Goal: Task Accomplishment & Management: Use online tool/utility

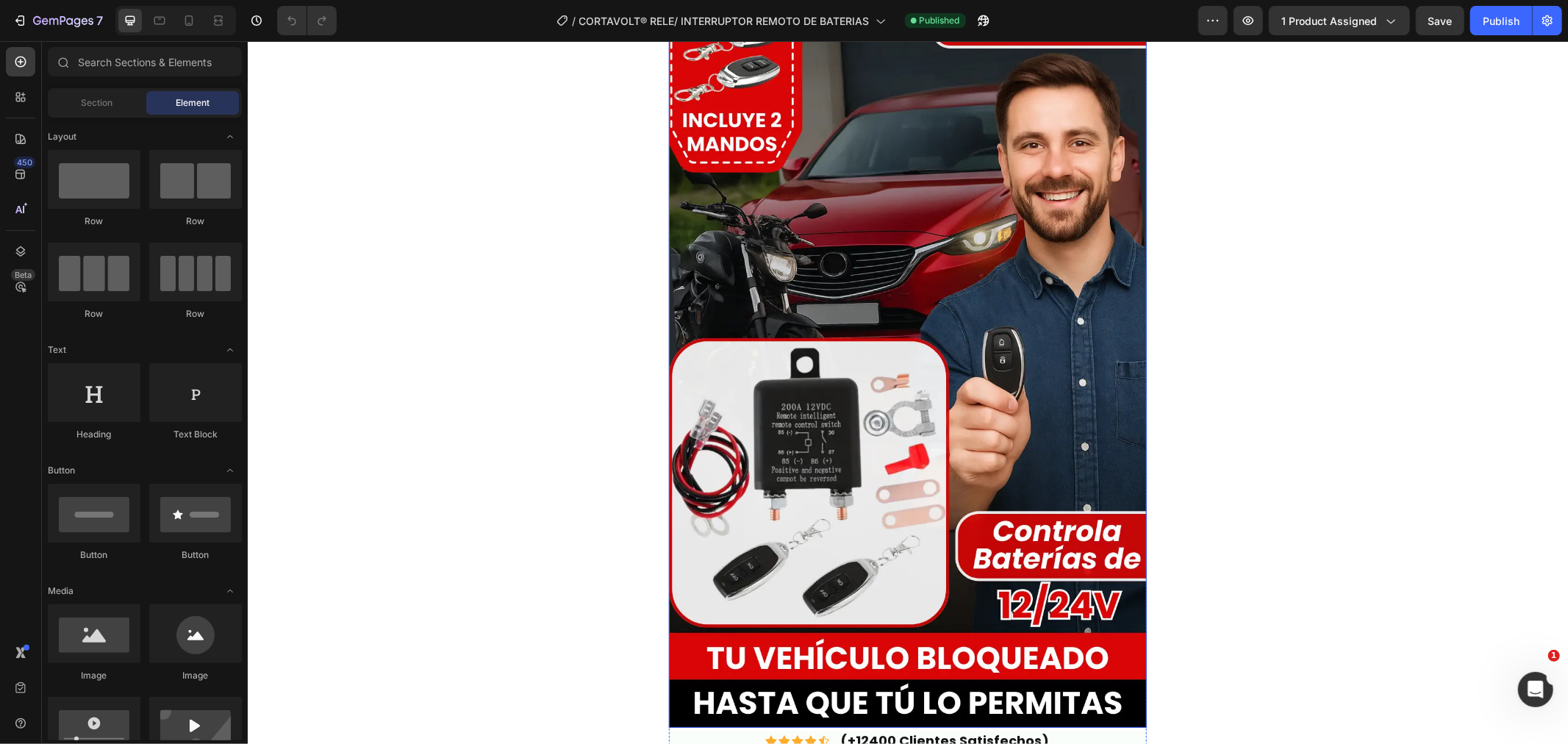
scroll to position [163, 0]
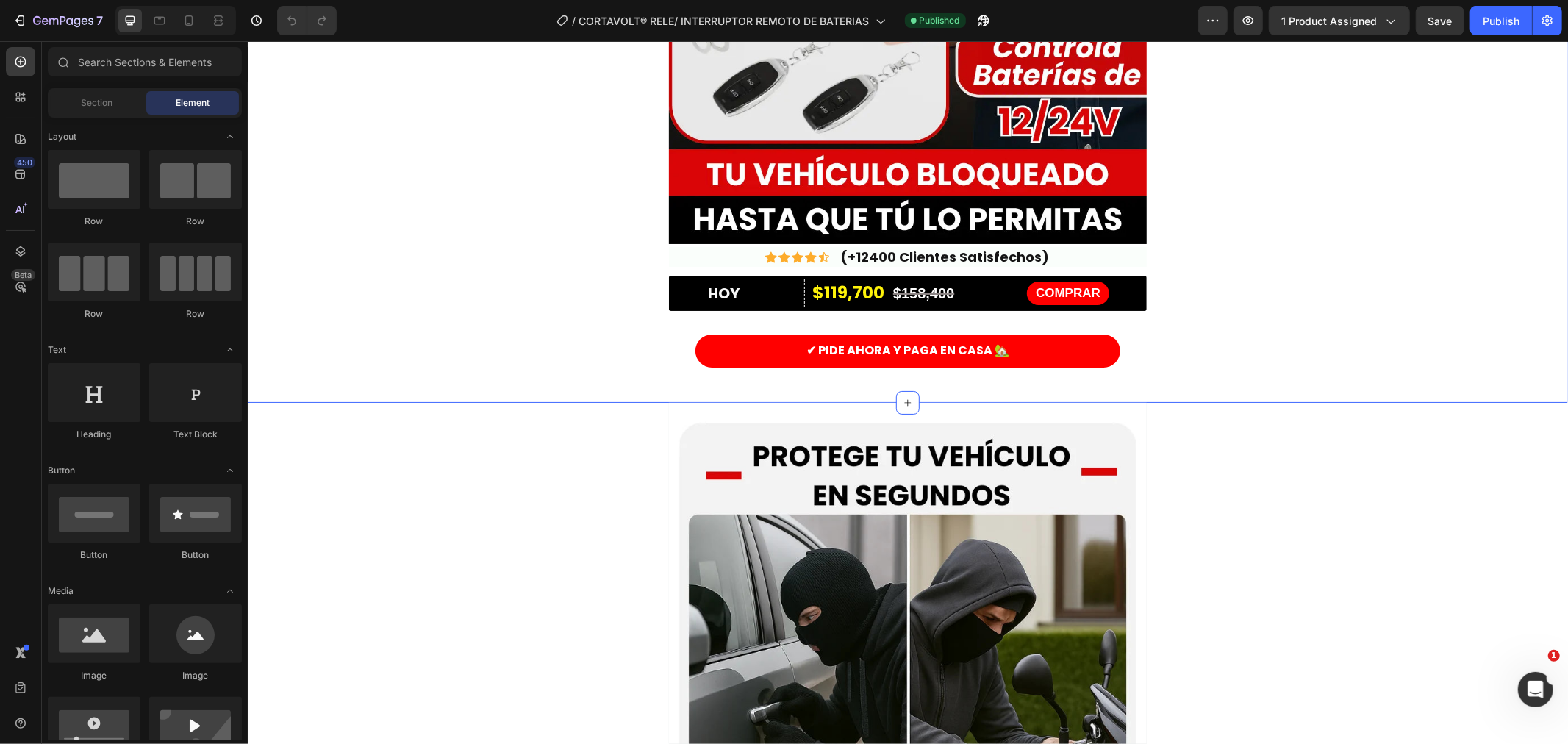
scroll to position [571, 0]
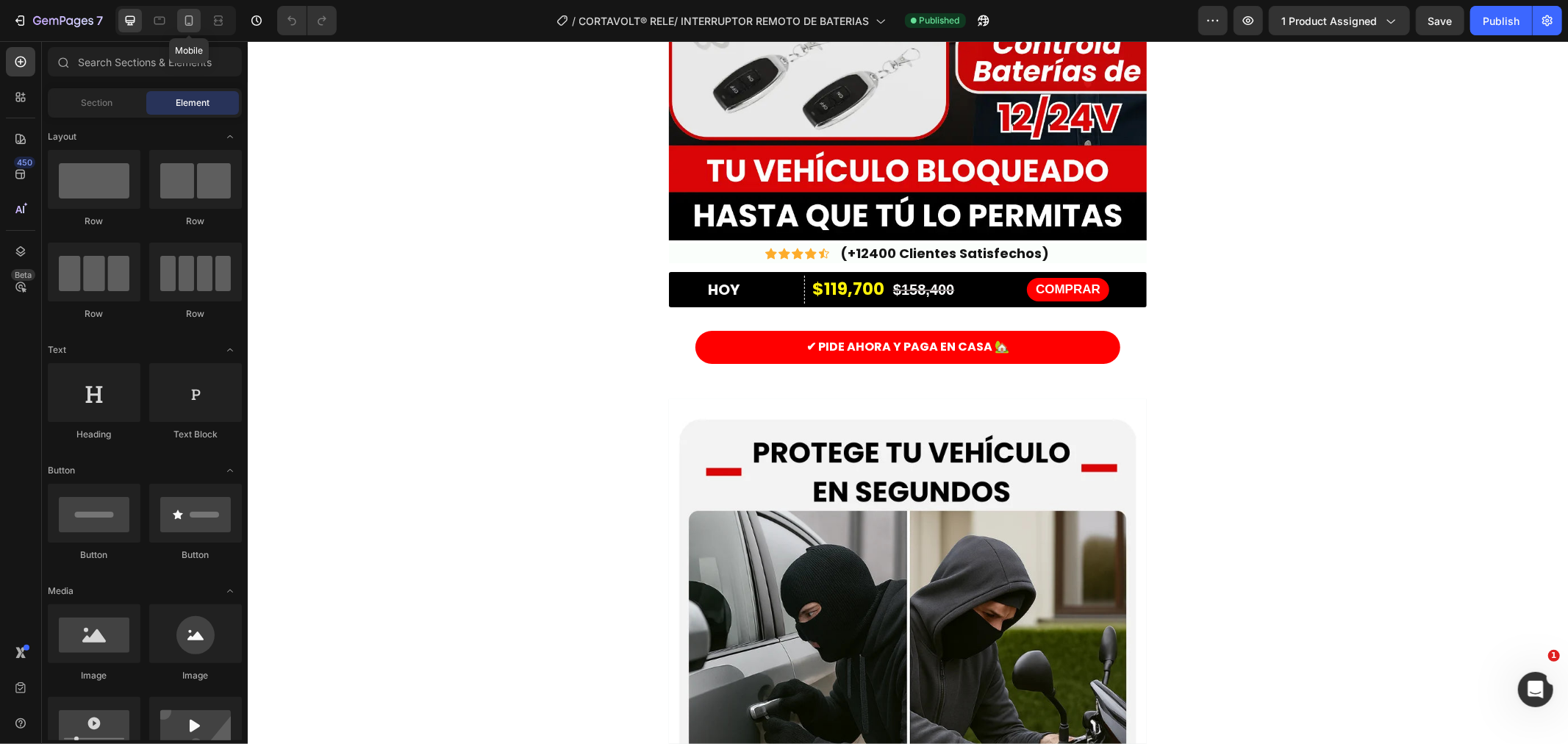
click at [185, 31] on div at bounding box center [189, 21] width 24 height 24
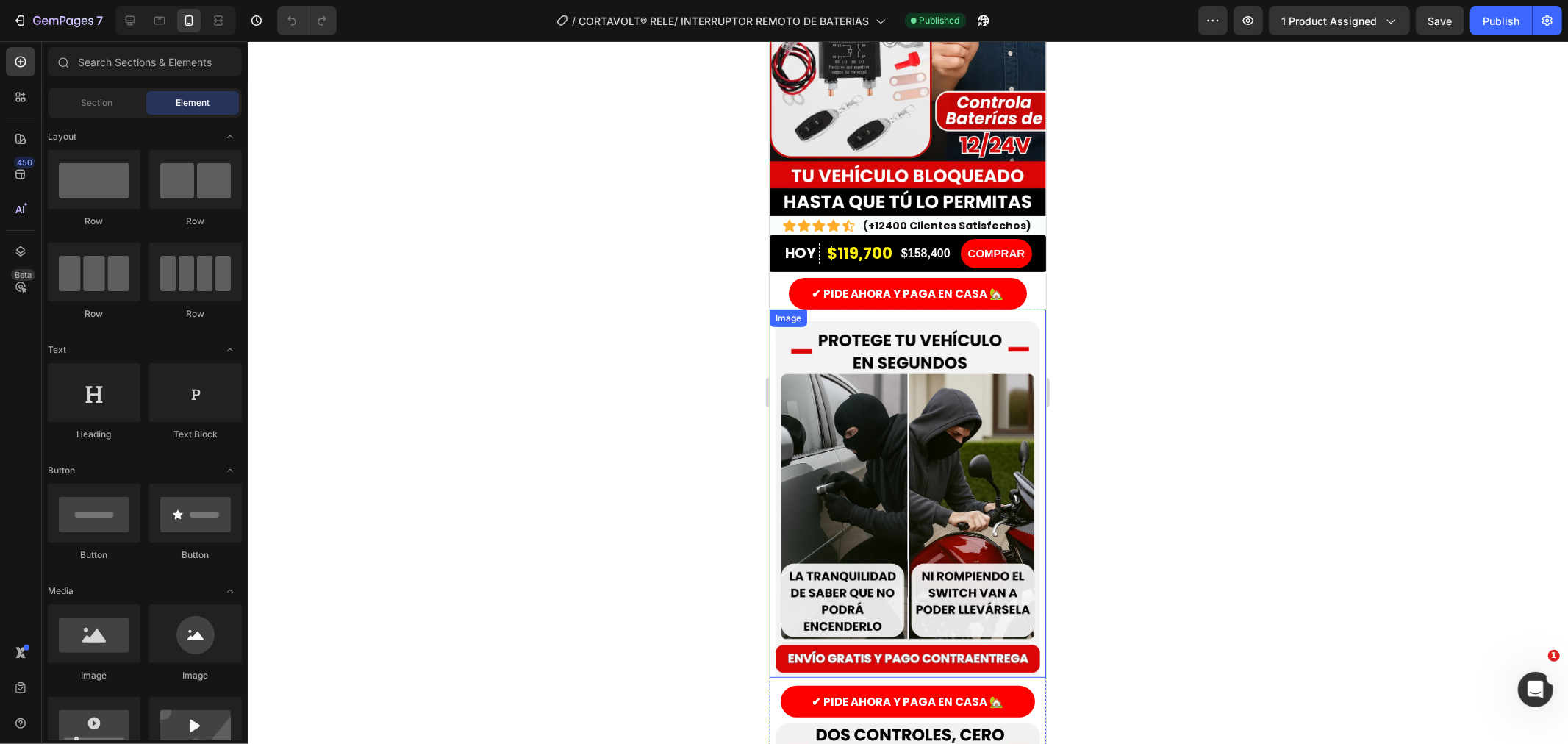
scroll to position [245, 0]
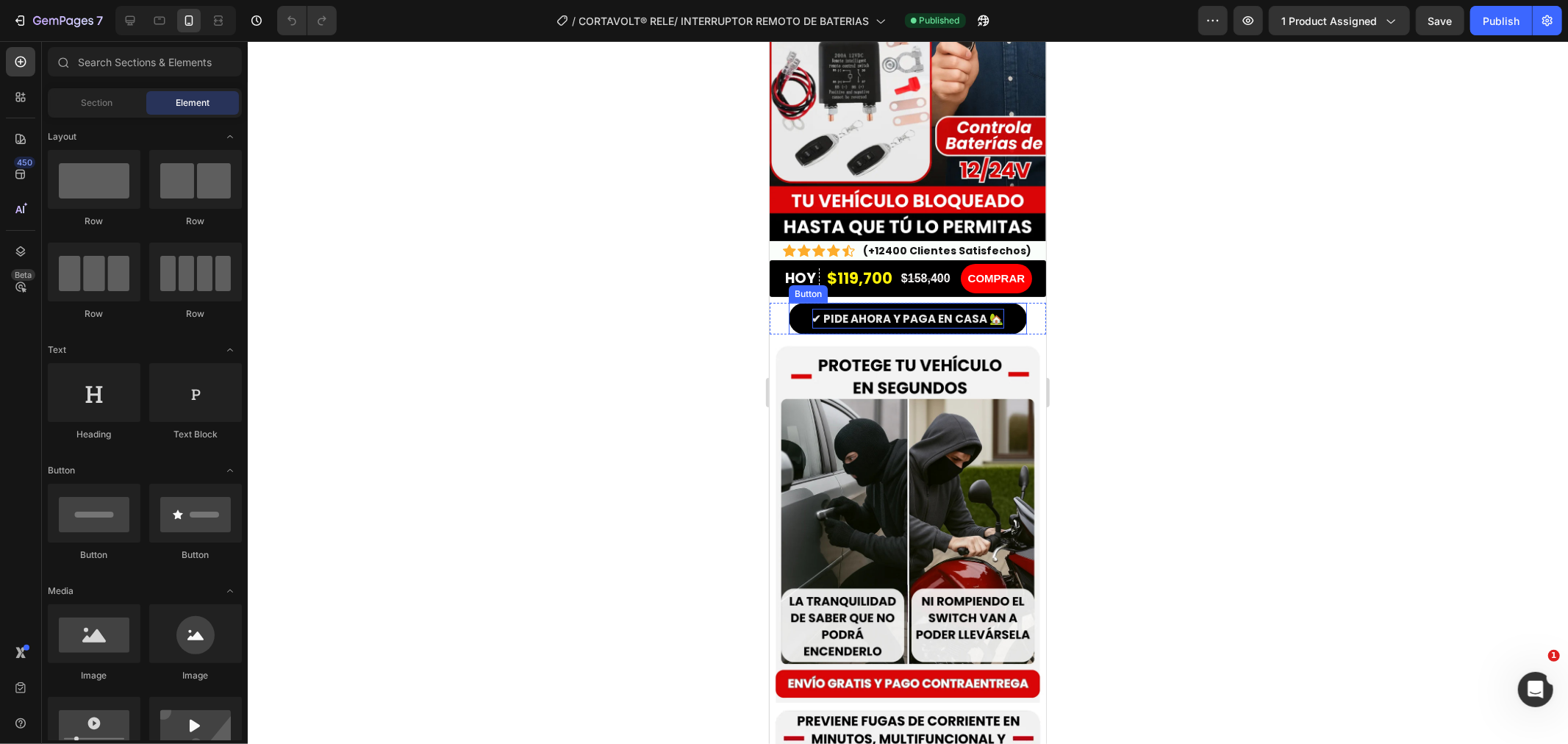
click at [885, 308] on p "✔ PIDE AHORA Y PAGA EN CASA 🏡" at bounding box center [908, 318] width 192 height 20
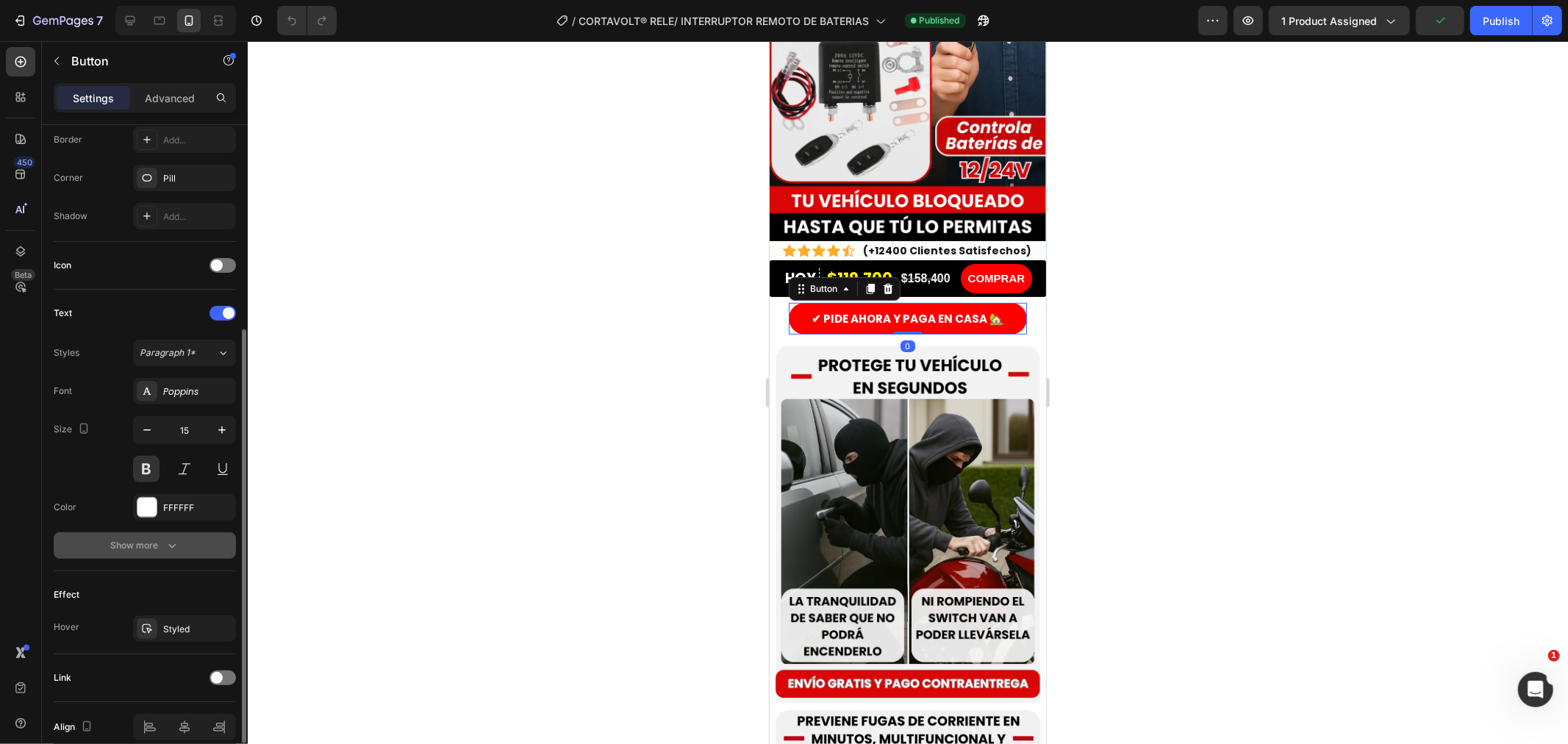
scroll to position [393, 0]
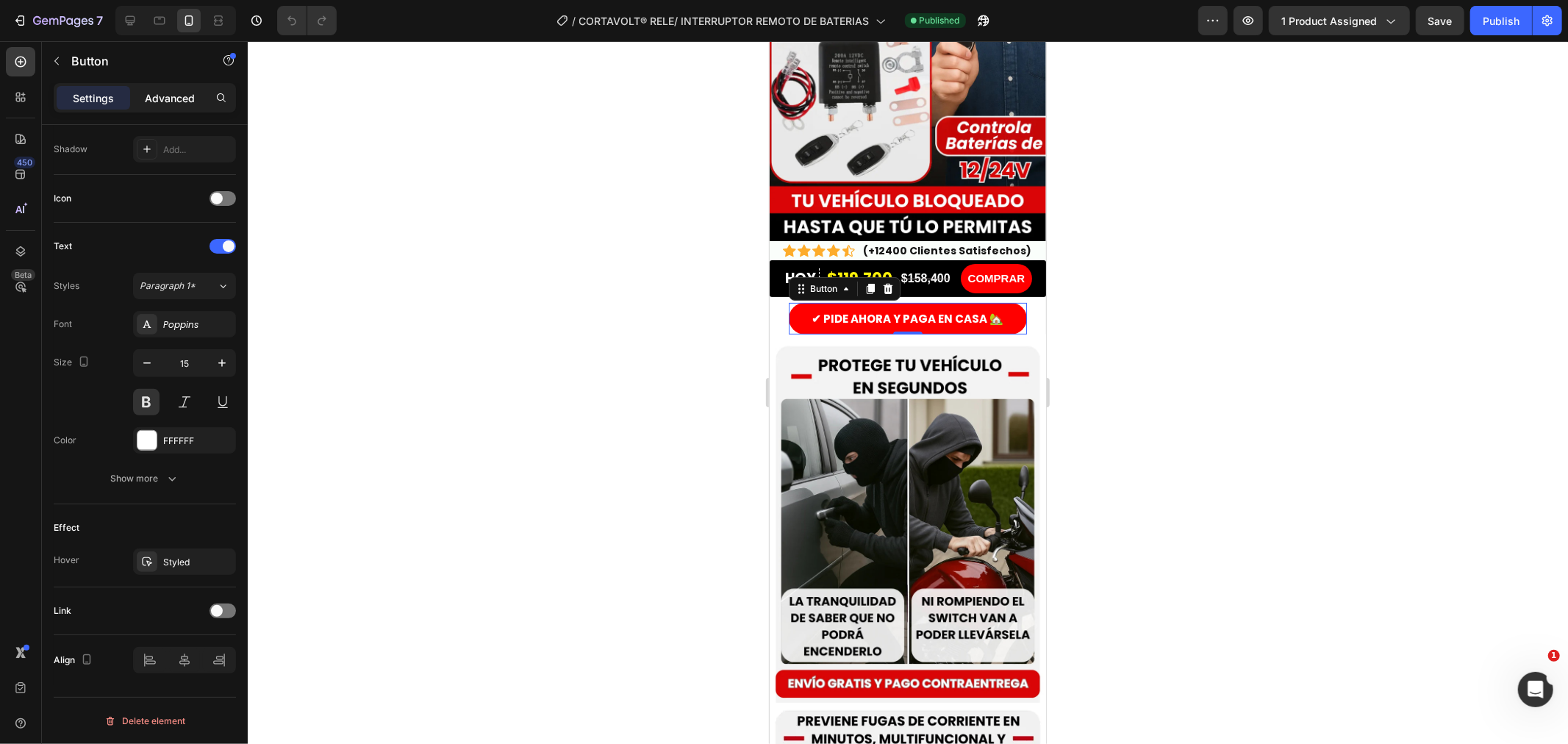
click at [178, 105] on p "Advanced" at bounding box center [170, 98] width 50 height 16
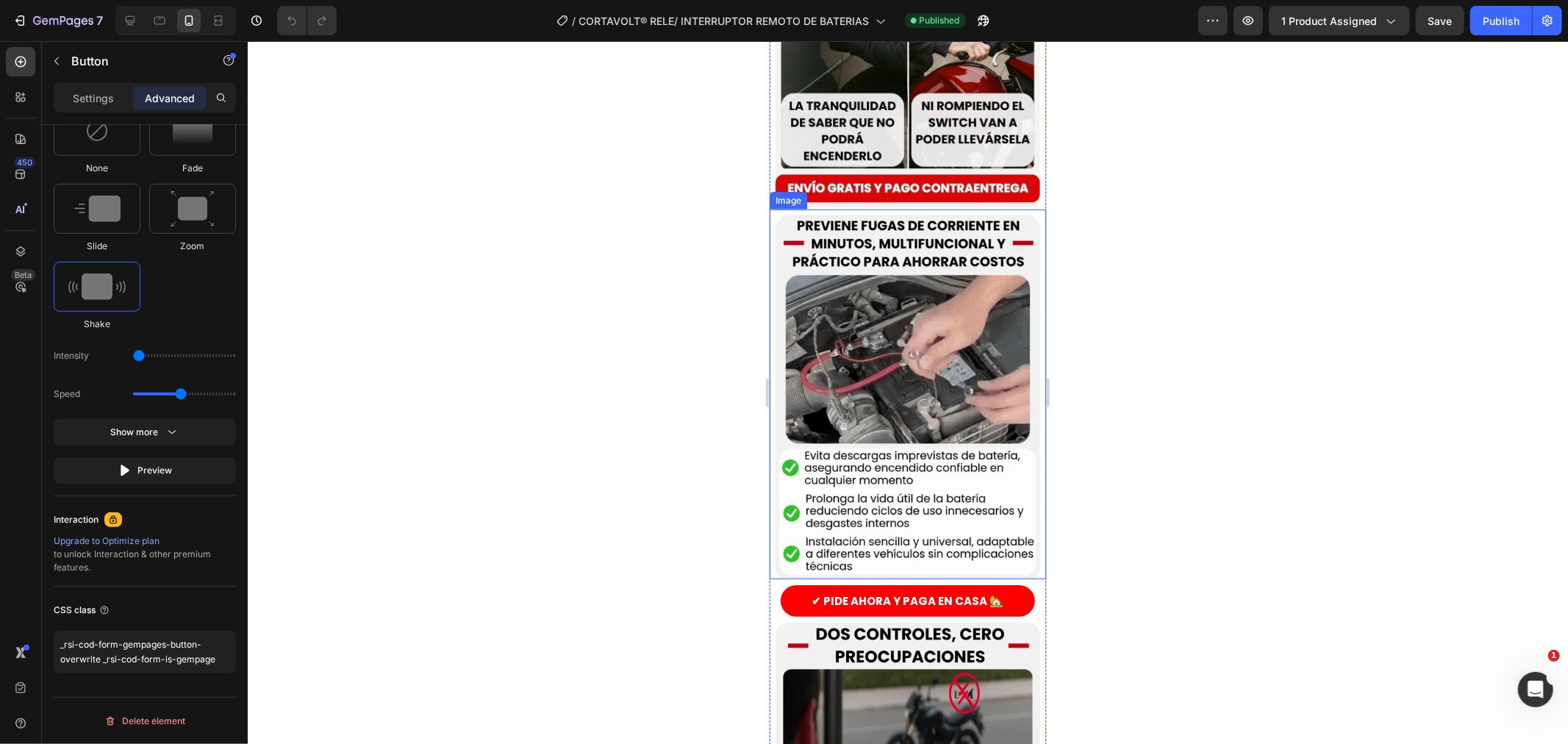
scroll to position [898, 0]
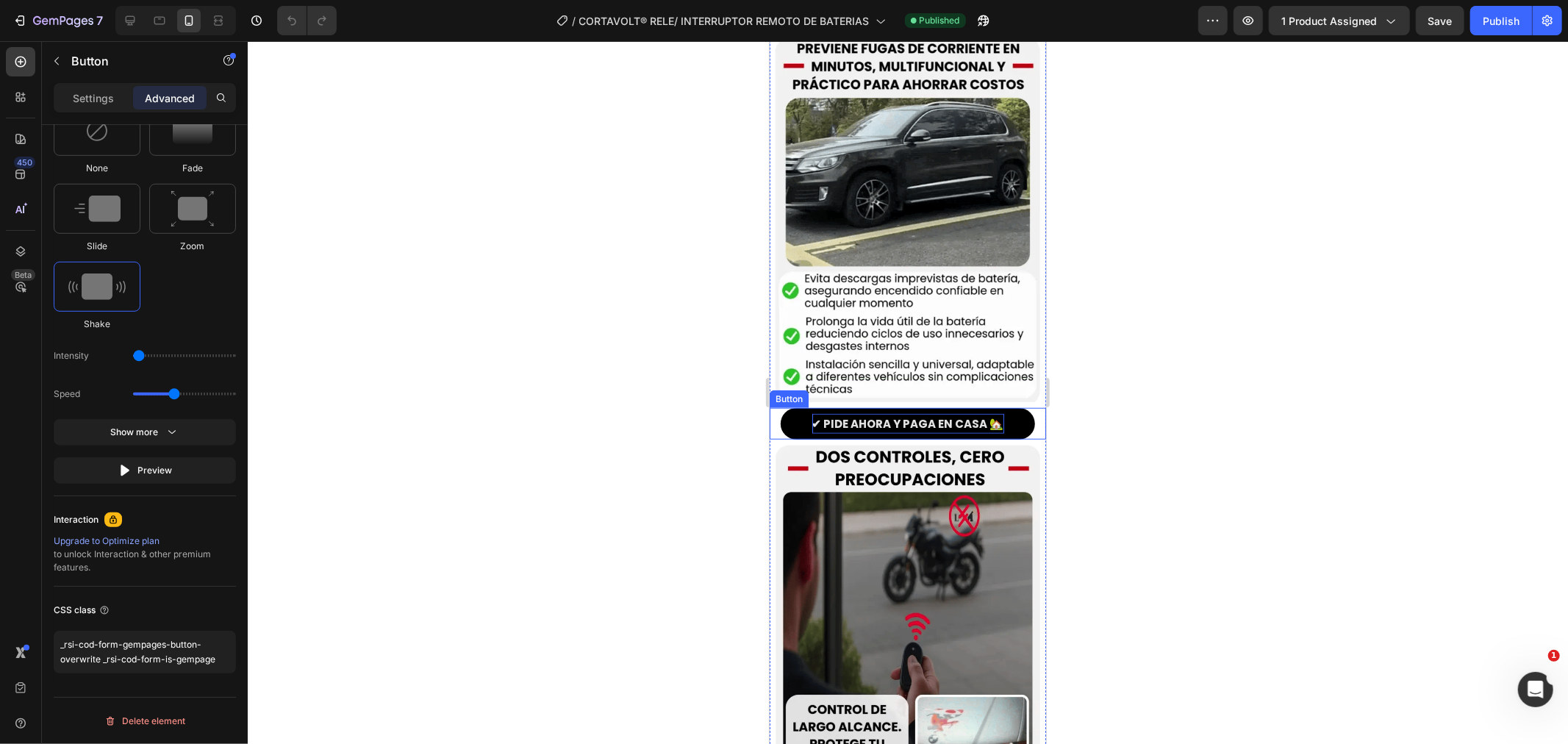
click at [859, 413] on p "✔ PIDE AHORA Y PAGA EN CASA 🏡" at bounding box center [908, 423] width 192 height 20
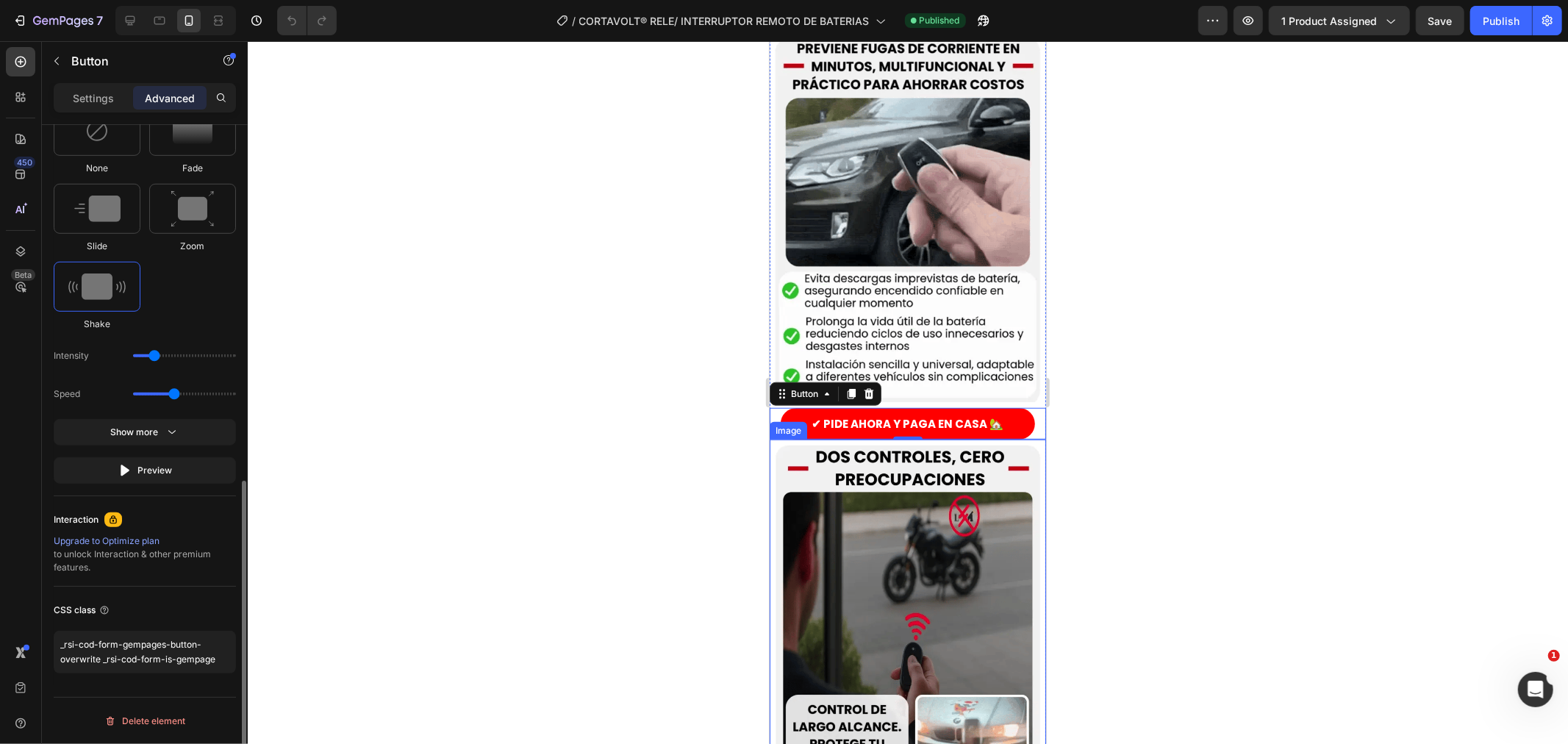
click at [147, 357] on input "range" at bounding box center [184, 356] width 103 height 3
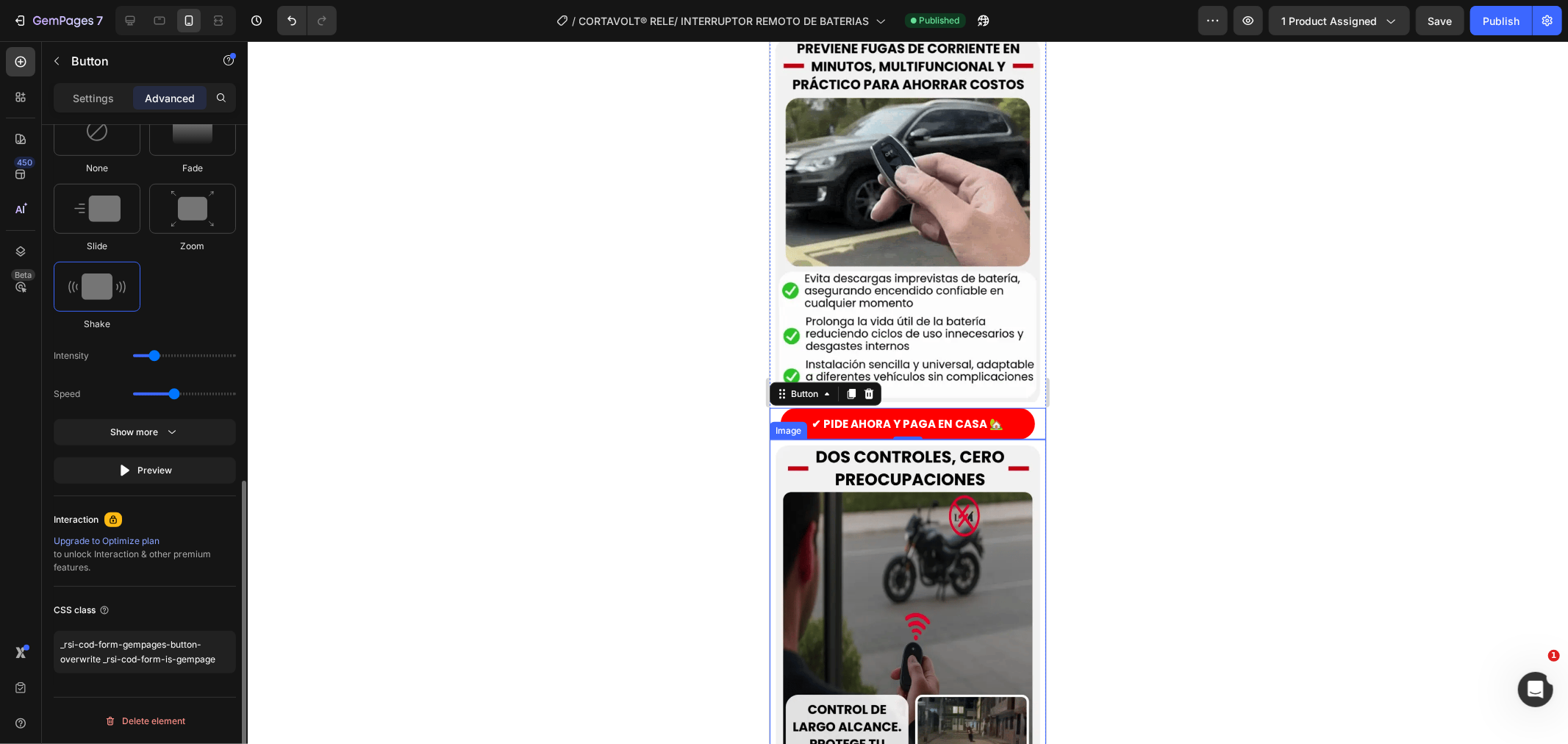
drag, startPoint x: 159, startPoint y: 353, endPoint x: 152, endPoint y: 355, distance: 7.3
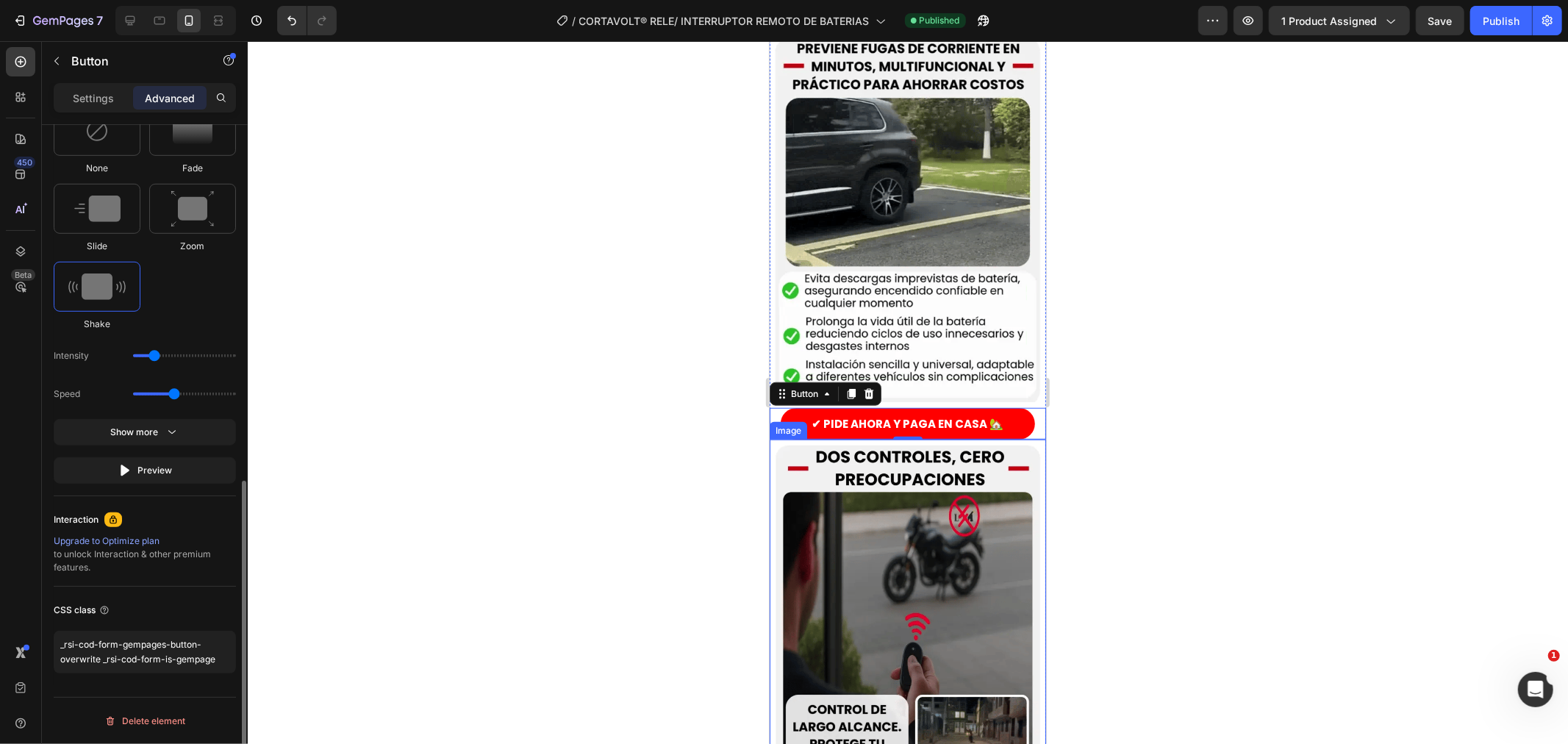
click at [152, 380] on div "Intensity" at bounding box center [144, 393] width 182 height 26
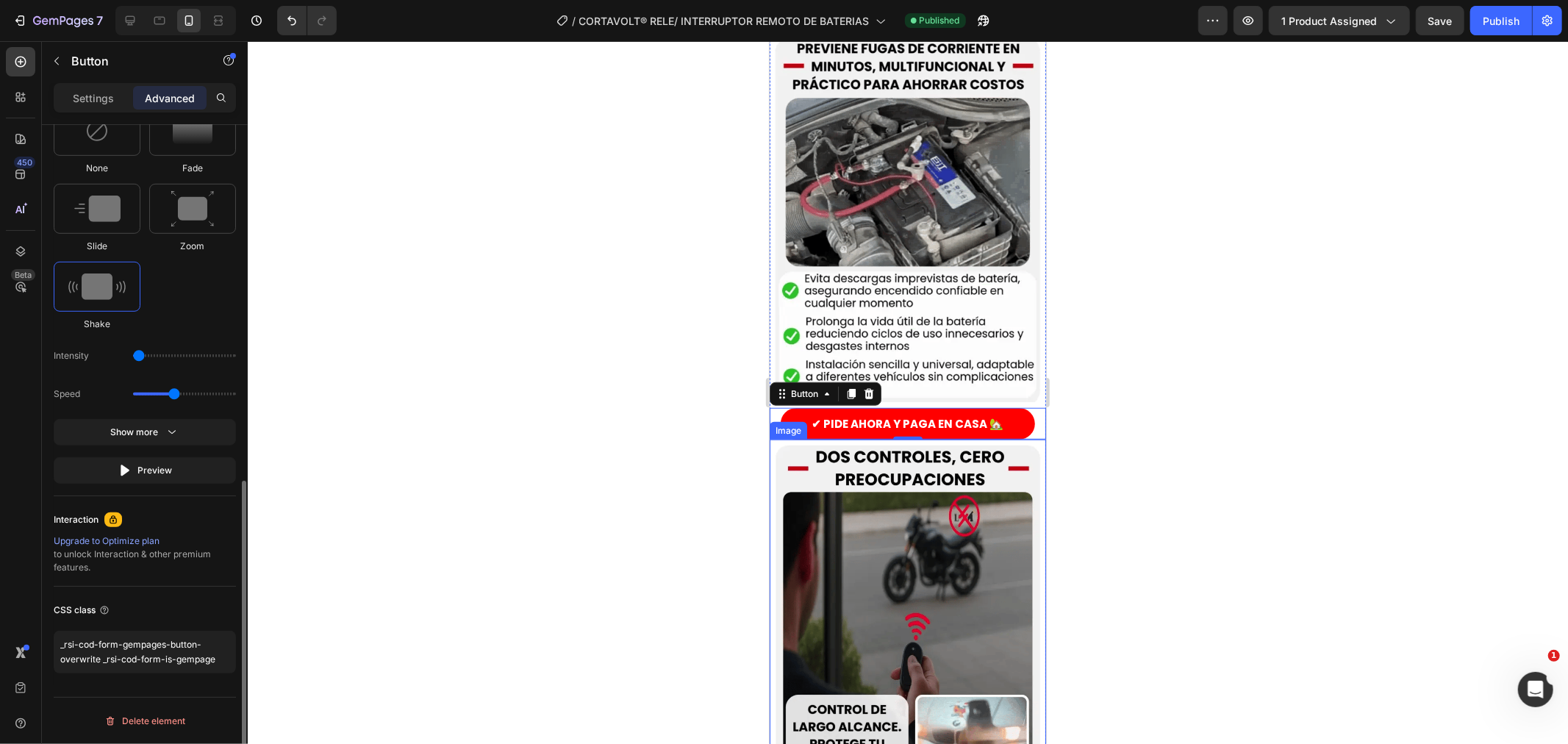
drag, startPoint x: 152, startPoint y: 355, endPoint x: 122, endPoint y: 358, distance: 30.1
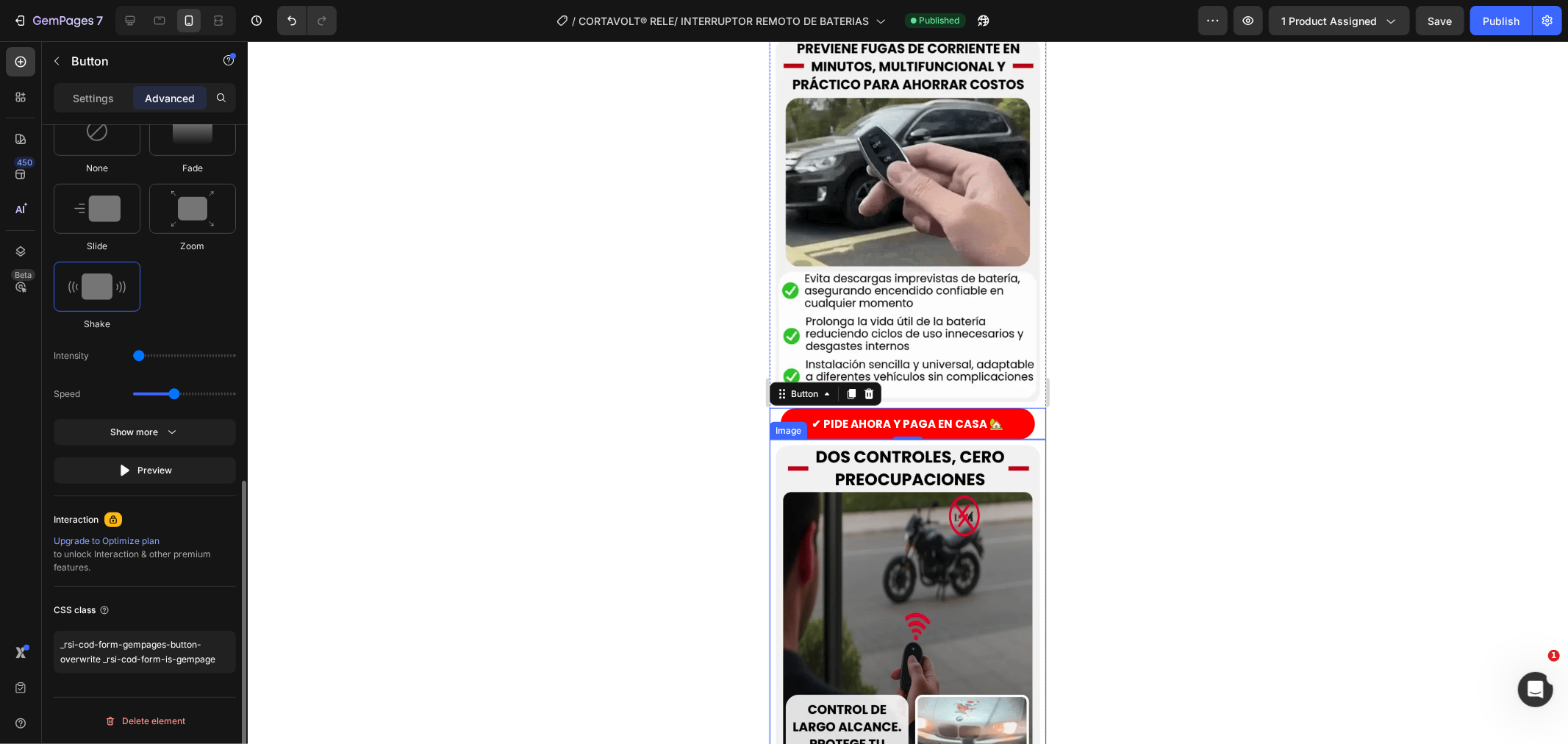
type input "1"
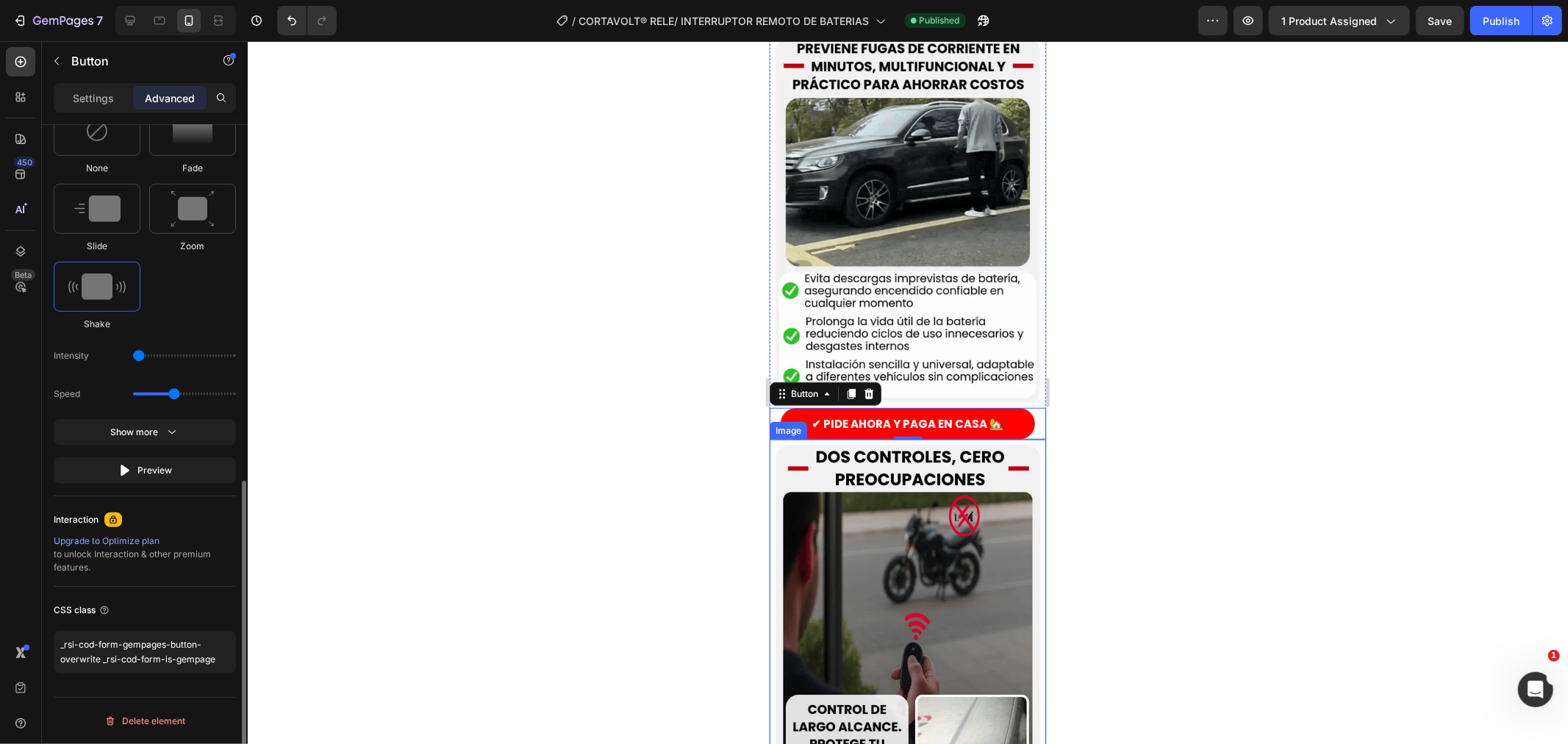
click at [133, 357] on input "range" at bounding box center [184, 356] width 103 height 3
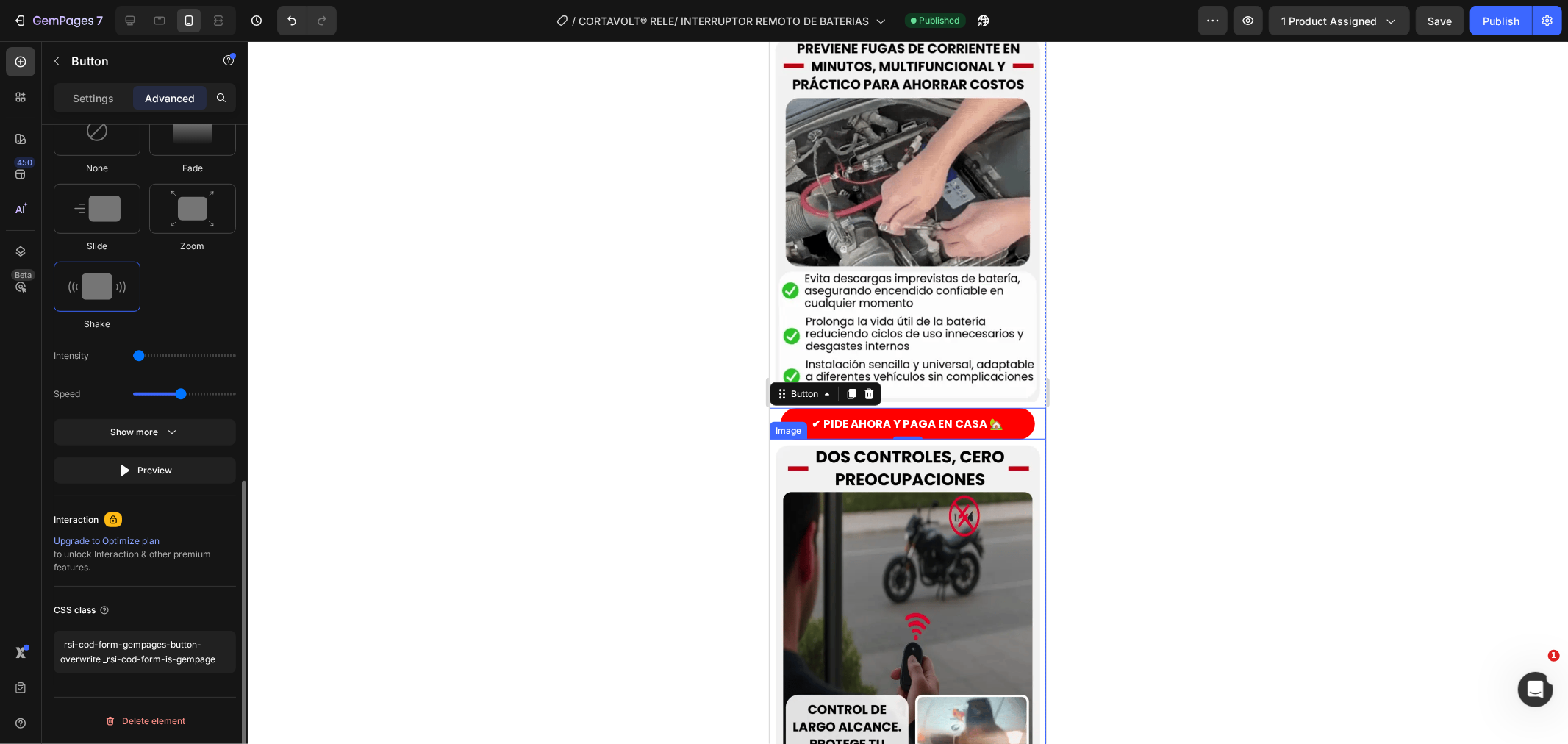
type input "1.7"
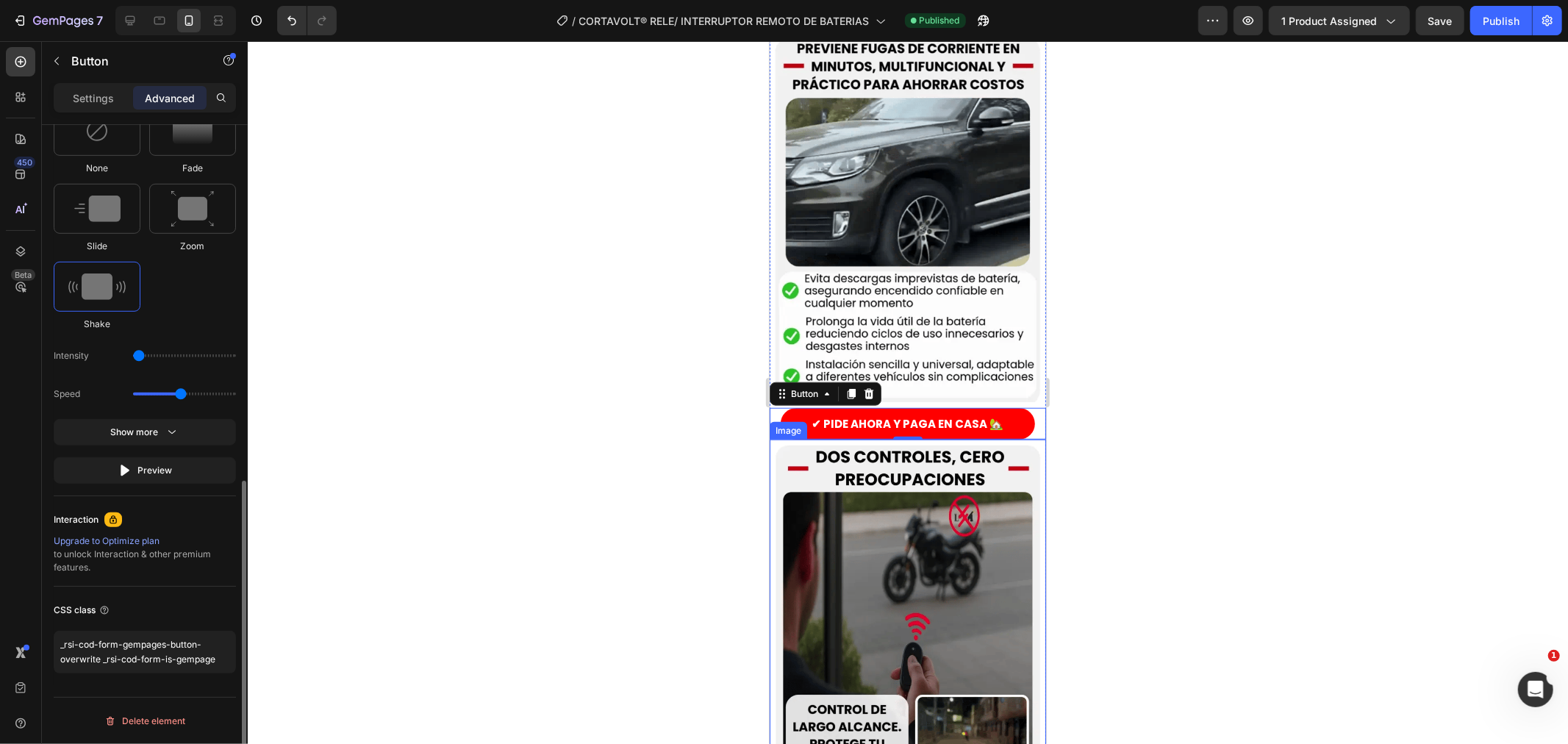
click at [179, 394] on input "range" at bounding box center [184, 394] width 103 height 3
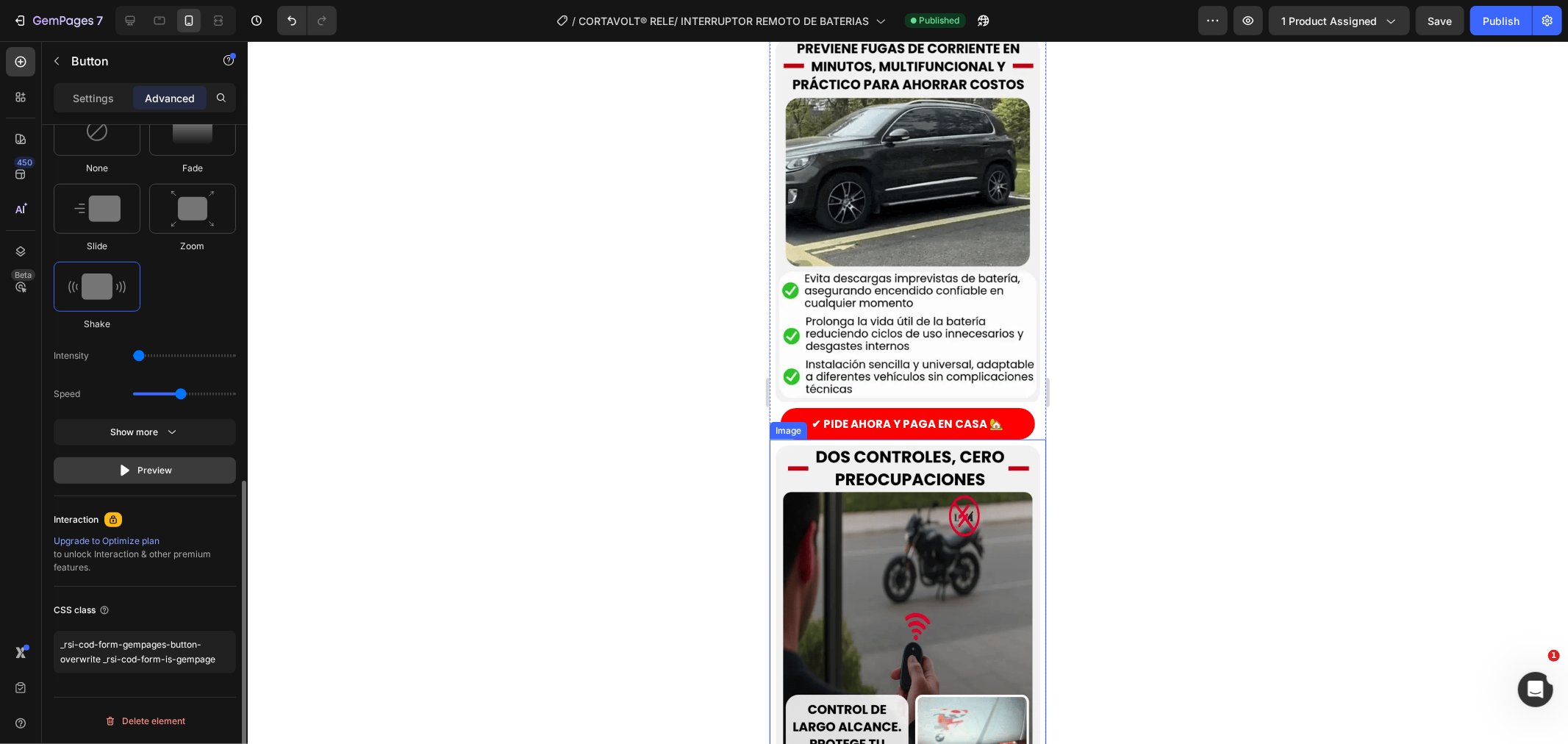
click at [152, 471] on div "Preview" at bounding box center [145, 470] width 55 height 15
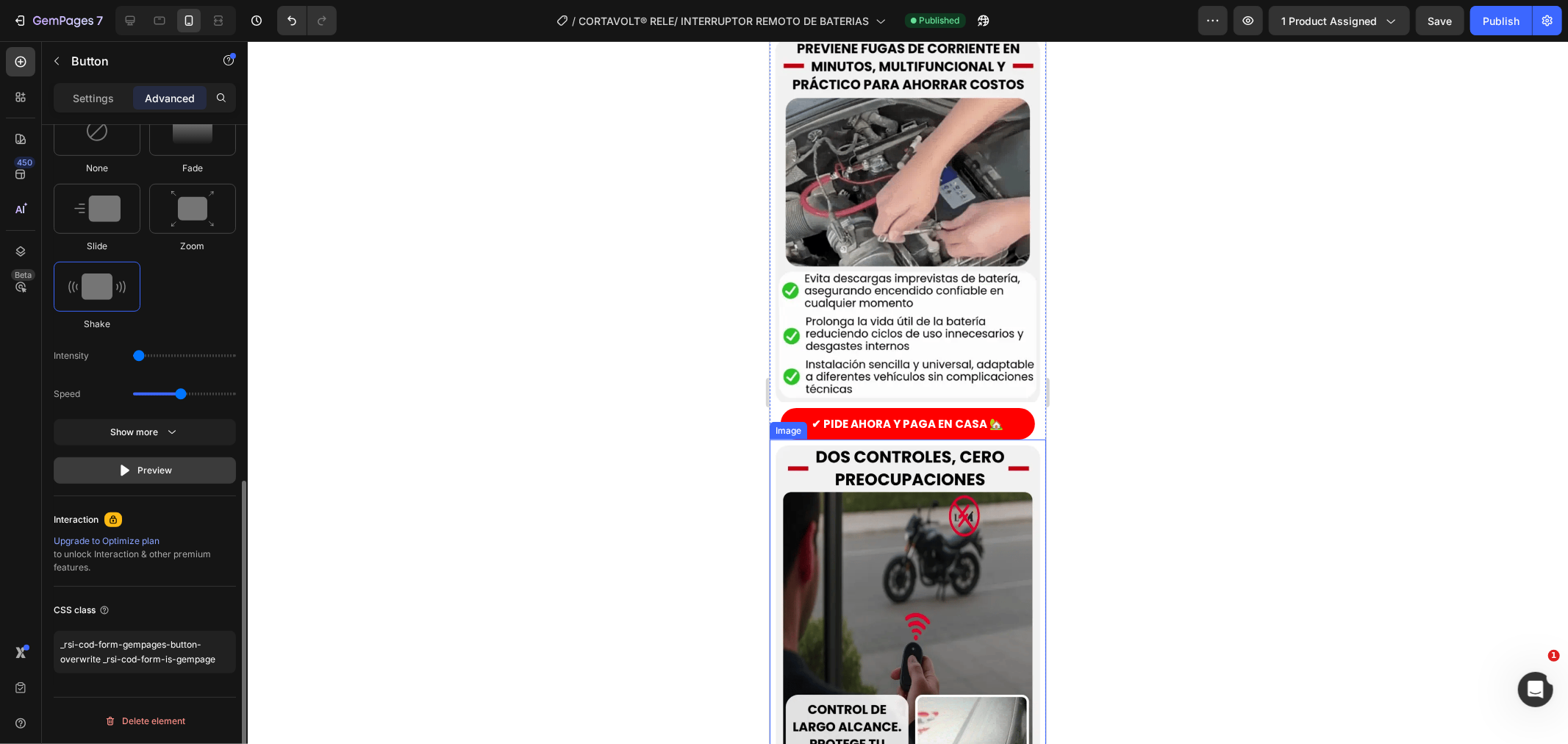
click at [116, 461] on button "Preview" at bounding box center [144, 470] width 182 height 26
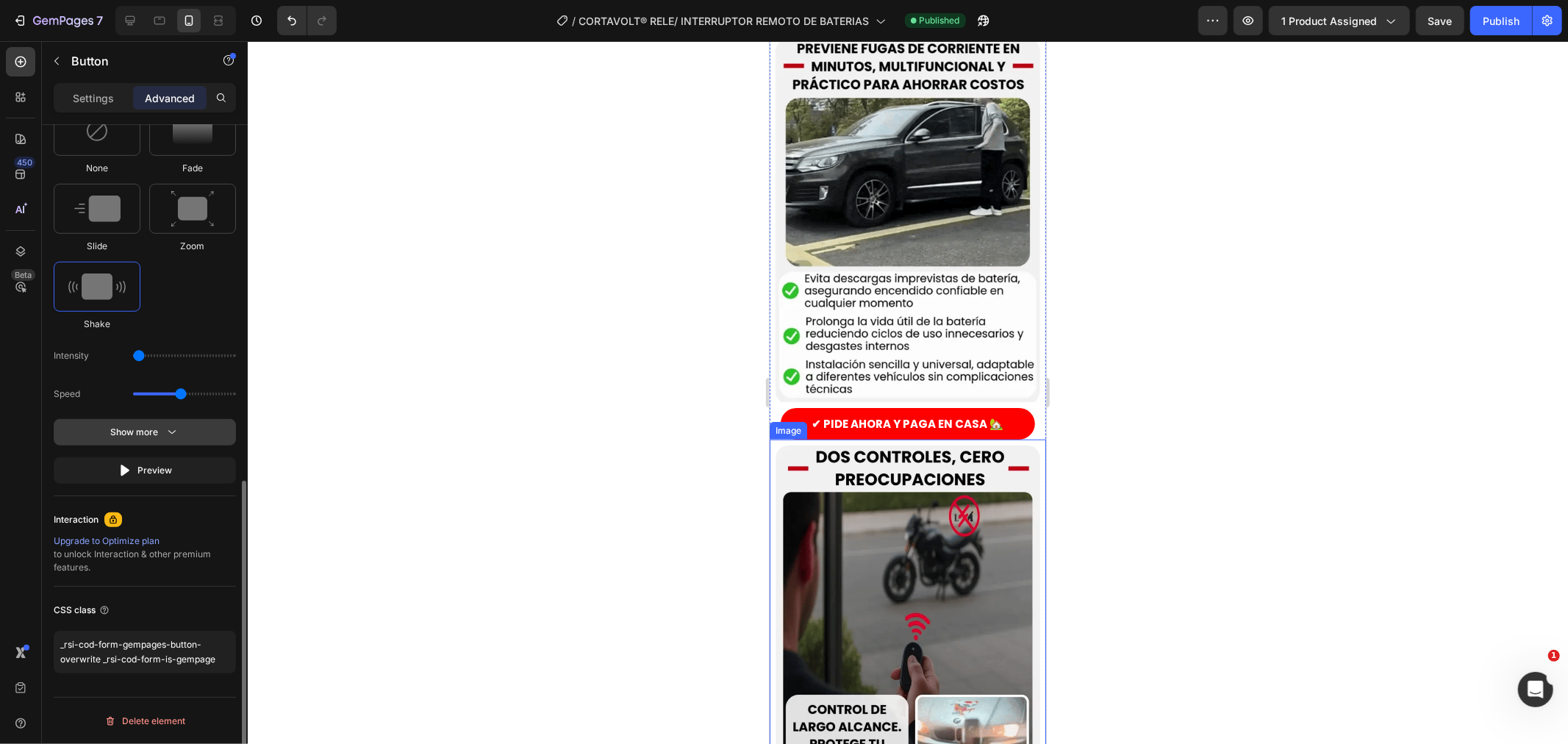
click at [157, 435] on div "Show more" at bounding box center [145, 432] width 68 height 15
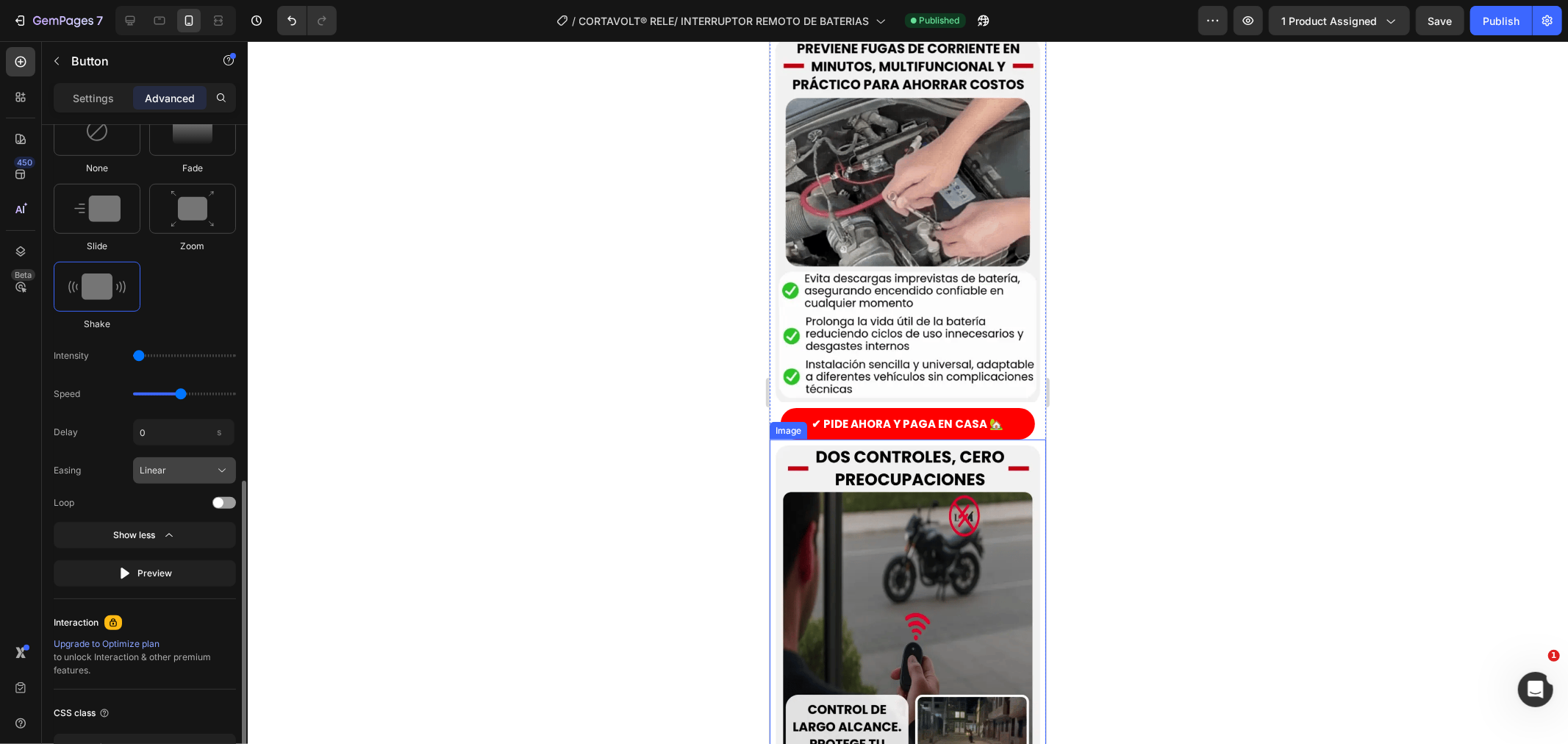
click at [219, 475] on icon at bounding box center [222, 470] width 15 height 15
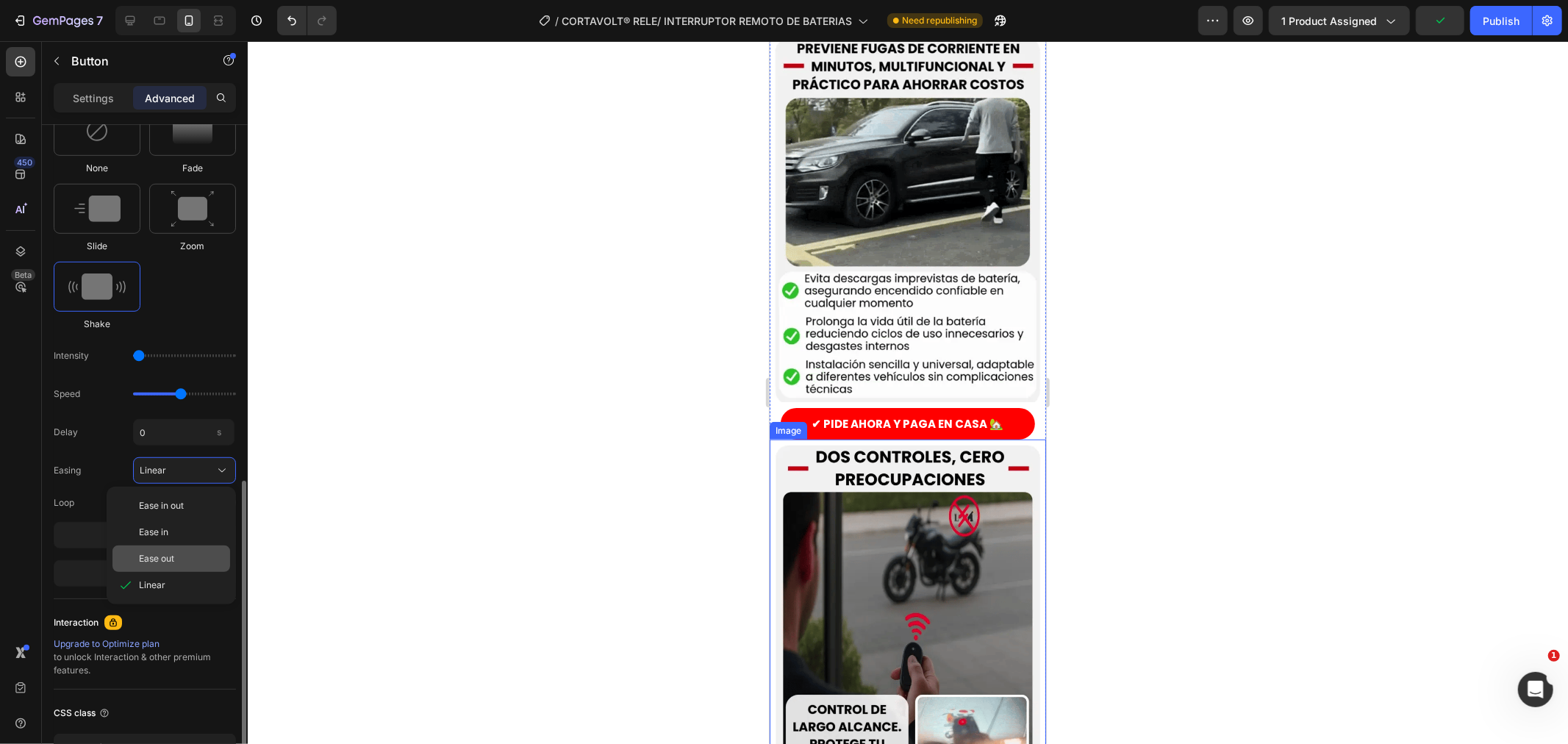
click at [182, 549] on div "Ease out" at bounding box center [171, 558] width 118 height 26
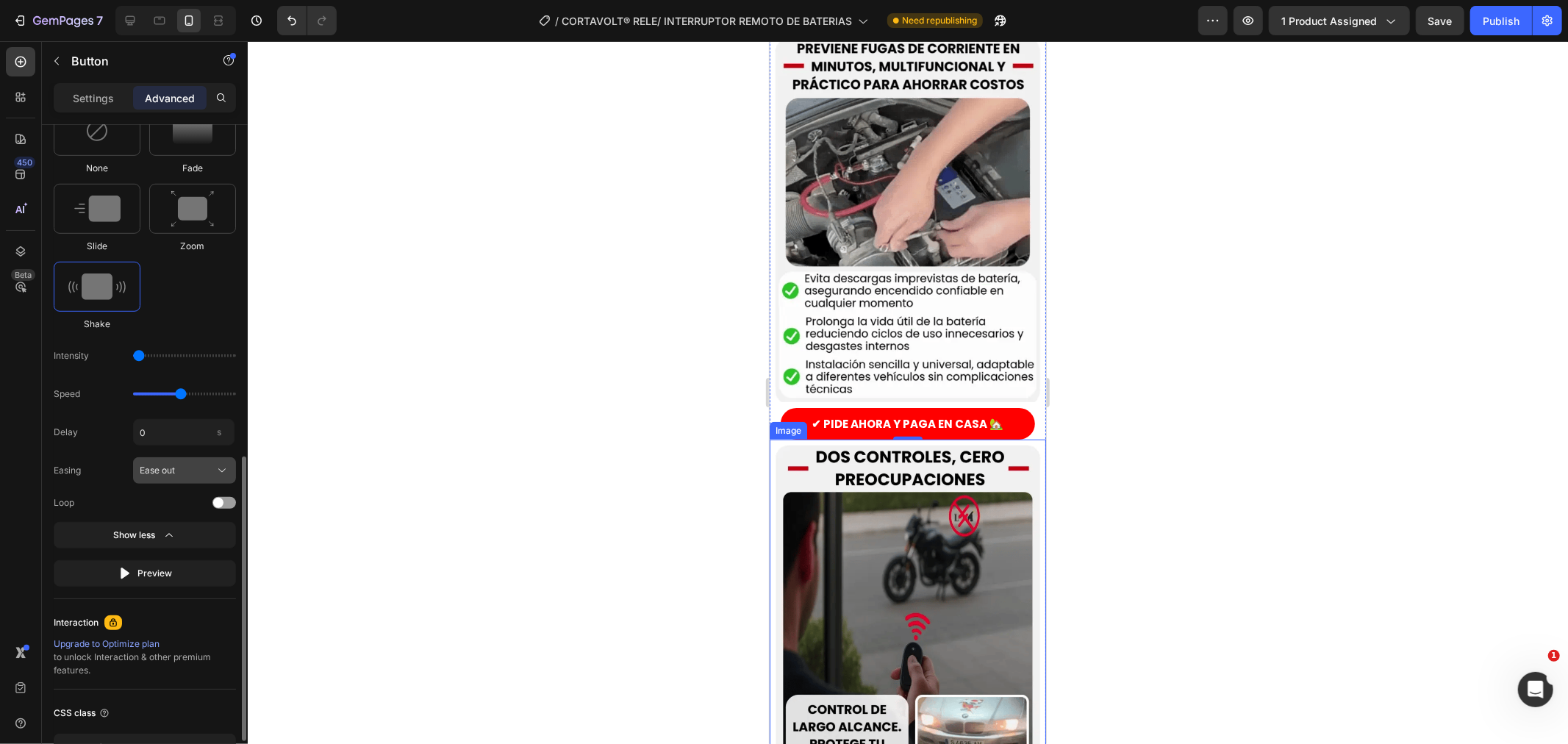
click at [219, 473] on icon at bounding box center [222, 470] width 15 height 15
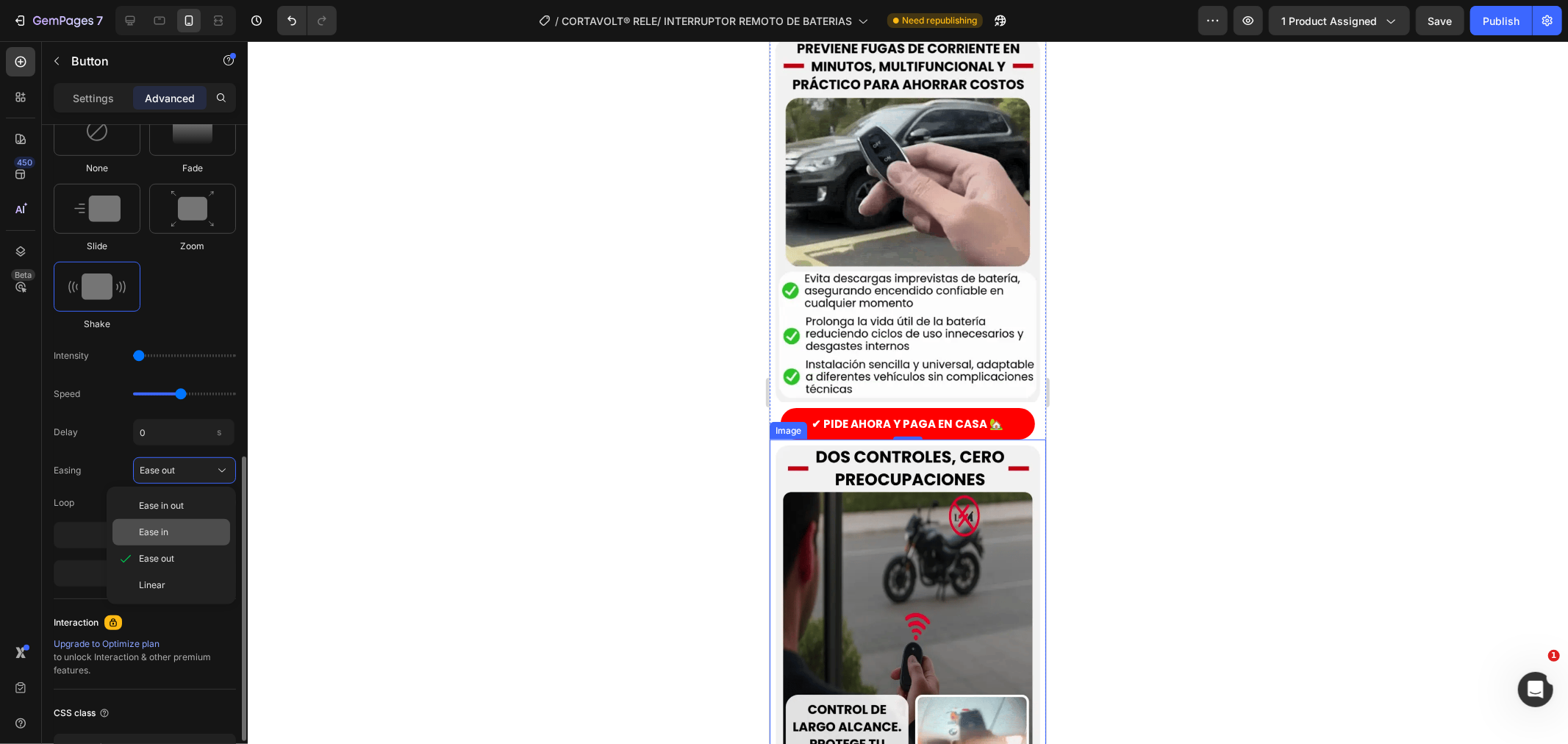
click at [195, 522] on div "Ease in" at bounding box center [171, 532] width 118 height 26
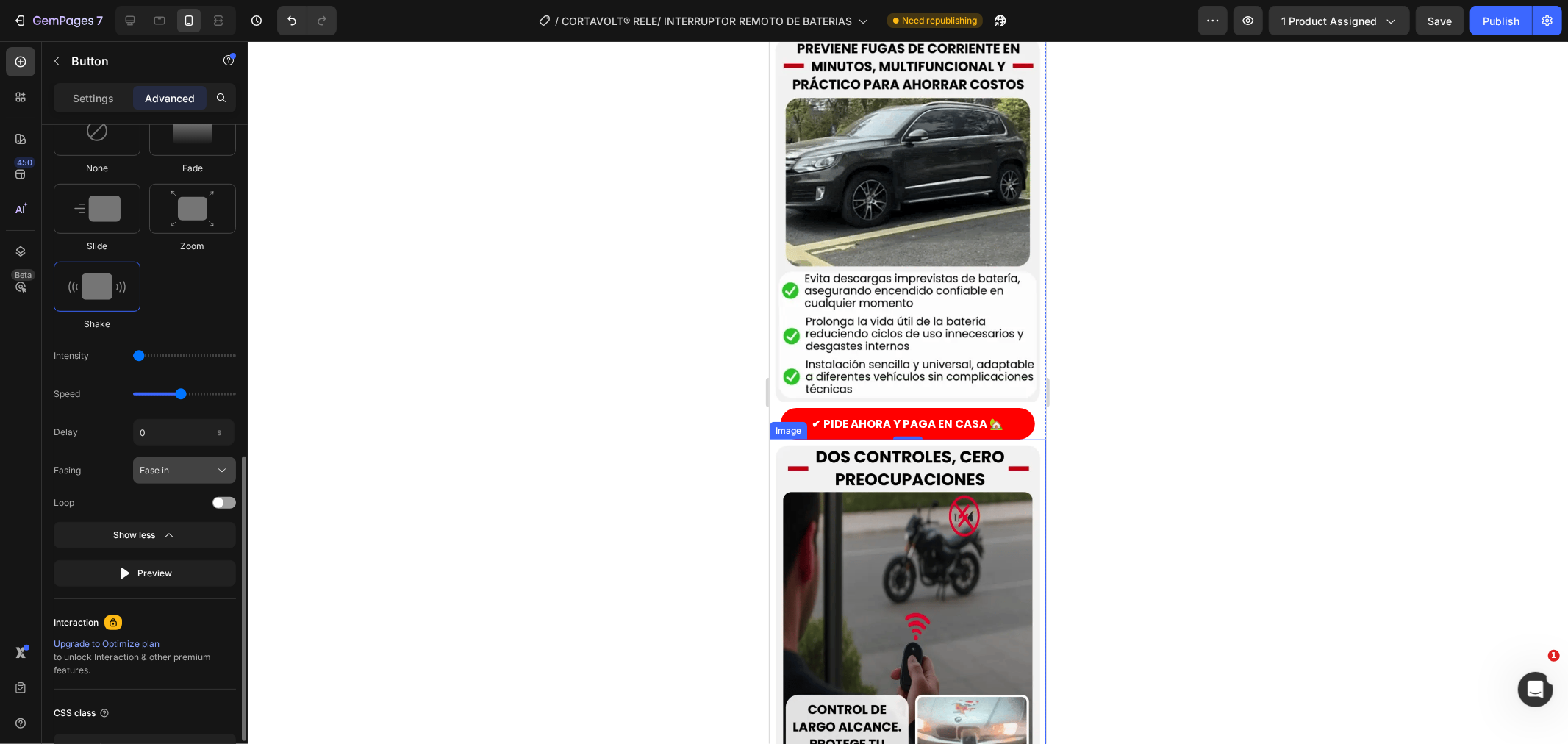
click at [224, 464] on icon at bounding box center [222, 470] width 15 height 15
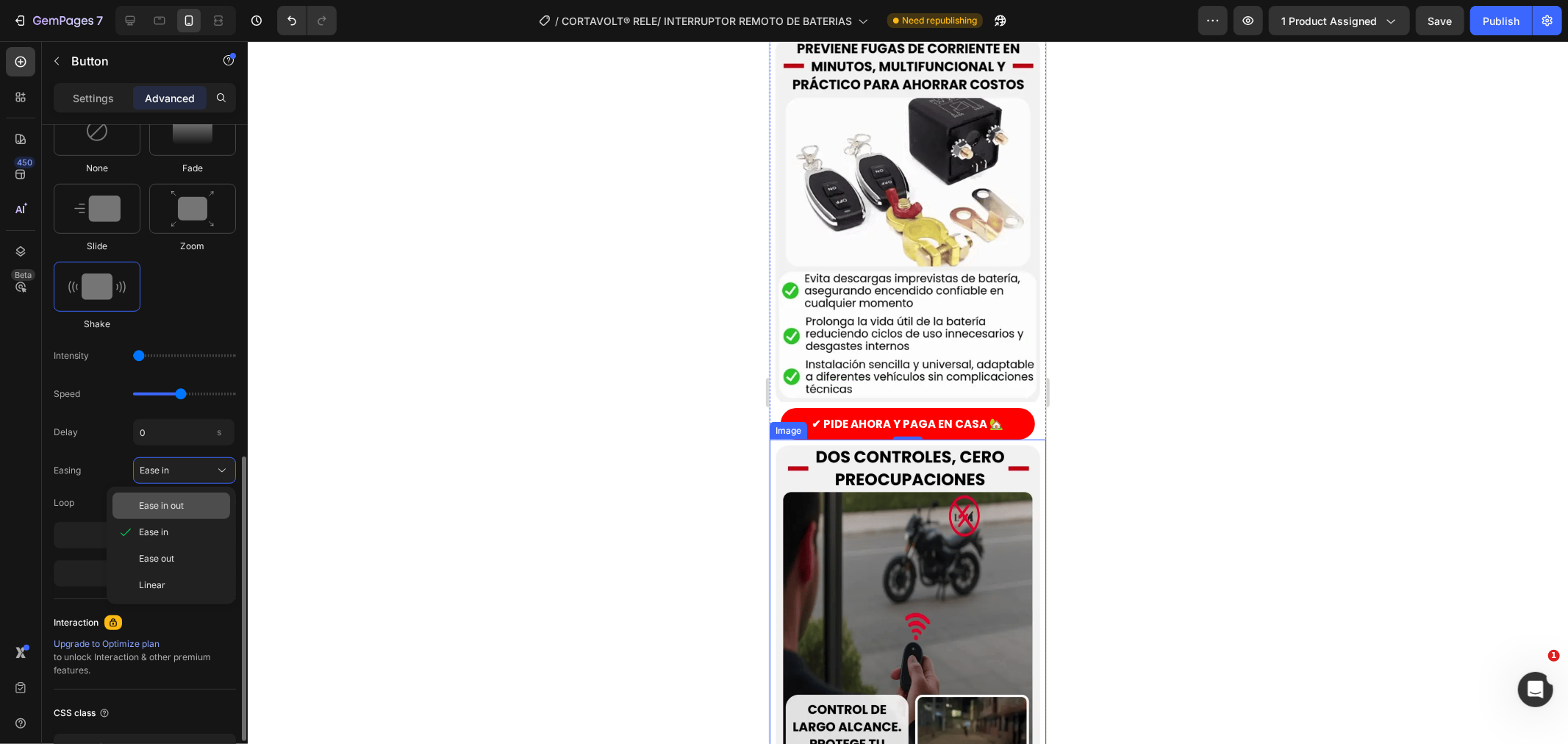
click at [185, 508] on div "Ease in out" at bounding box center [181, 506] width 85 height 13
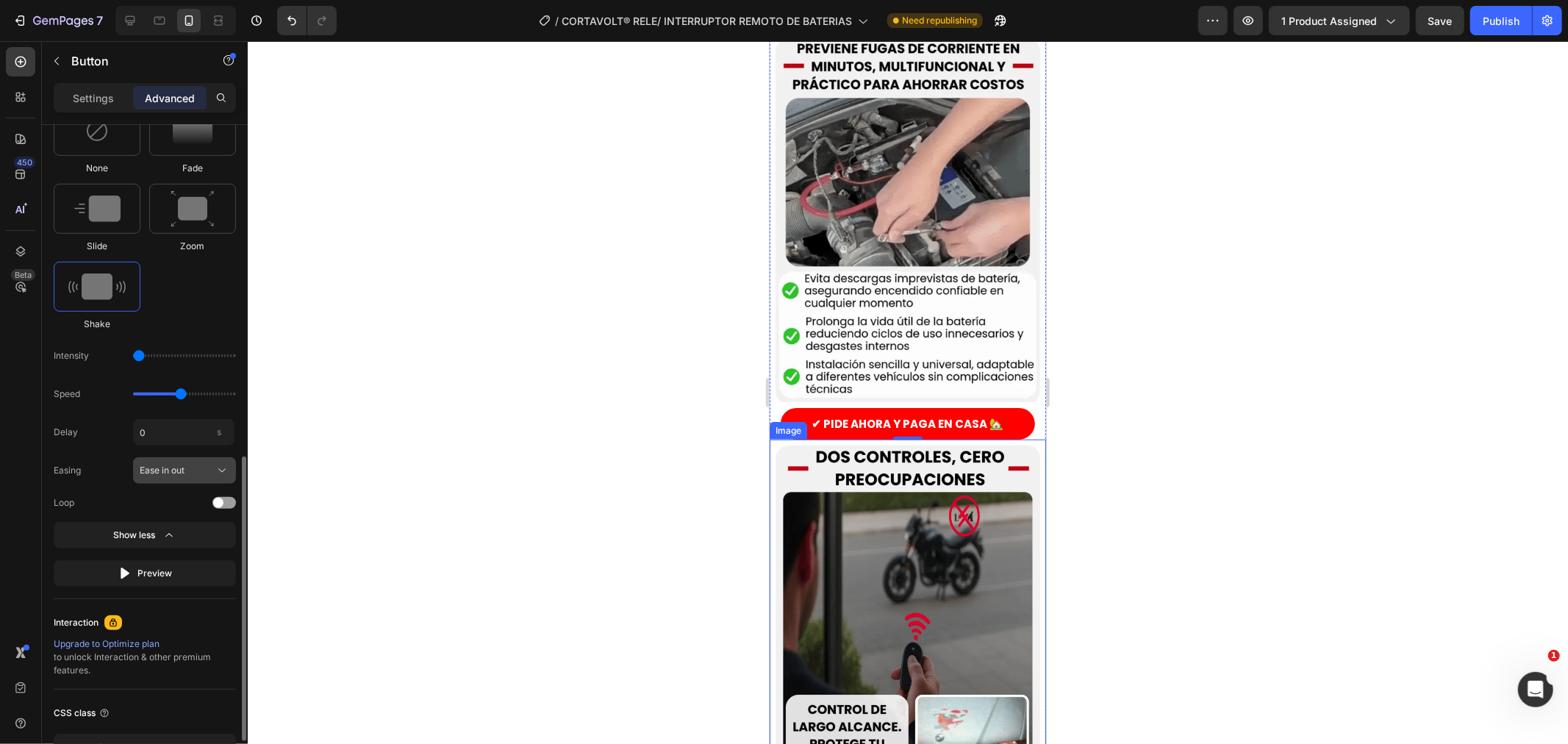
click at [206, 473] on div "Ease in out" at bounding box center [175, 470] width 72 height 13
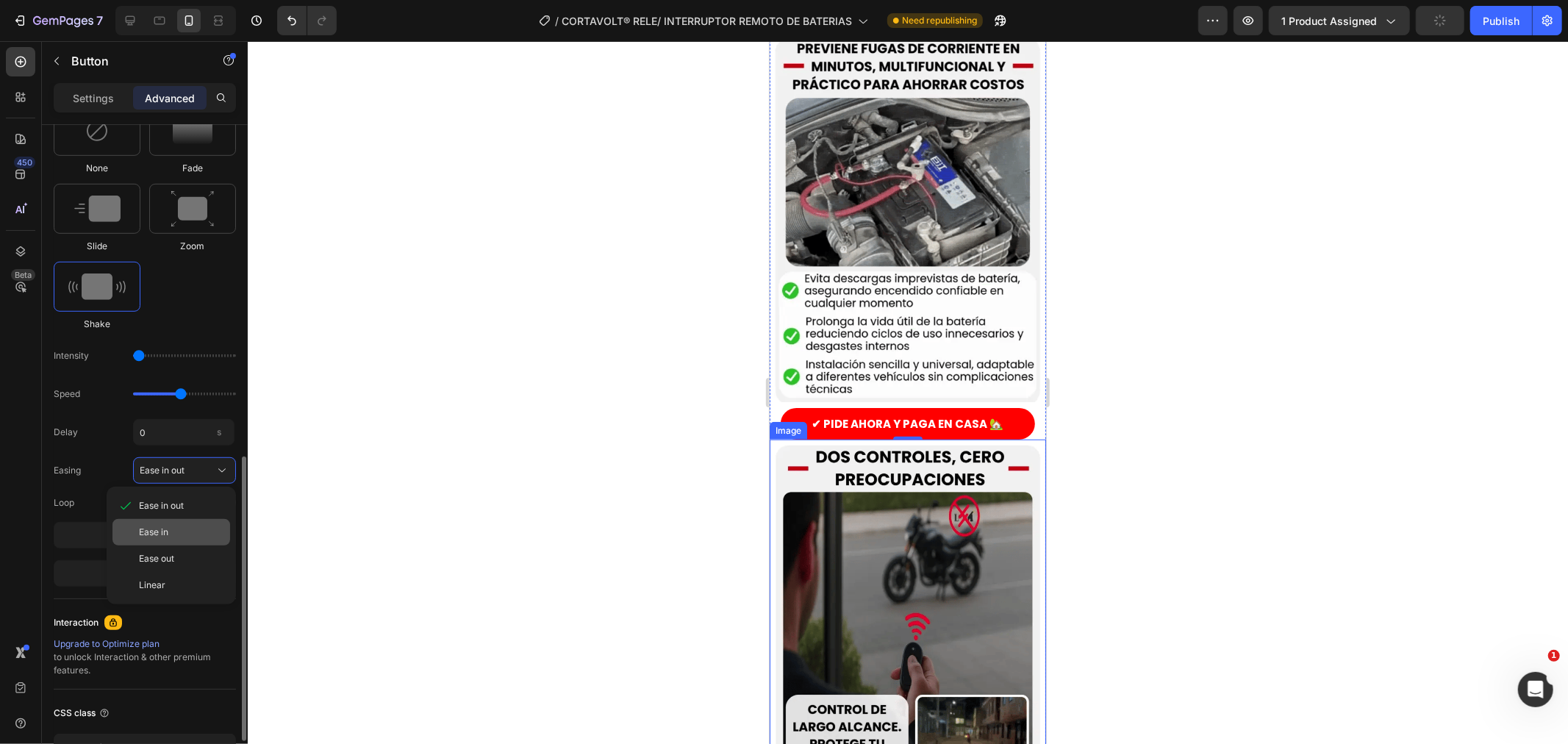
click at [191, 523] on div "Ease in" at bounding box center [171, 532] width 118 height 26
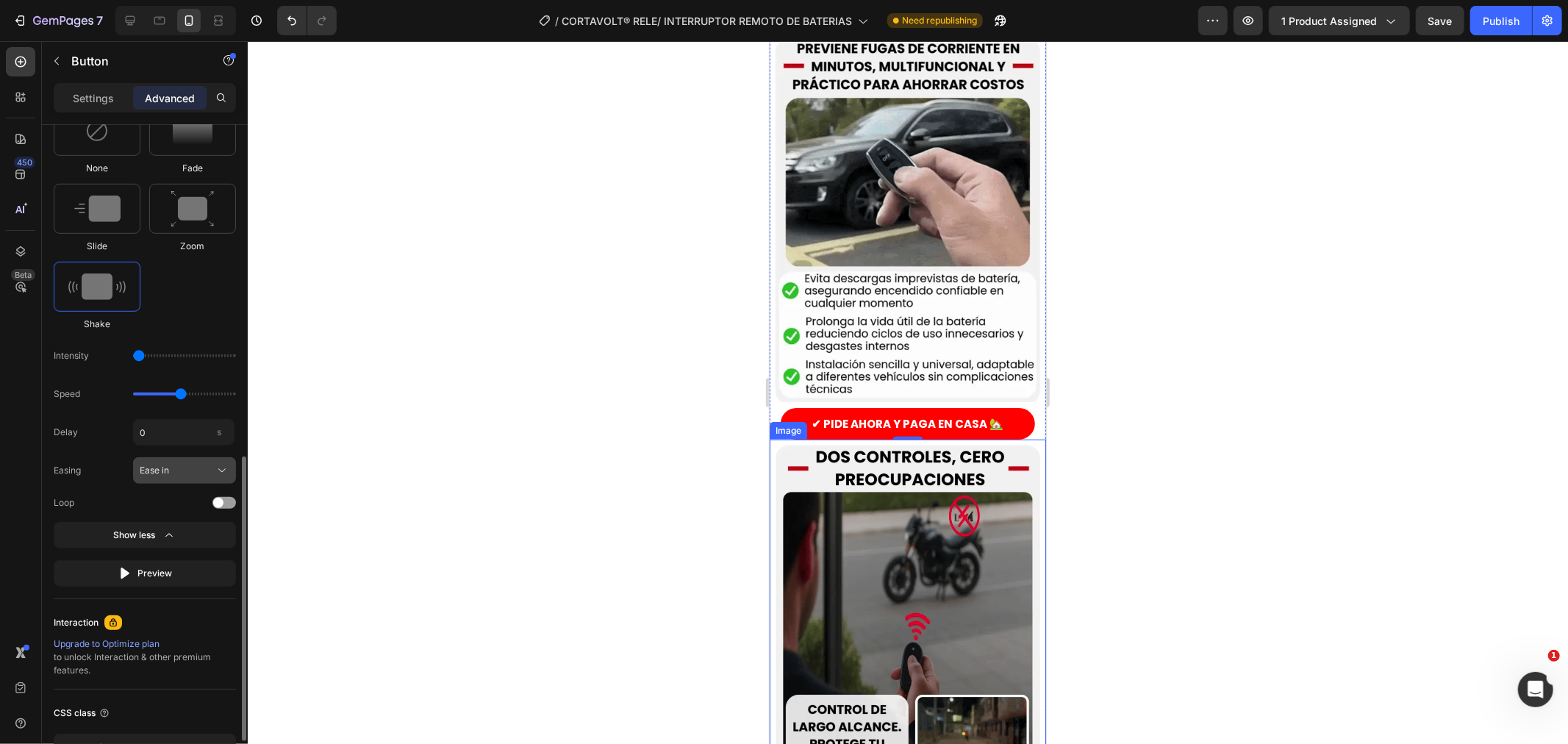
click at [199, 478] on button "Ease in" at bounding box center [184, 470] width 103 height 26
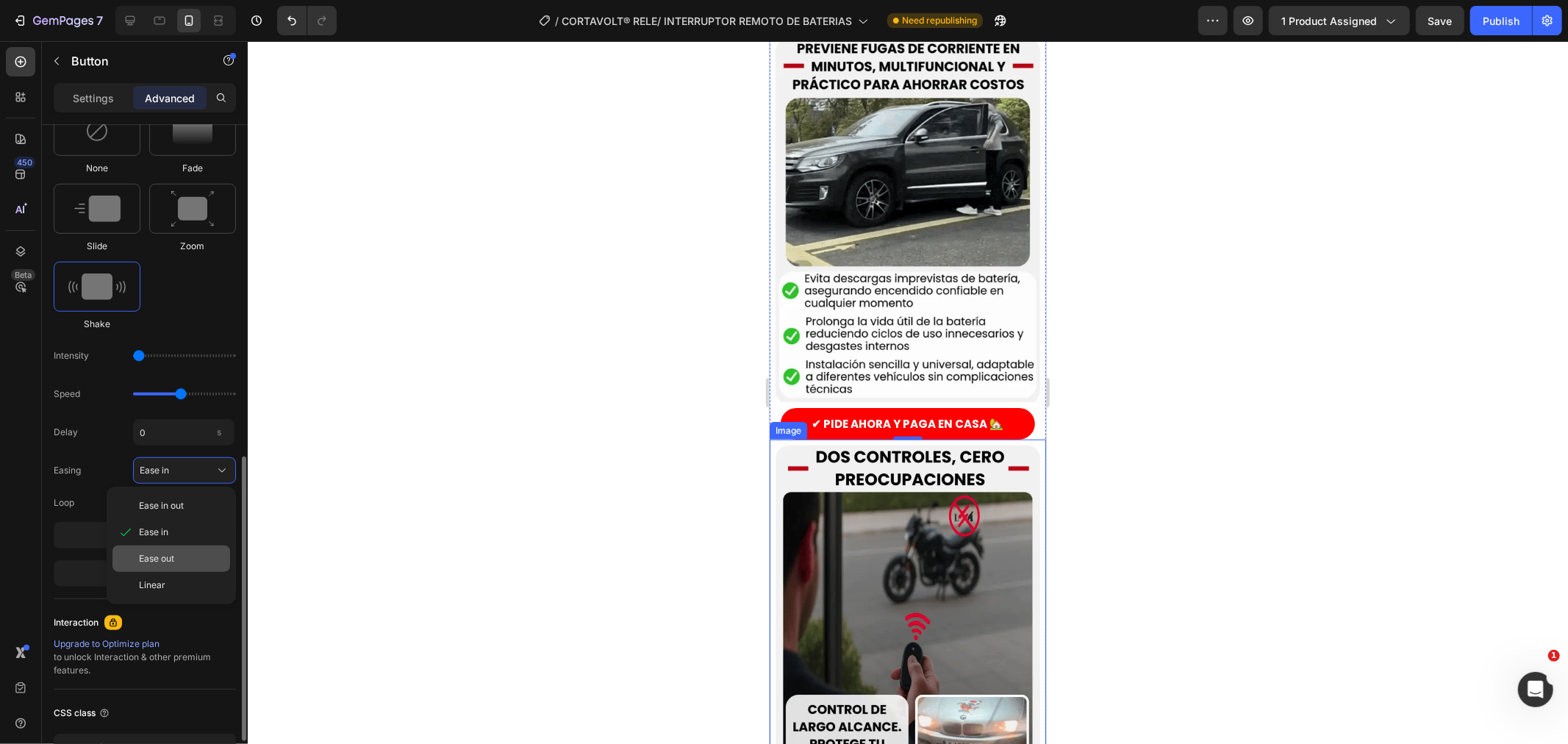
drag, startPoint x: 187, startPoint y: 542, endPoint x: 187, endPoint y: 552, distance: 10.0
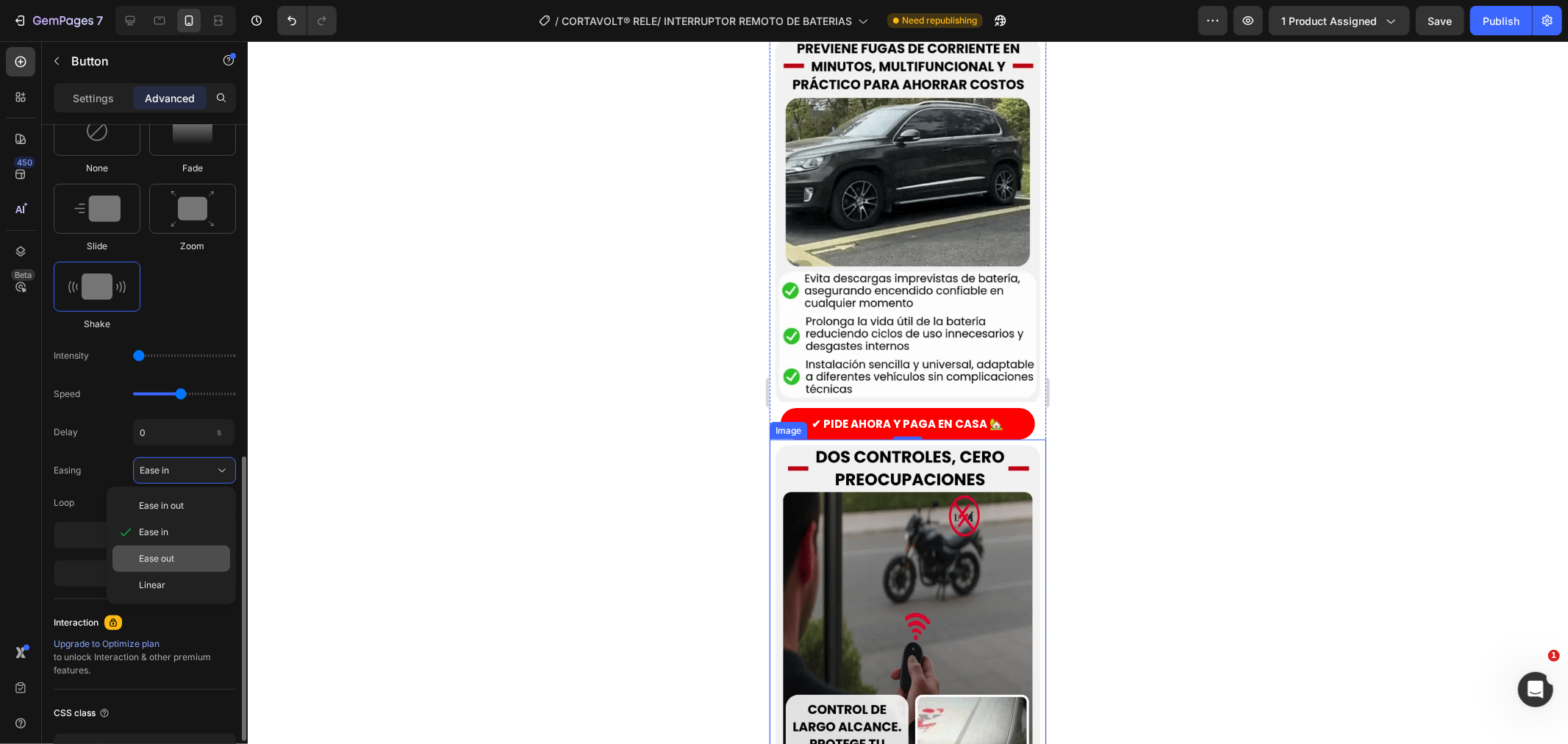
click at [187, 552] on div "Ease in out Ease in Ease out Linear" at bounding box center [171, 545] width 130 height 106
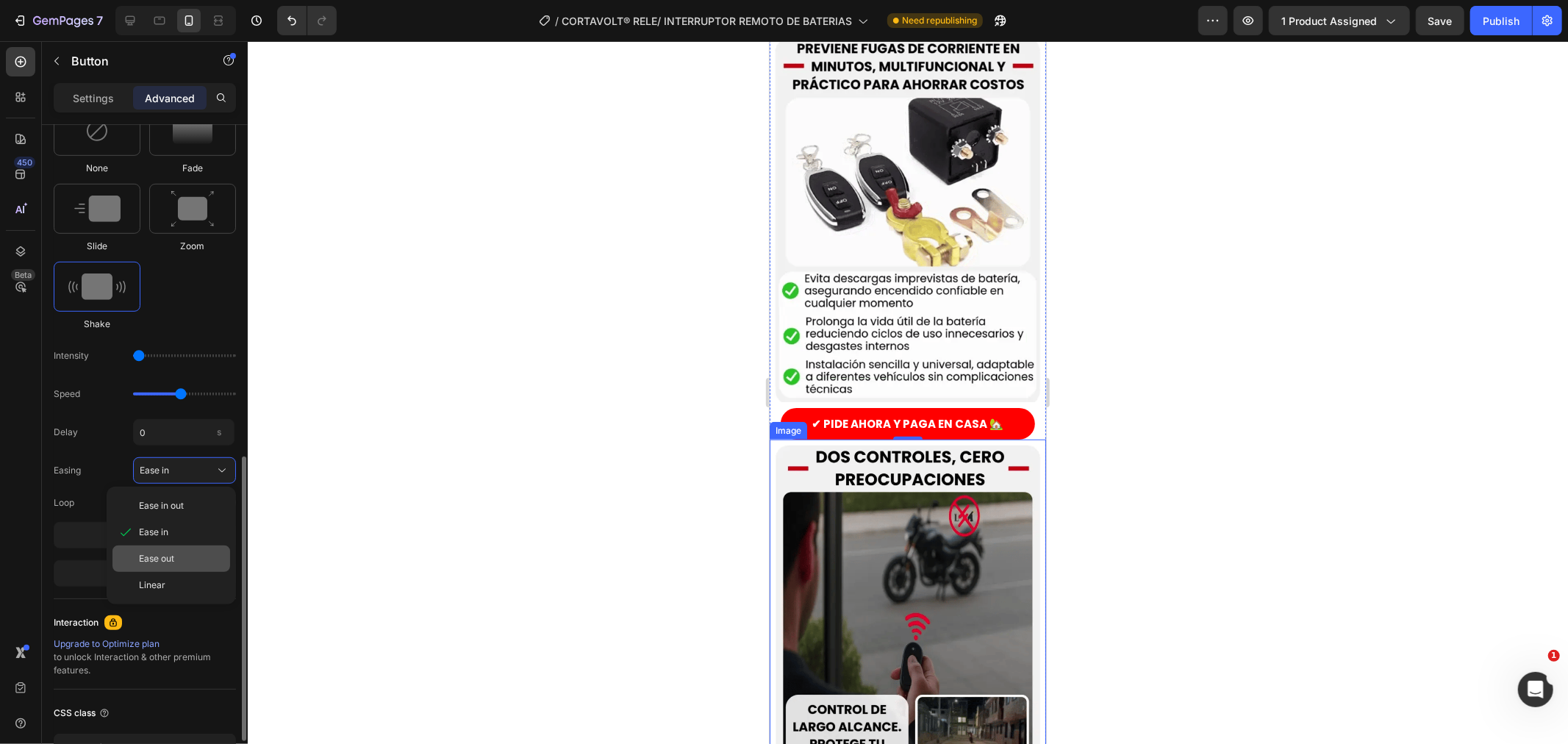
click at [182, 559] on div "Ease out" at bounding box center [181, 558] width 85 height 13
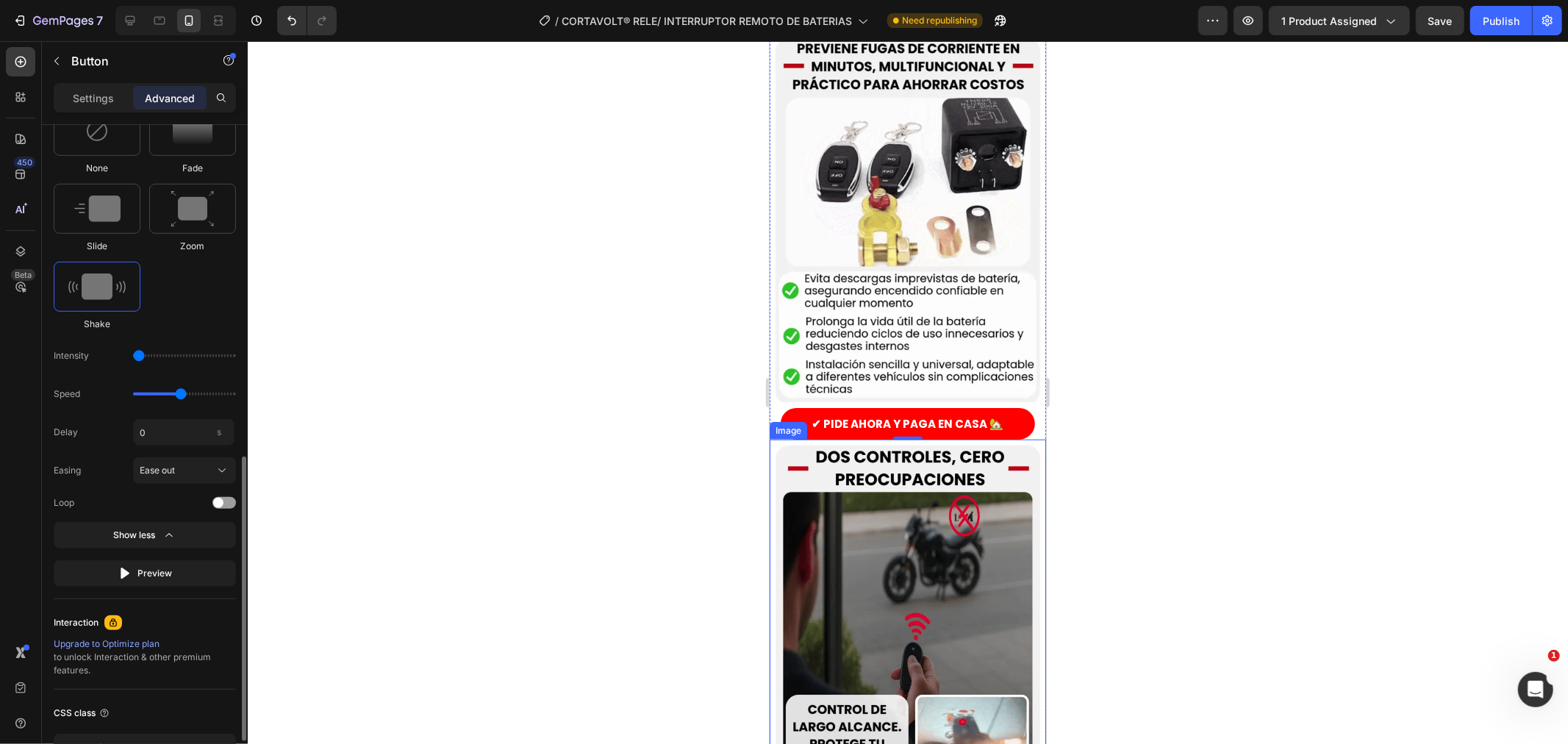
click at [193, 483] on div "Delay 0 s Easing Ease out Loop" at bounding box center [144, 464] width 182 height 91
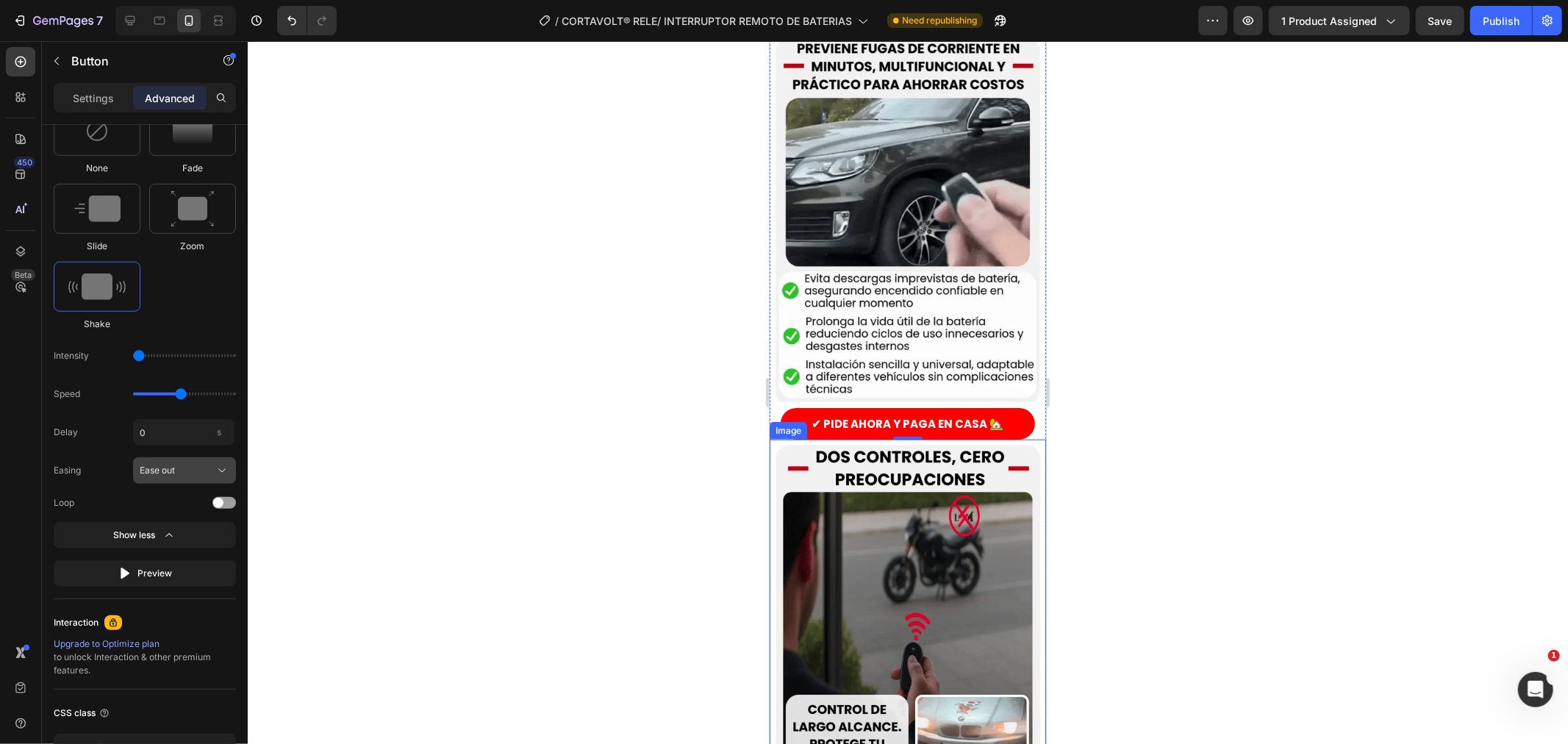
click at [195, 478] on button "Ease out" at bounding box center [184, 470] width 103 height 26
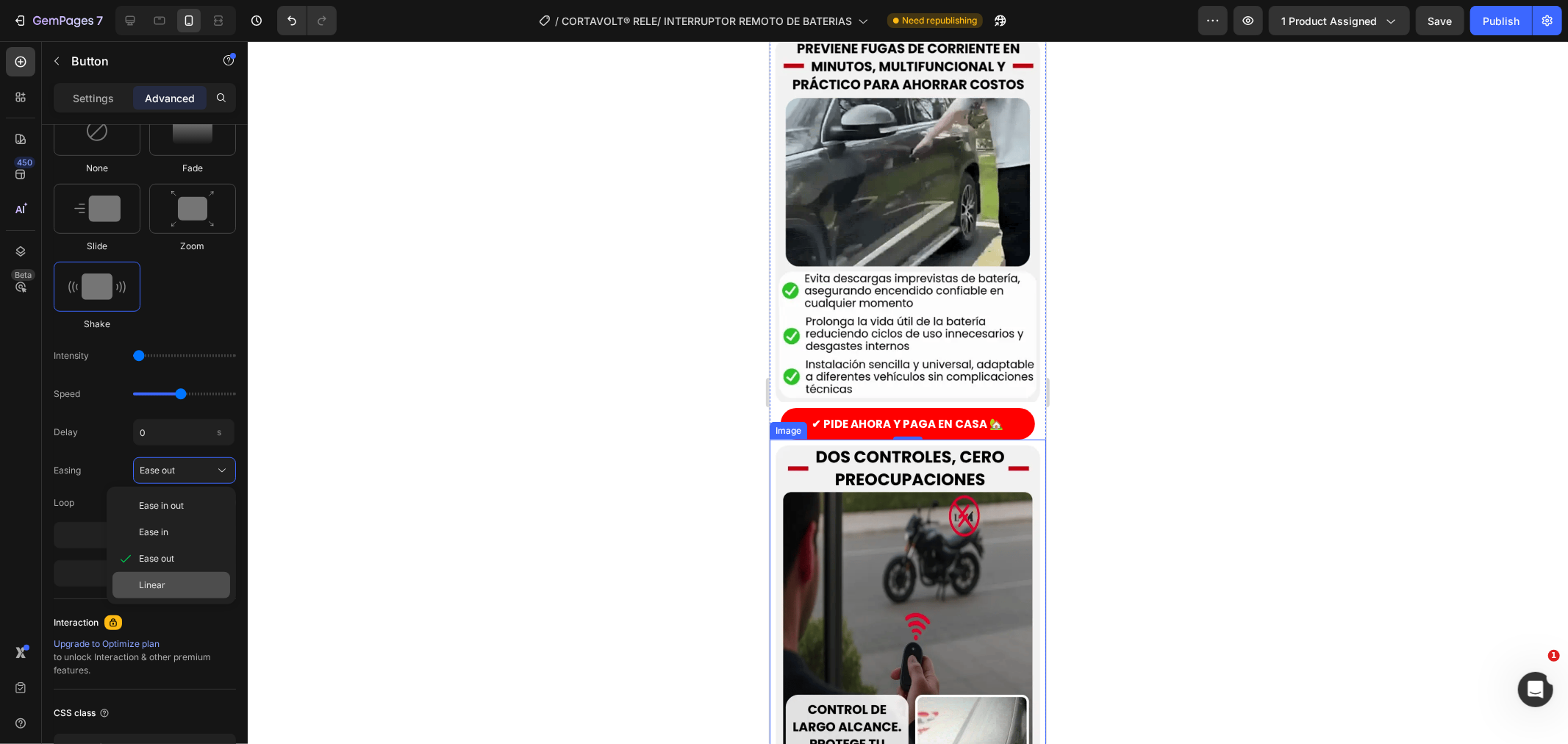
click at [182, 576] on div "Linear" at bounding box center [171, 585] width 118 height 26
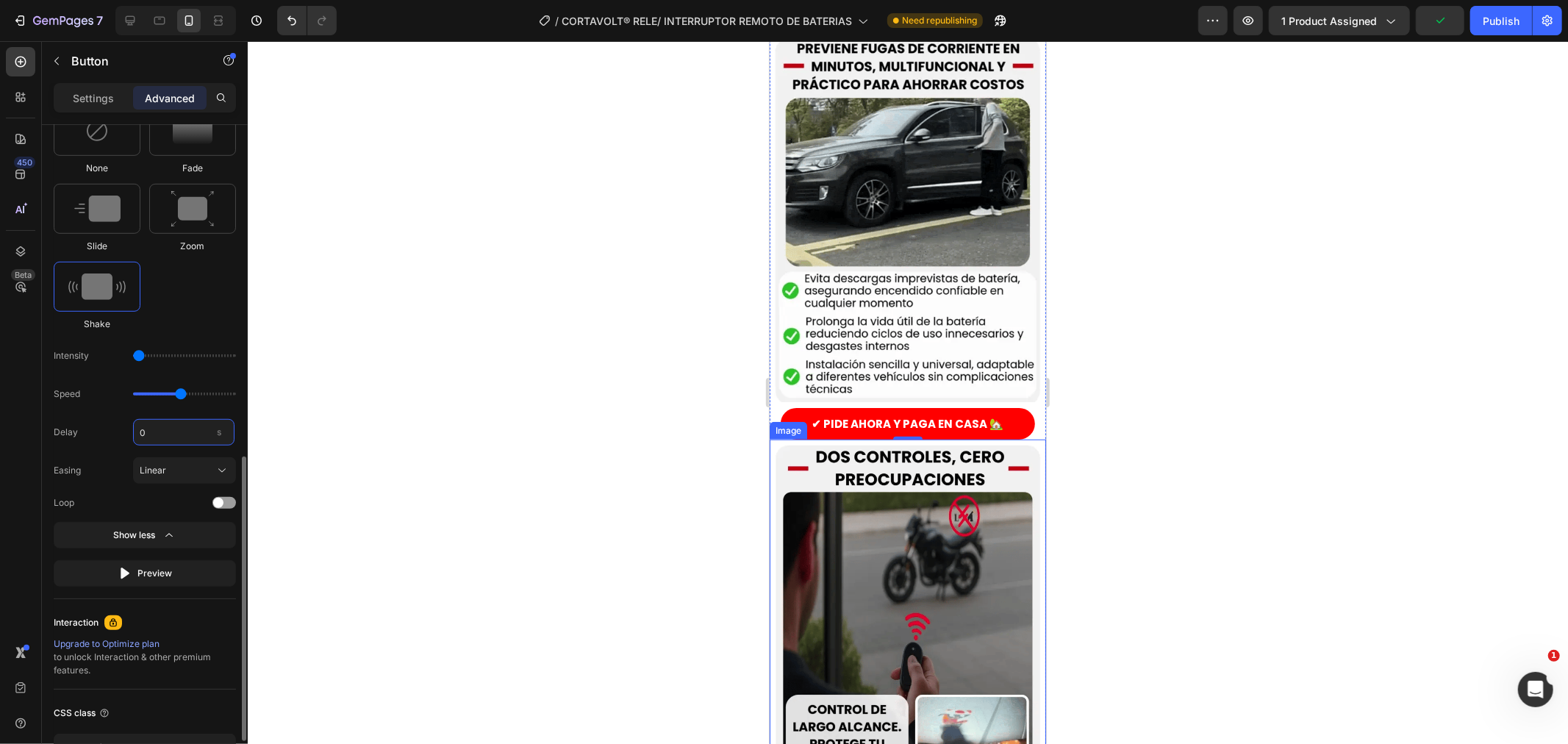
click at [195, 444] on input "0" at bounding box center [183, 432] width 102 height 26
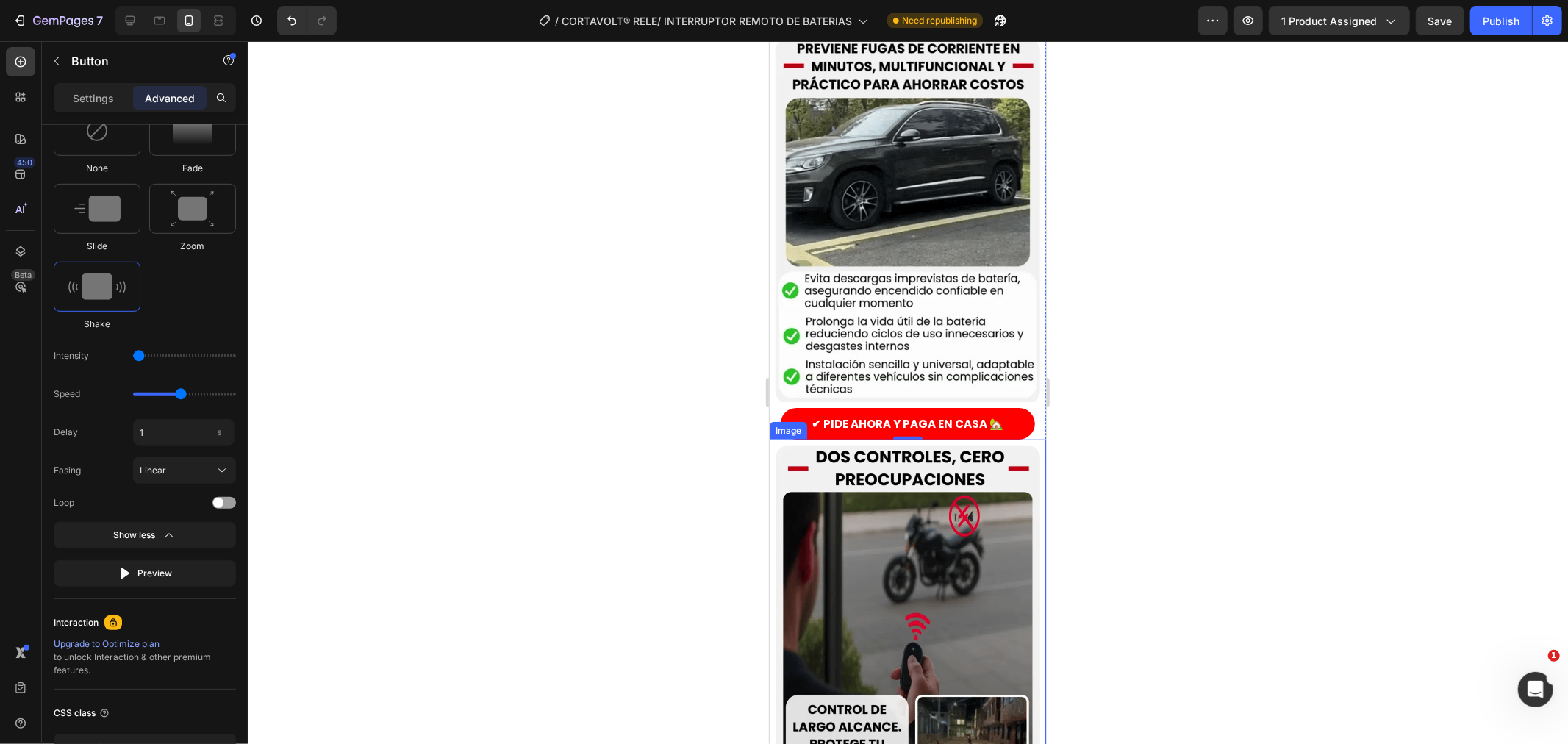
type input "1"
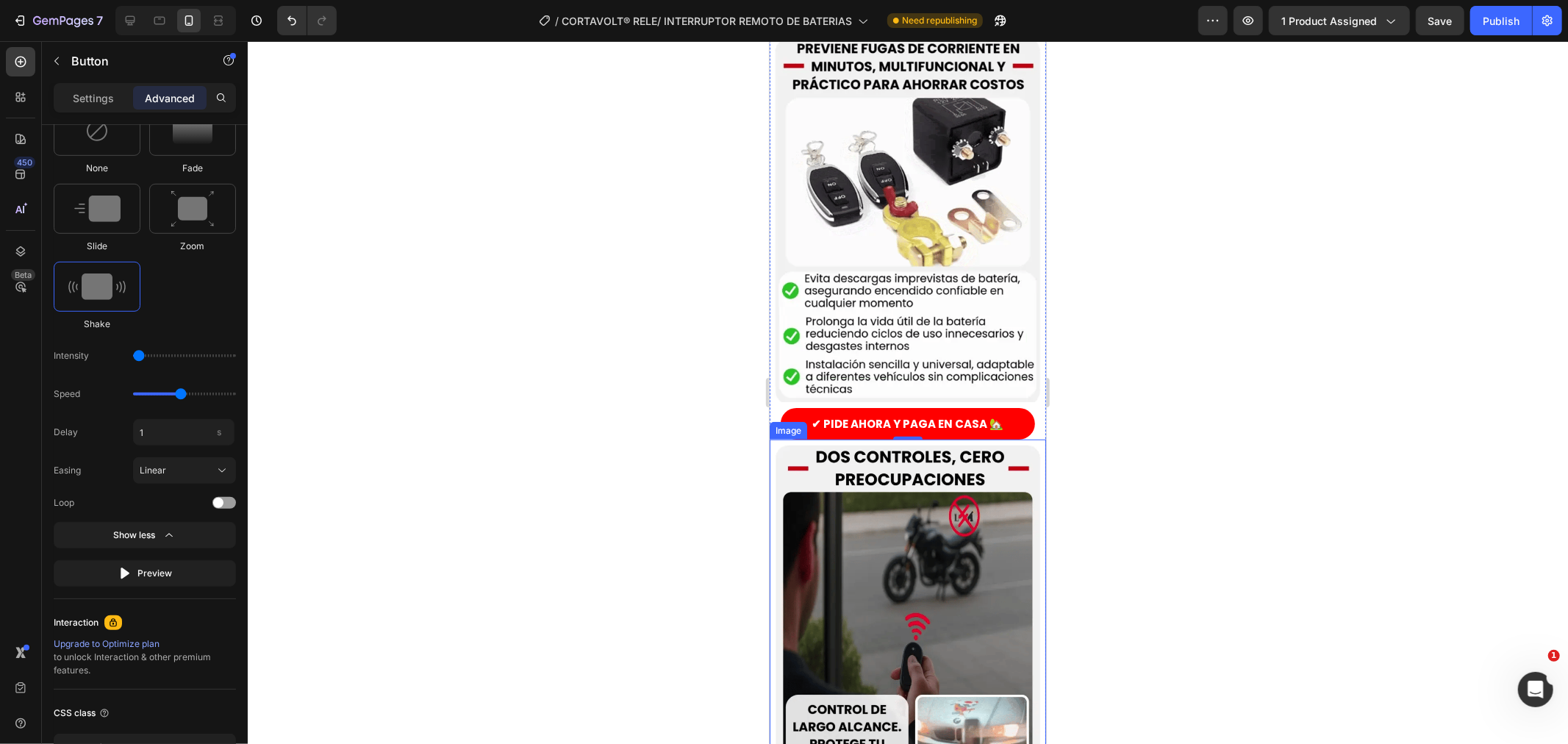
click at [292, 464] on div at bounding box center [908, 393] width 1320 height 703
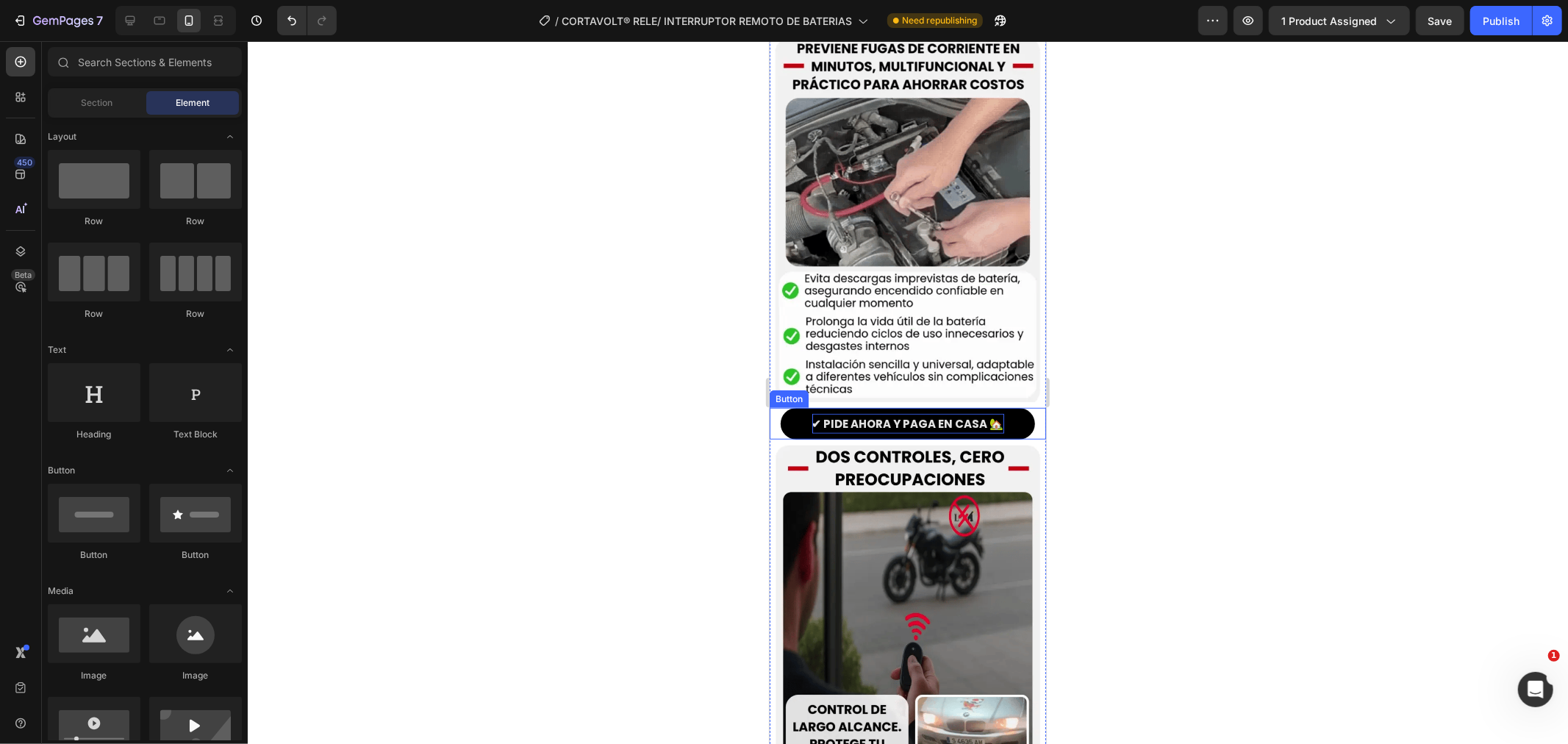
click at [857, 413] on p "✔ PIDE AHORA Y PAGA EN CASA 🏡" at bounding box center [908, 423] width 192 height 20
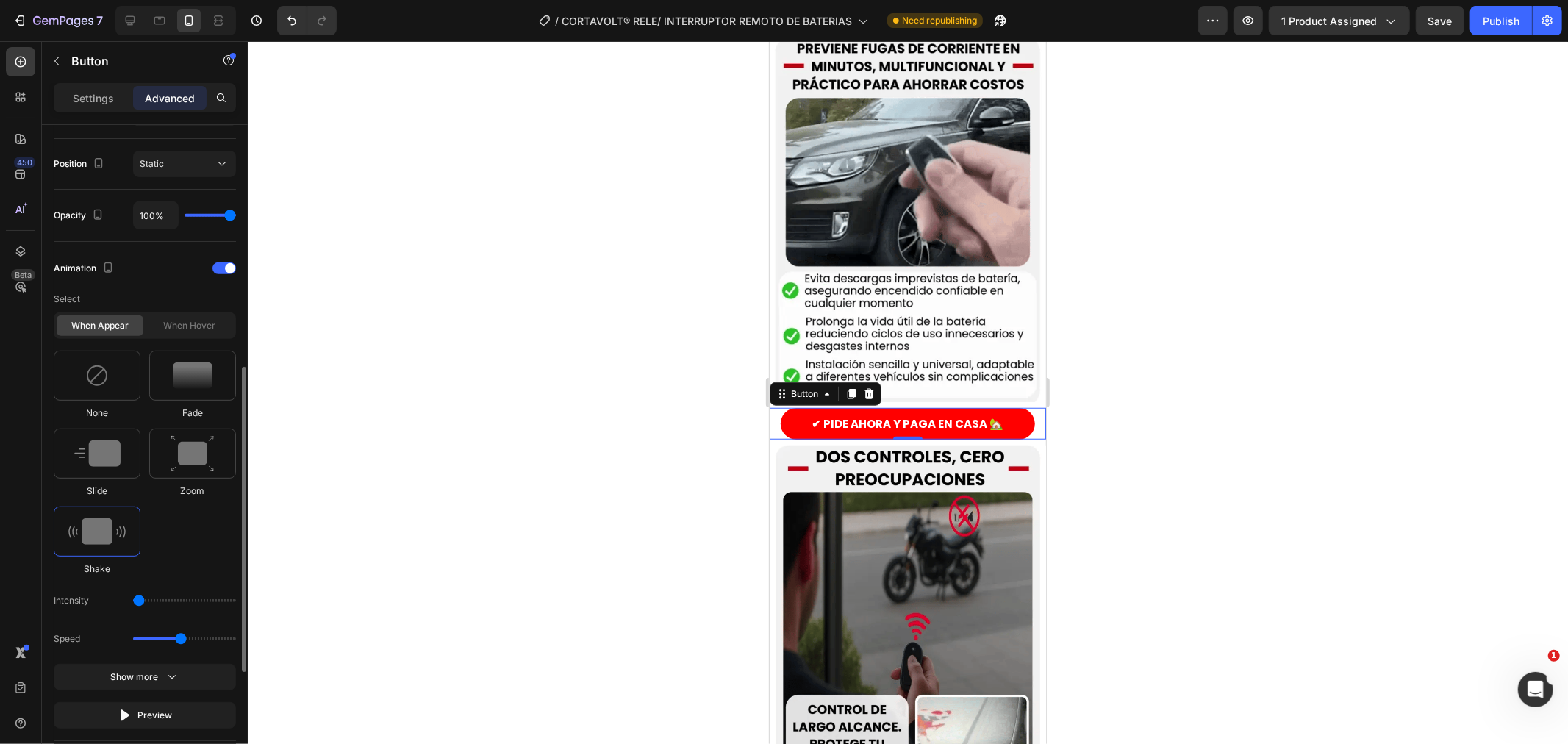
scroll to position [605, 0]
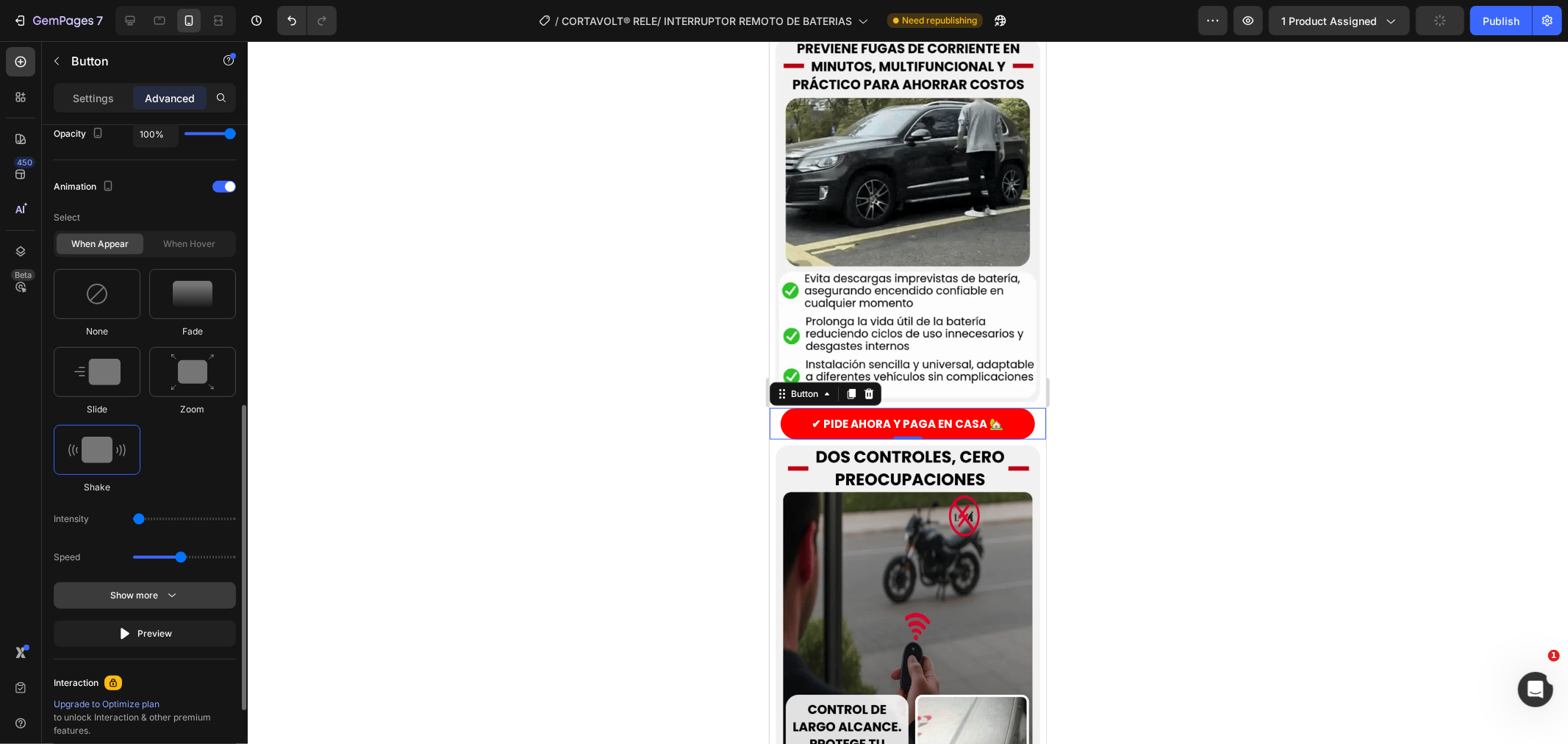
click at [158, 596] on div "Show more" at bounding box center [145, 596] width 68 height 15
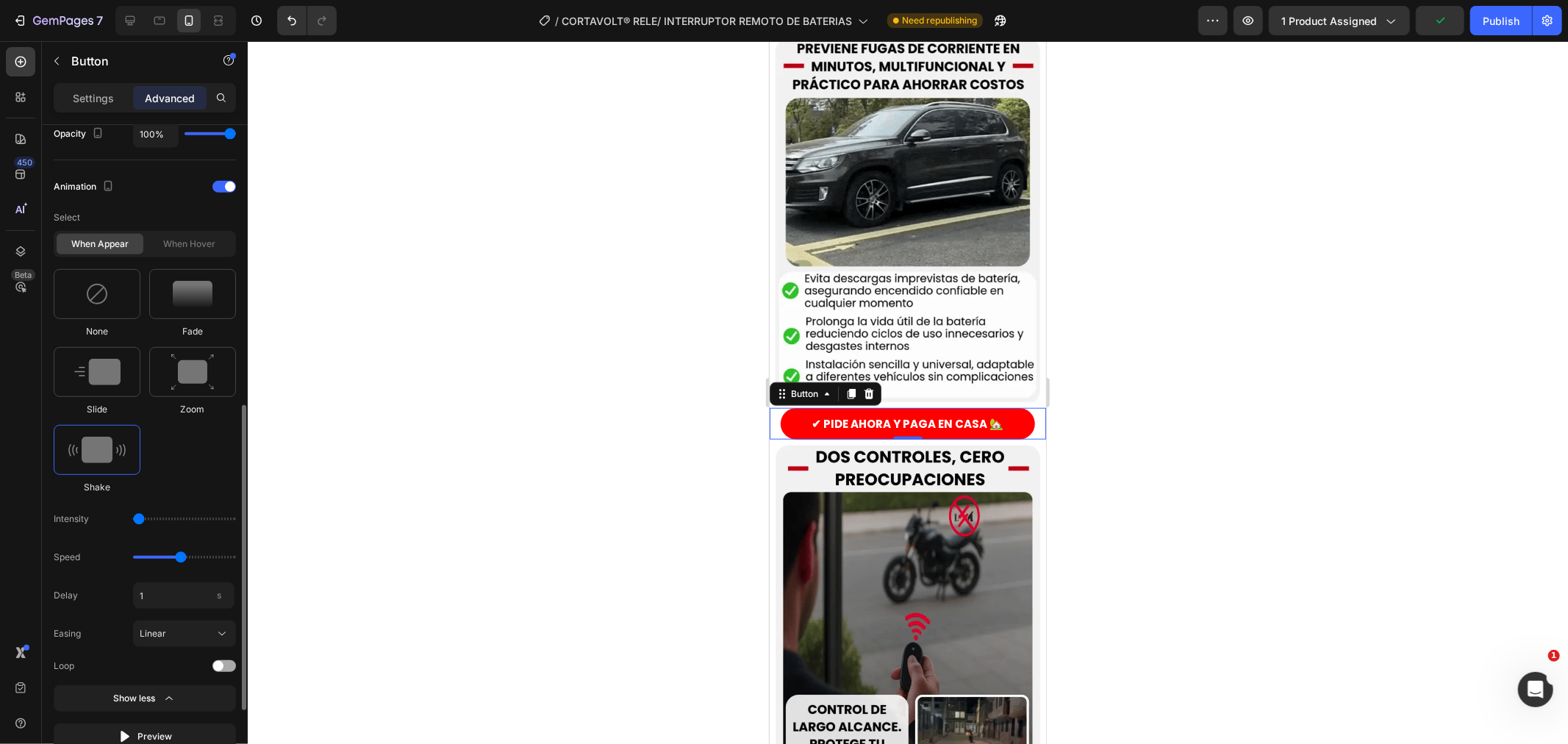
scroll to position [686, 0]
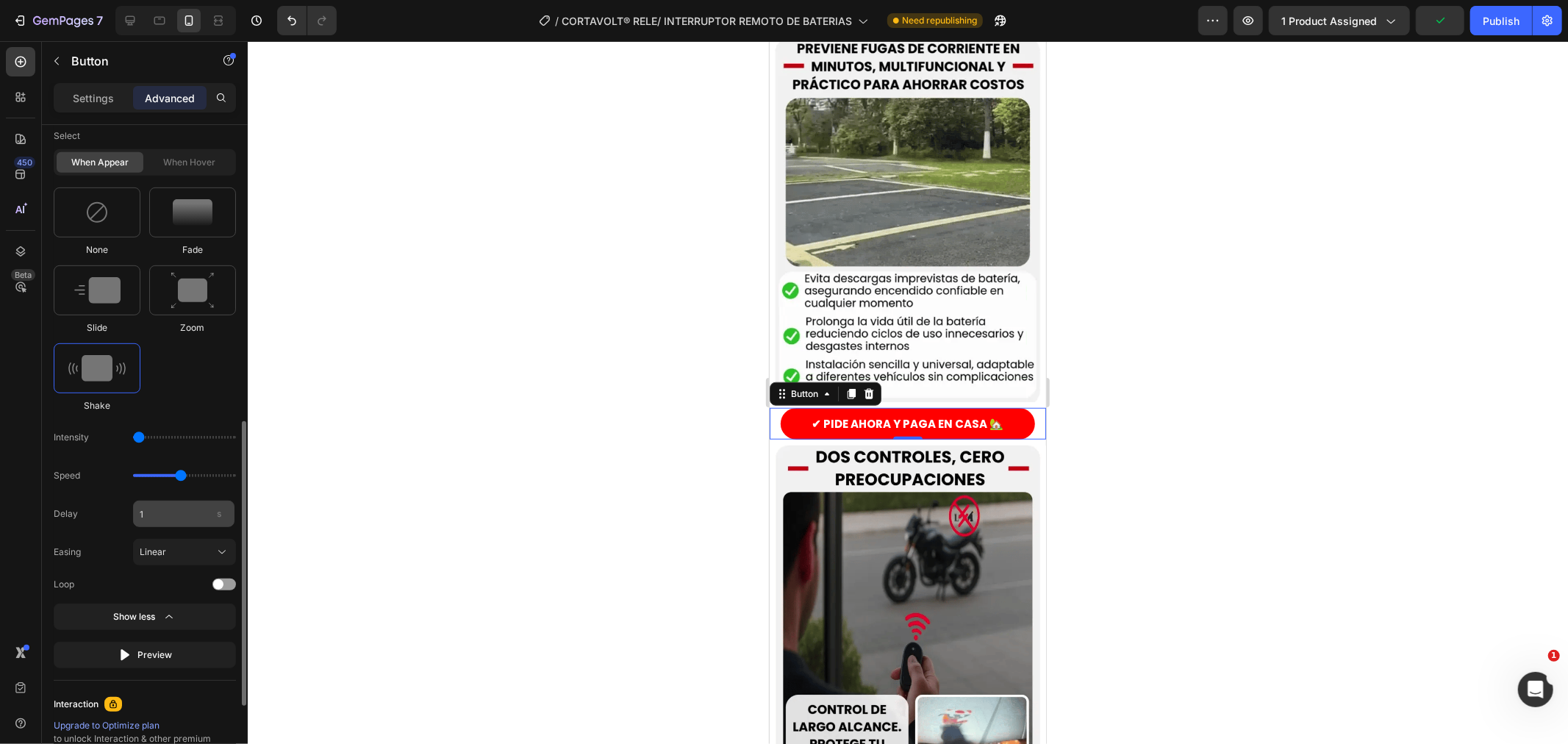
click at [209, 512] on div "s" at bounding box center [219, 513] width 22 height 19
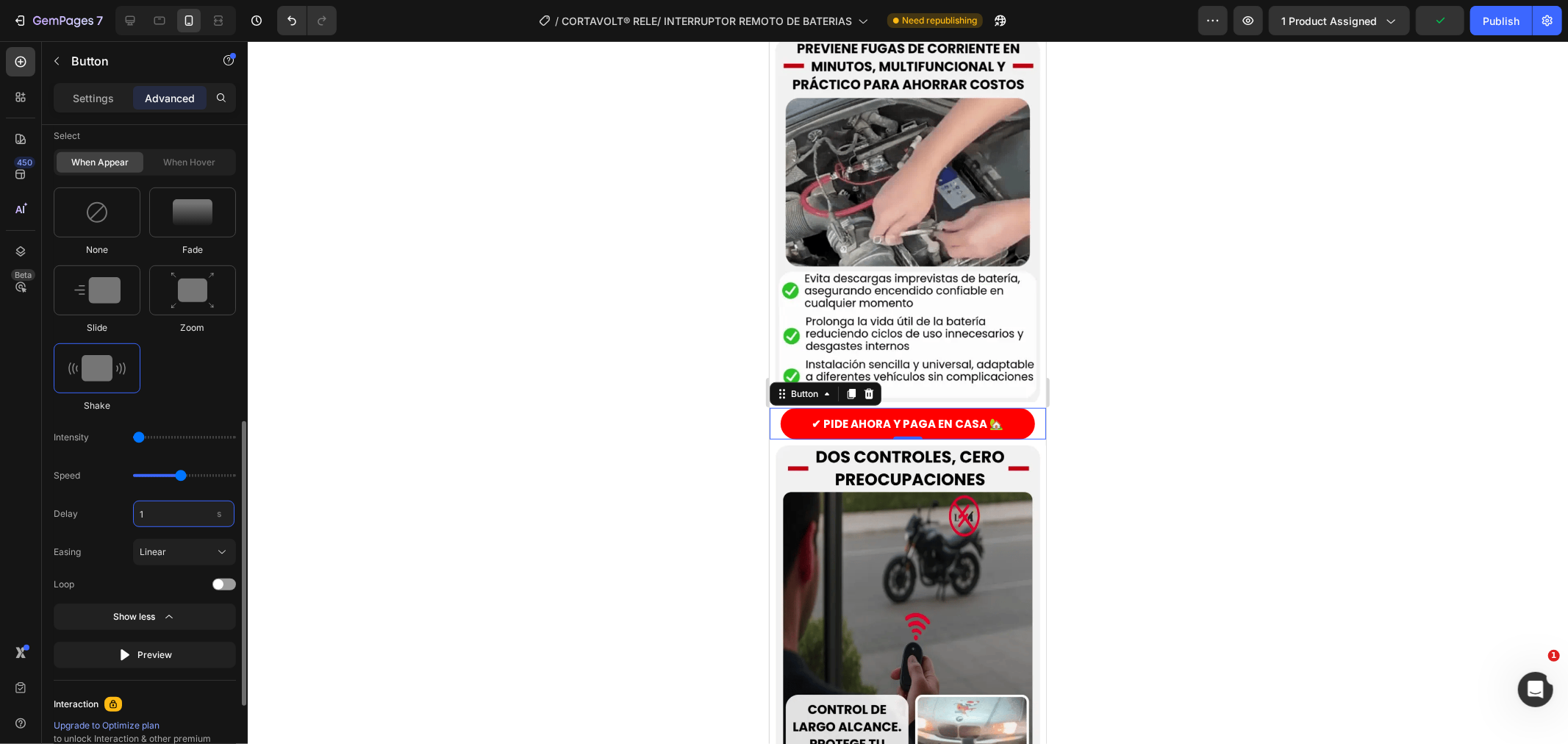
click at [209, 512] on input "1" at bounding box center [183, 514] width 102 height 26
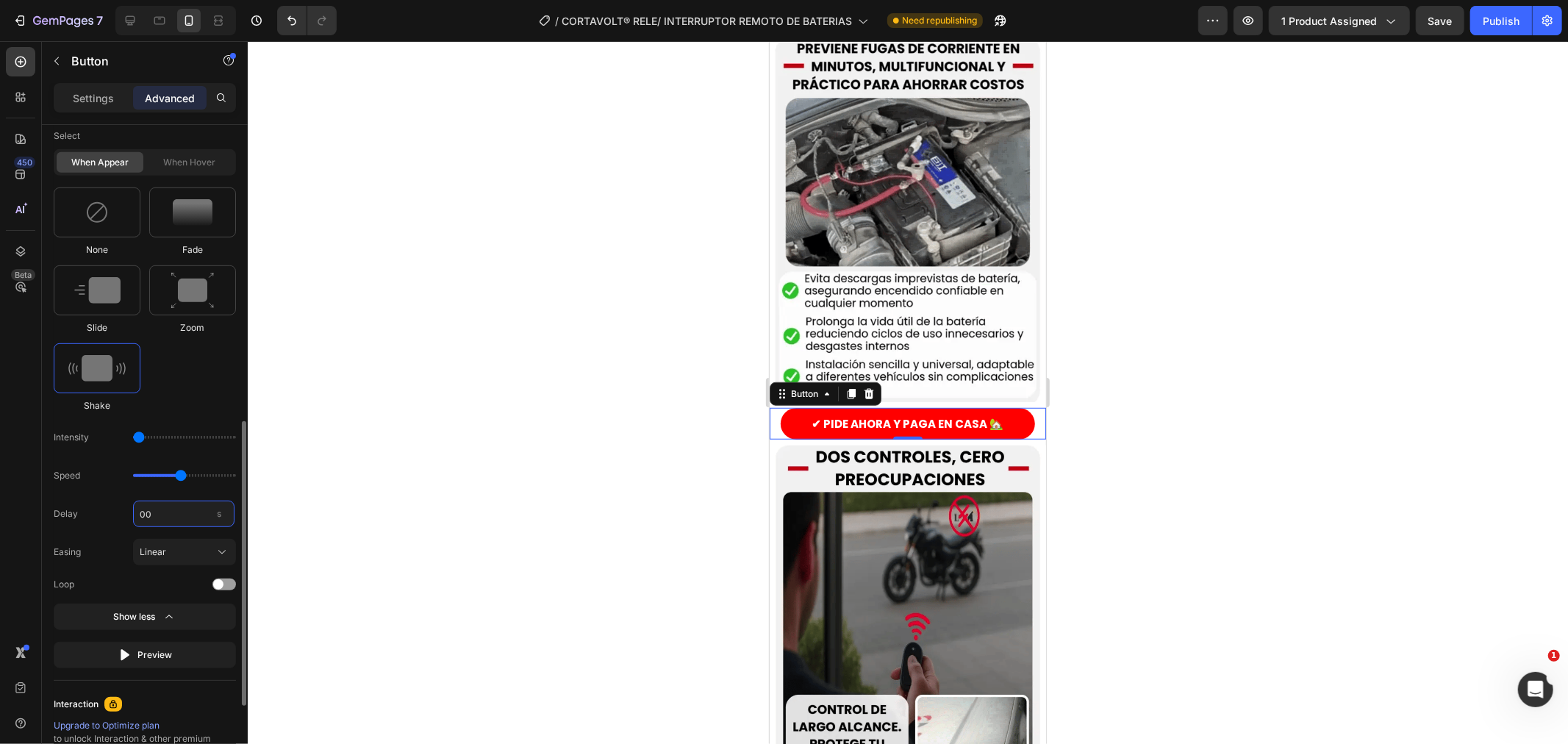
type input "0"
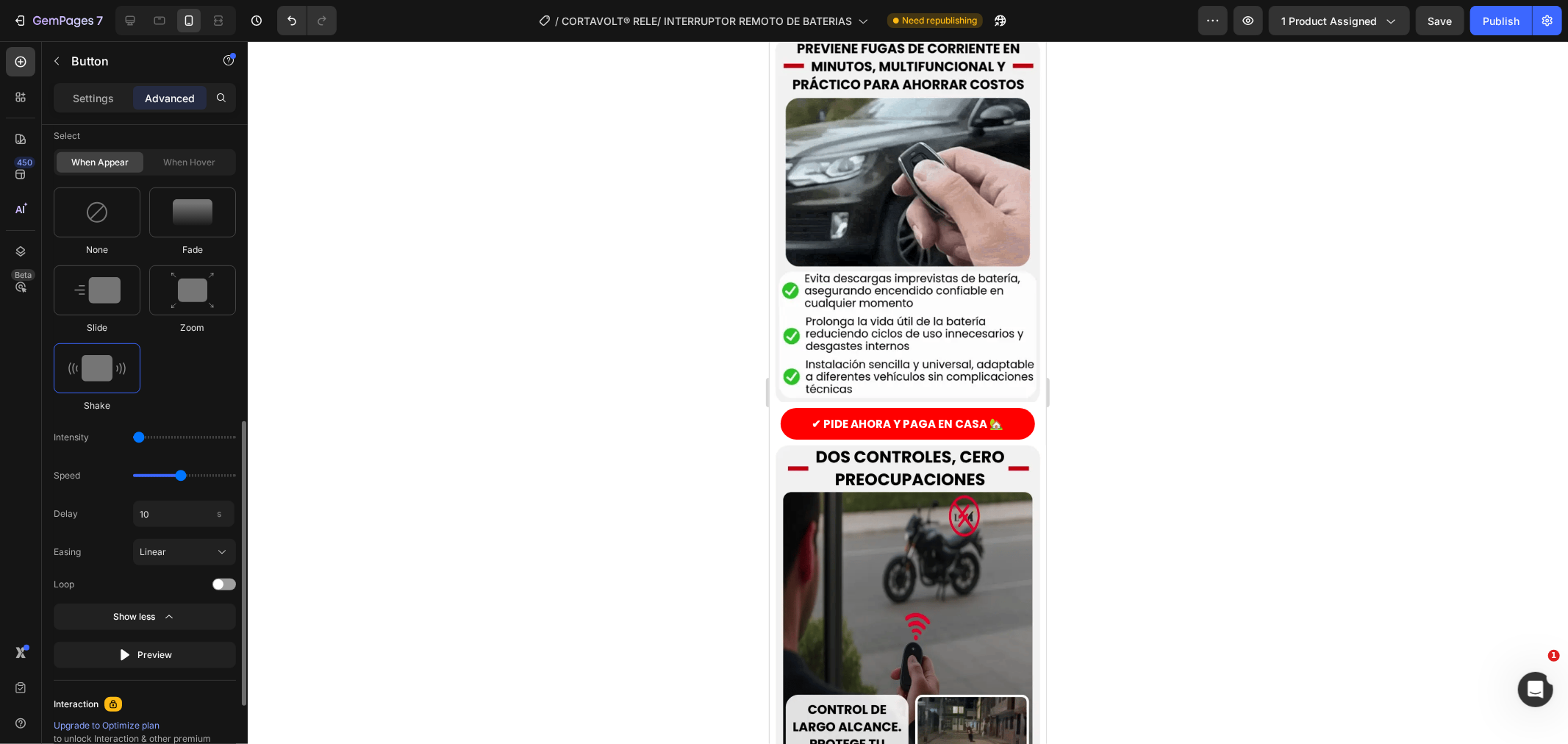
click at [136, 530] on div "Delay 10 s Easing Linear Loop" at bounding box center [144, 546] width 182 height 91
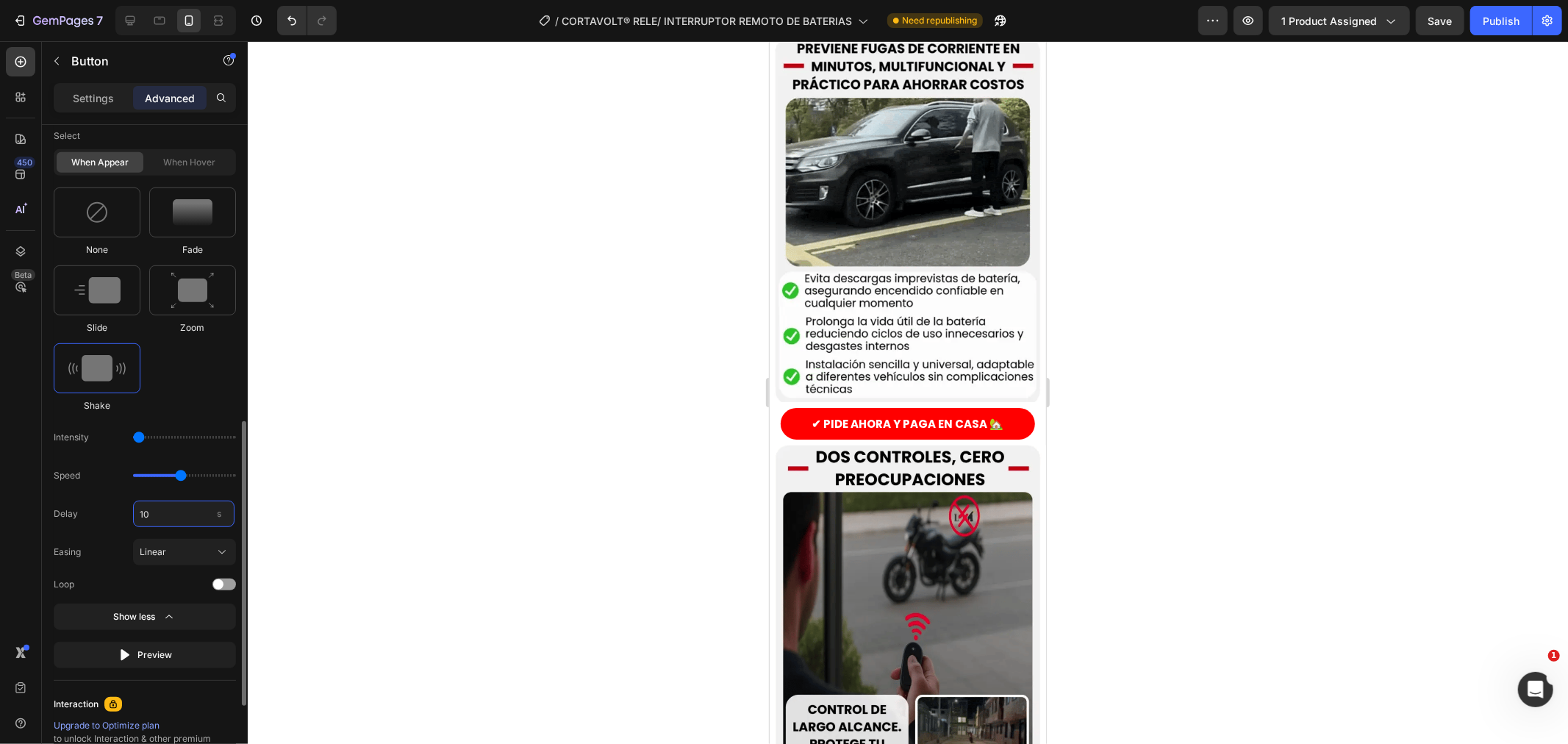
click at [147, 522] on input "10" at bounding box center [183, 514] width 102 height 26
type input "3"
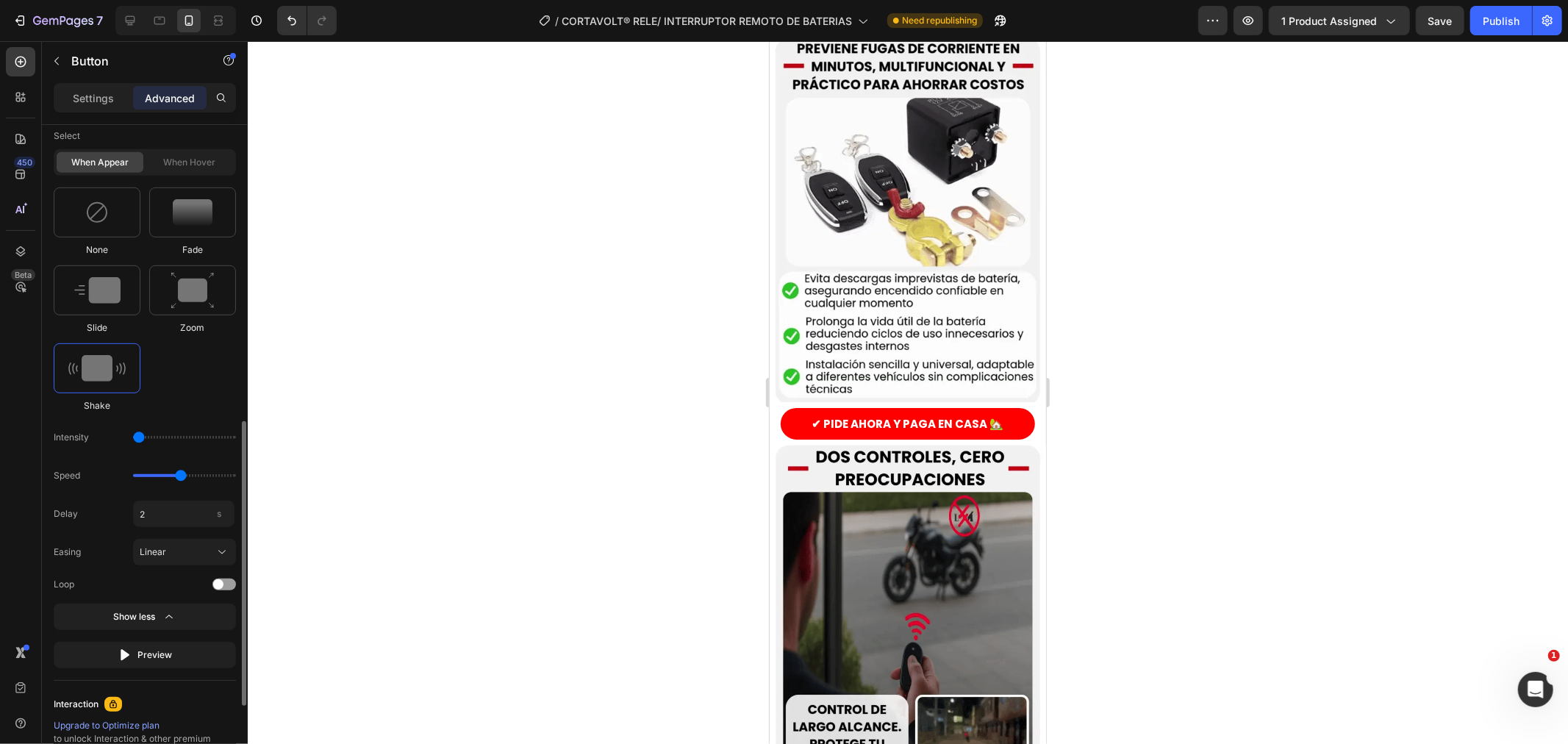
click at [192, 416] on div "Select When appear When hover None Fade Slide Zoom Shake Intensity Speed Delay …" at bounding box center [144, 395] width 182 height 545
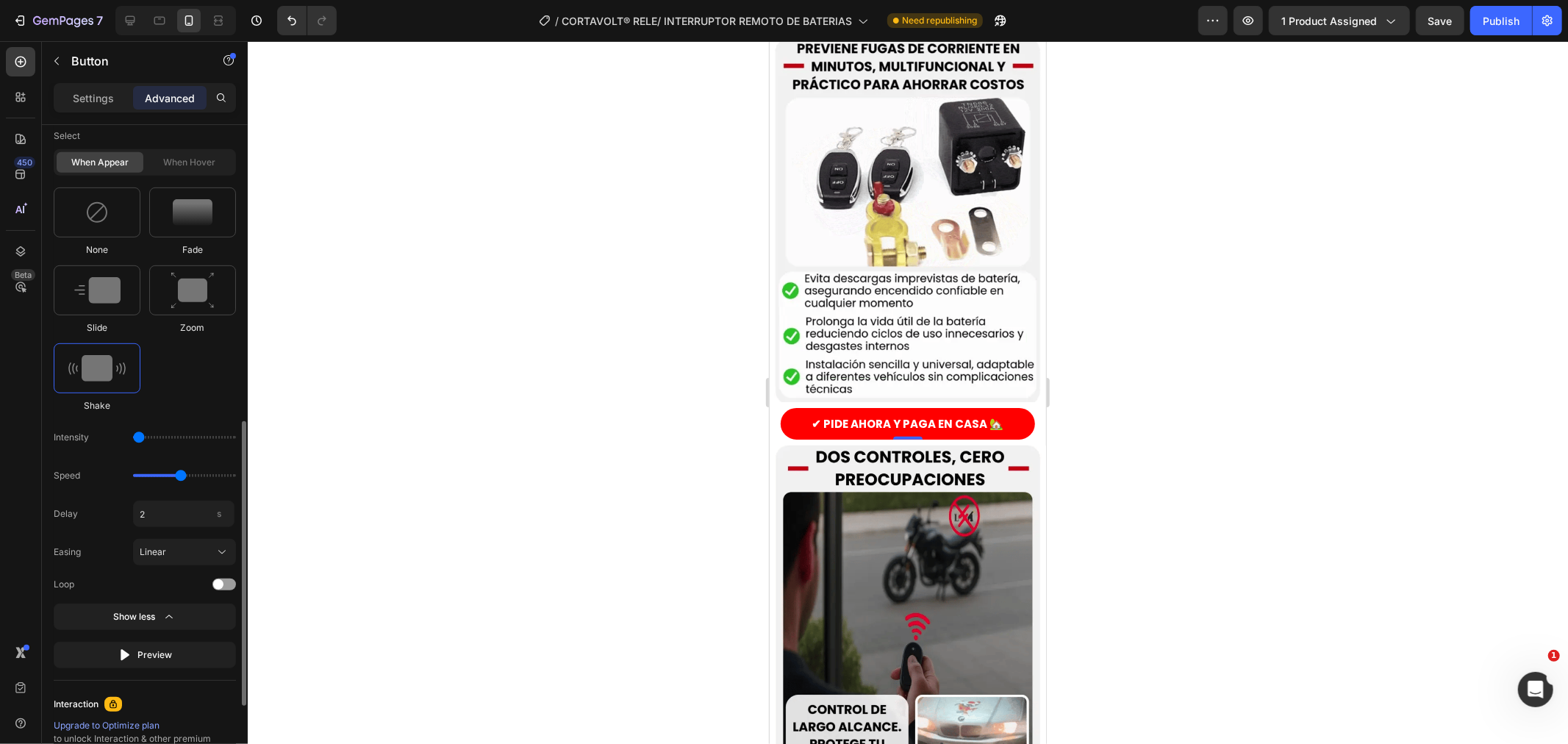
click at [74, 511] on span "Delay" at bounding box center [65, 514] width 24 height 15
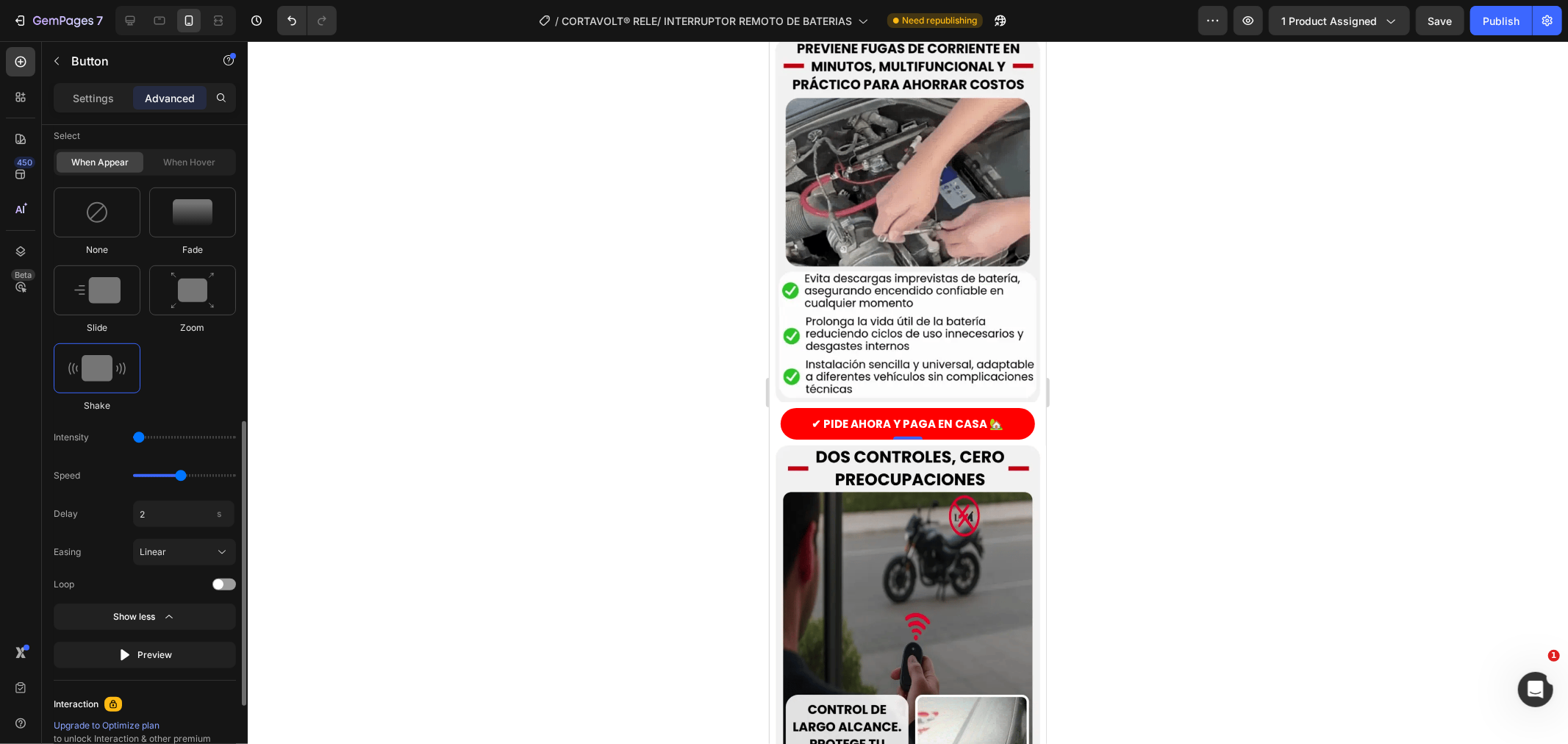
click at [74, 511] on span "Delay" at bounding box center [65, 514] width 24 height 15
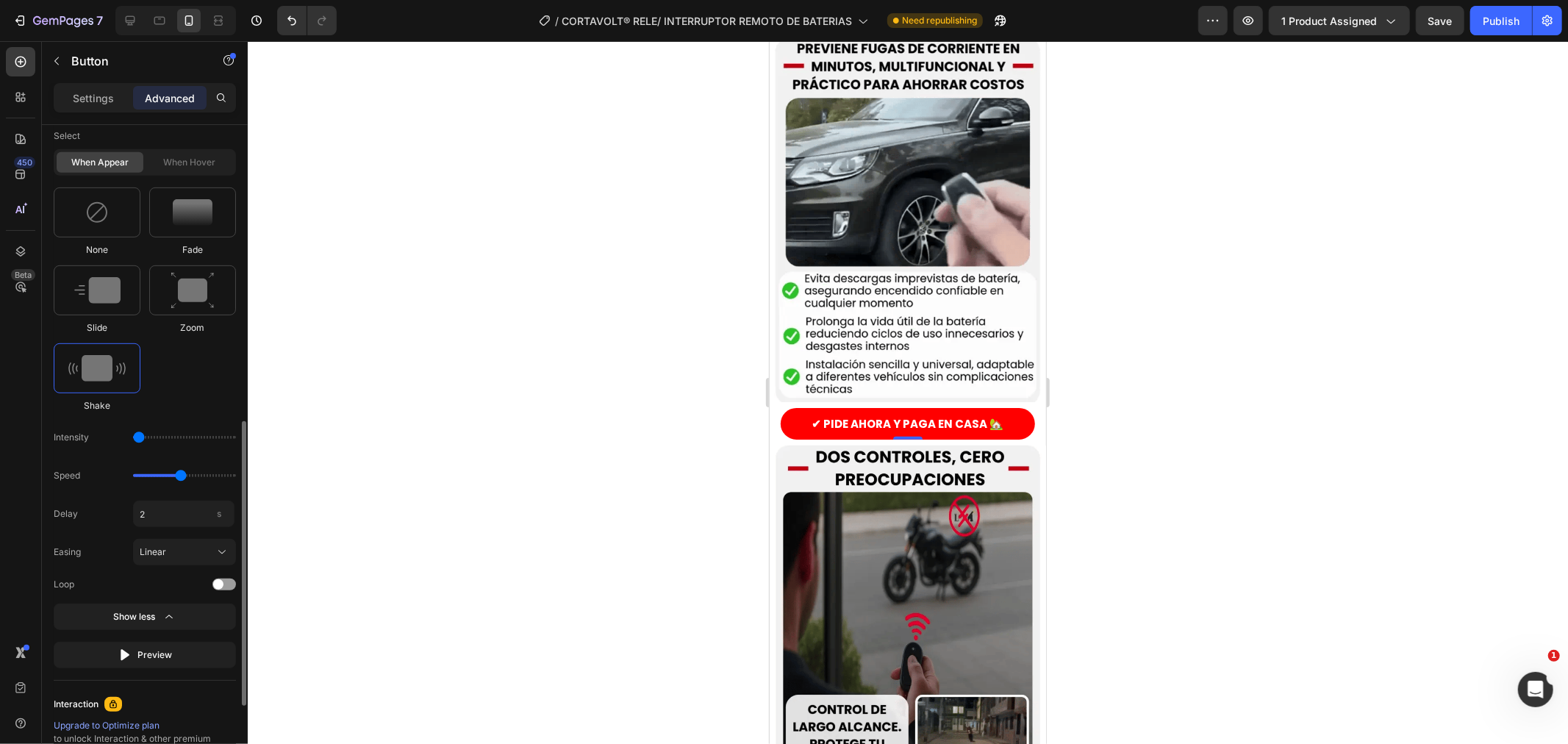
click at [111, 527] on div "Delay 2 s Easing Linear Loop" at bounding box center [144, 546] width 182 height 91
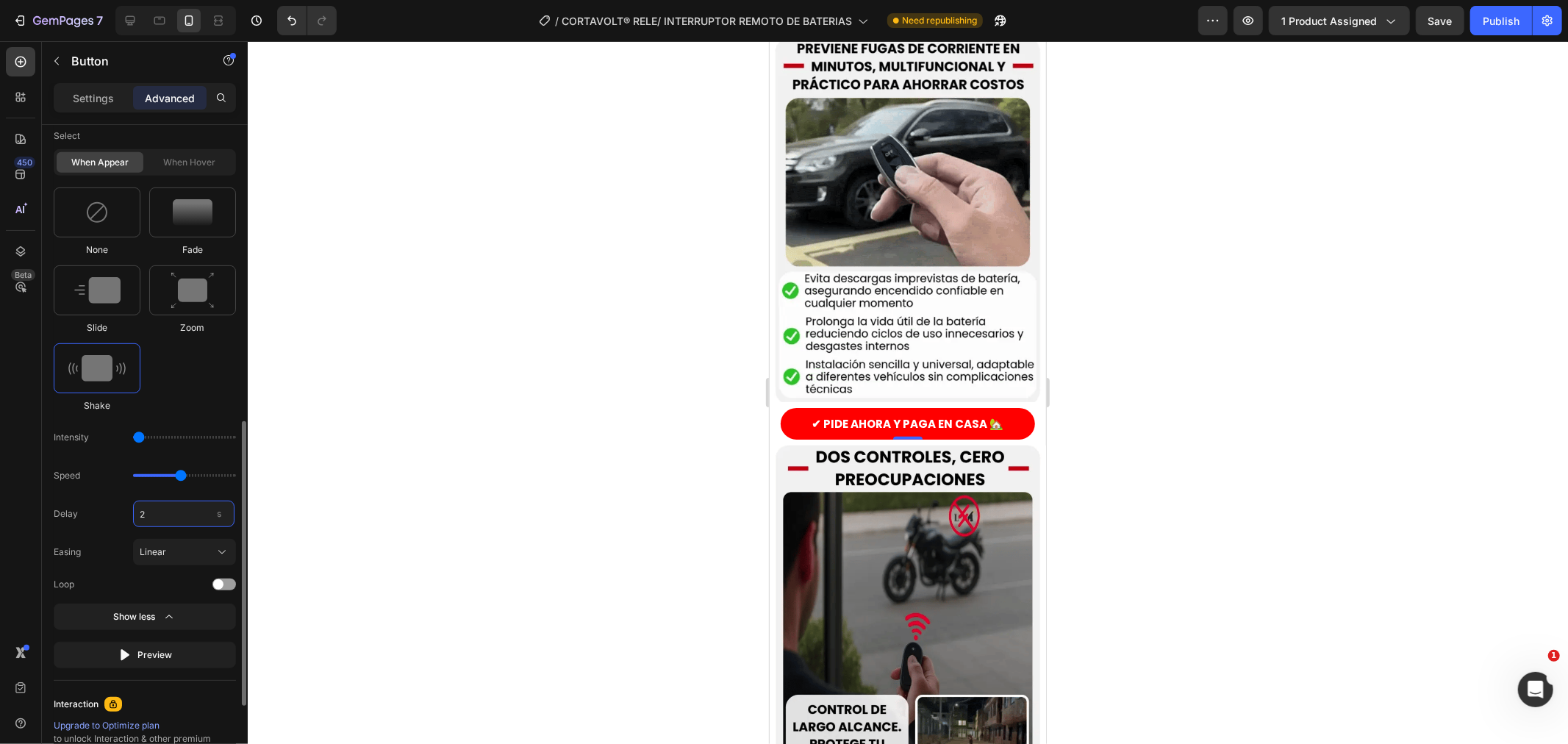
click at [141, 520] on input "2" at bounding box center [183, 514] width 102 height 26
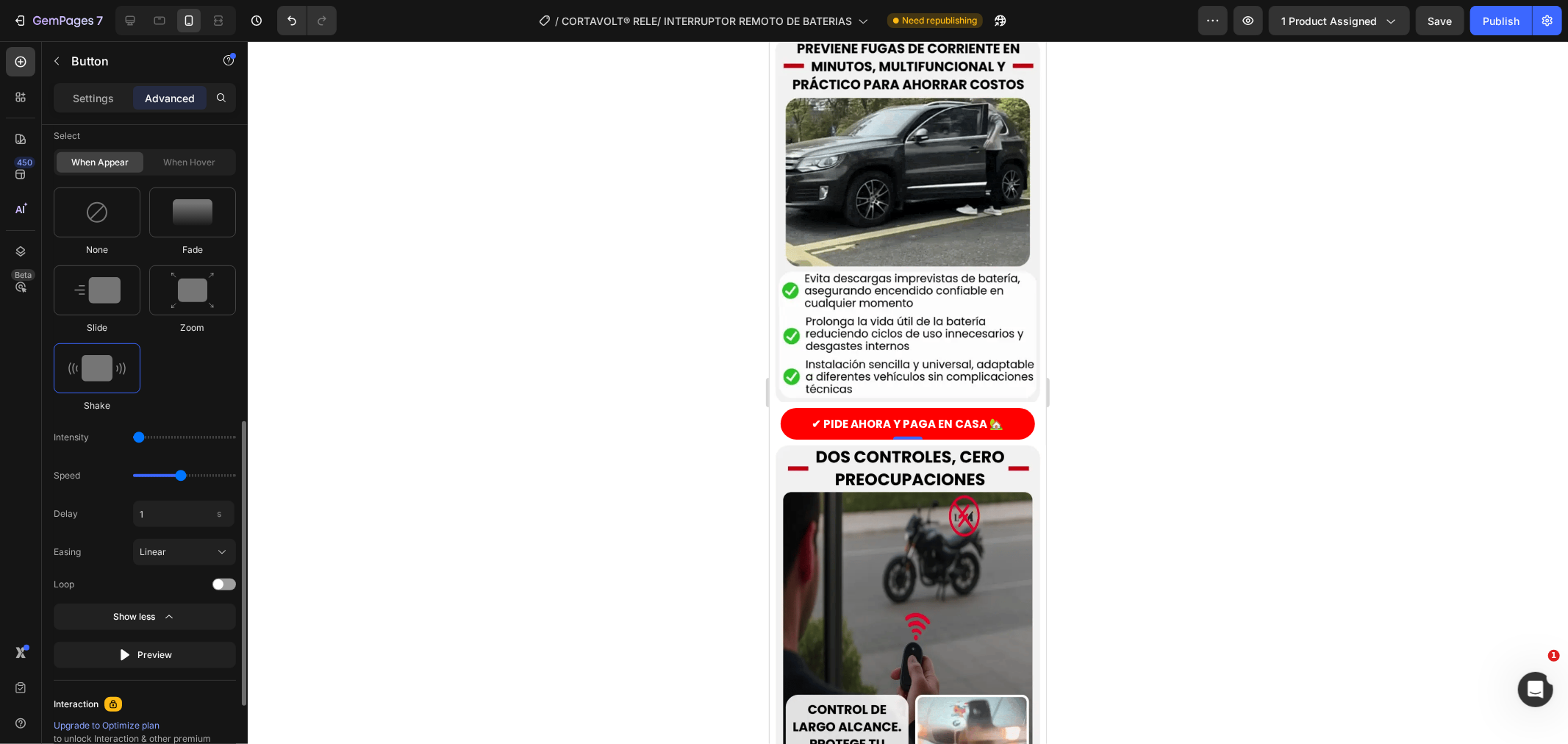
click at [205, 399] on div "None Fade Slide Zoom Shake" at bounding box center [144, 299] width 182 height 225
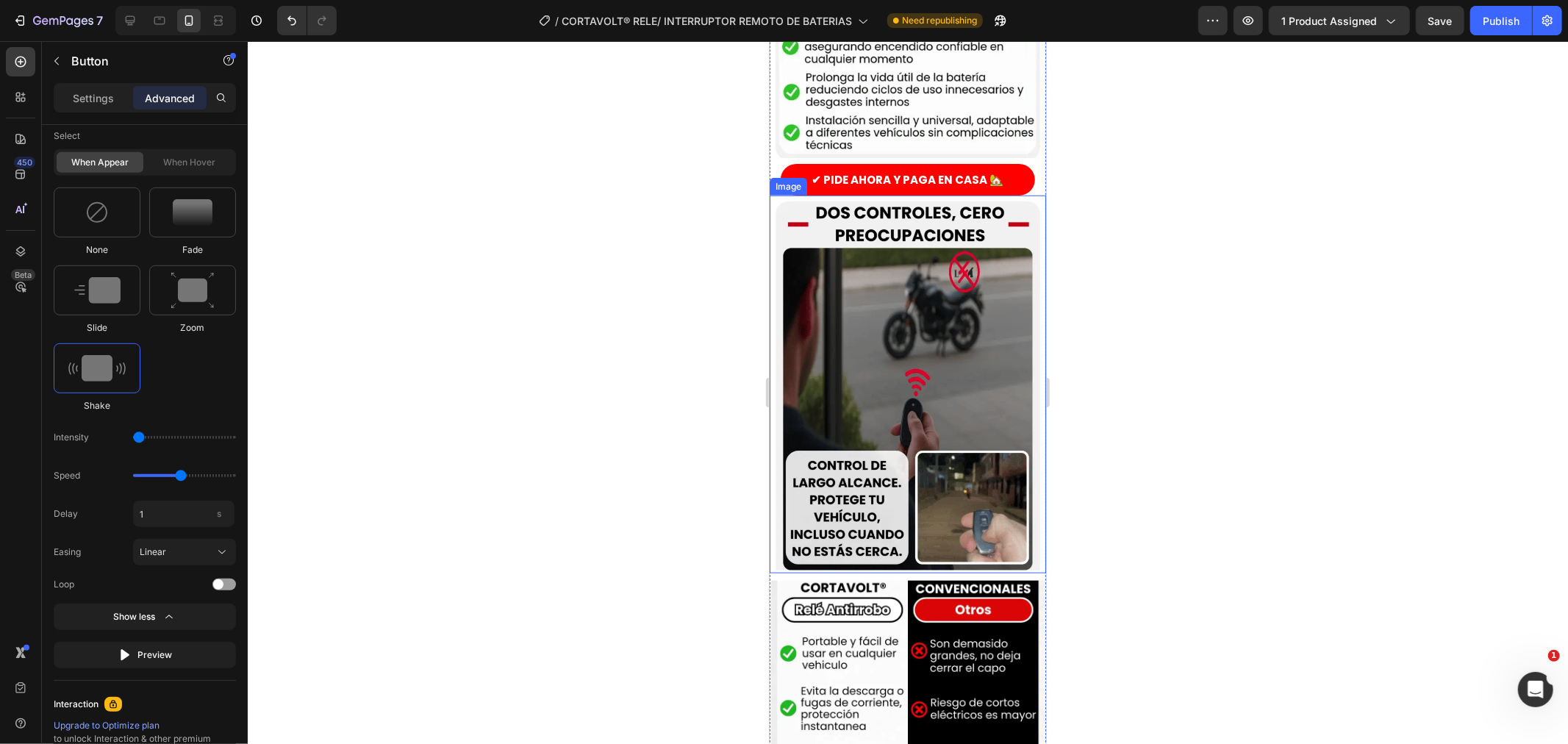
scroll to position [1142, 0]
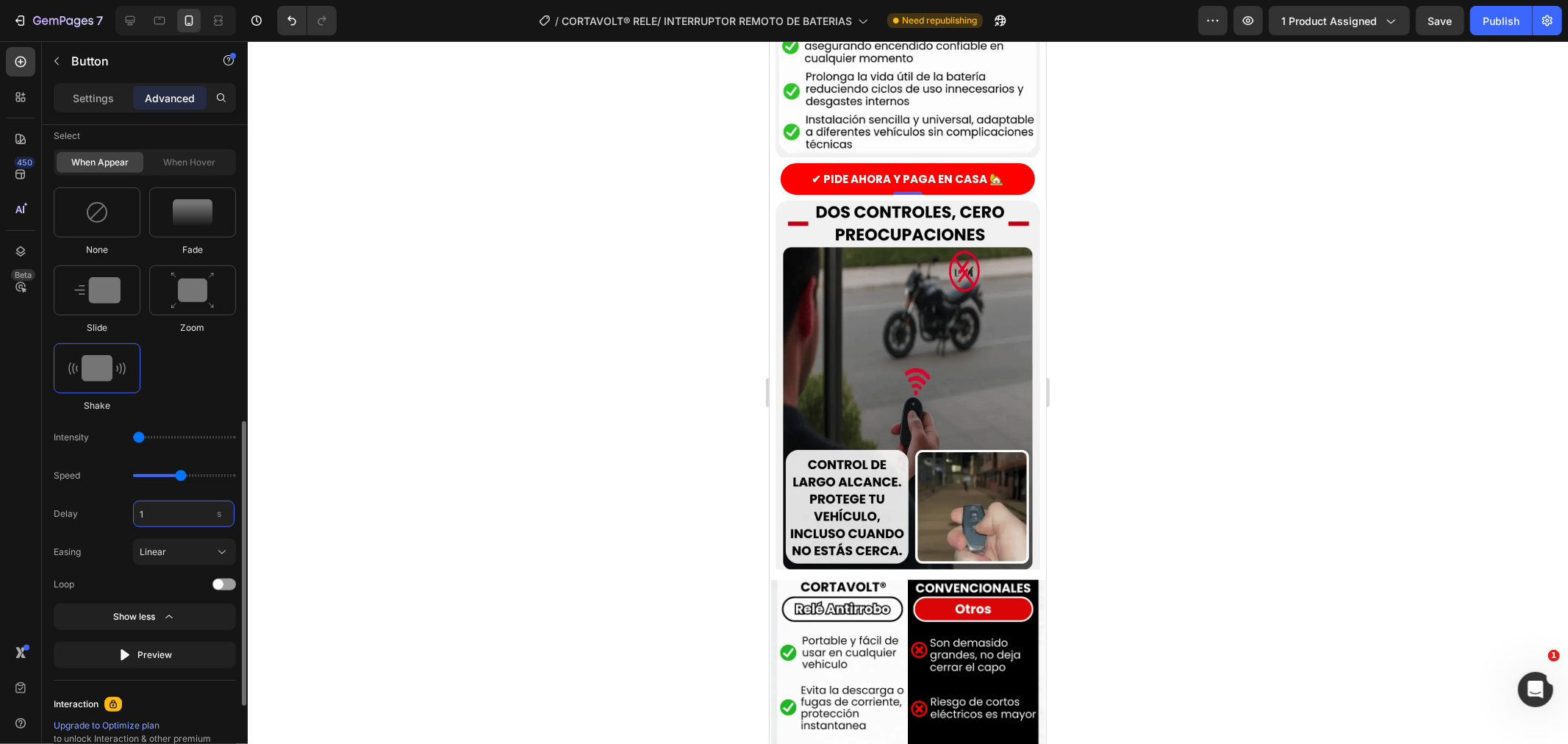
click at [155, 511] on input "1" at bounding box center [183, 514] width 102 height 26
type input "5"
click at [195, 371] on div "None Fade Slide Zoom Shake" at bounding box center [144, 299] width 182 height 225
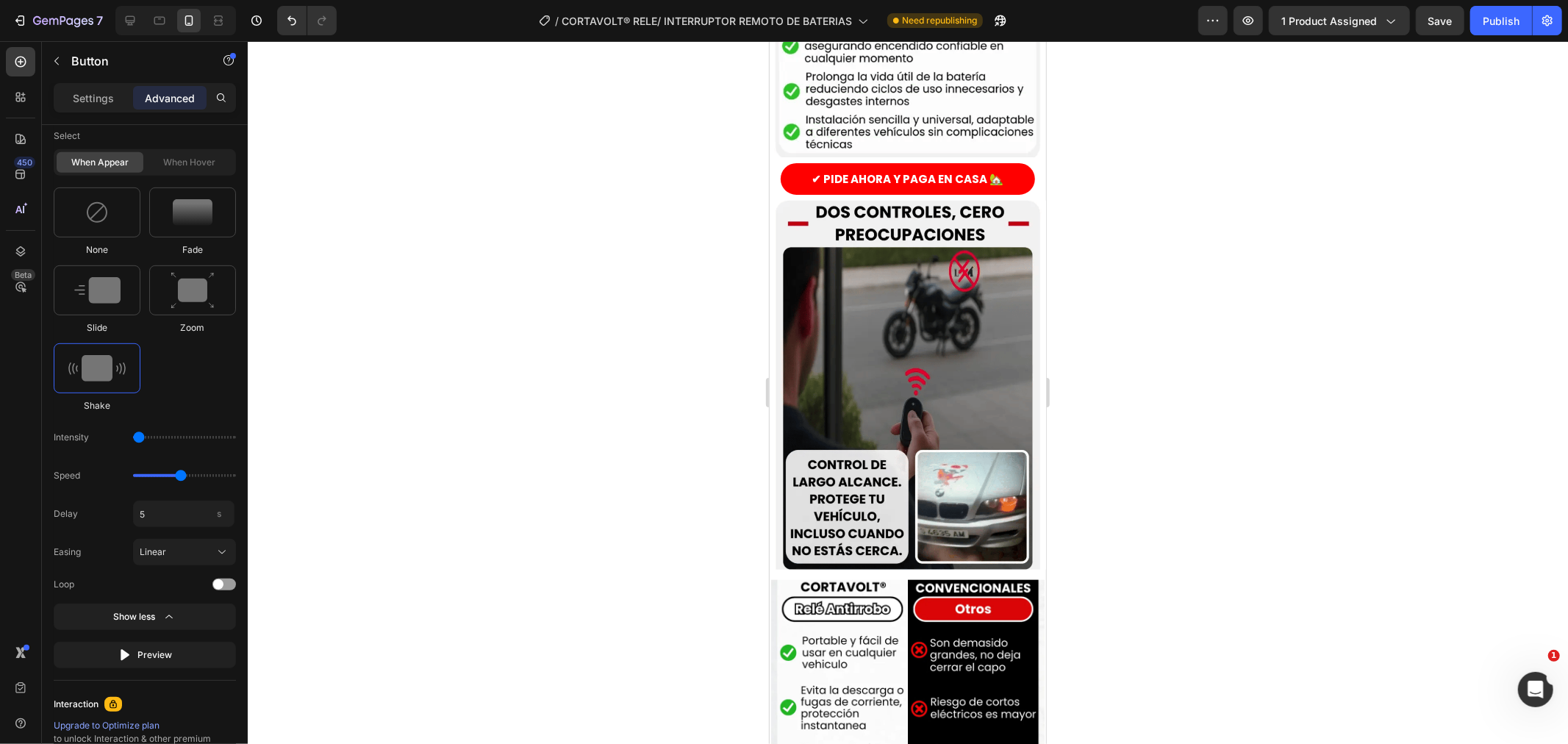
click at [406, 421] on div at bounding box center [908, 393] width 1320 height 703
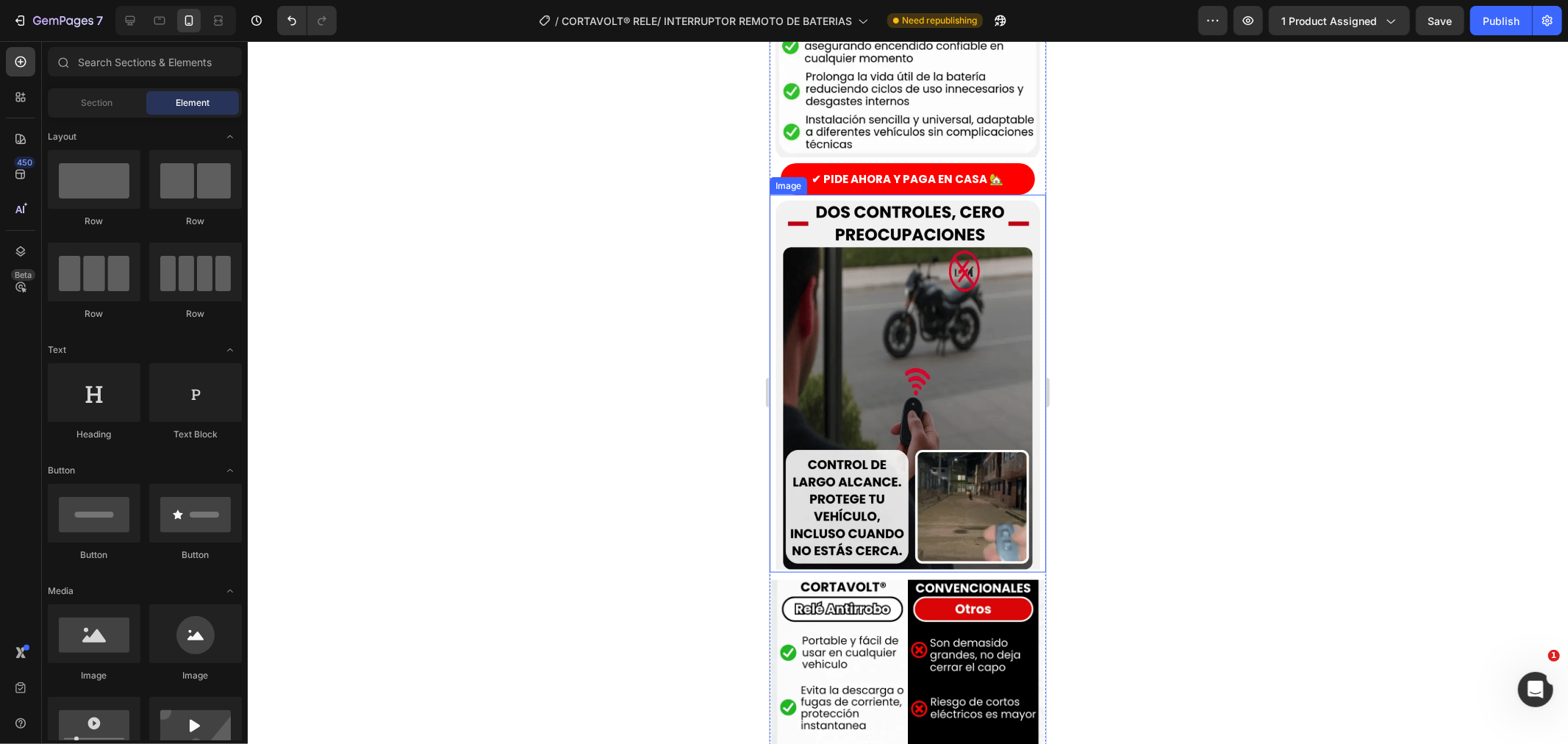
click at [788, 200] on img at bounding box center [907, 384] width 276 height 369
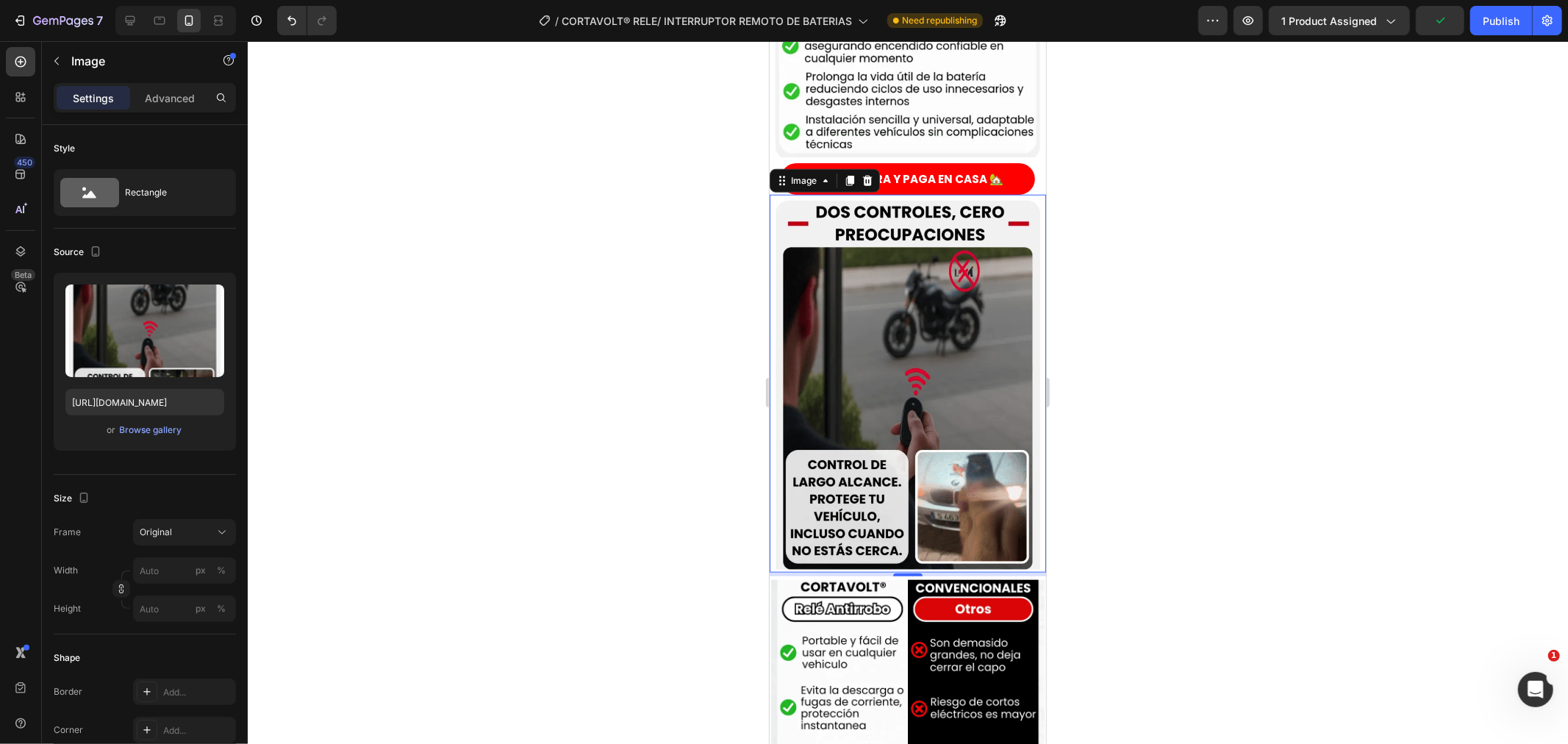
click at [701, 420] on div at bounding box center [908, 393] width 1320 height 703
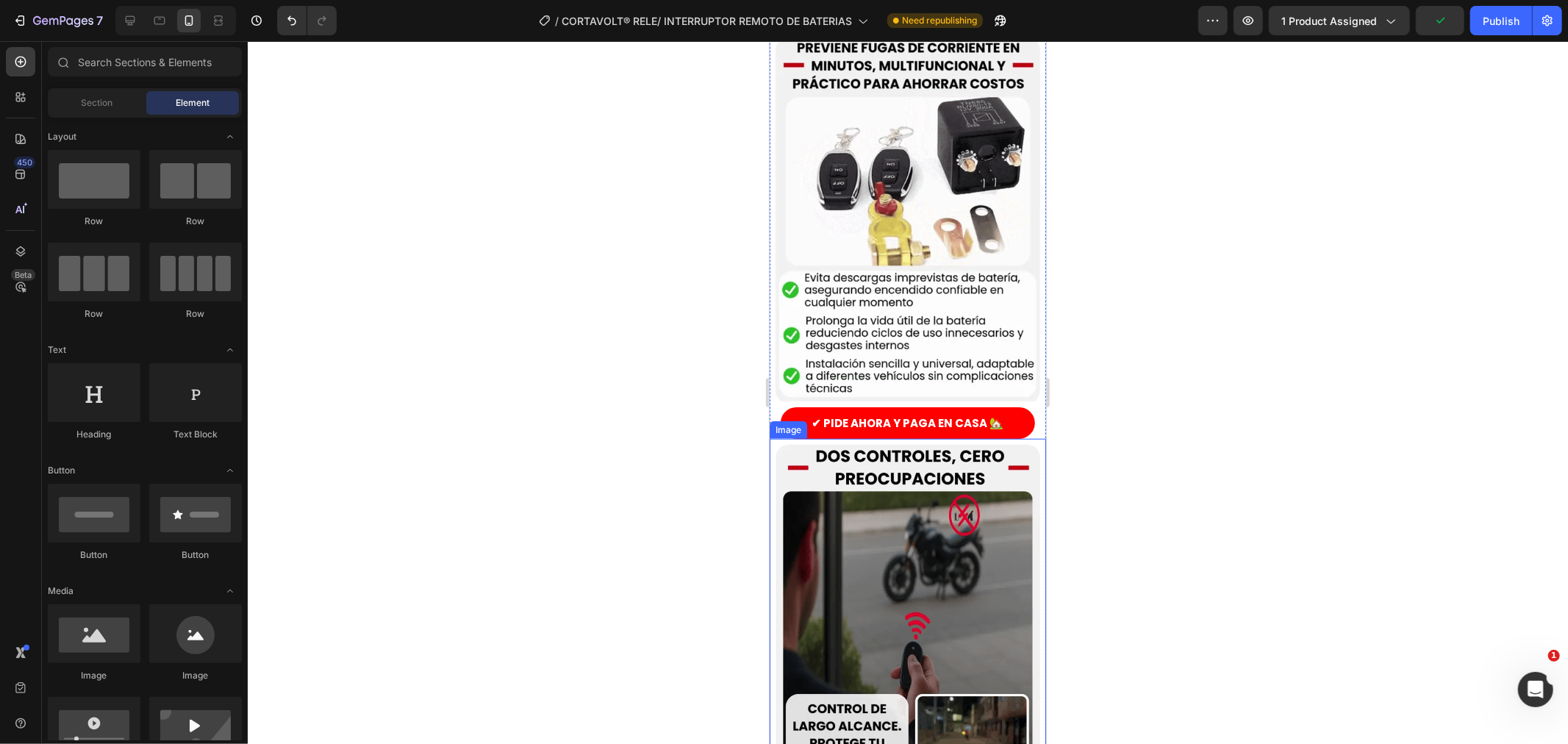
scroll to position [898, 0]
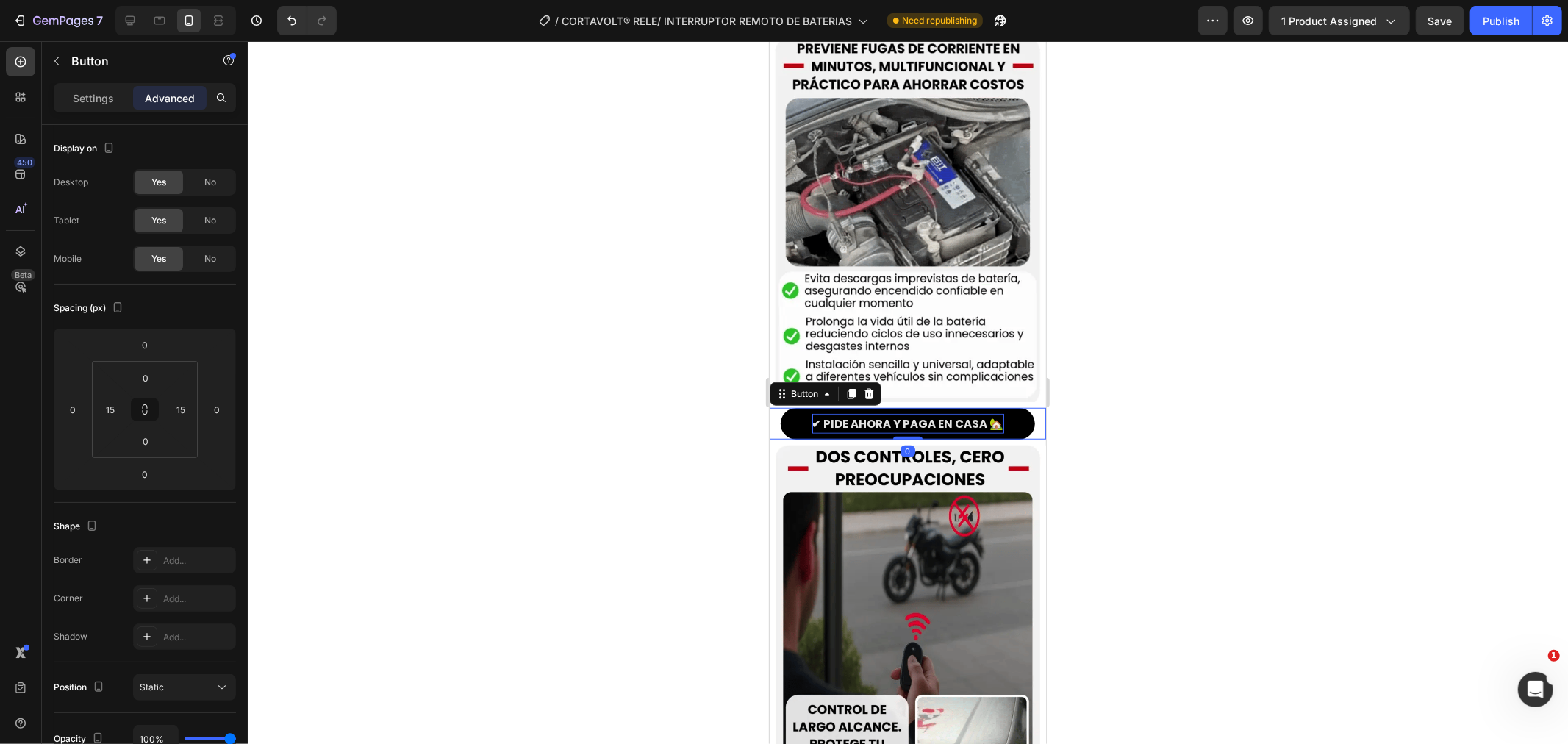
click at [818, 413] on p "✔ PIDE AHORA Y PAGA EN CASA 🏡" at bounding box center [908, 423] width 192 height 20
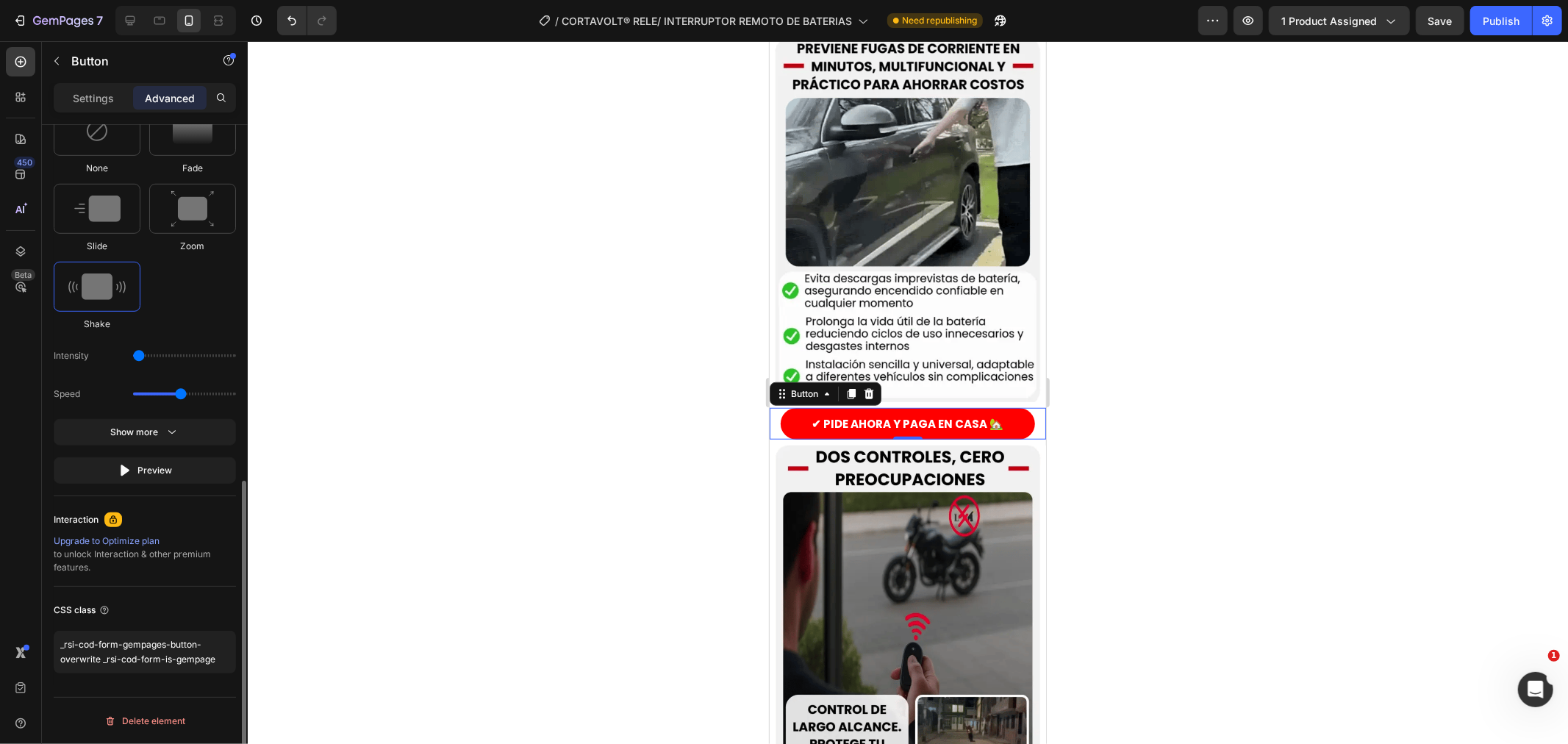
scroll to position [686, 0]
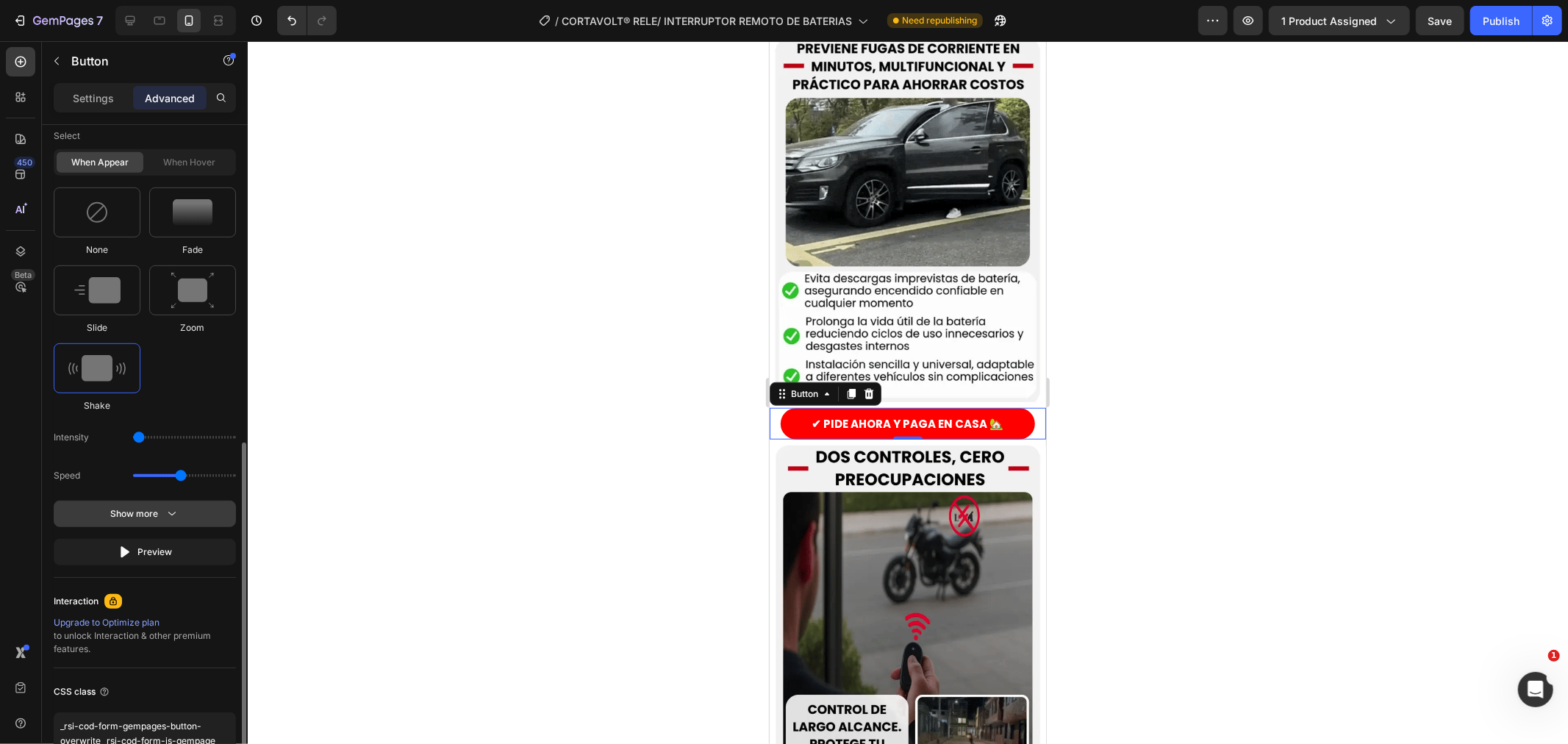
click at [137, 539] on button "Show more" at bounding box center [144, 552] width 182 height 26
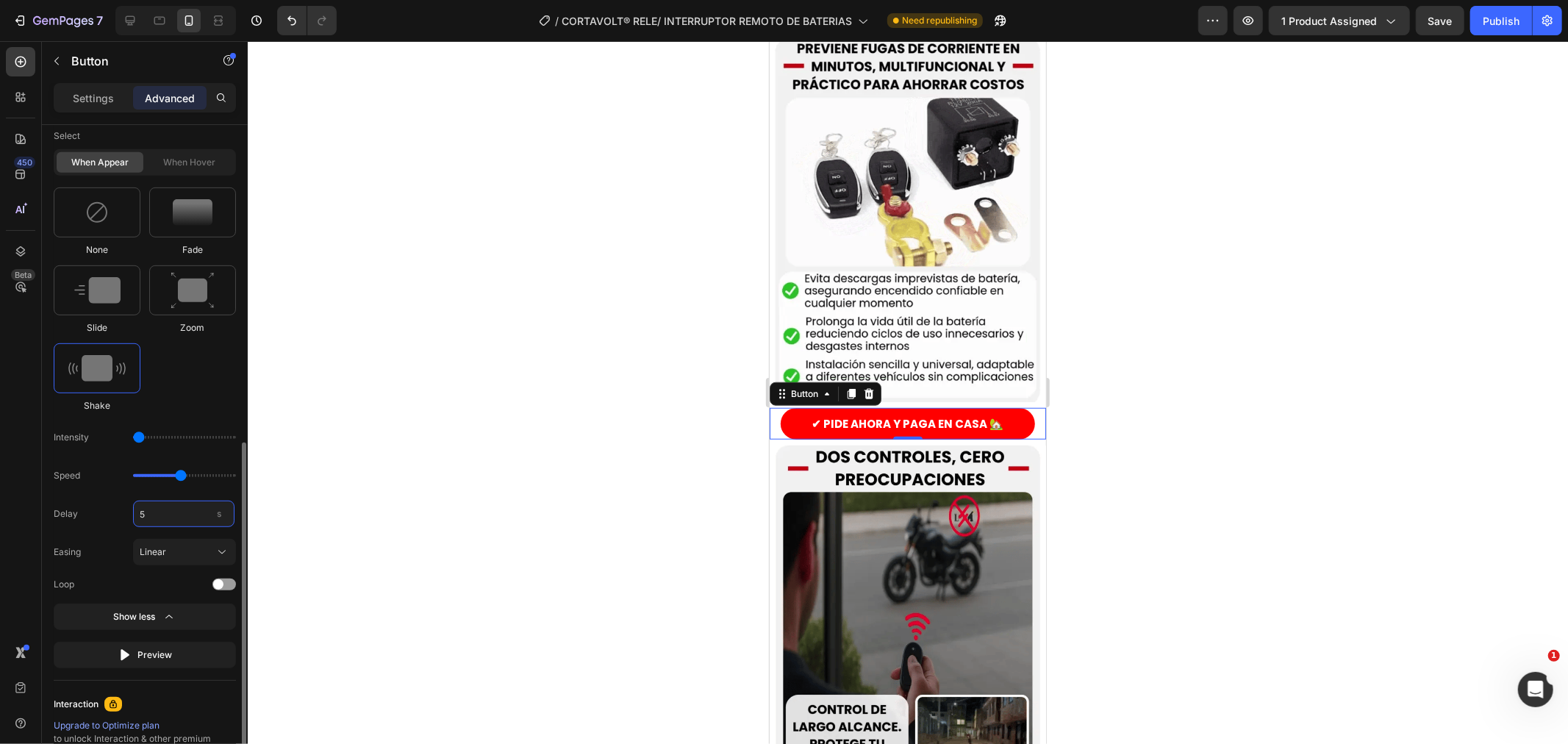
click at [153, 515] on input "5" at bounding box center [183, 514] width 102 height 26
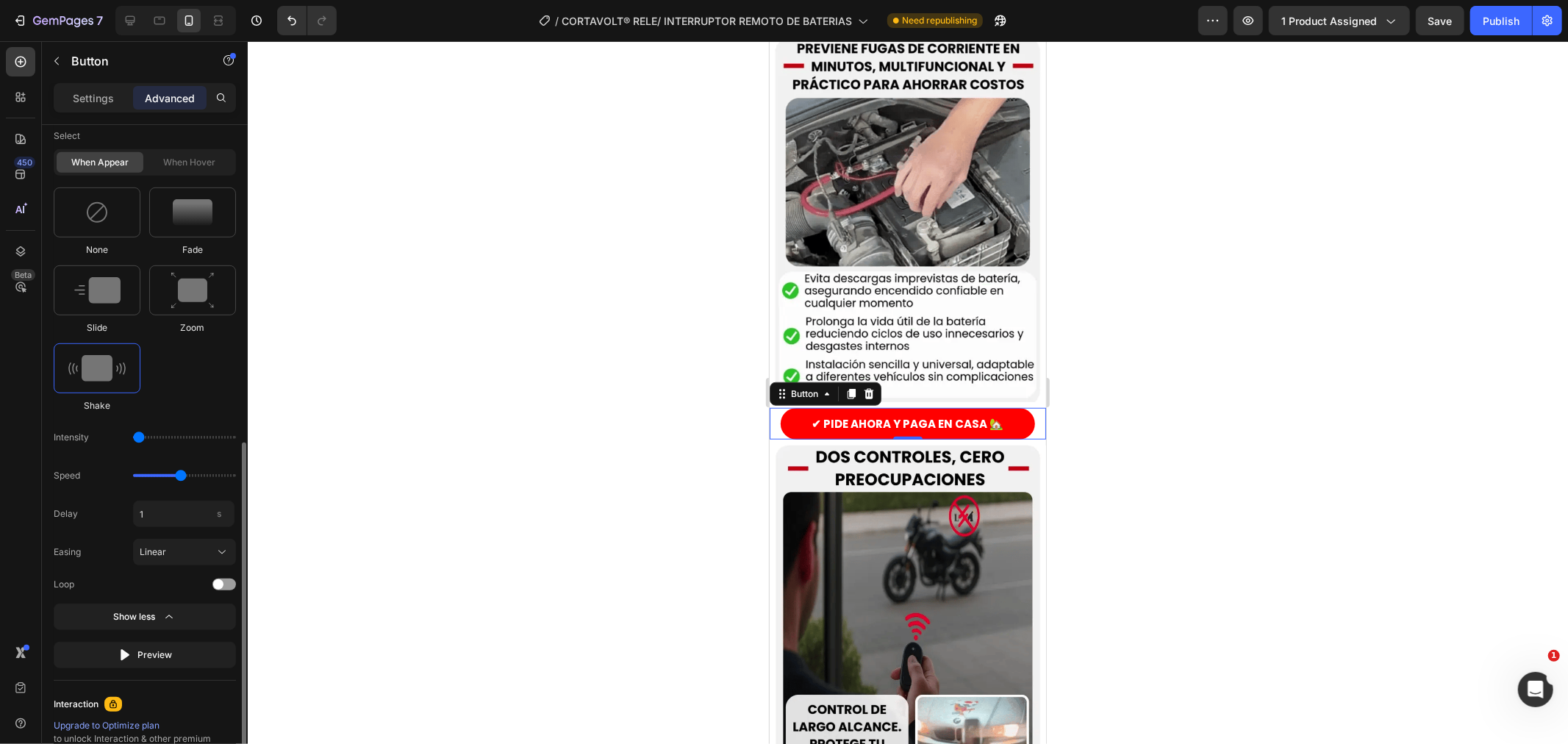
click at [190, 413] on div "Select When appear When hover None Fade Slide Zoom Shake Intensity Speed Delay …" at bounding box center [144, 395] width 182 height 545
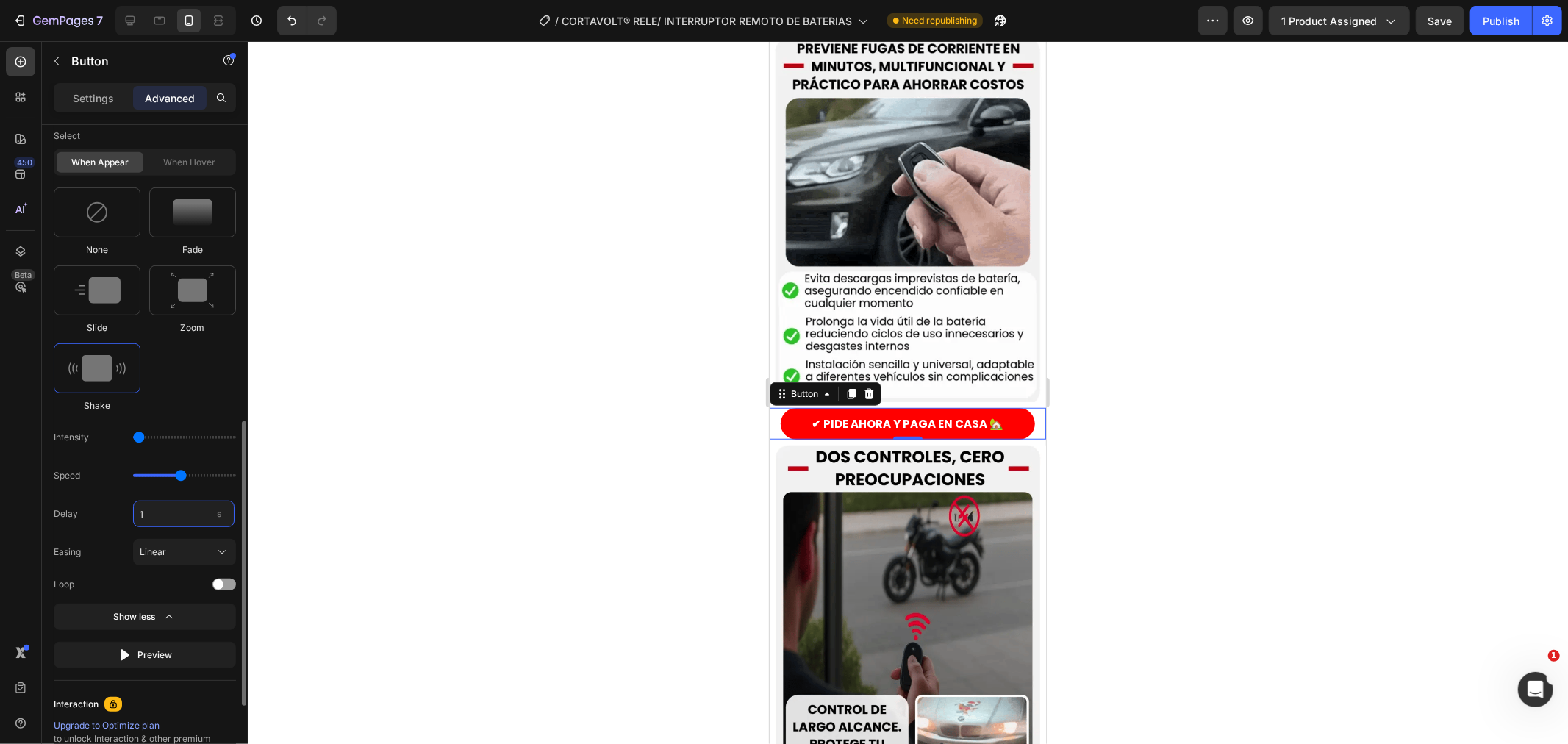
click at [164, 508] on input "1" at bounding box center [183, 514] width 102 height 26
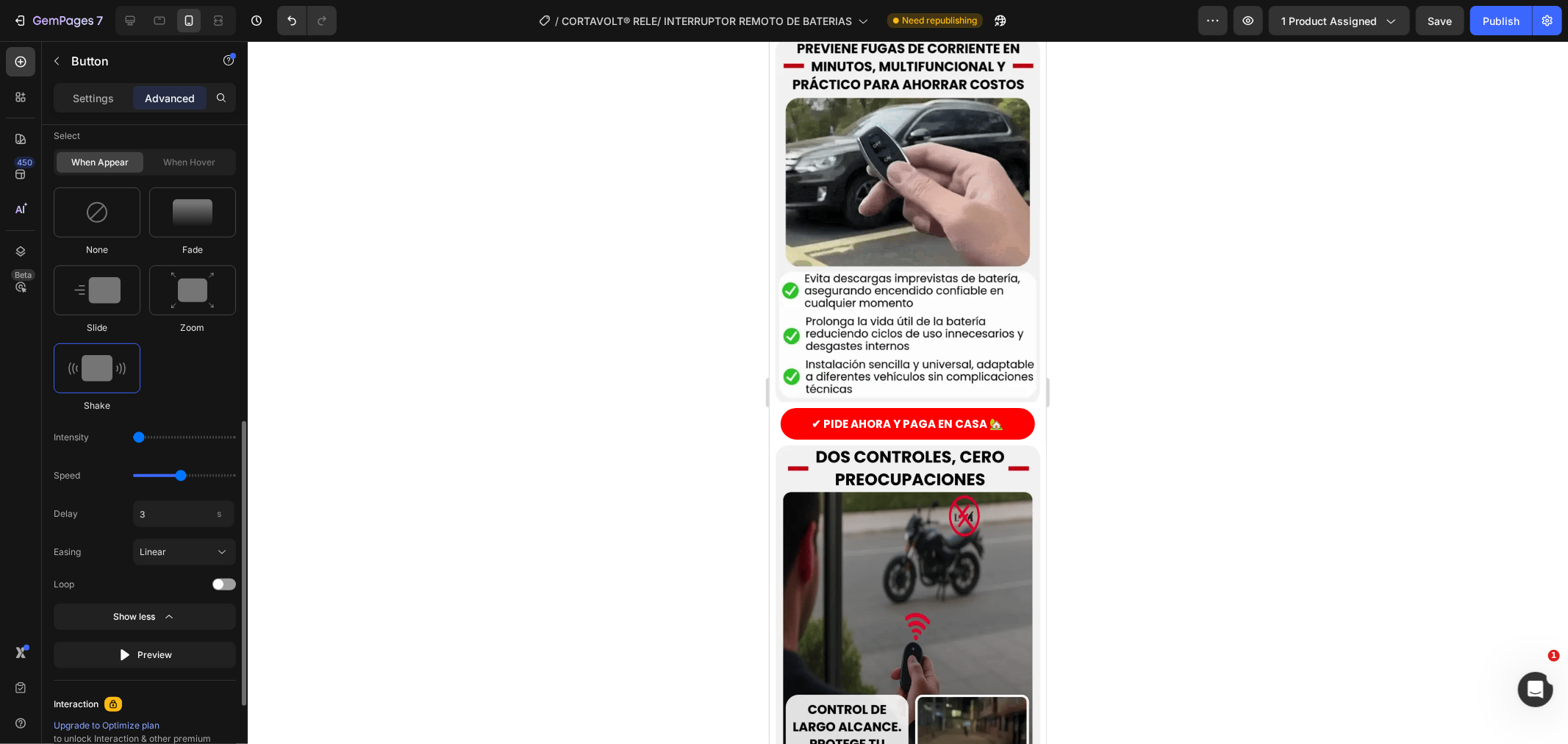
click at [171, 399] on div "None Fade Slide Zoom Shake" at bounding box center [144, 299] width 182 height 225
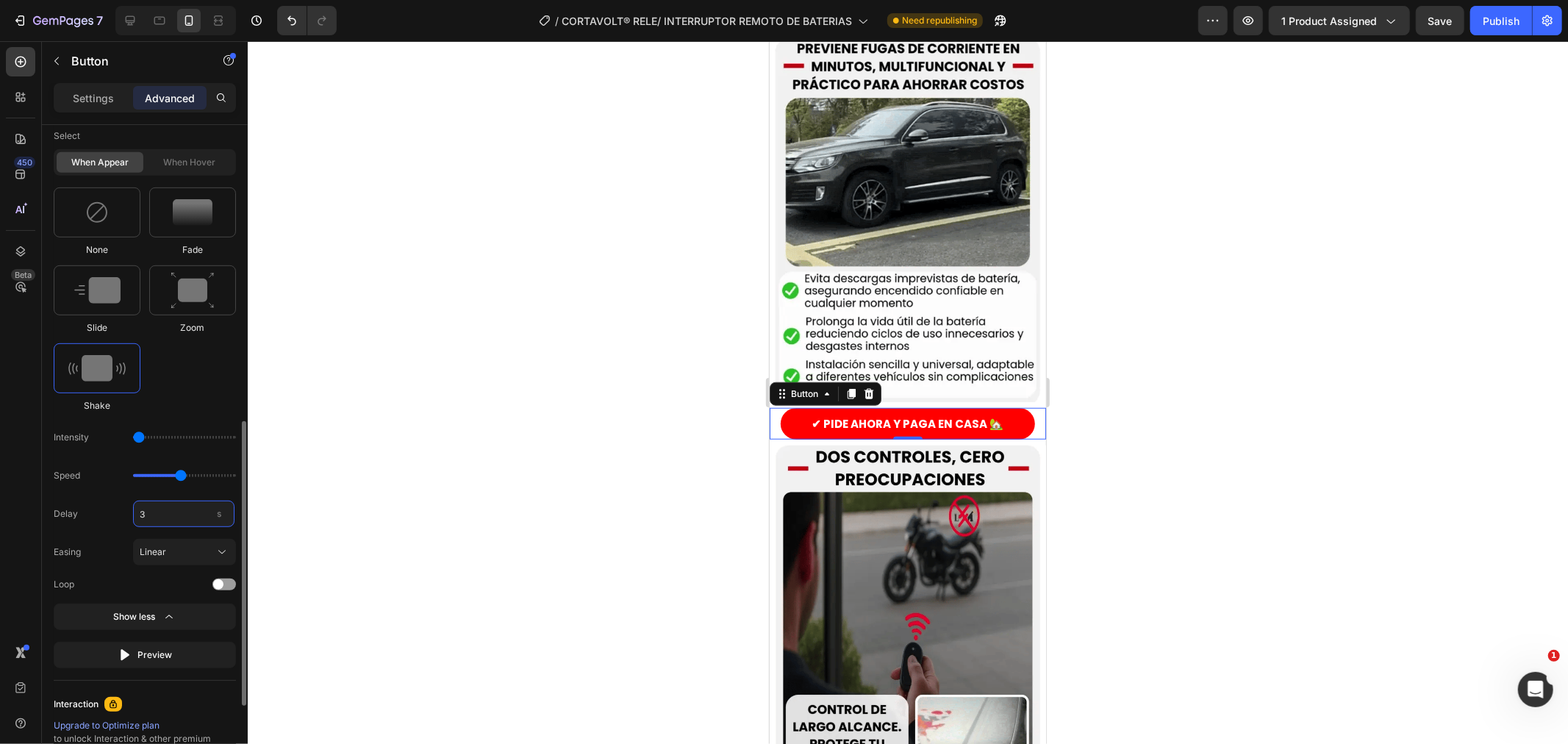
click at [141, 516] on input "3" at bounding box center [183, 514] width 102 height 26
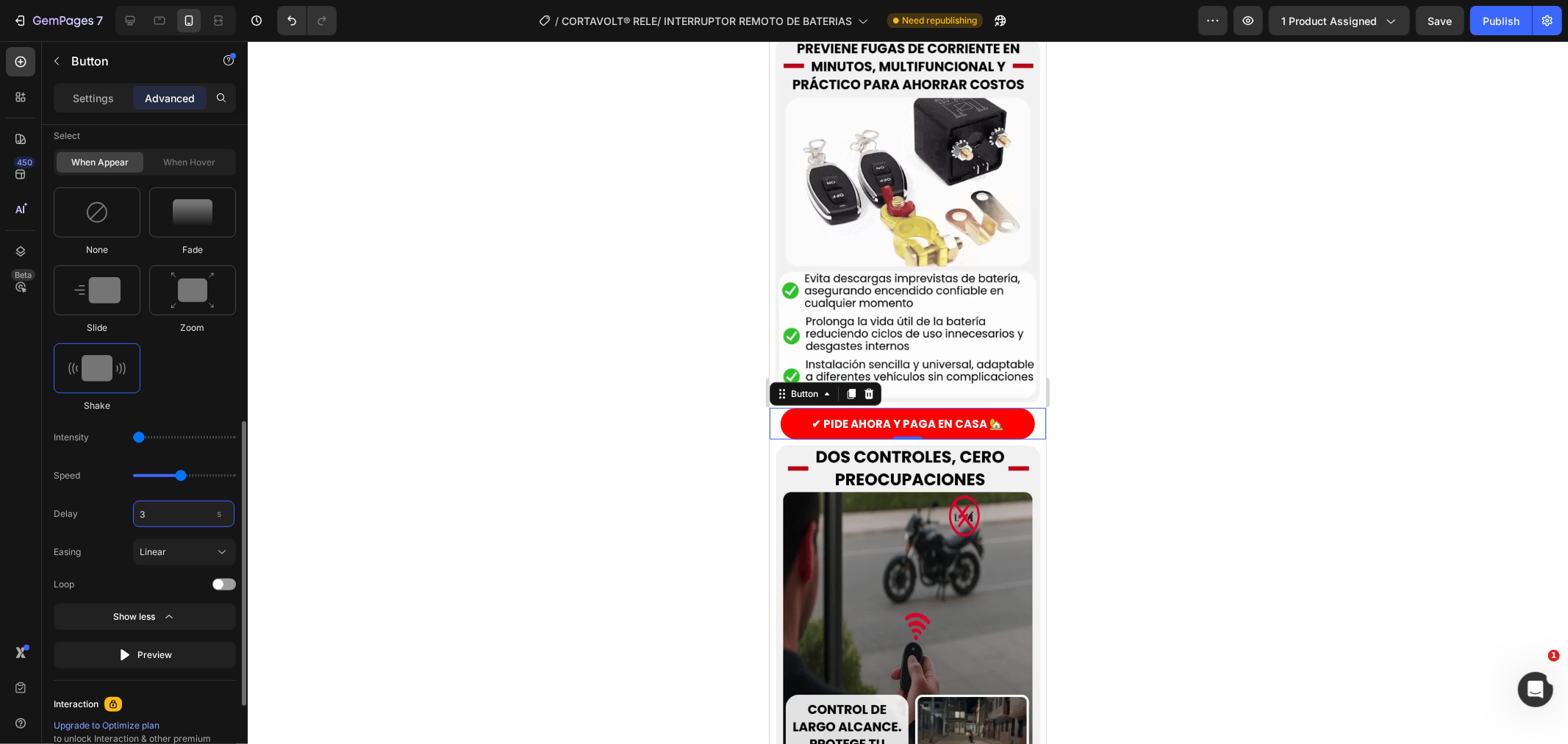
click at [141, 516] on input "3" at bounding box center [183, 514] width 102 height 26
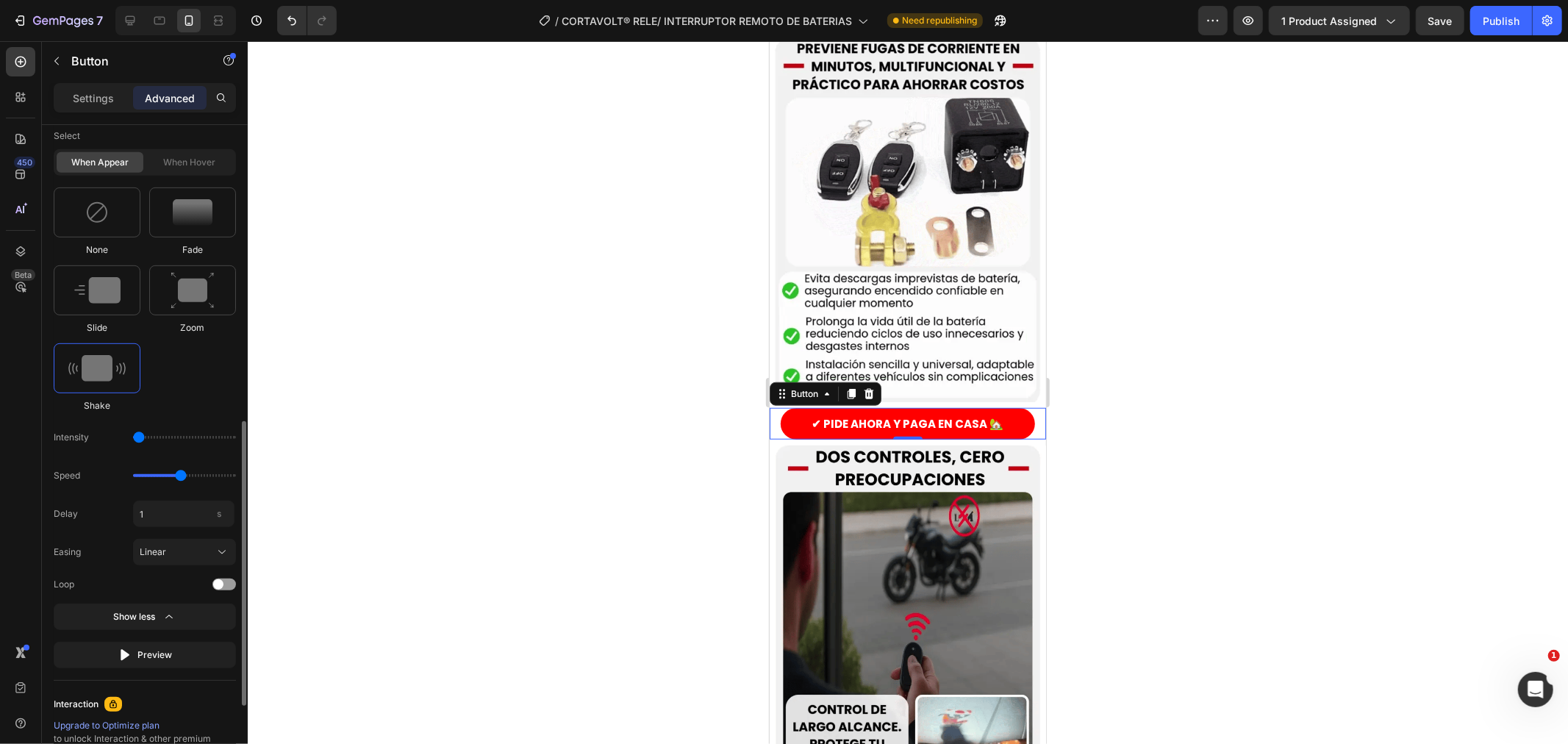
click at [184, 400] on div "None Fade Slide Zoom Shake" at bounding box center [144, 299] width 182 height 225
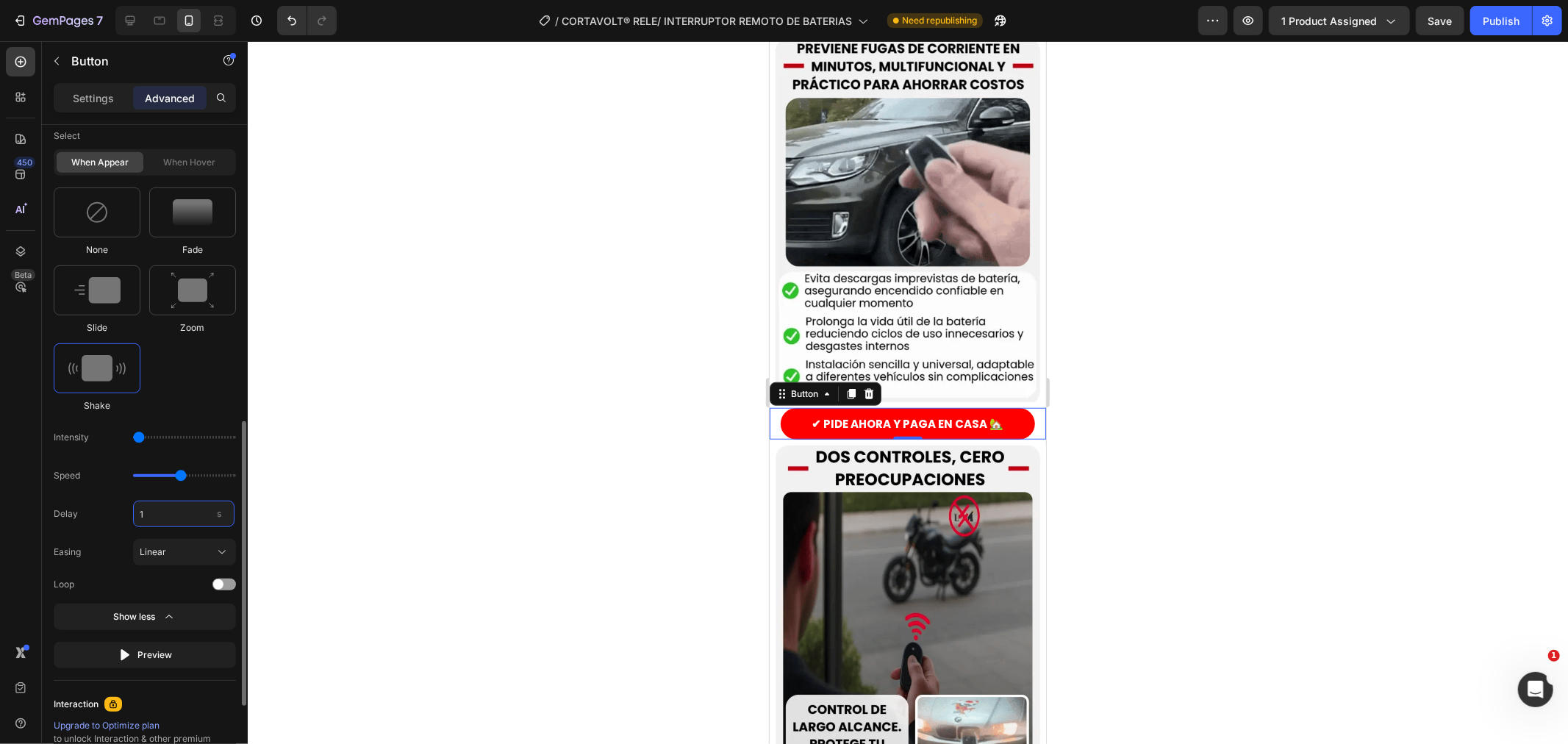
drag, startPoint x: 187, startPoint y: 515, endPoint x: 170, endPoint y: 511, distance: 17.5
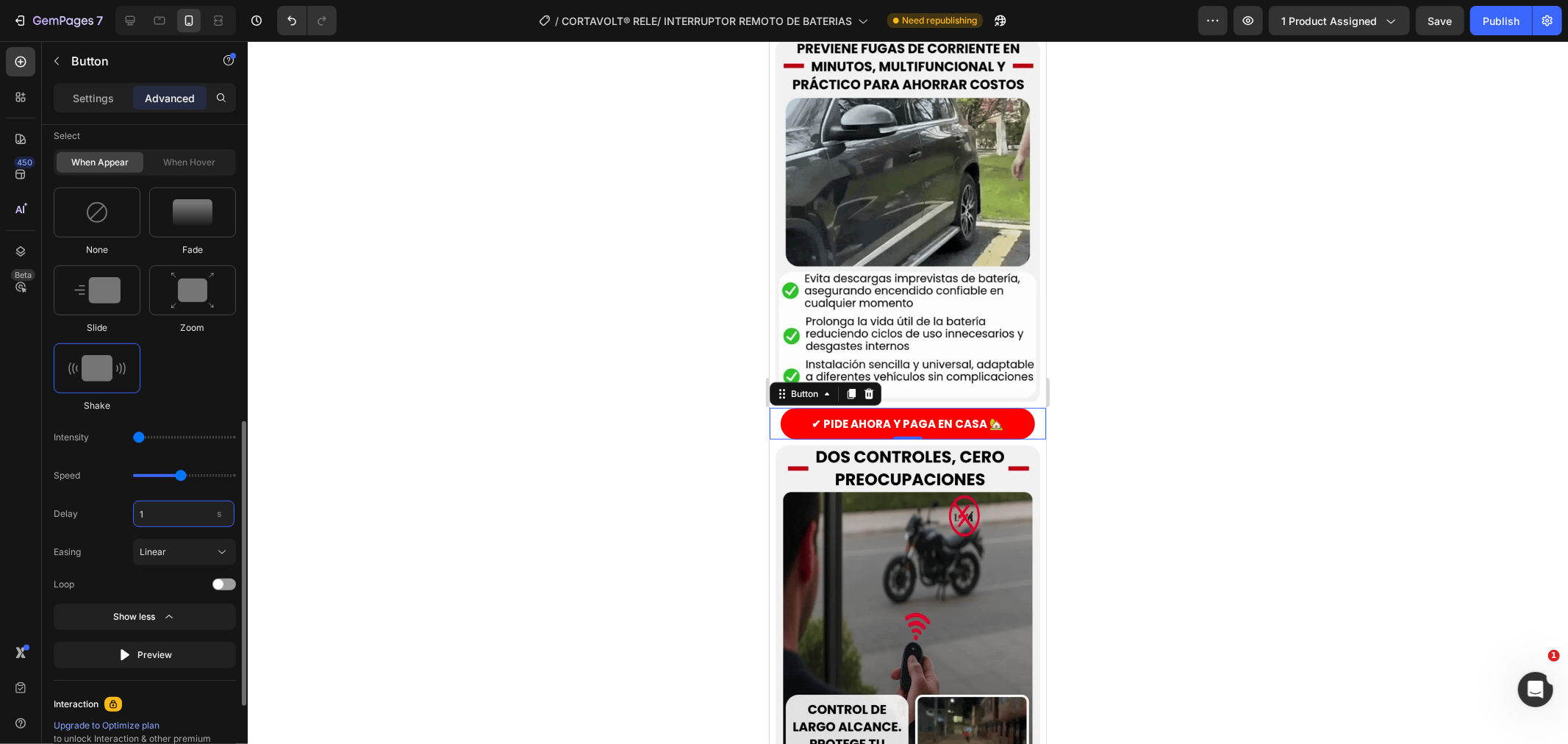
click at [186, 515] on input "1" at bounding box center [183, 514] width 102 height 26
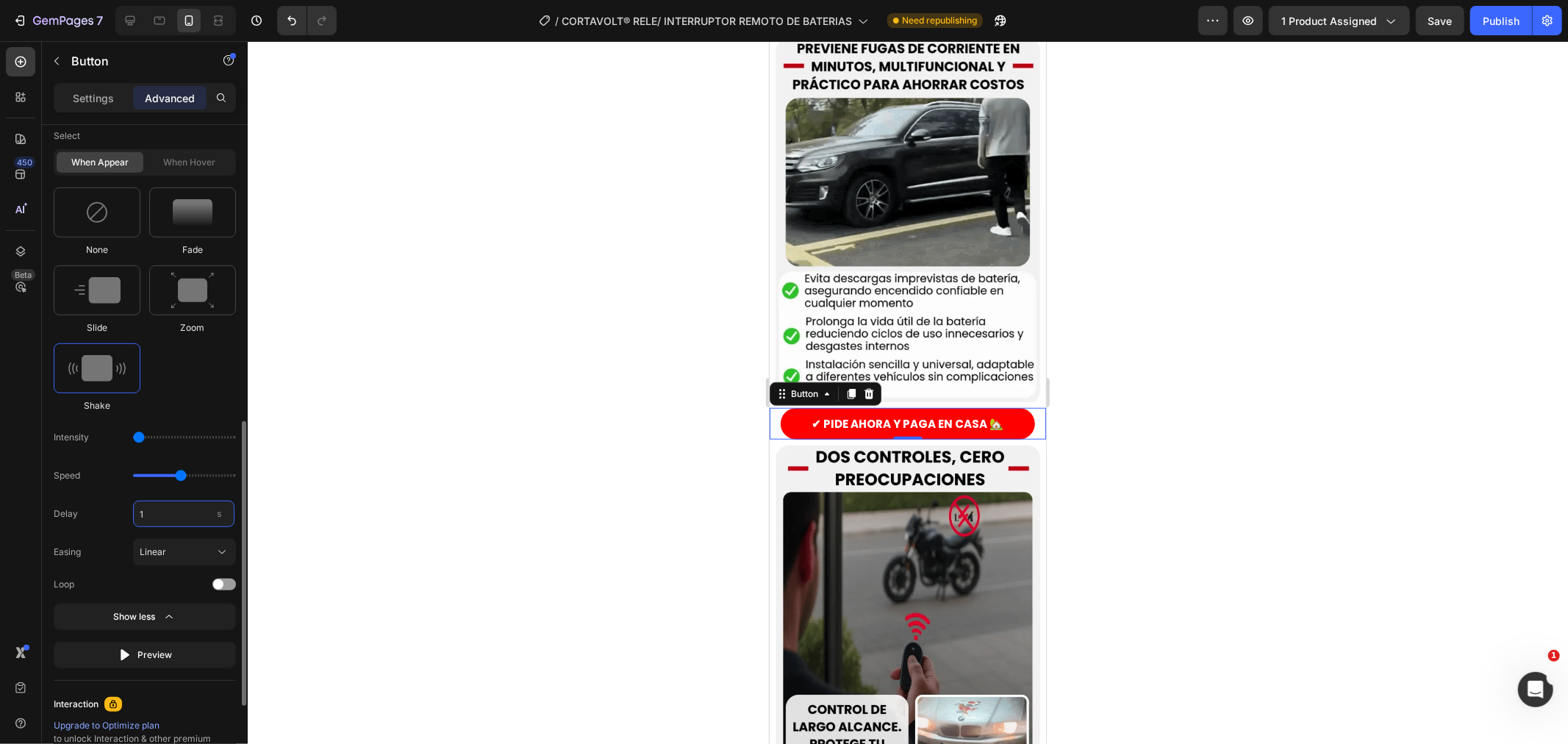
type input "0"
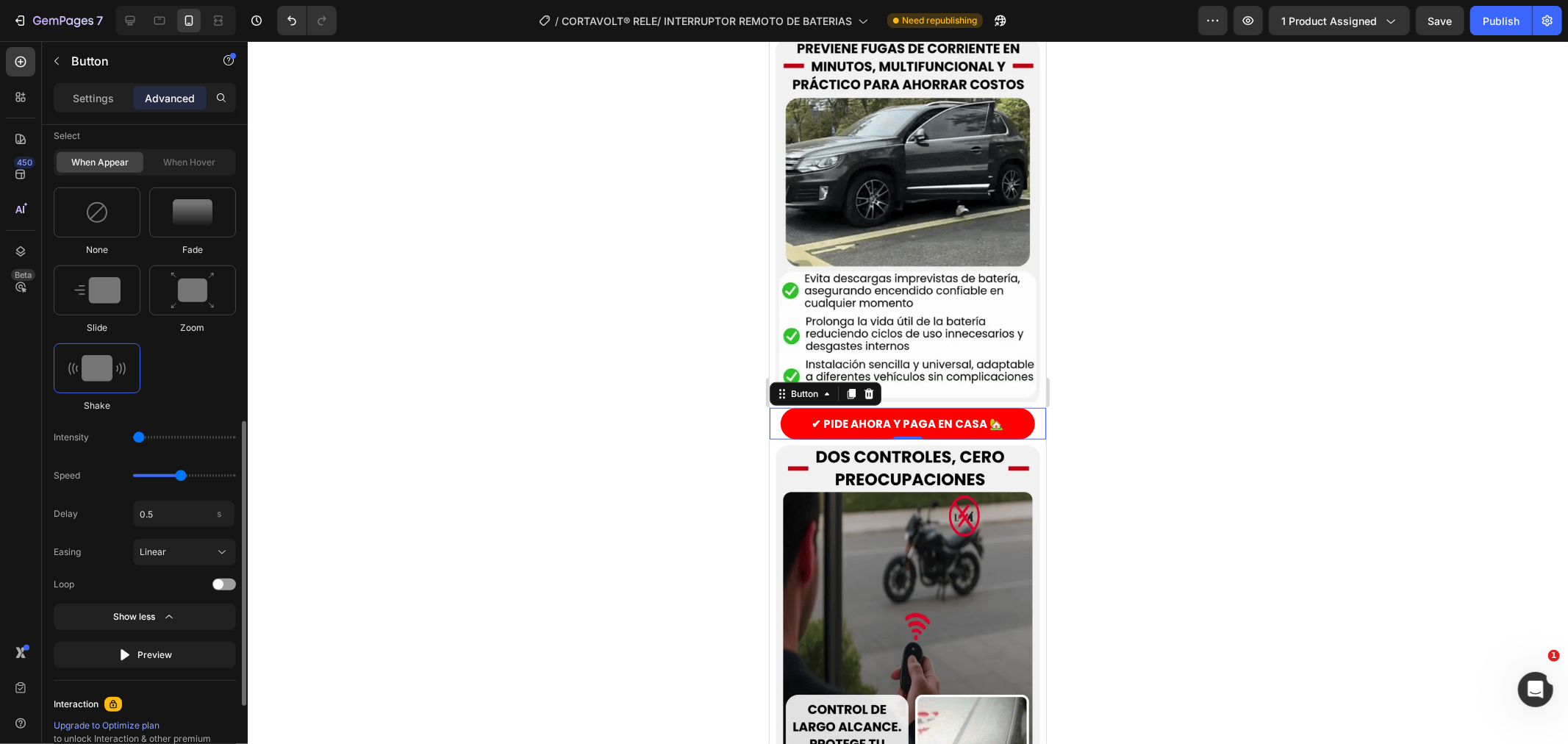
click at [201, 360] on div "None Fade Slide Zoom Shake" at bounding box center [144, 299] width 182 height 225
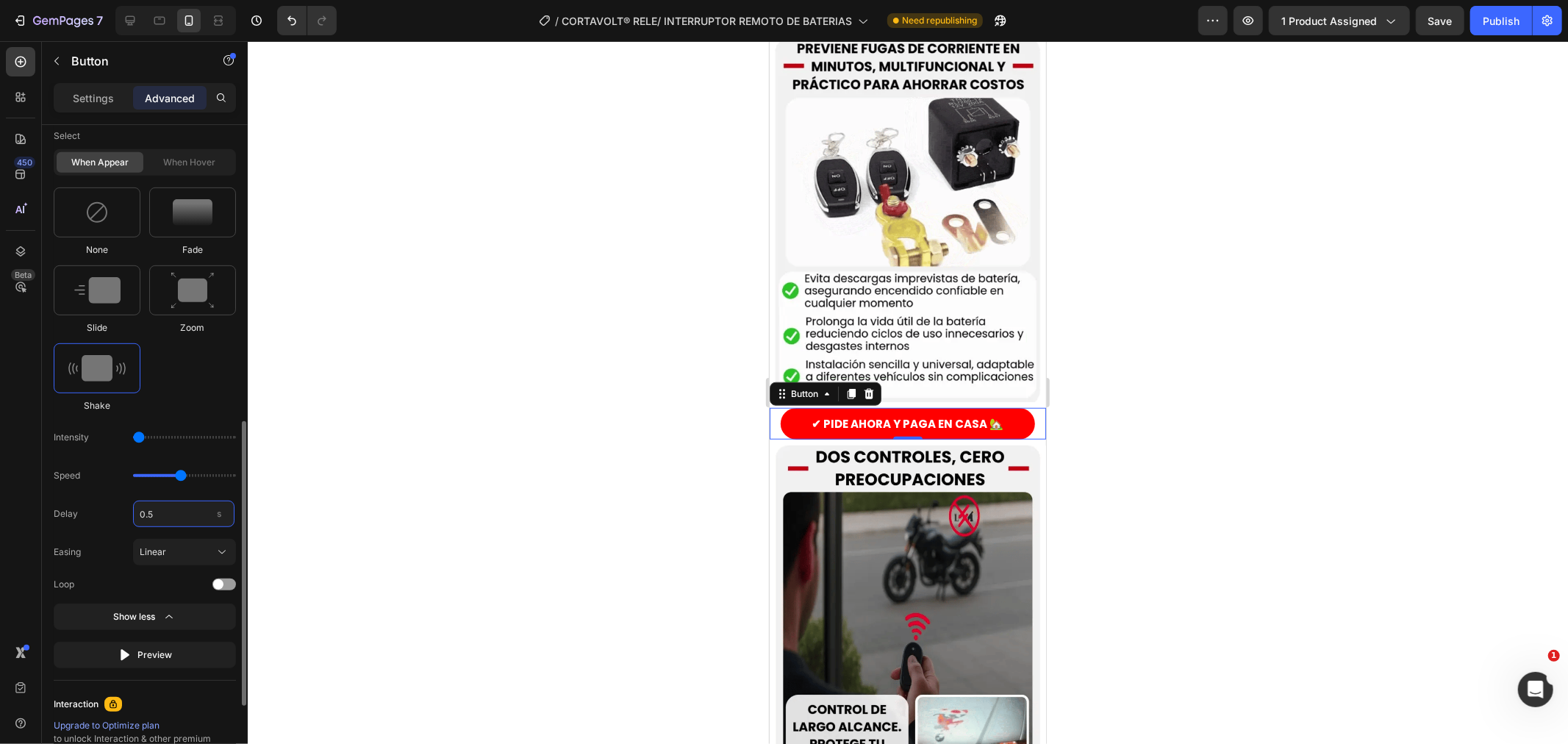
click at [145, 517] on input "0.5" at bounding box center [183, 514] width 102 height 26
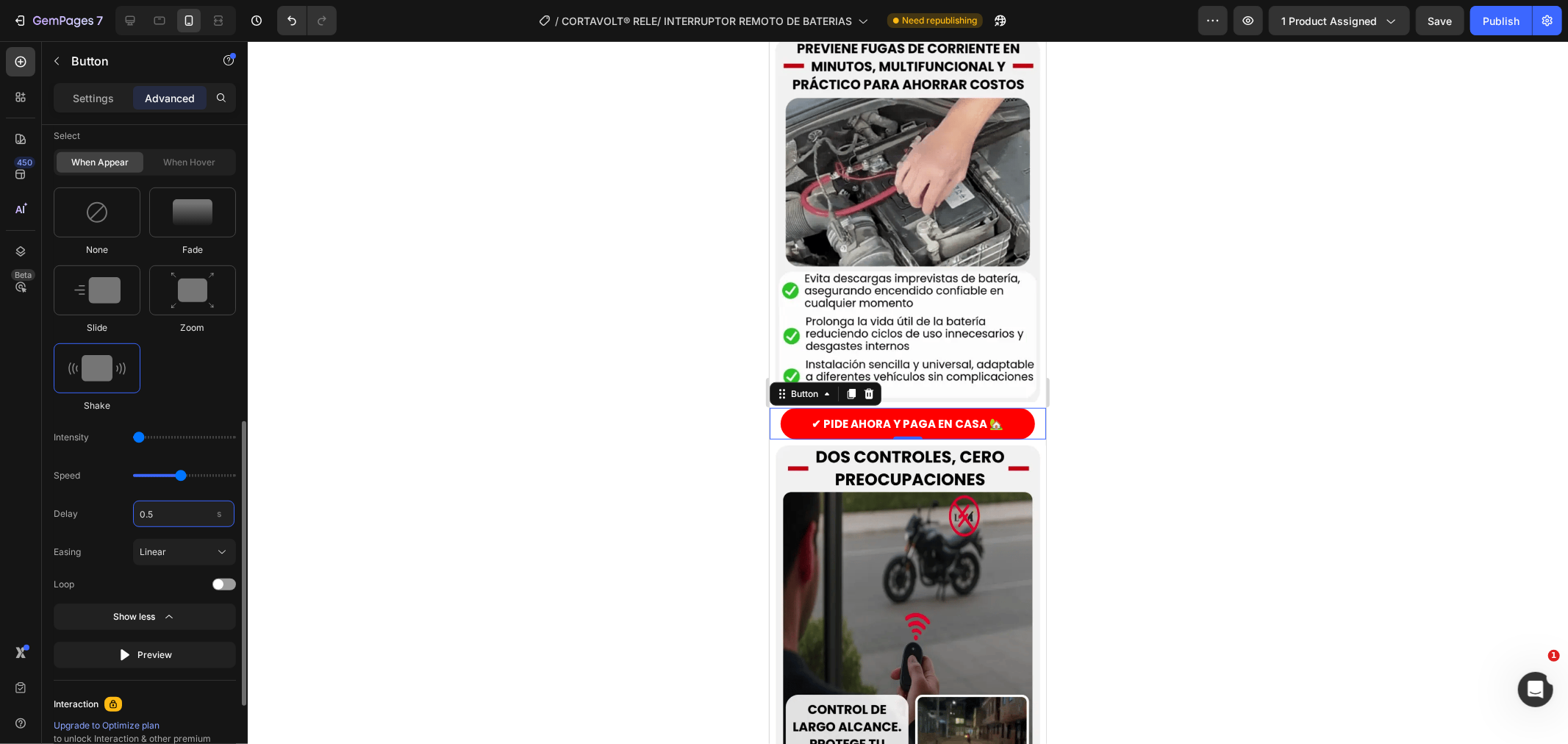
click at [145, 517] on input "0.5" at bounding box center [183, 514] width 102 height 26
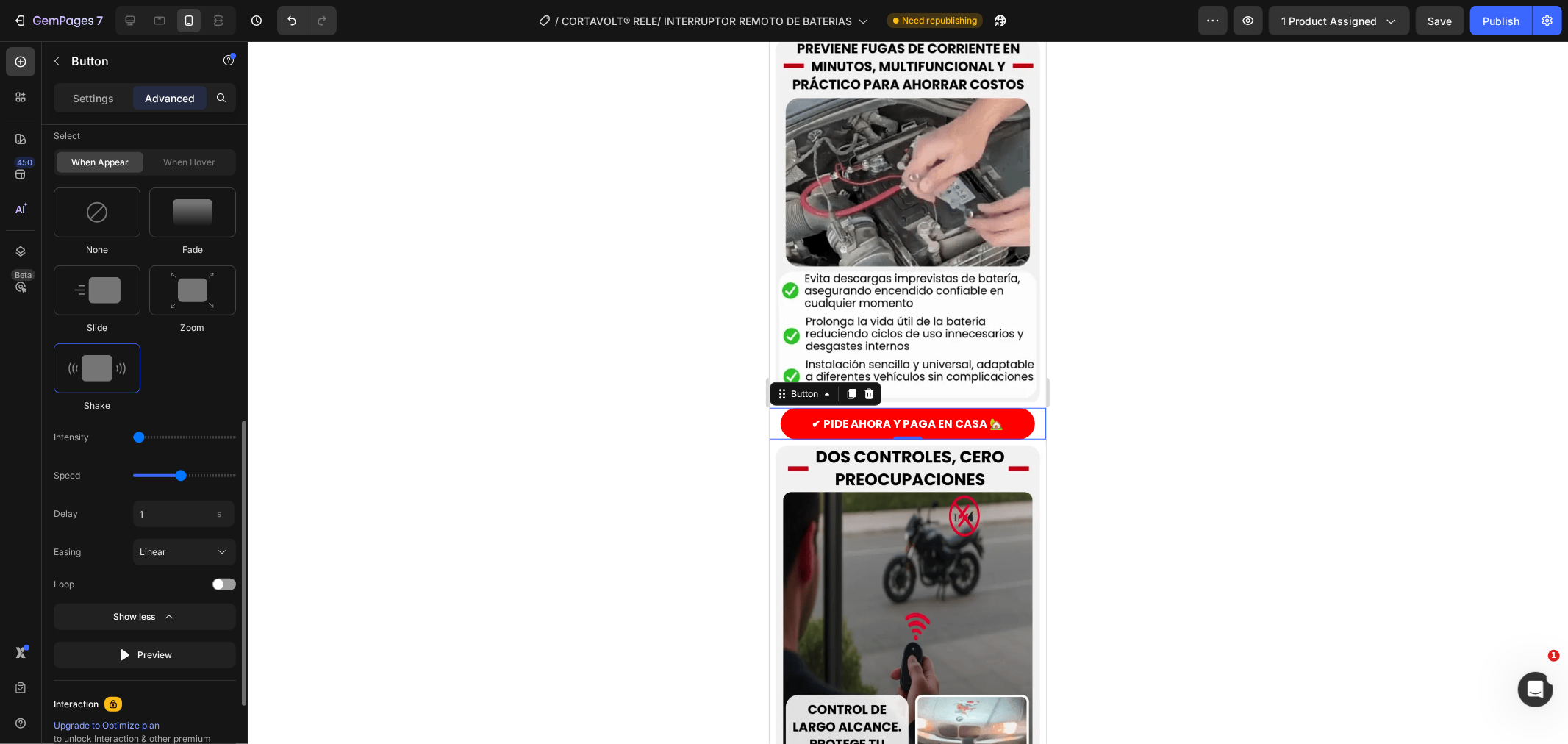
type input "1"
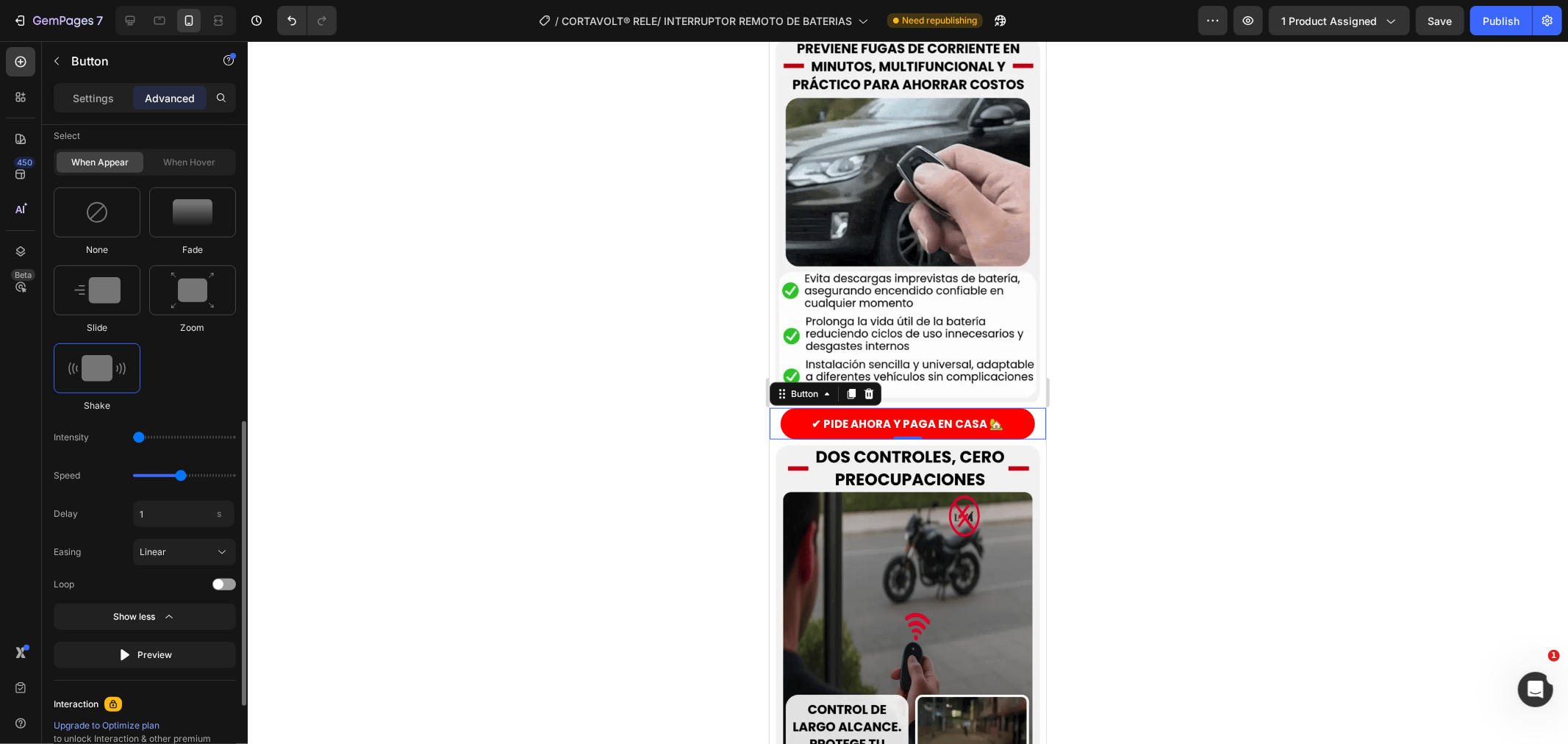
click at [188, 339] on div "None Fade Slide Zoom Shake" at bounding box center [144, 299] width 182 height 225
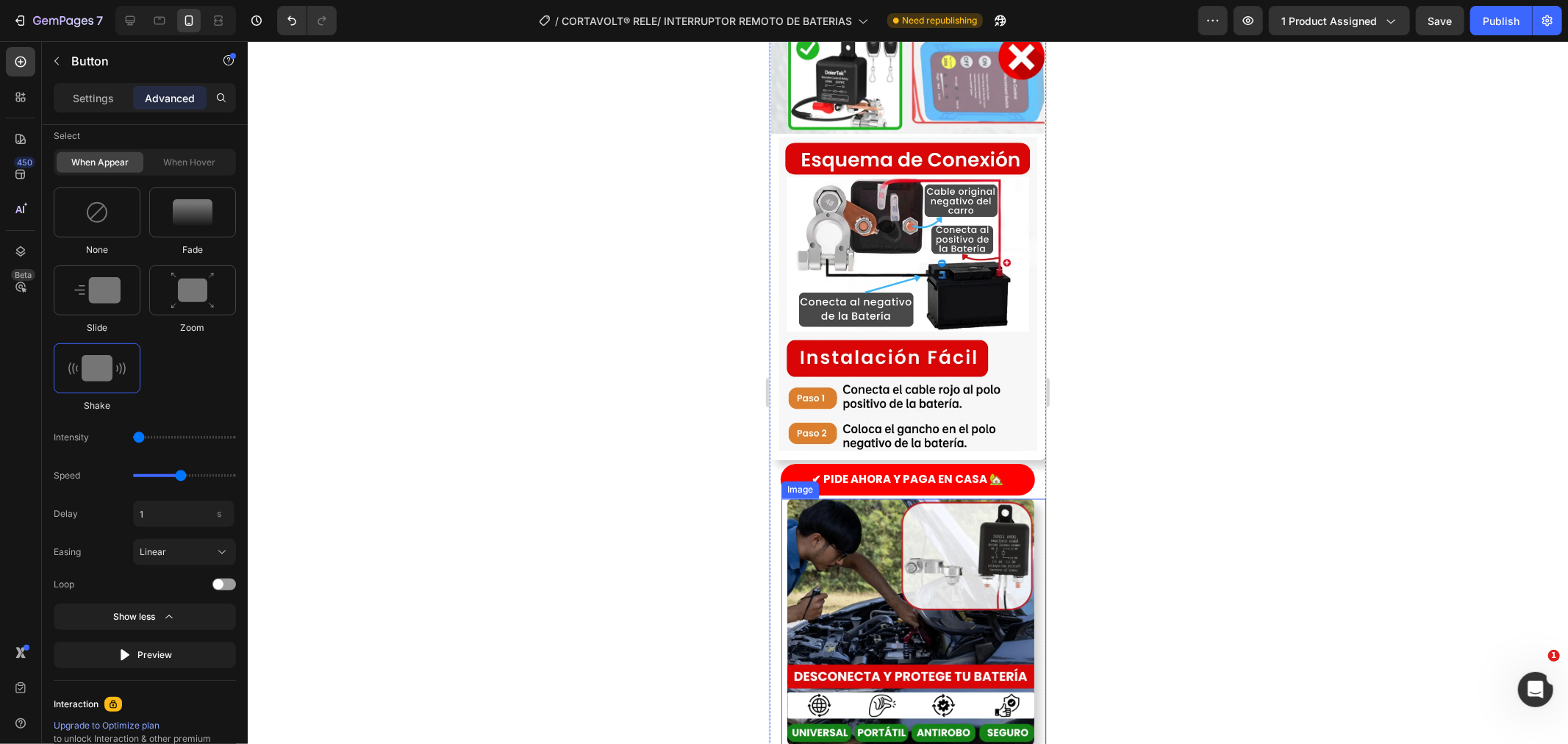
scroll to position [1959, 0]
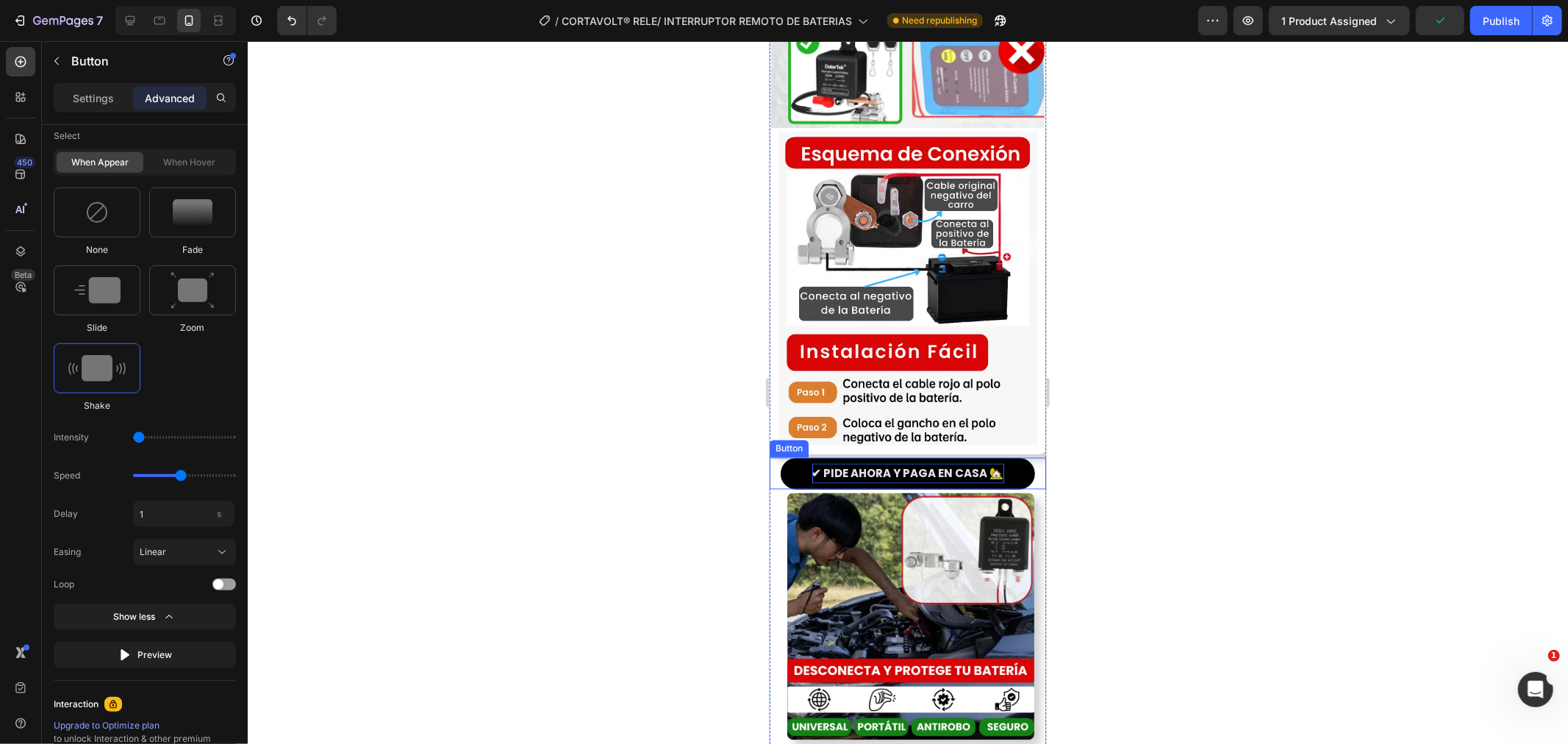
click at [853, 463] on p "✔ PIDE AHORA Y PAGA EN CASA 🏡" at bounding box center [908, 473] width 192 height 20
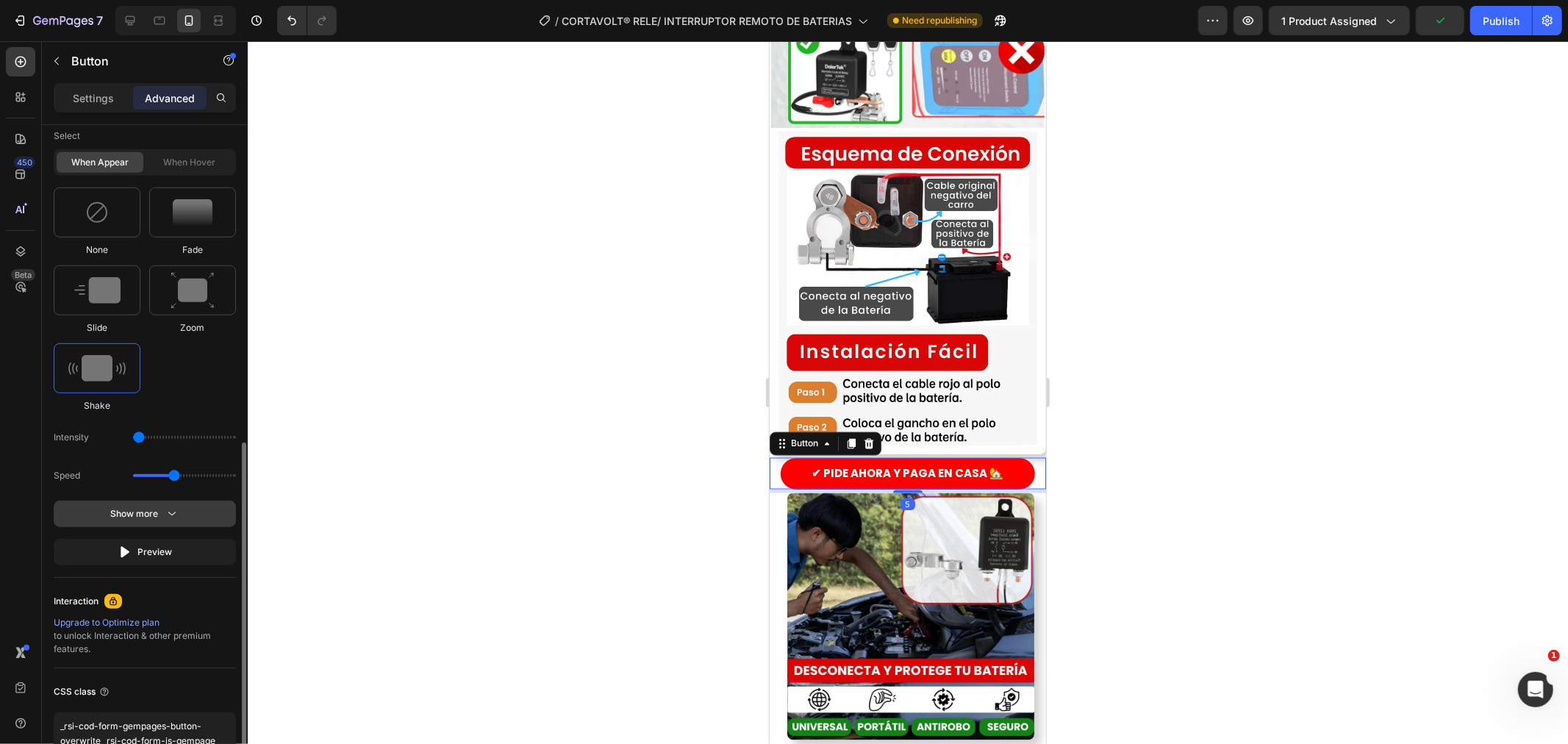
click at [175, 515] on icon "button" at bounding box center [172, 514] width 15 height 15
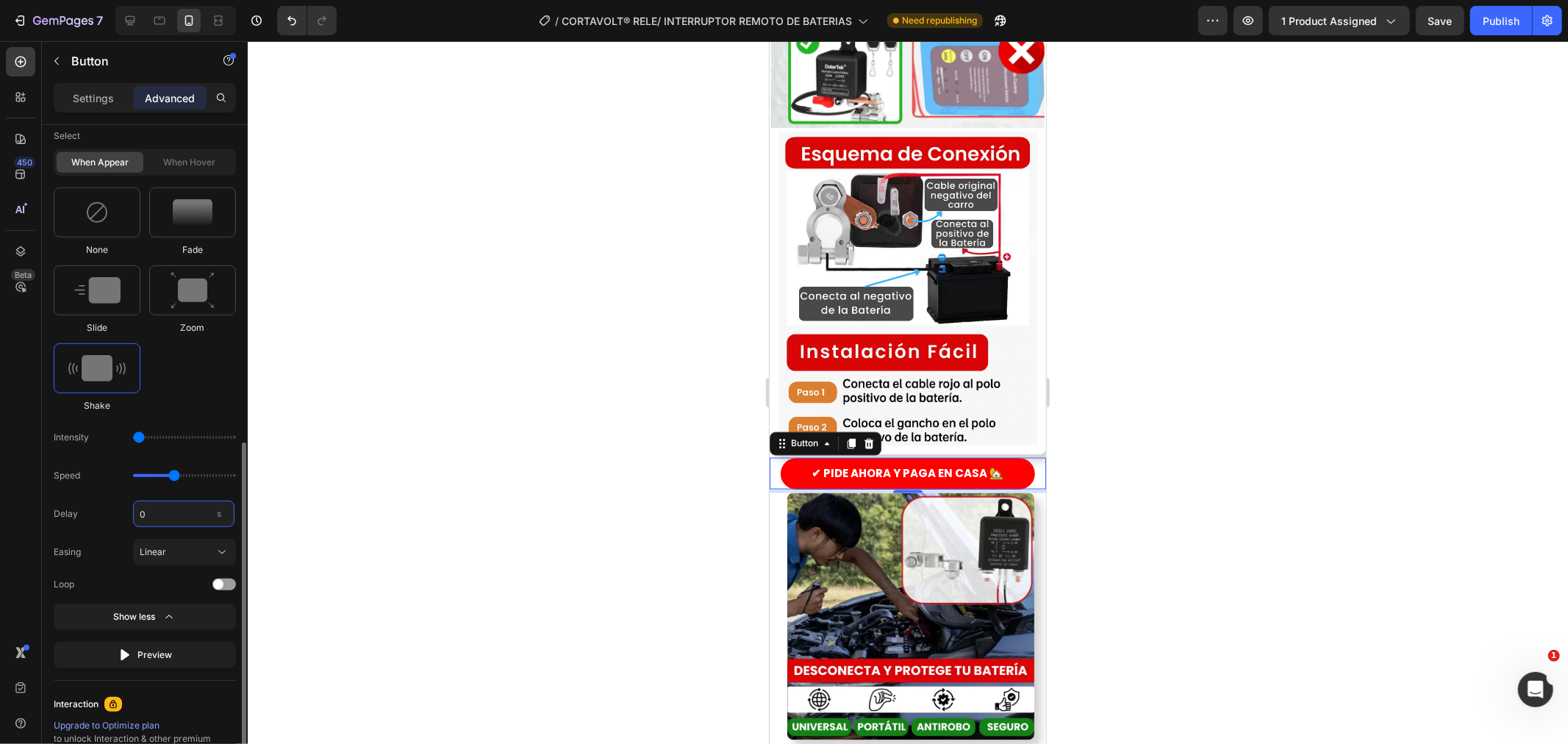
click at [202, 516] on input "0" at bounding box center [183, 514] width 102 height 26
type input "1"
click at [208, 399] on div "None Fade Slide Zoom Shake" at bounding box center [144, 299] width 182 height 225
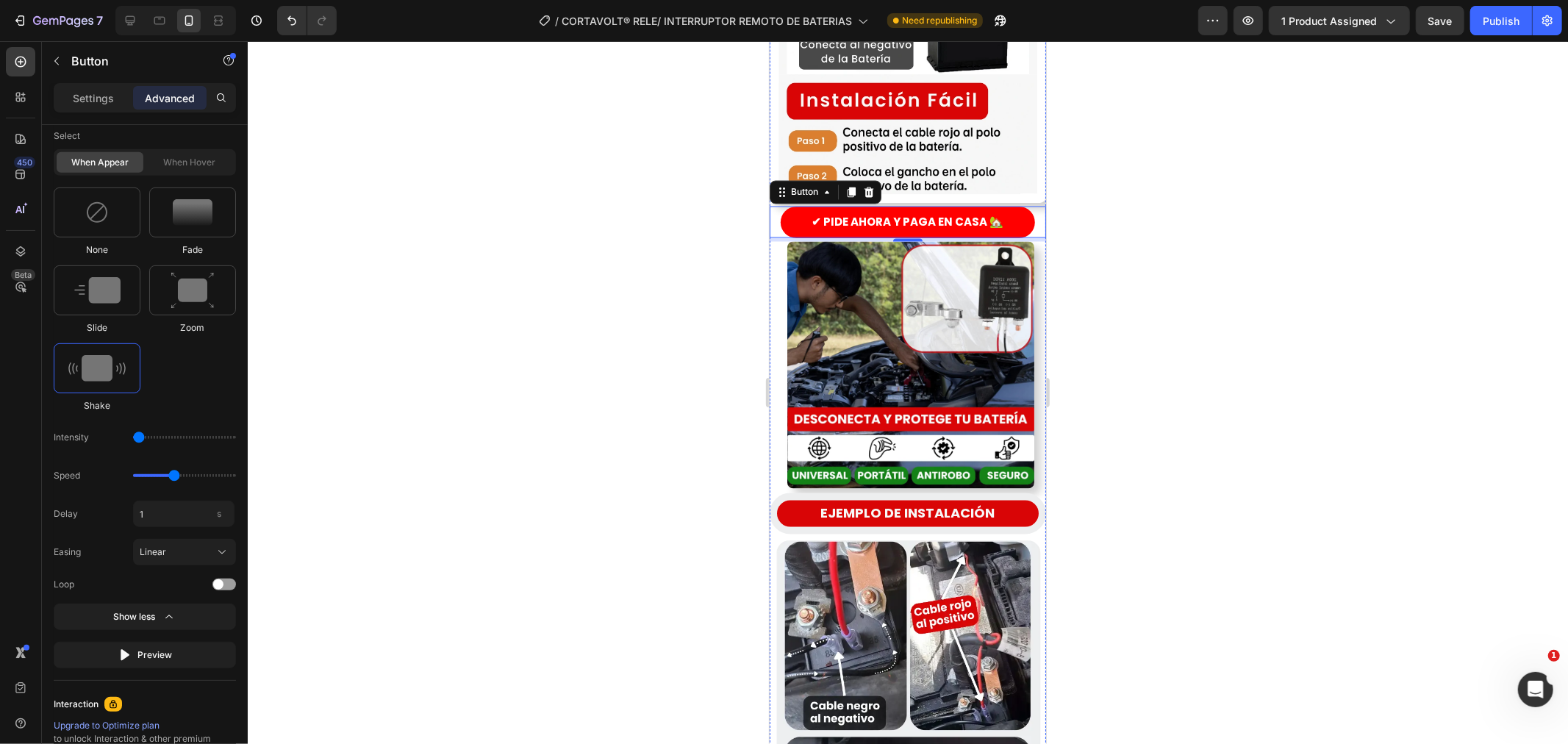
scroll to position [2205, 0]
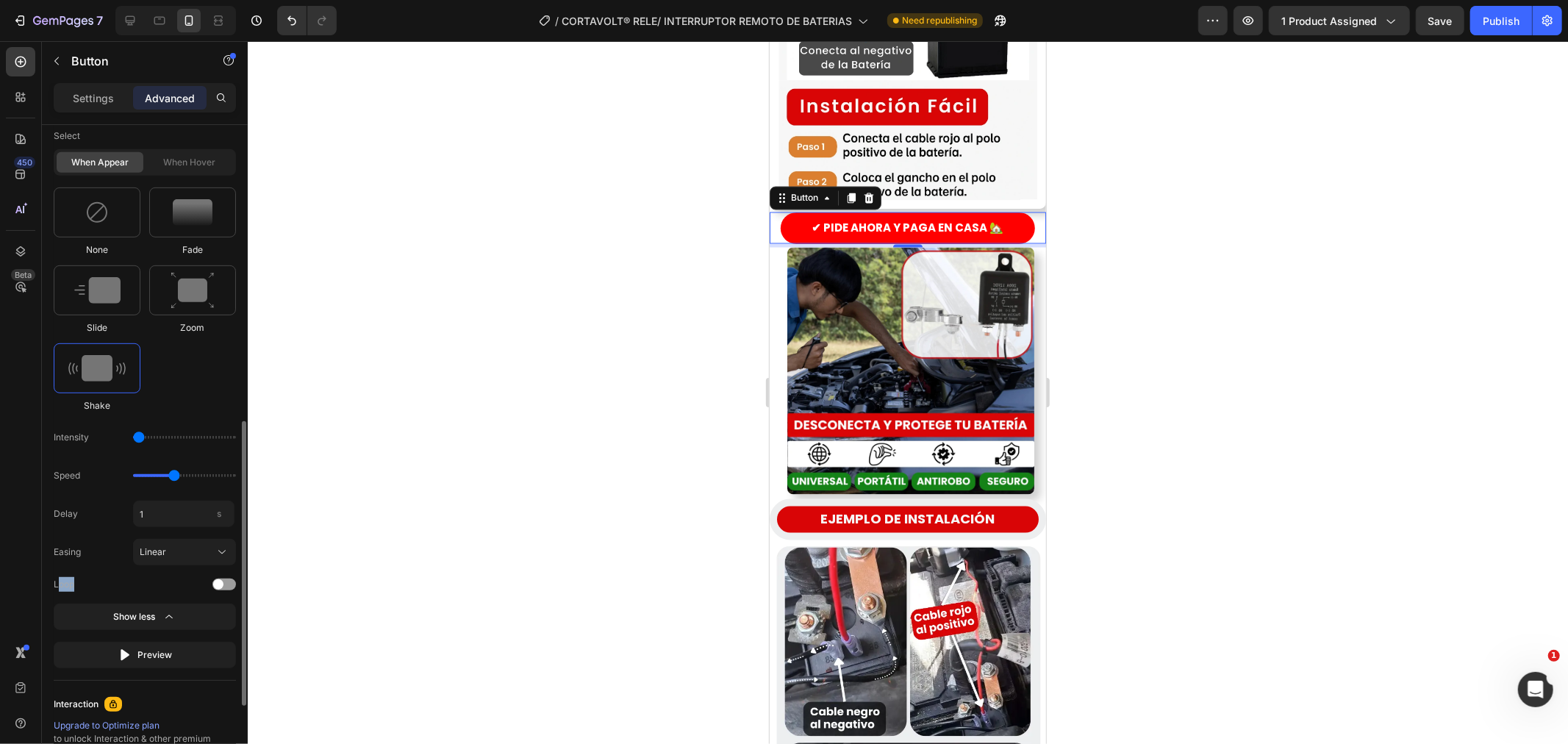
drag, startPoint x: 97, startPoint y: 575, endPoint x: 49, endPoint y: 583, distance: 48.7
click at [49, 583] on div "Display on Desktop Yes No Tablet Yes No Mobile Yes No Spacing (px) 0 0 5 0 0 15…" at bounding box center [144, 204] width 205 height 1532
click at [222, 583] on span at bounding box center [218, 584] width 10 height 10
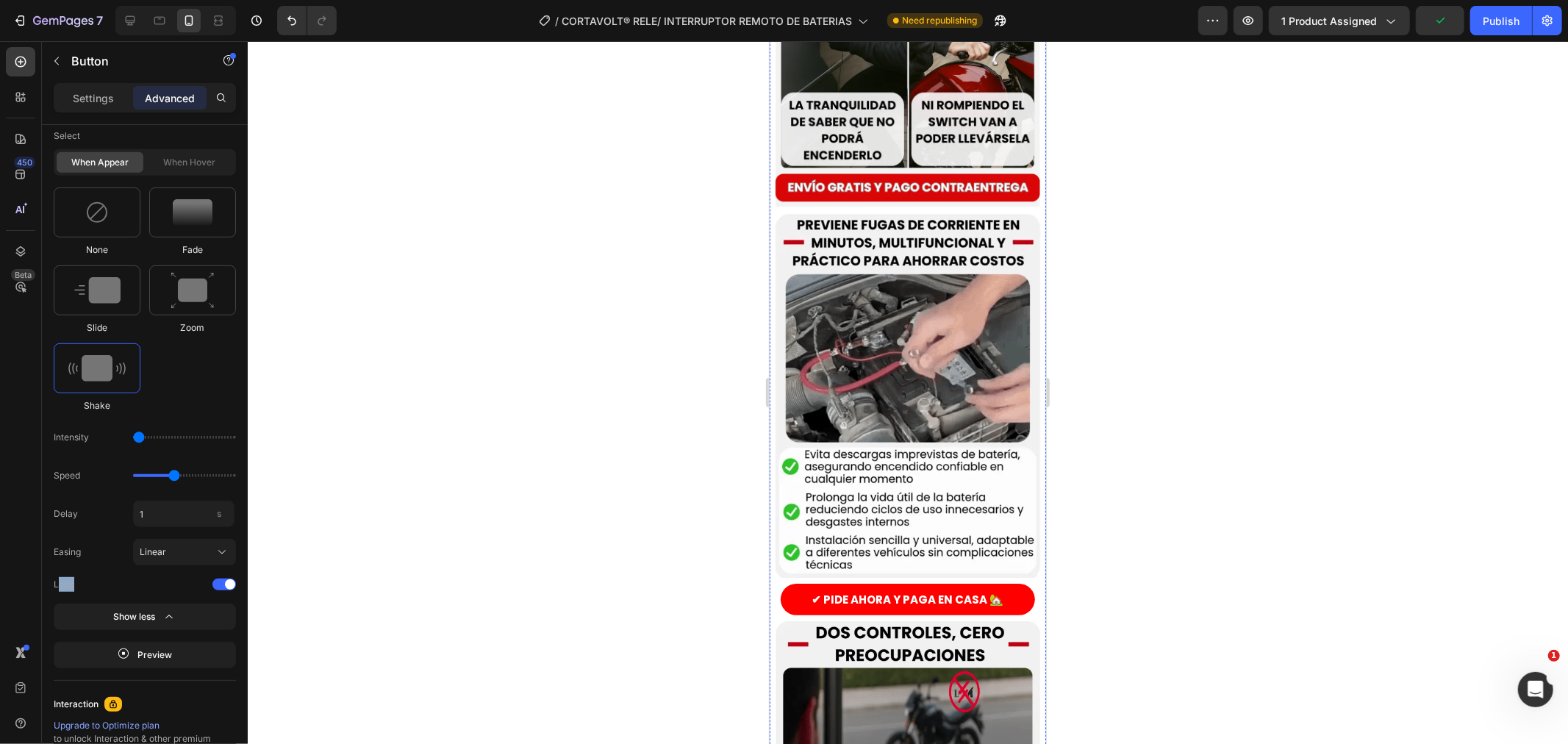
scroll to position [0, 0]
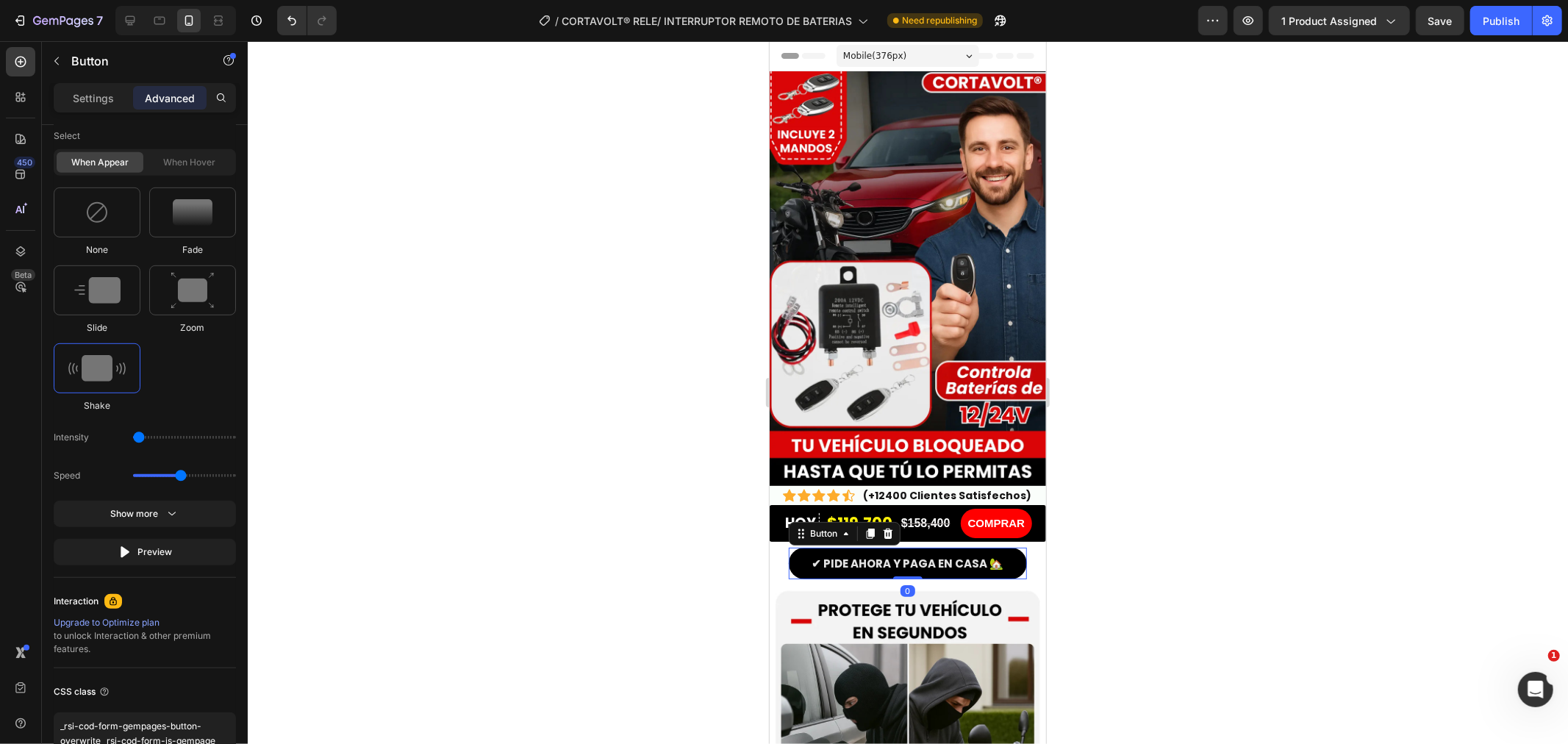
click at [810, 553] on button "✔ PIDE AHORA Y PAGA EN CASA 🏡" at bounding box center [907, 563] width 239 height 31
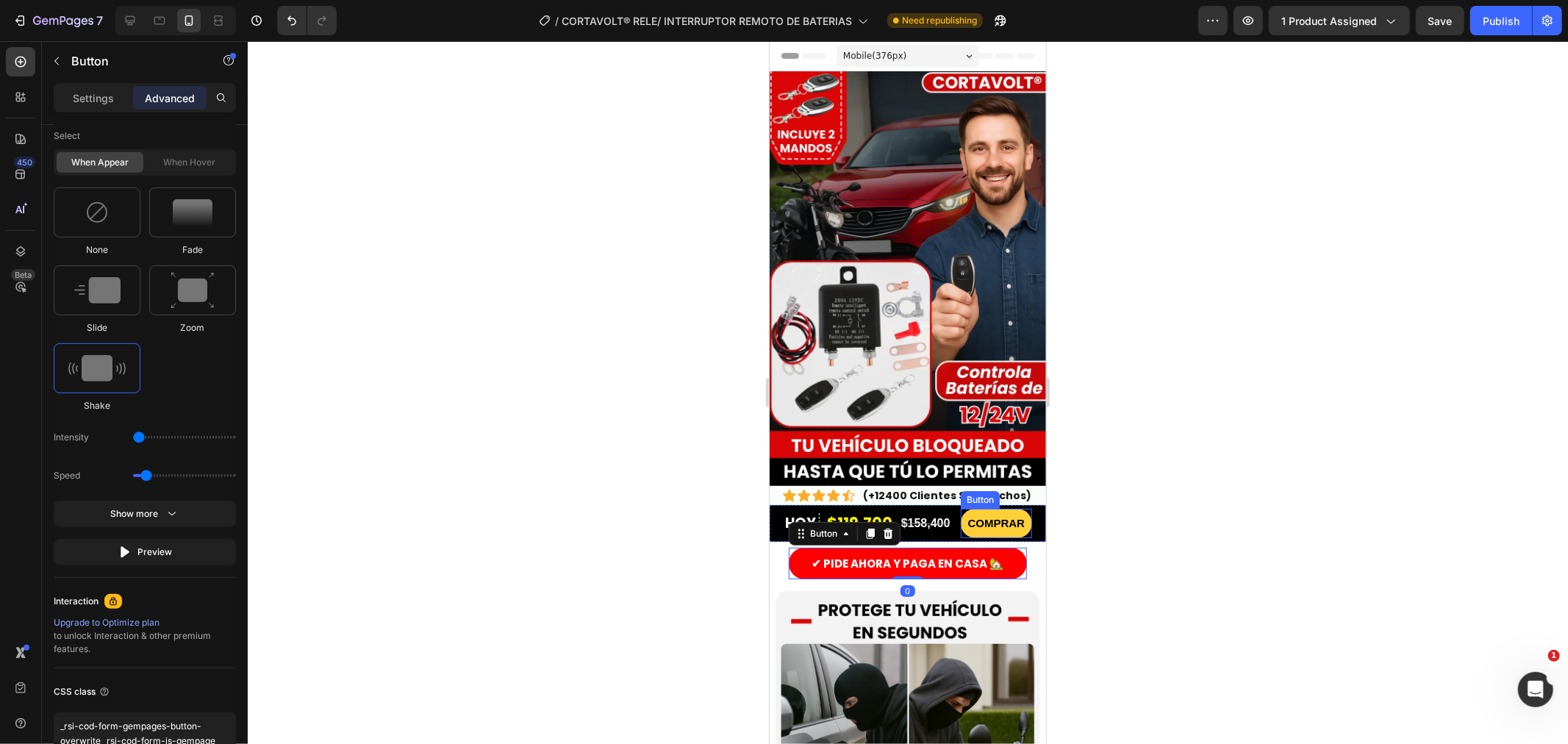
click at [994, 512] on button "COMPRAR" at bounding box center [995, 523] width 72 height 30
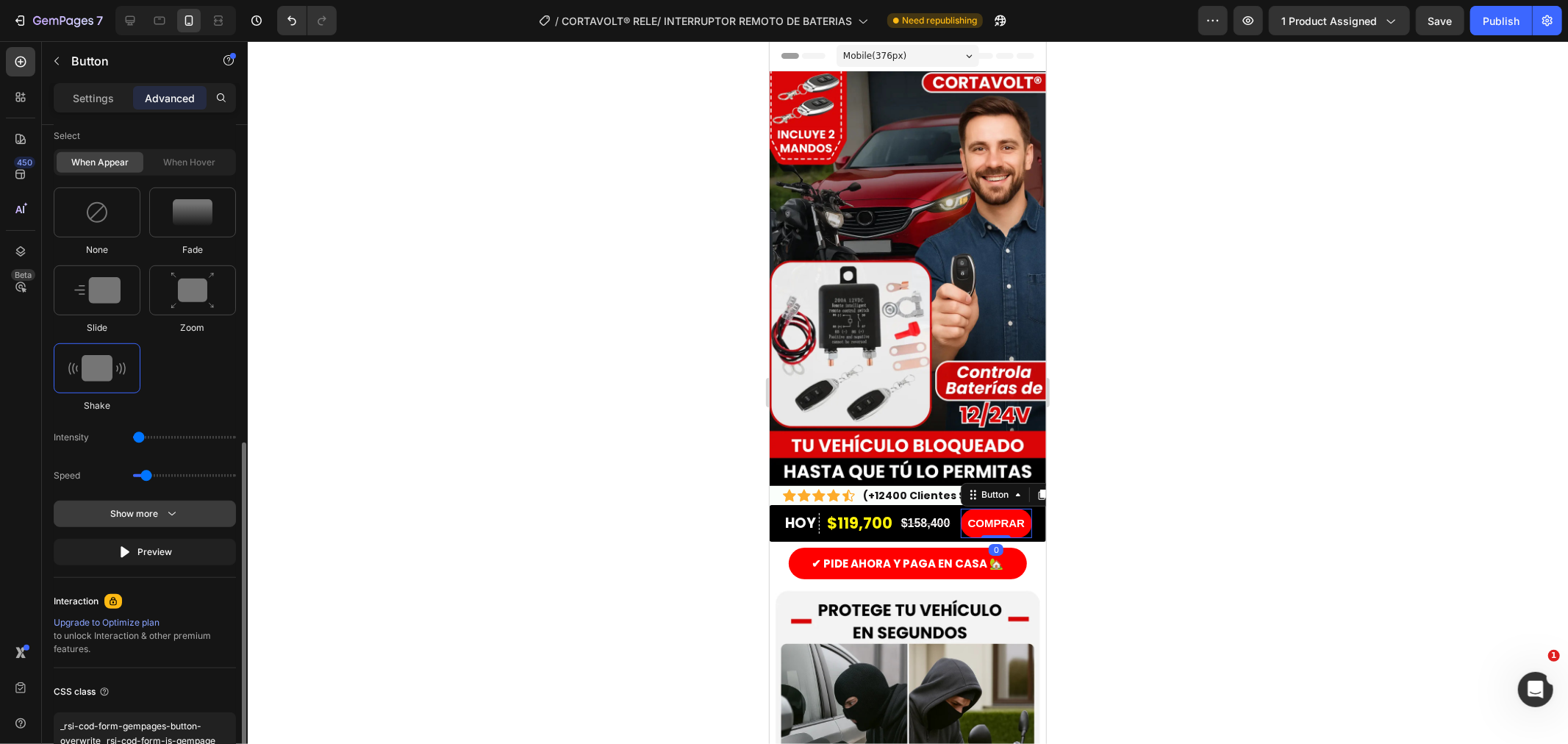
click at [169, 539] on button "Show more" at bounding box center [144, 552] width 182 height 26
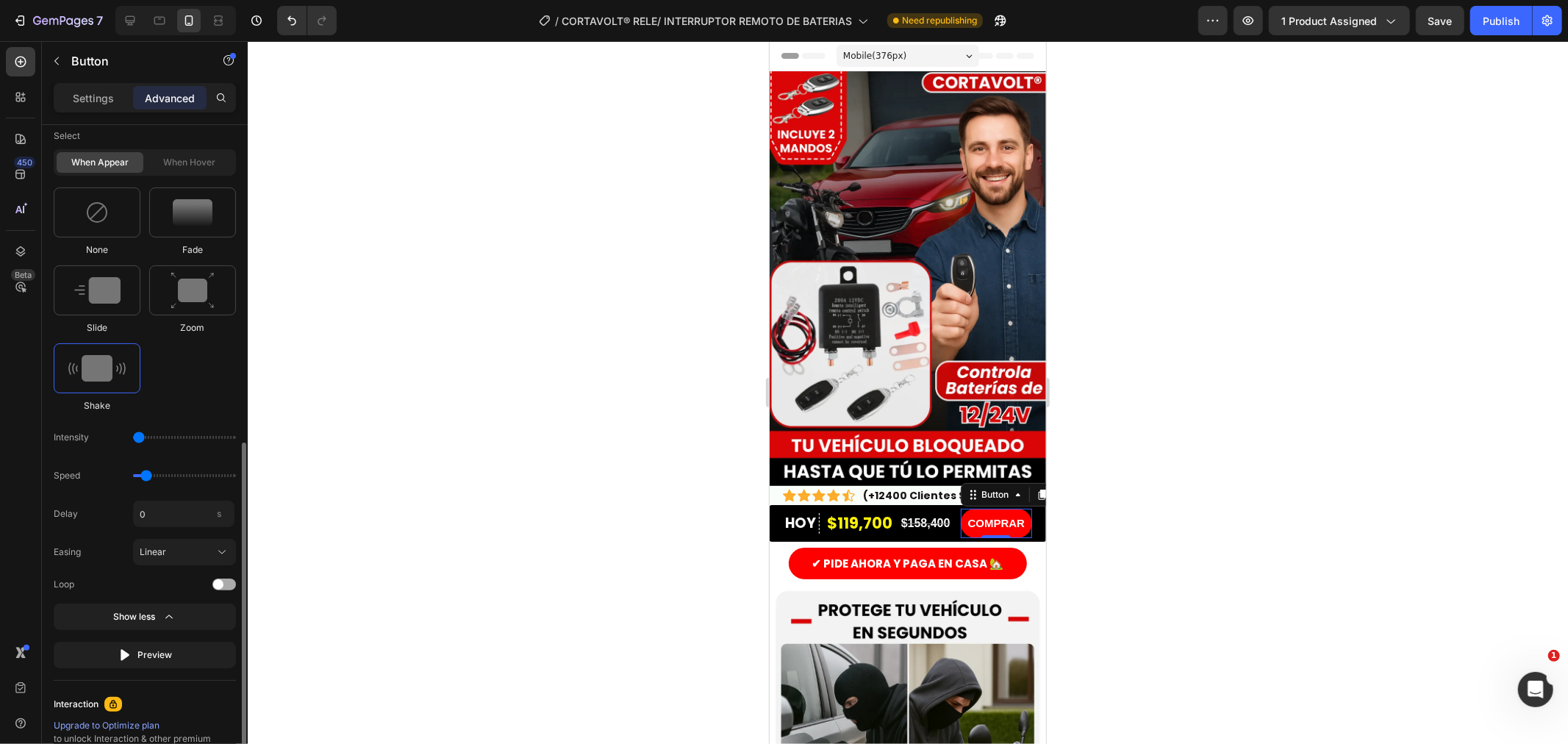
click at [229, 583] on div at bounding box center [224, 584] width 24 height 12
click at [153, 522] on input "0" at bounding box center [183, 514] width 102 height 26
click at [180, 402] on div "None Fade Slide Zoom Shake" at bounding box center [144, 299] width 182 height 225
click at [153, 519] on input "0.5" at bounding box center [183, 514] width 102 height 26
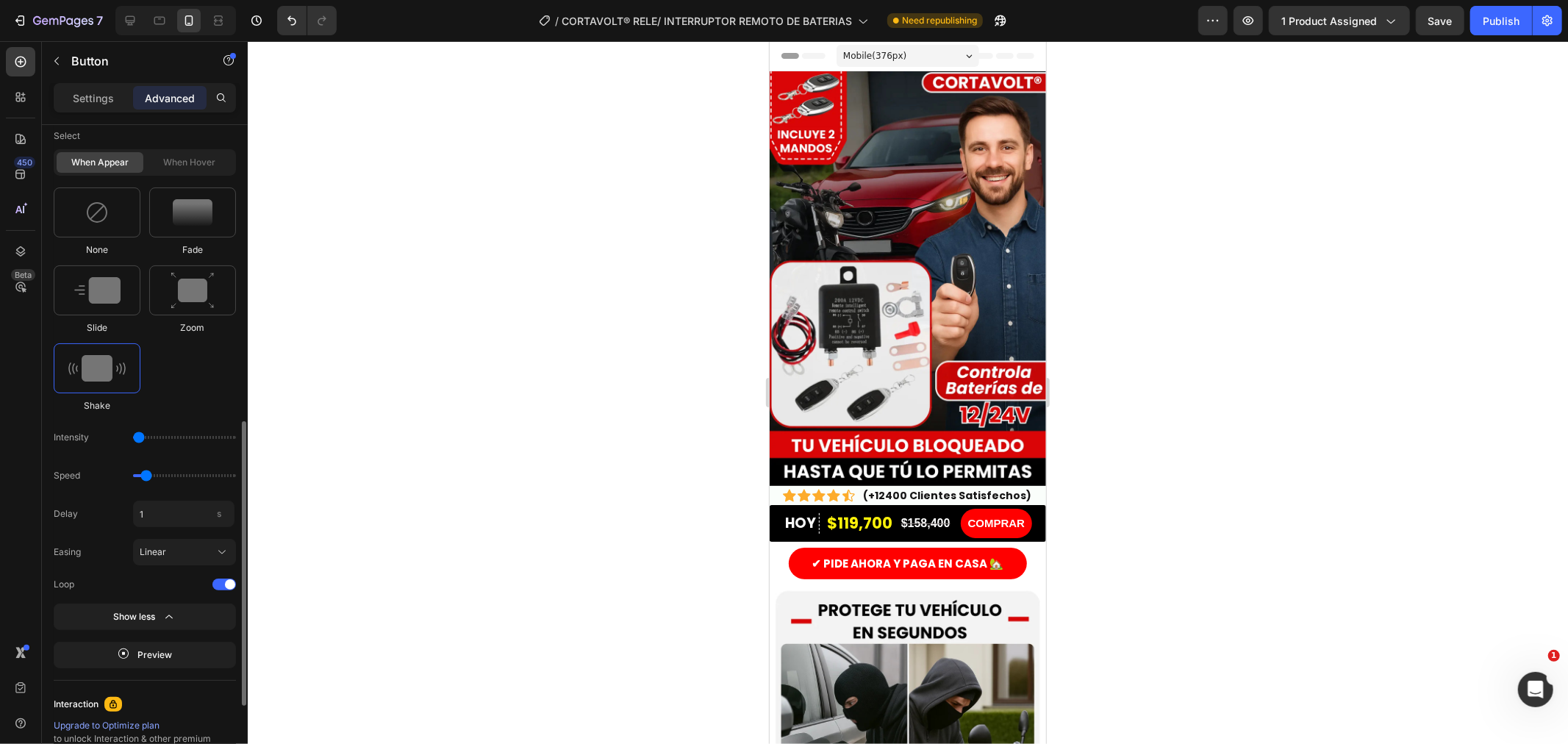
type input "1"
click at [212, 401] on div "None Fade Slide Zoom Shake" at bounding box center [144, 299] width 182 height 225
type input "0.7"
click at [144, 477] on input "range" at bounding box center [184, 476] width 103 height 3
click at [211, 516] on div "s" at bounding box center [219, 513] width 22 height 19
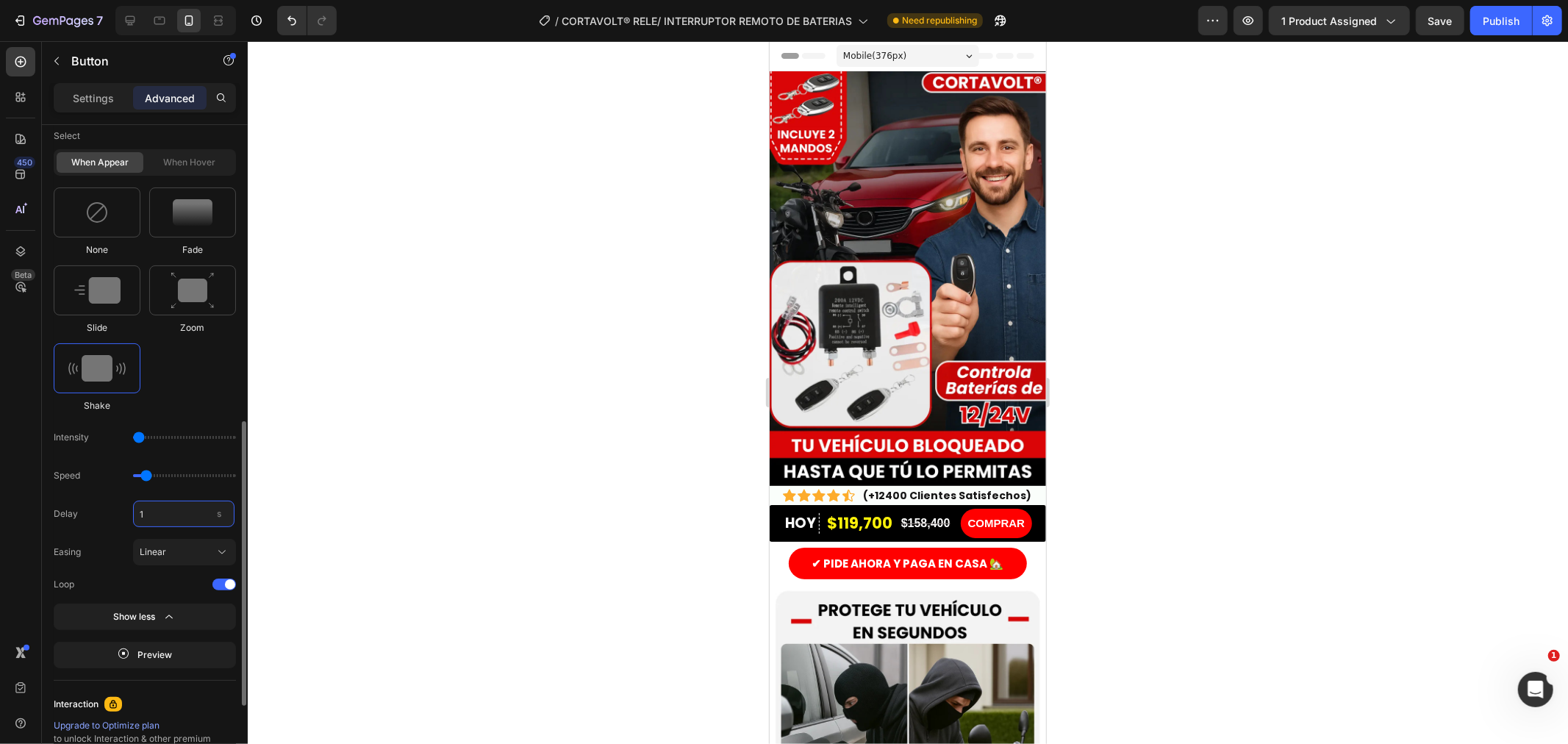
click at [211, 516] on input "1" at bounding box center [183, 514] width 102 height 26
click at [204, 517] on input "1" at bounding box center [183, 514] width 102 height 26
click at [194, 405] on div "None Fade Slide Zoom Shake" at bounding box center [144, 299] width 182 height 225
click at [163, 506] on input "1" at bounding box center [183, 514] width 102 height 26
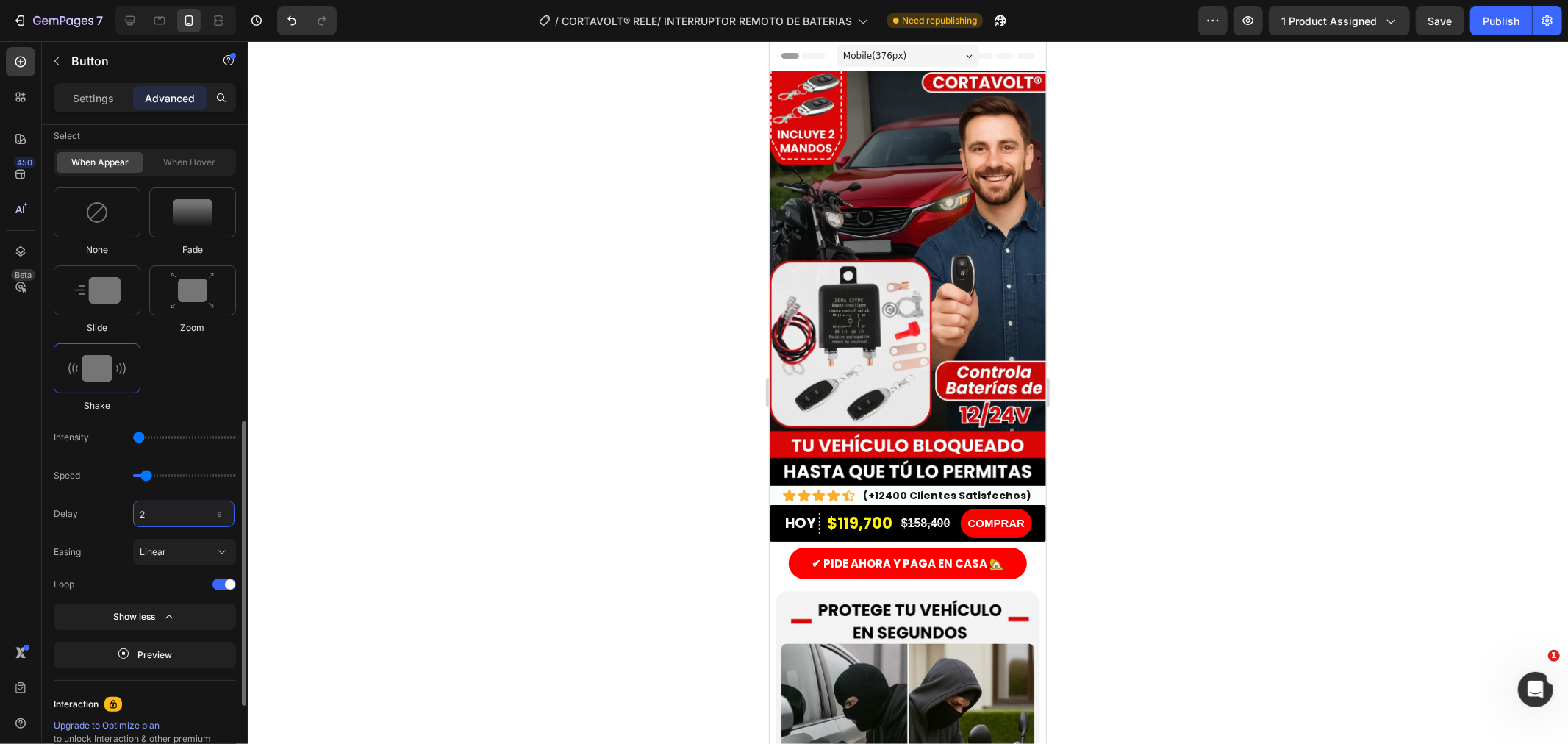
click at [174, 504] on input "2" at bounding box center [183, 514] width 102 height 26
click at [152, 517] on input "2" at bounding box center [183, 514] width 102 height 26
click at [152, 517] on input "21" at bounding box center [183, 514] width 102 height 26
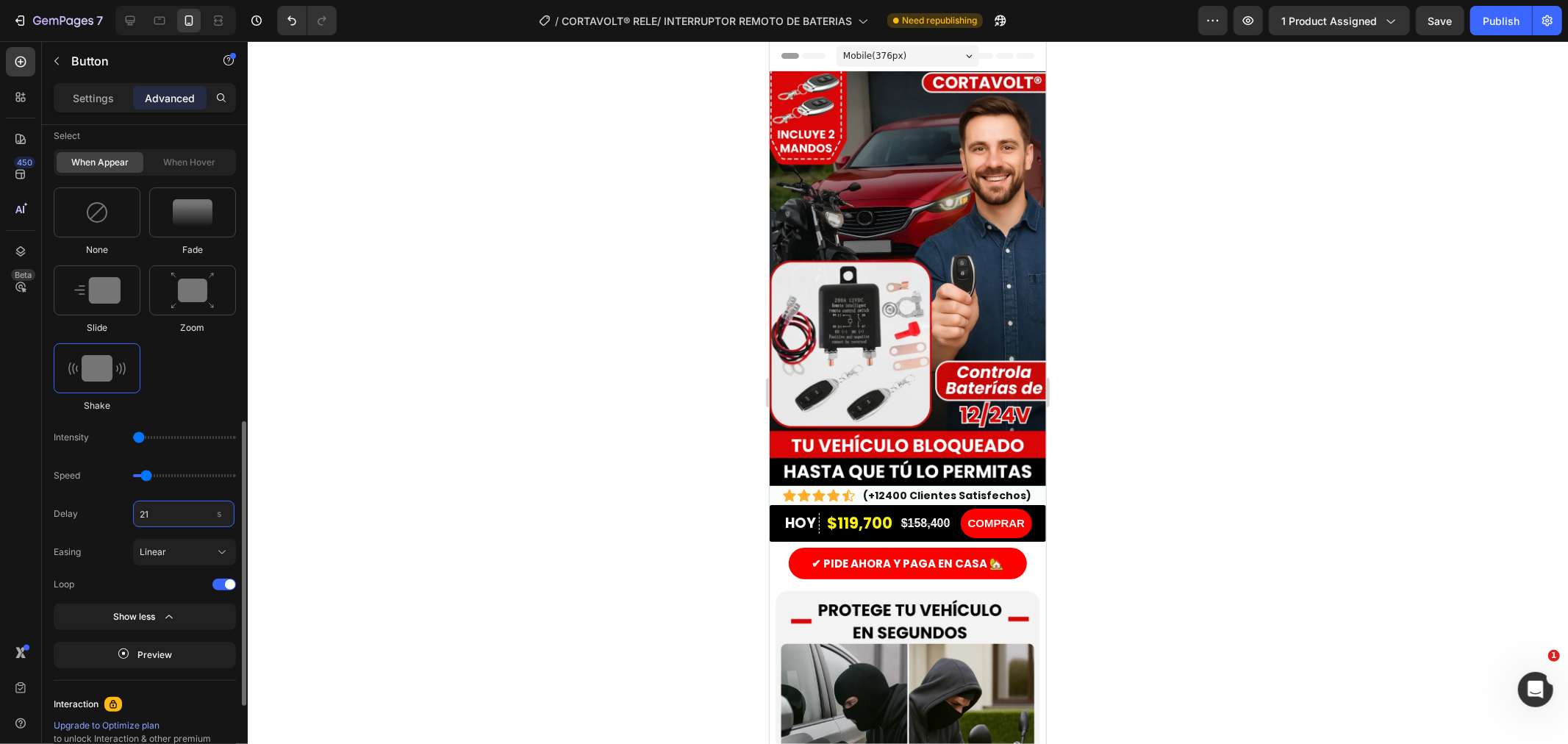
click at [152, 517] on input "21" at bounding box center [183, 514] width 102 height 26
type input "1"
click at [214, 371] on div "None Fade Slide Zoom Shake" at bounding box center [144, 299] width 182 height 225
click at [177, 555] on div "Linear" at bounding box center [175, 552] width 72 height 13
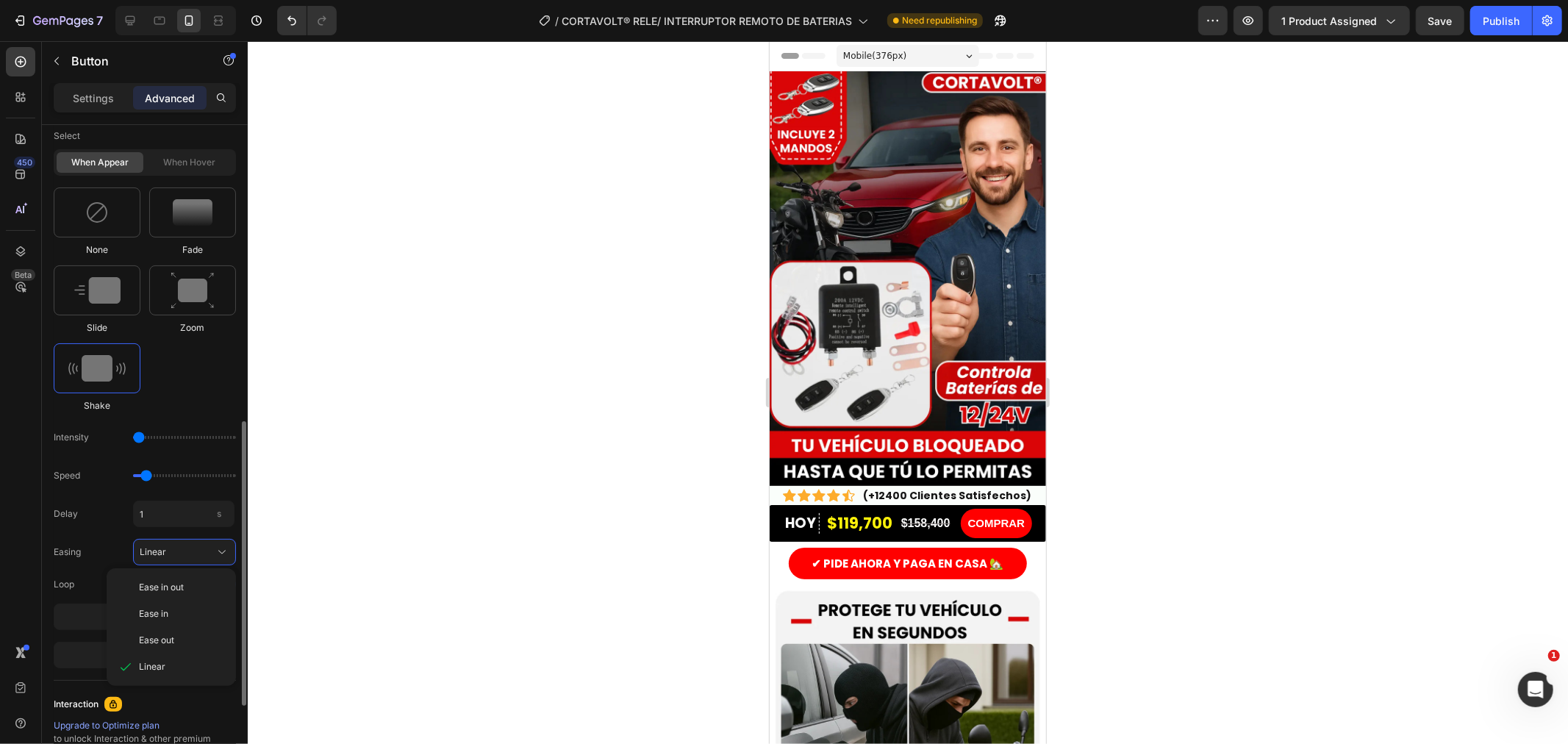
click at [212, 417] on div "Select When appear When hover None Fade Slide Zoom Shake Intensity Speed Delay …" at bounding box center [144, 395] width 182 height 545
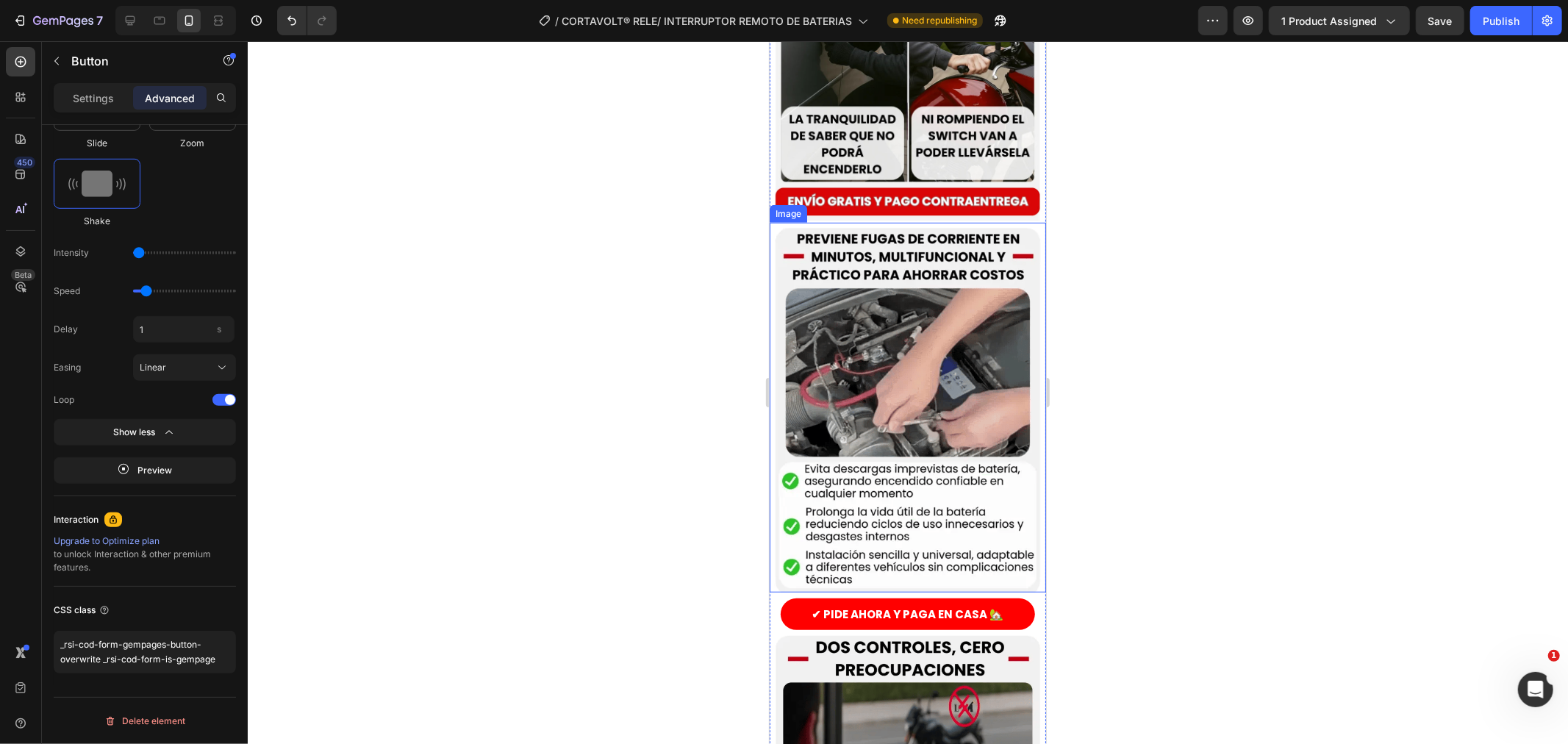
scroll to position [735, 0]
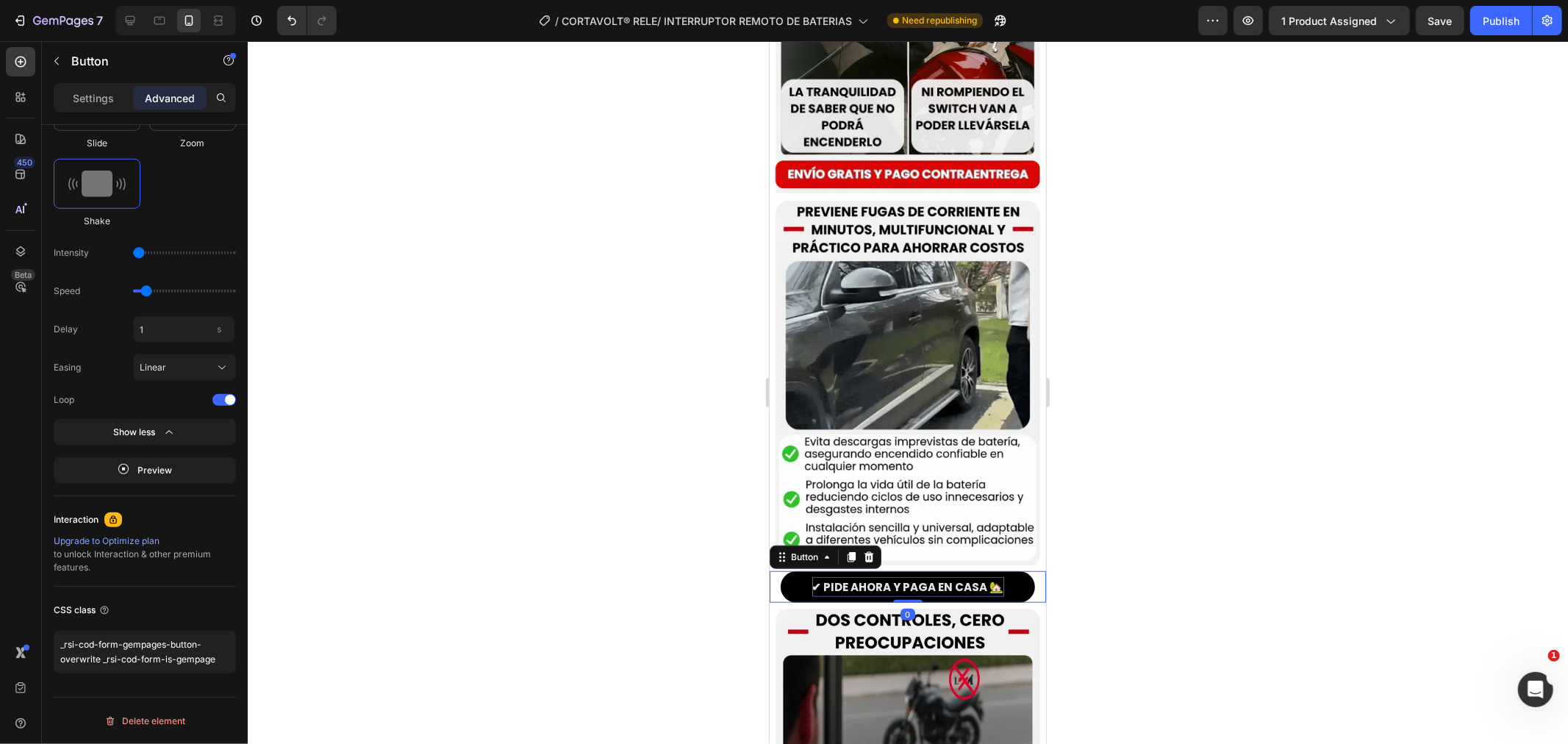
click at [855, 576] on p "✔ PIDE AHORA Y PAGA EN CASA 🏡" at bounding box center [908, 586] width 192 height 20
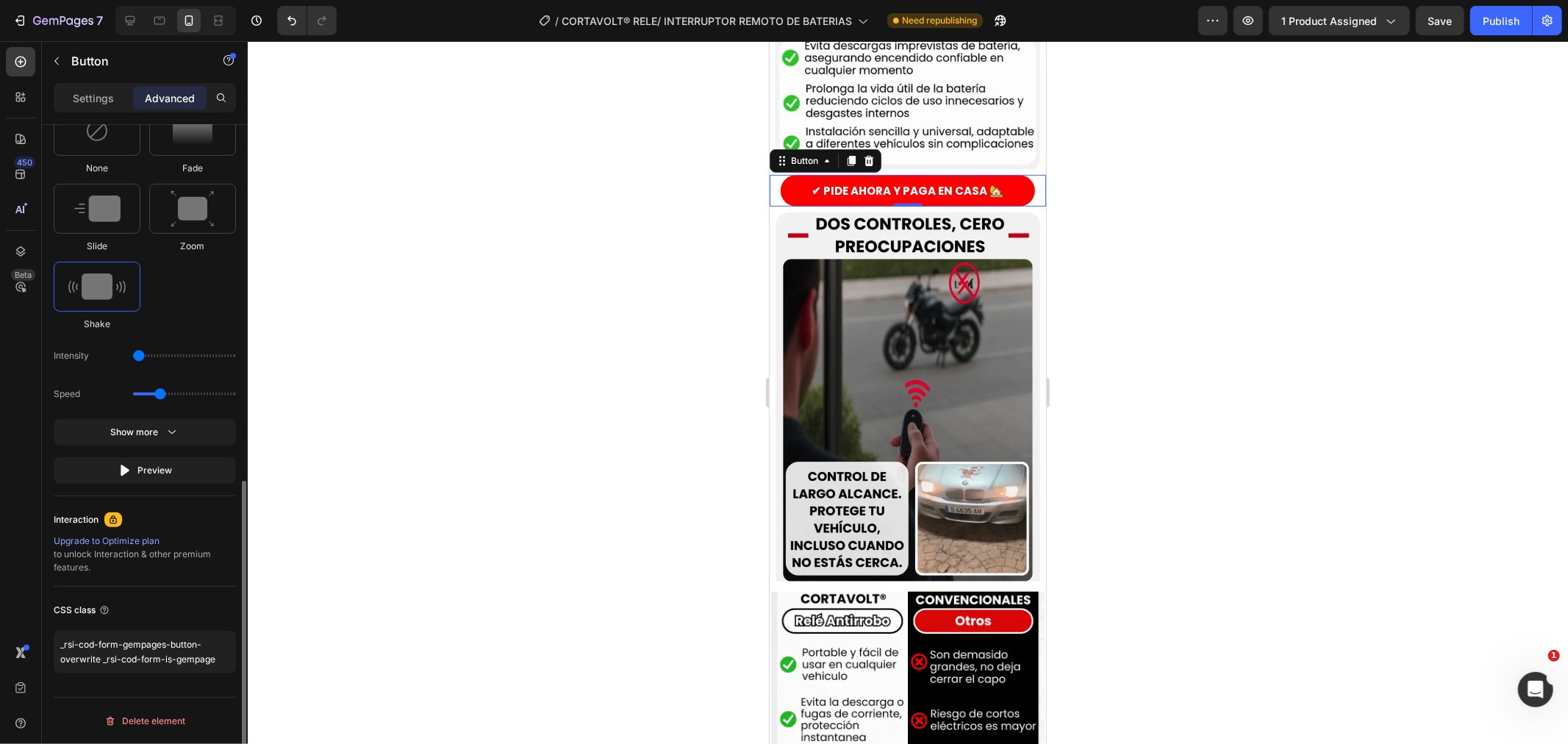
drag, startPoint x: 178, startPoint y: 395, endPoint x: 158, endPoint y: 401, distance: 20.9
type input "1.1"
click at [158, 395] on input "range" at bounding box center [184, 394] width 103 height 3
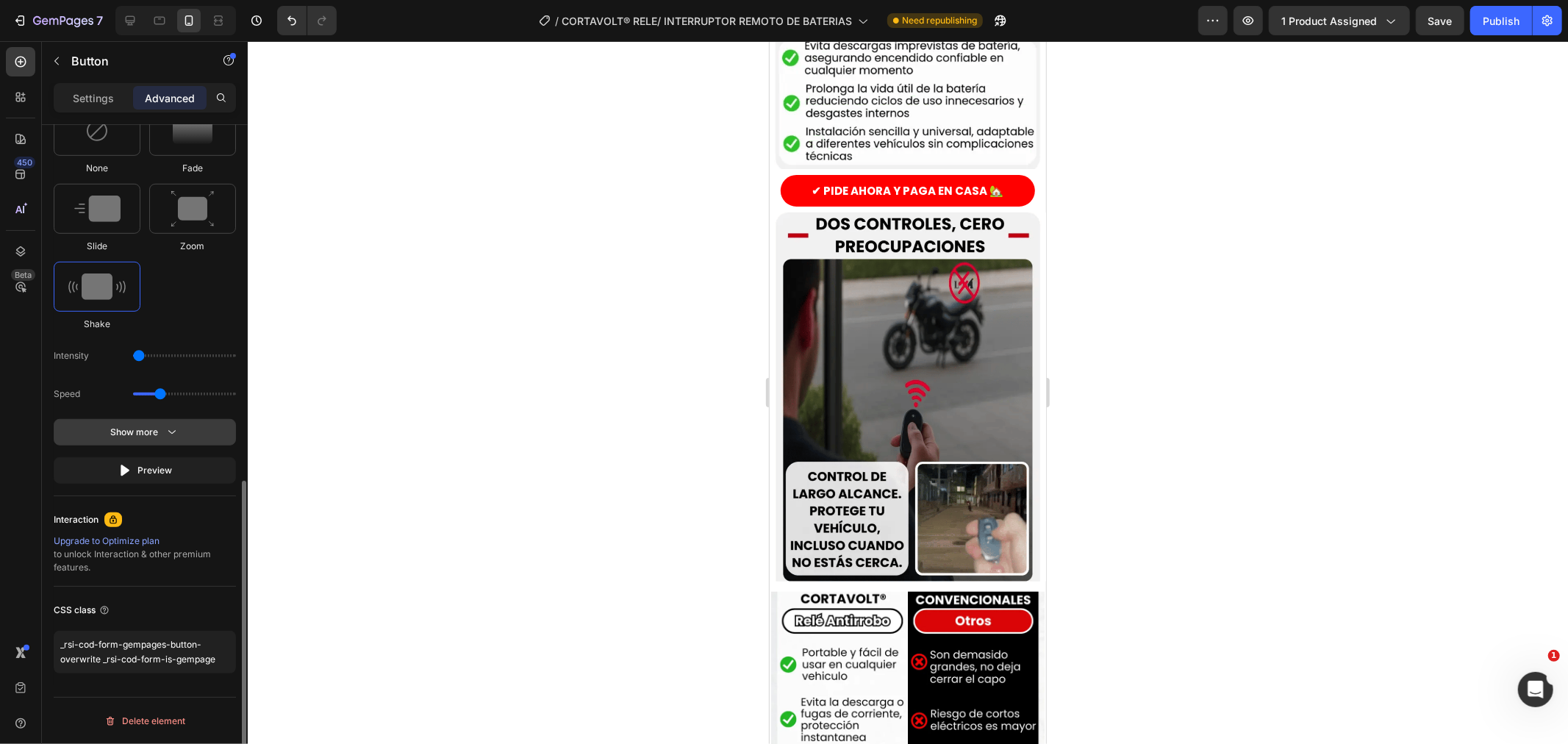
click at [149, 457] on button "Show more" at bounding box center [144, 470] width 182 height 26
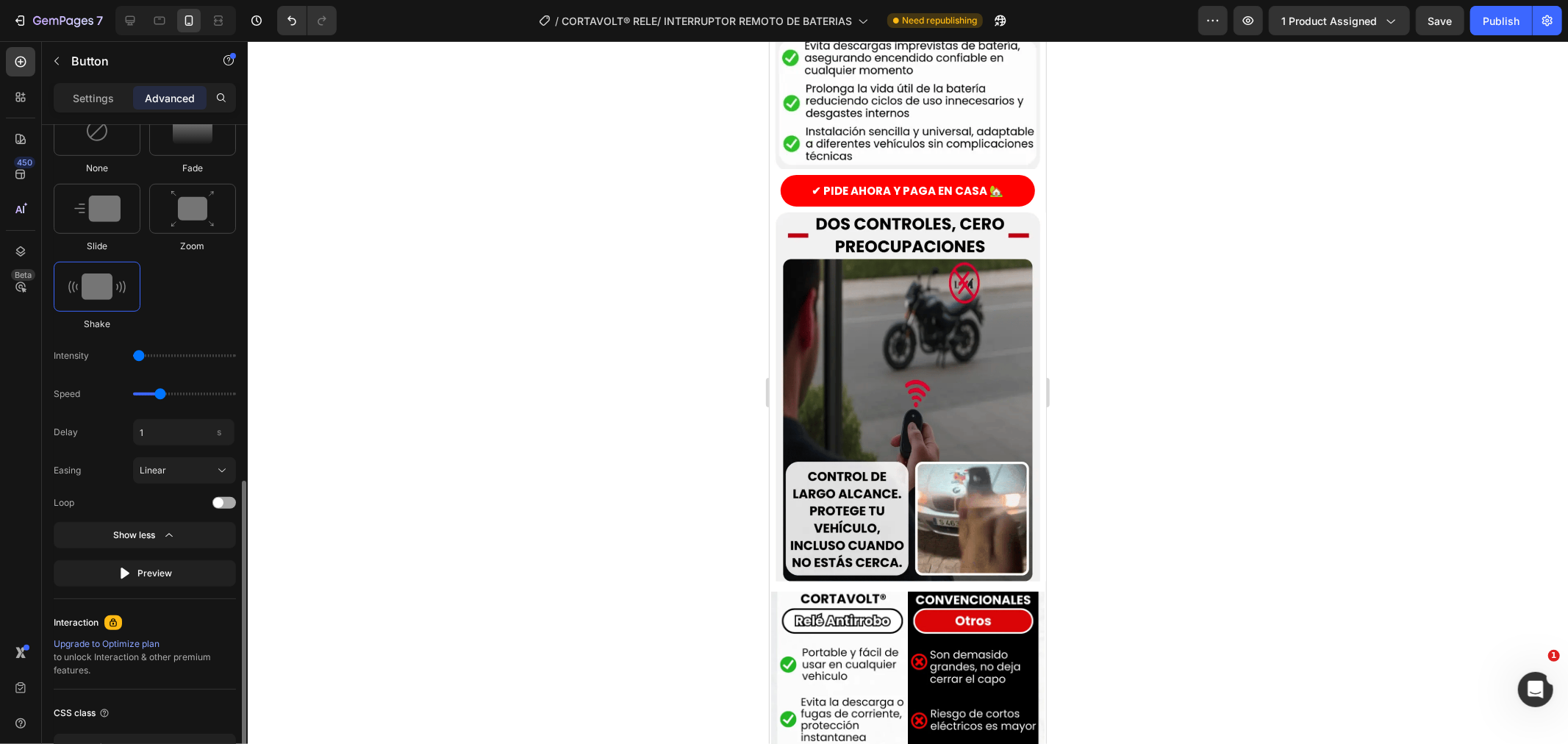
click at [219, 500] on span at bounding box center [218, 502] width 10 height 10
click at [173, 437] on input "1" at bounding box center [183, 432] width 102 height 26
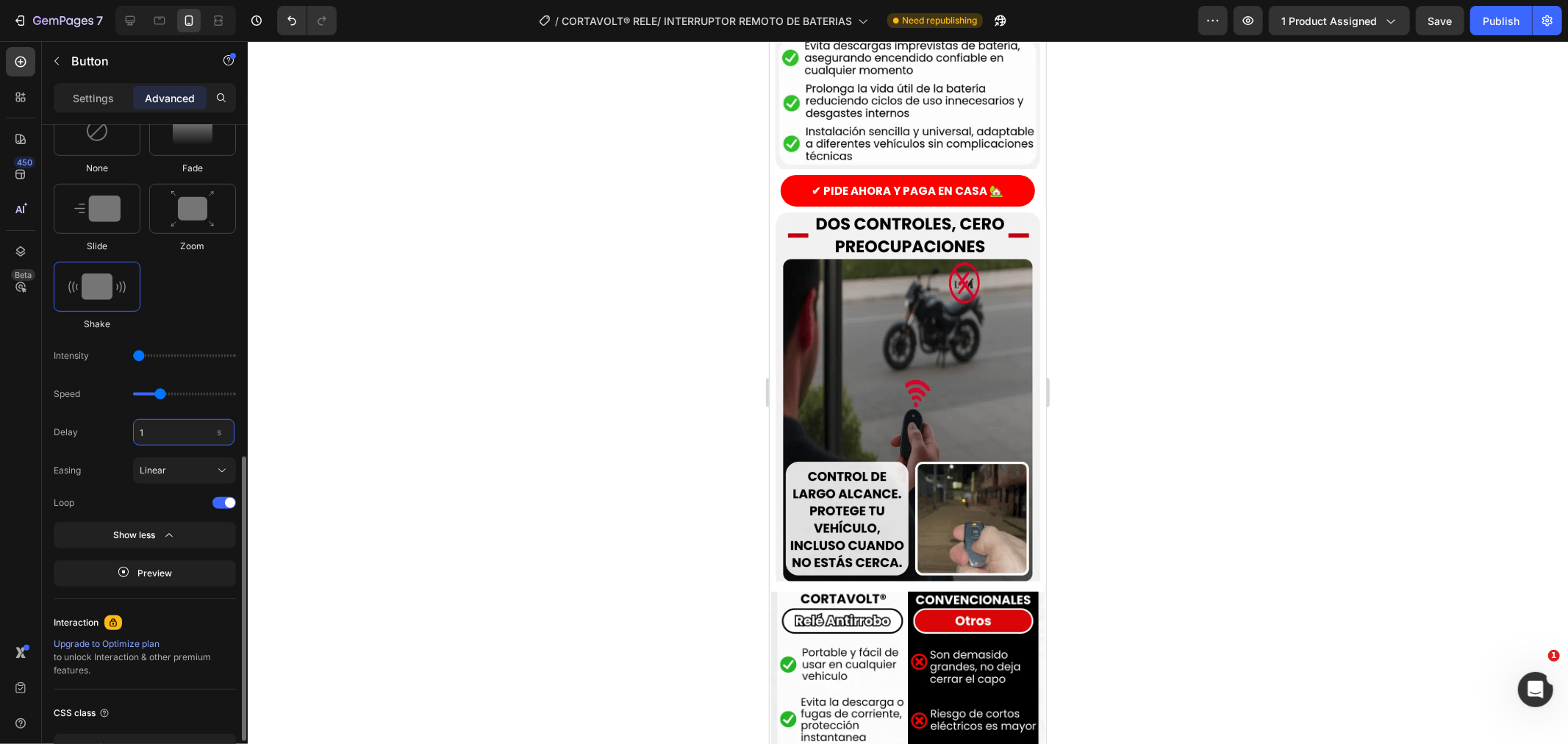
click at [172, 437] on input "1" at bounding box center [183, 432] width 102 height 26
click at [220, 311] on div "None Fade Slide Zoom Shake" at bounding box center [144, 218] width 182 height 225
click at [158, 436] on input "0" at bounding box center [183, 432] width 102 height 26
type input "0"
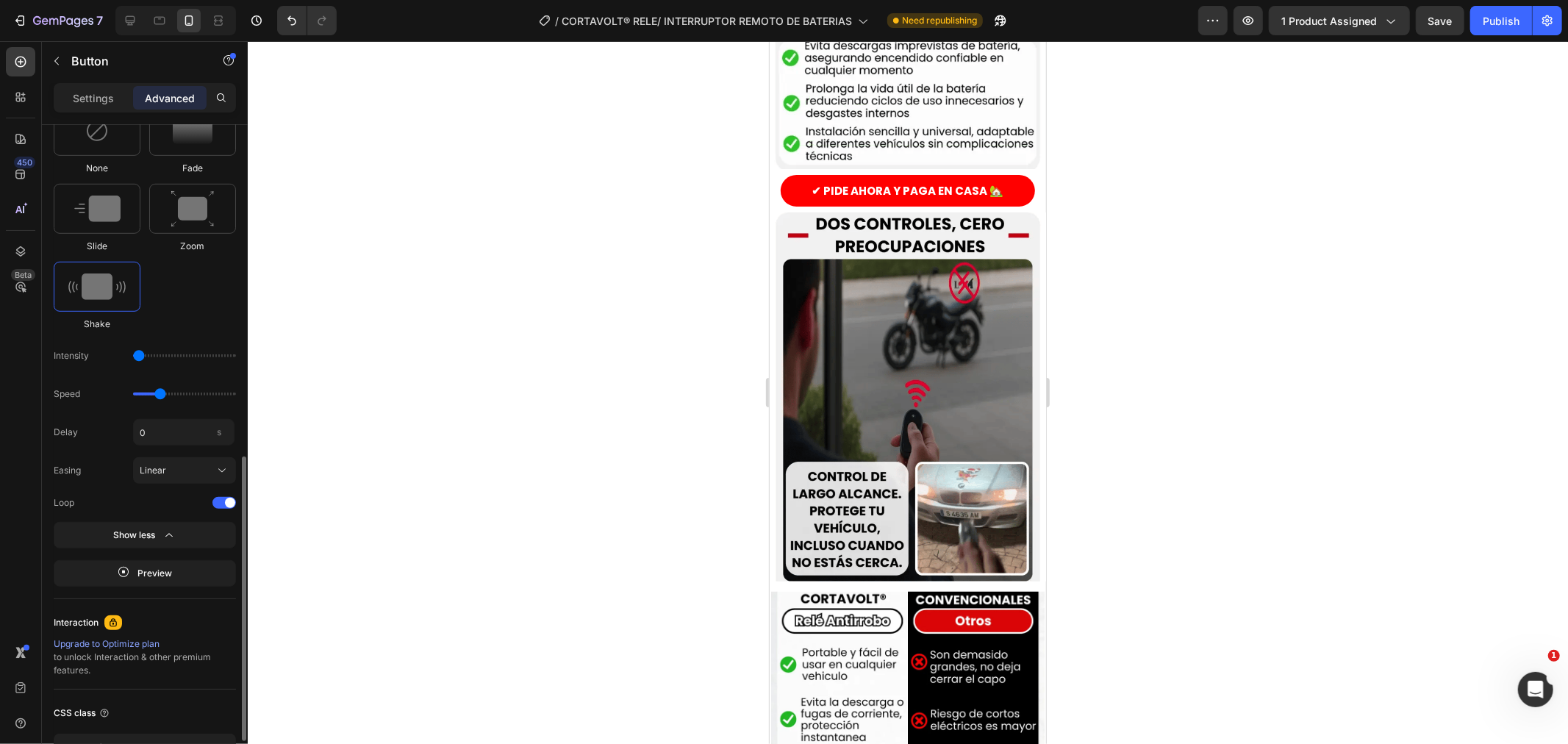
click at [205, 306] on div "None Fade Slide Zoom Shake" at bounding box center [144, 218] width 182 height 225
click at [158, 430] on input "0" at bounding box center [183, 432] width 102 height 26
click at [214, 287] on div "None Fade Slide Zoom Shake" at bounding box center [144, 218] width 182 height 225
click at [134, 507] on div at bounding box center [155, 502] width 162 height 10
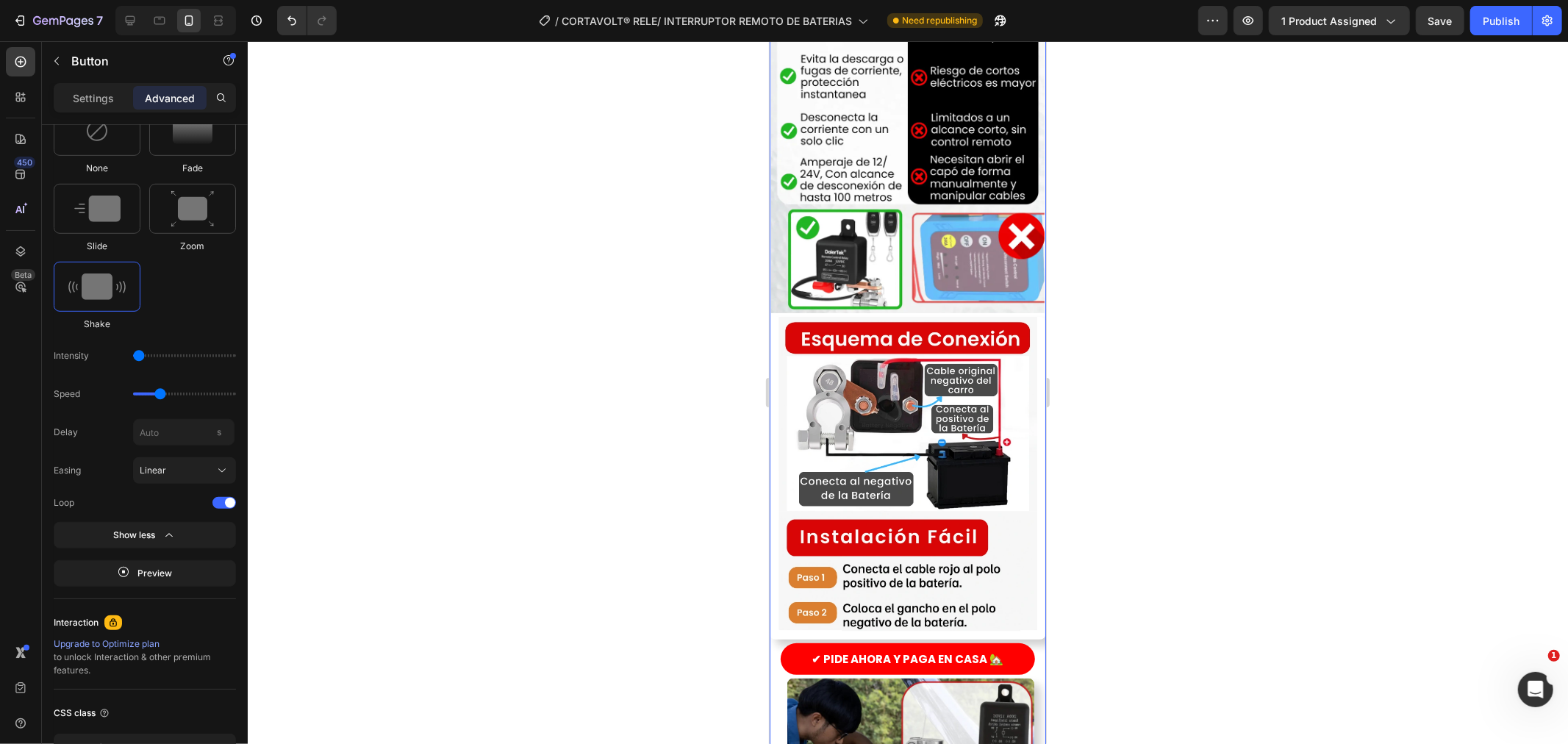
scroll to position [1470, 0]
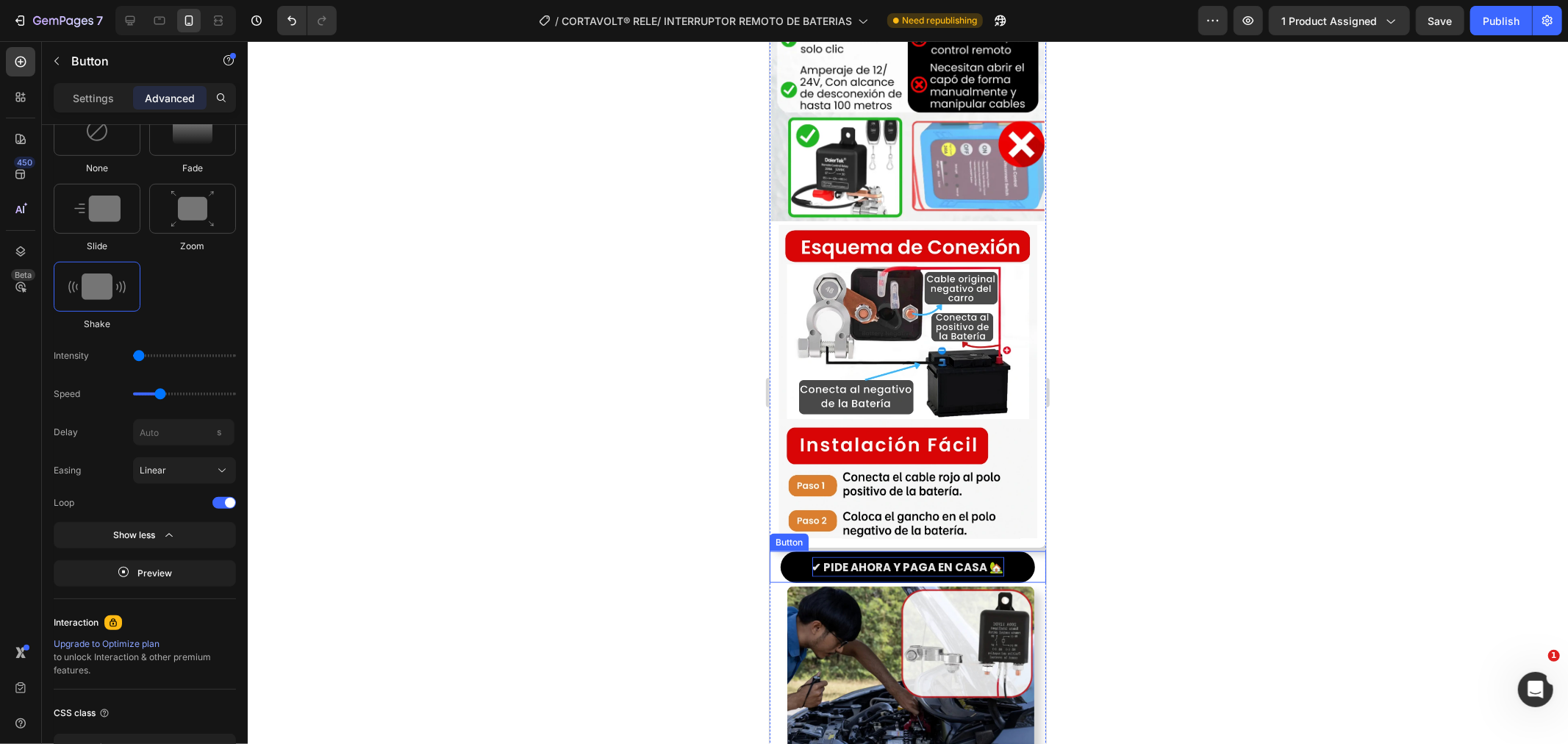
click at [835, 556] on p "✔ PIDE AHORA Y PAGA EN CASA 🏡" at bounding box center [908, 566] width 192 height 20
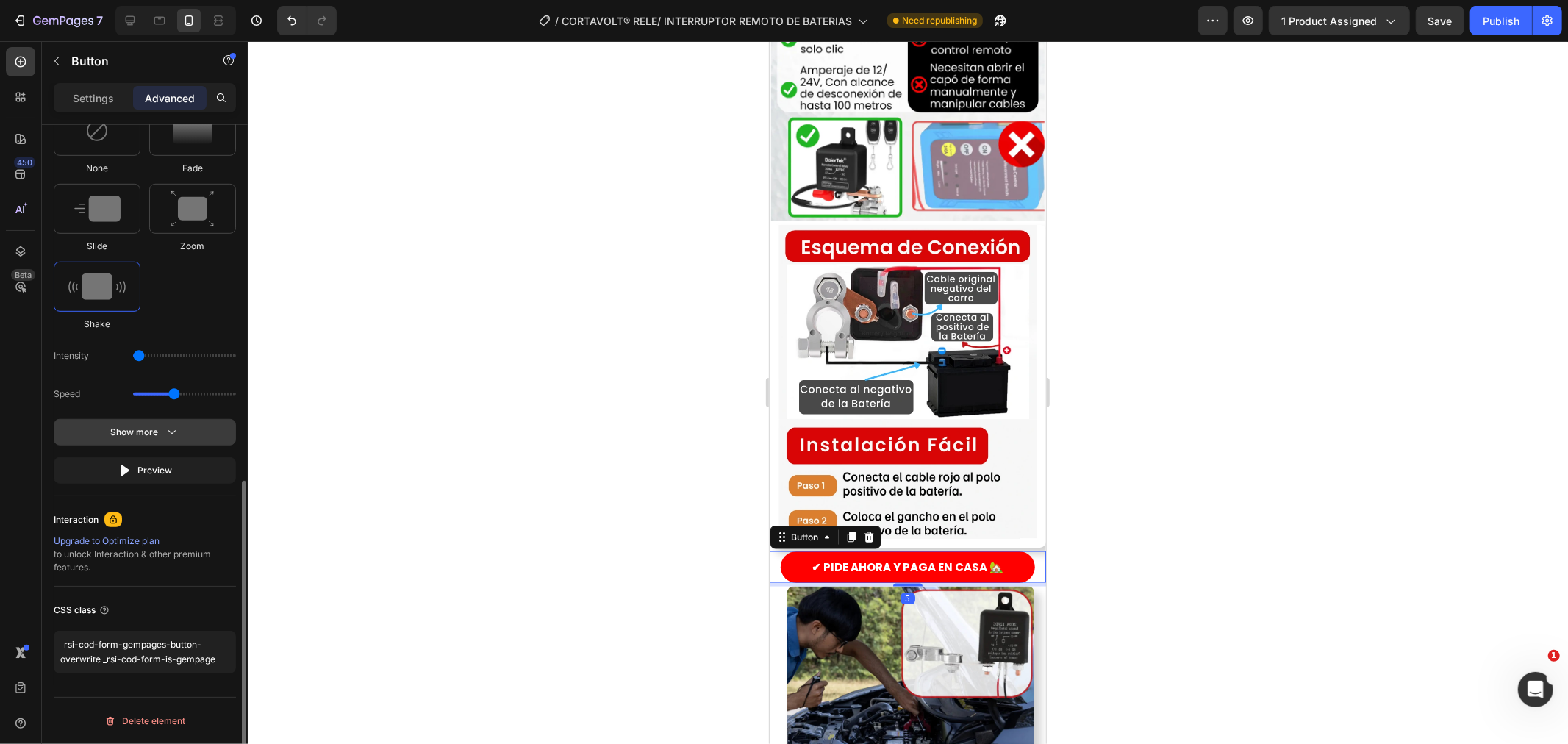
click at [166, 438] on icon "button" at bounding box center [172, 432] width 15 height 15
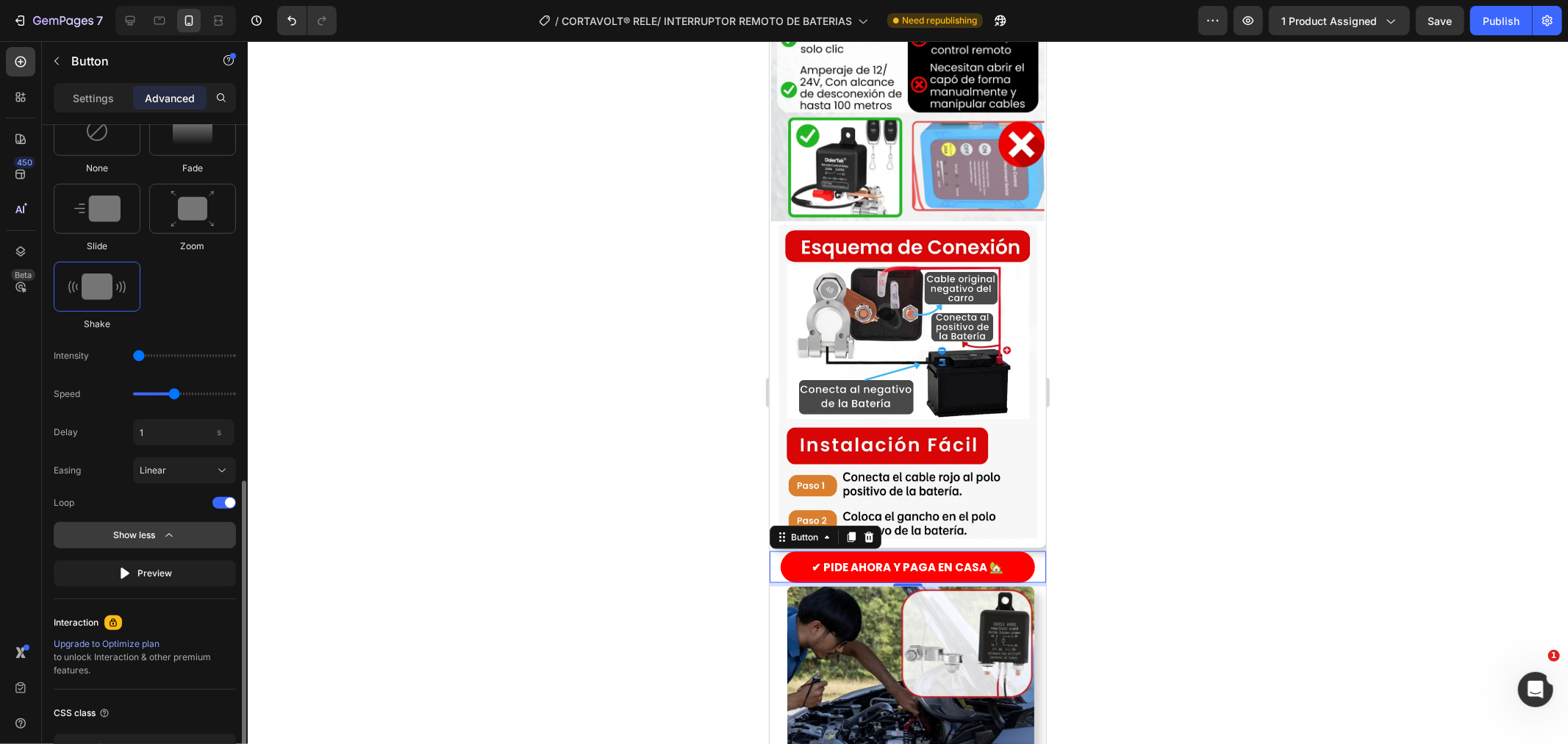
click at [145, 528] on div "Show less" at bounding box center [145, 535] width 63 height 15
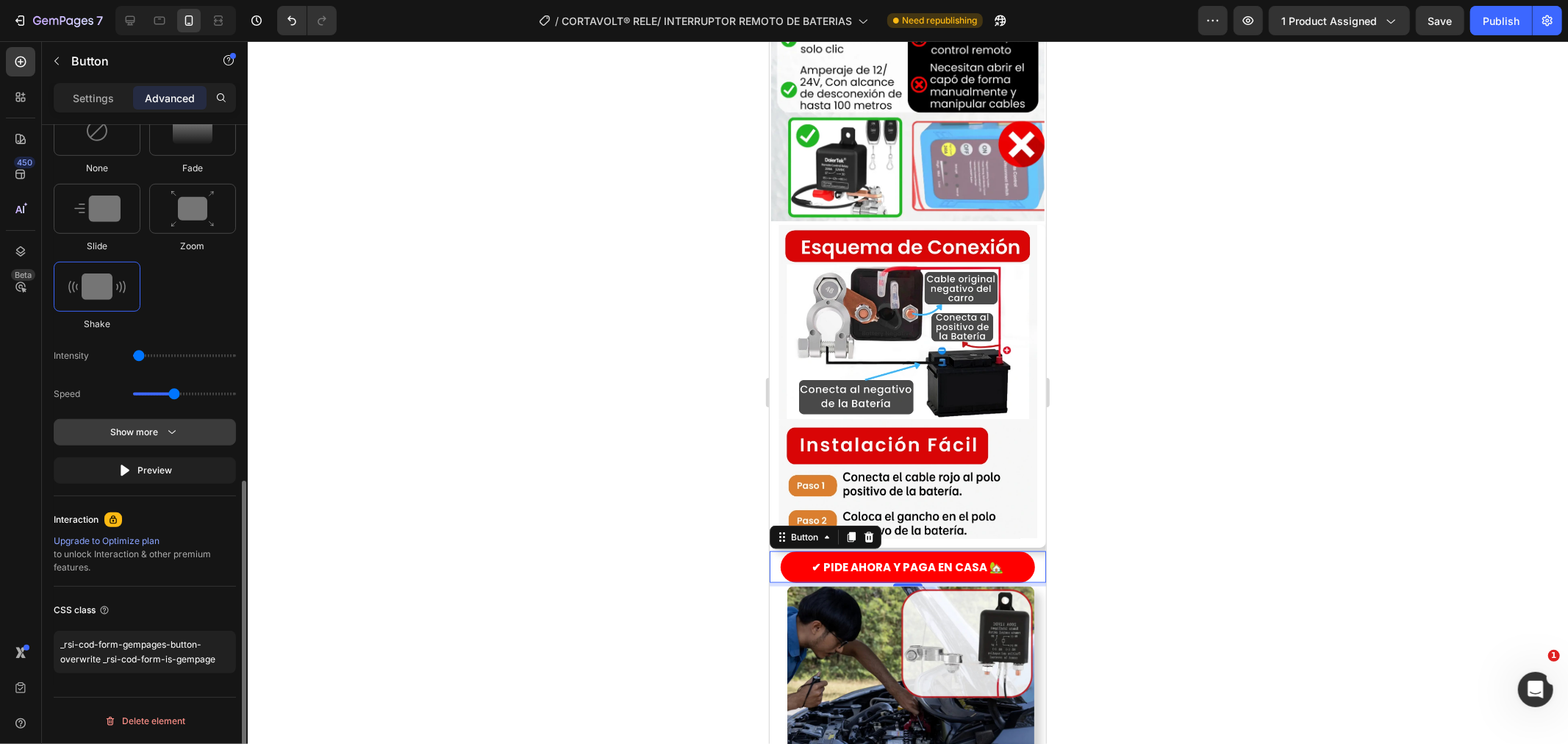
click at [154, 436] on div "Show more" at bounding box center [145, 432] width 68 height 15
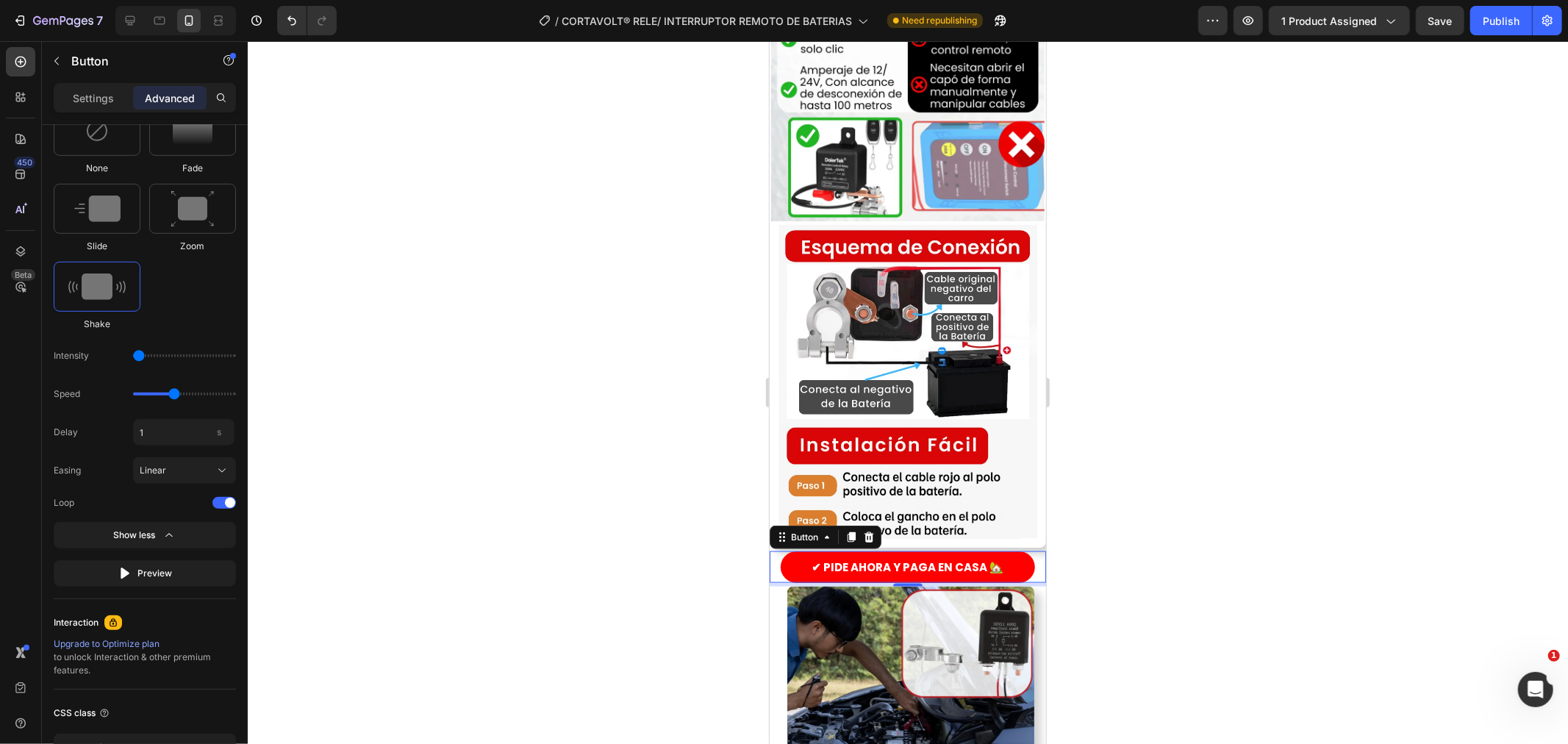
click at [610, 475] on div at bounding box center [908, 393] width 1320 height 703
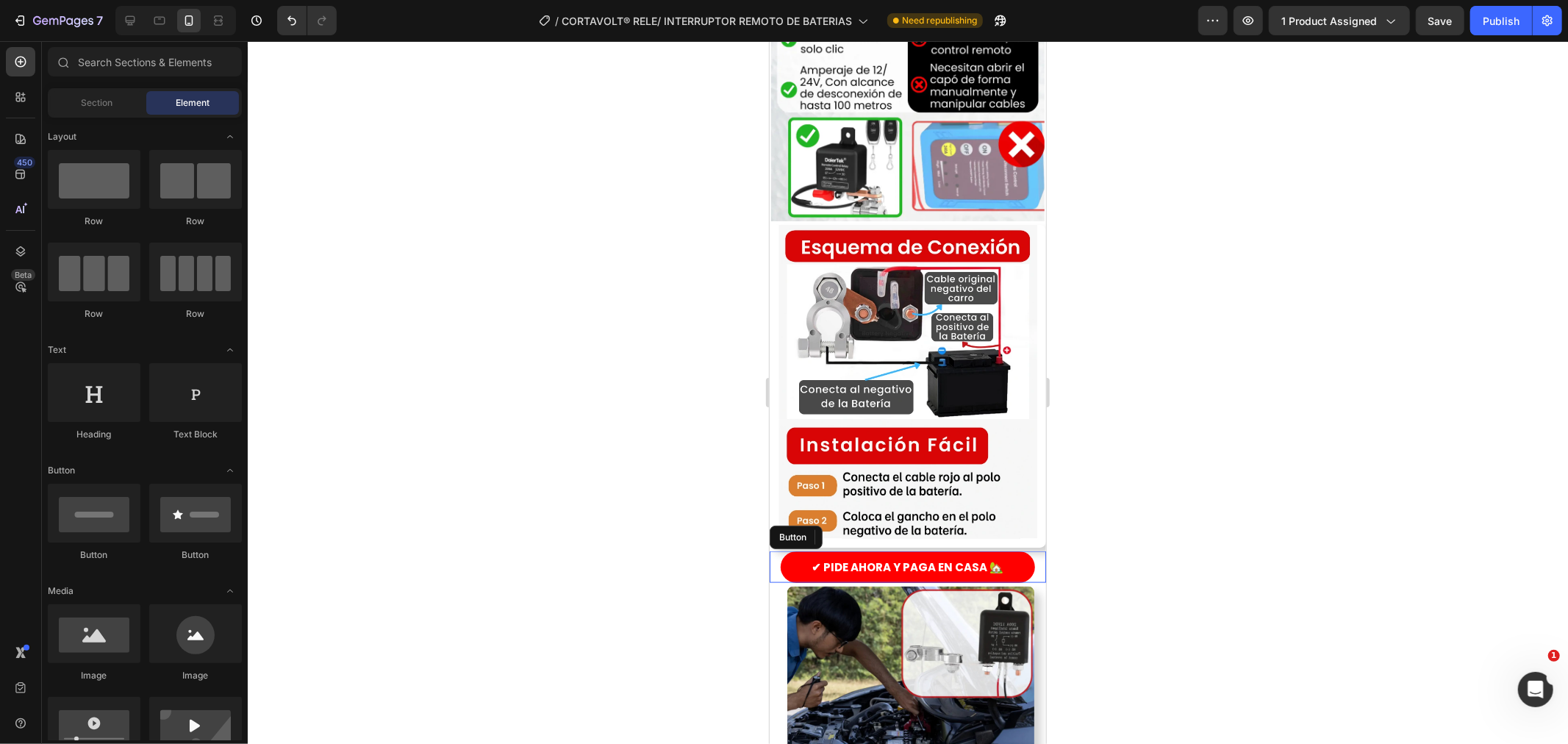
click at [750, 581] on div at bounding box center [908, 393] width 1320 height 703
click at [747, 596] on div at bounding box center [908, 393] width 1320 height 703
drag, startPoint x: 745, startPoint y: 495, endPoint x: 766, endPoint y: 401, distance: 96.3
click at [744, 494] on div at bounding box center [908, 393] width 1320 height 703
click at [801, 283] on img at bounding box center [907, 385] width 276 height 323
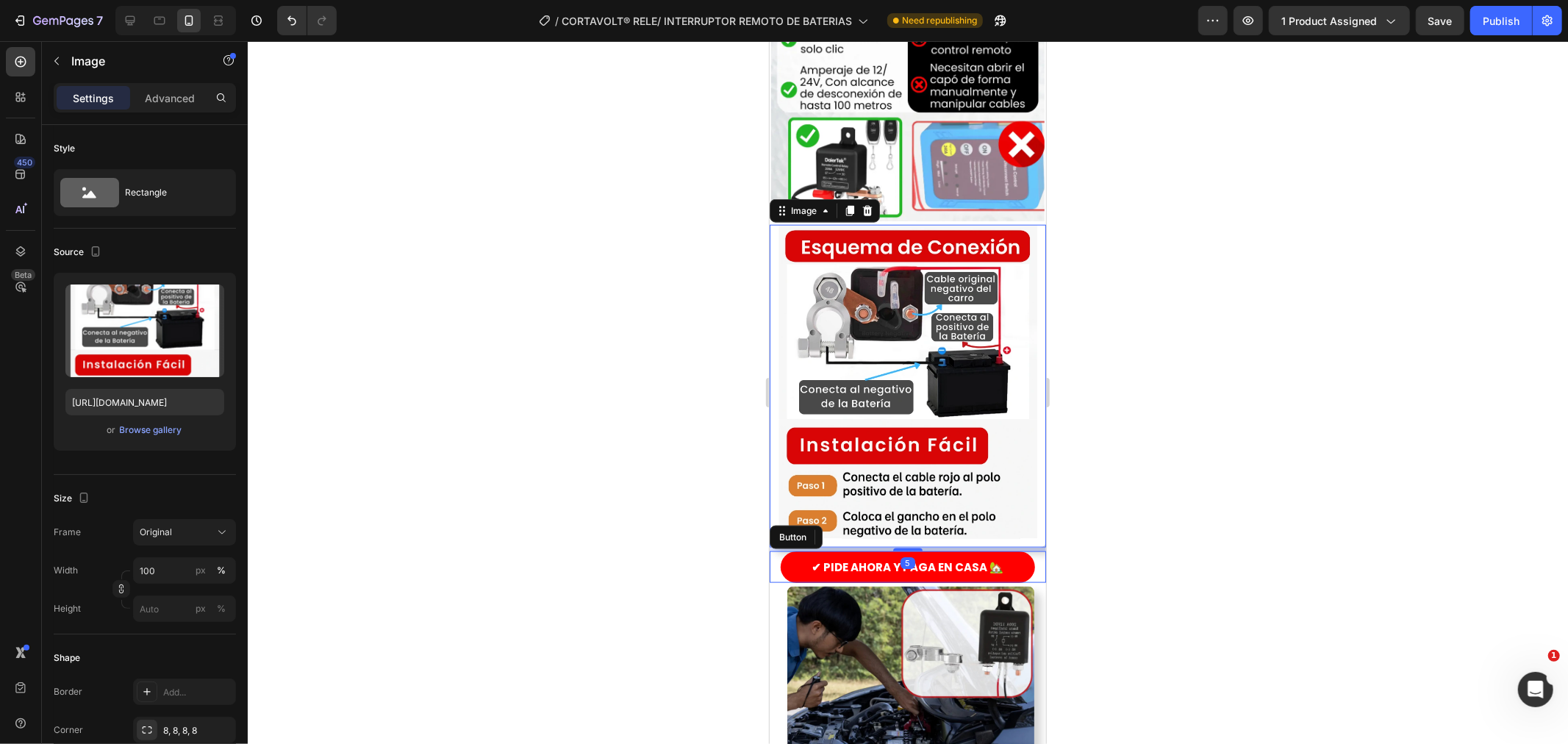
click at [657, 326] on div at bounding box center [908, 393] width 1320 height 703
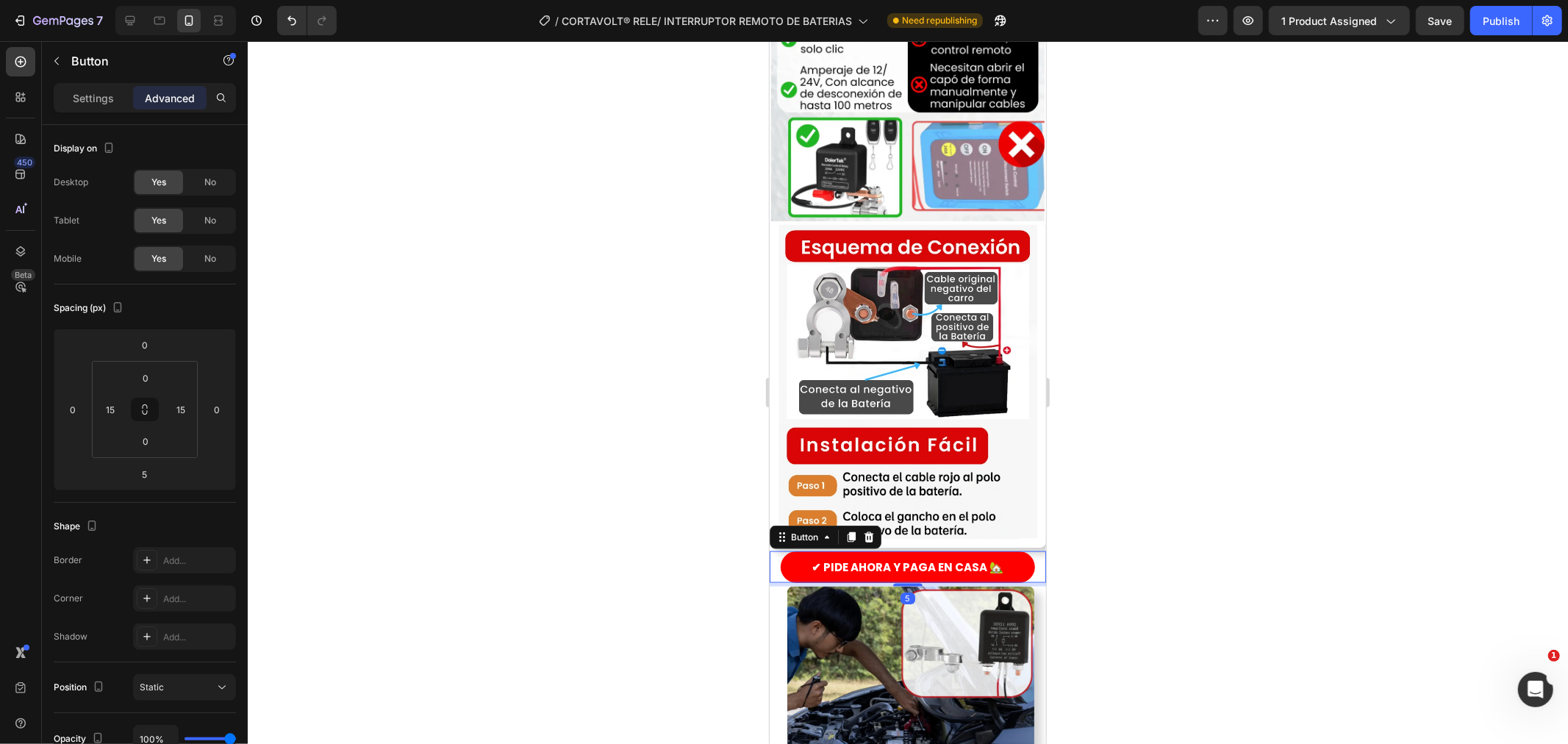
click at [1021, 550] on div "✔ PIDE AHORA Y PAGA EN CASA 🏡 Button 5" at bounding box center [907, 566] width 276 height 31
click at [1160, 497] on div at bounding box center [908, 393] width 1320 height 703
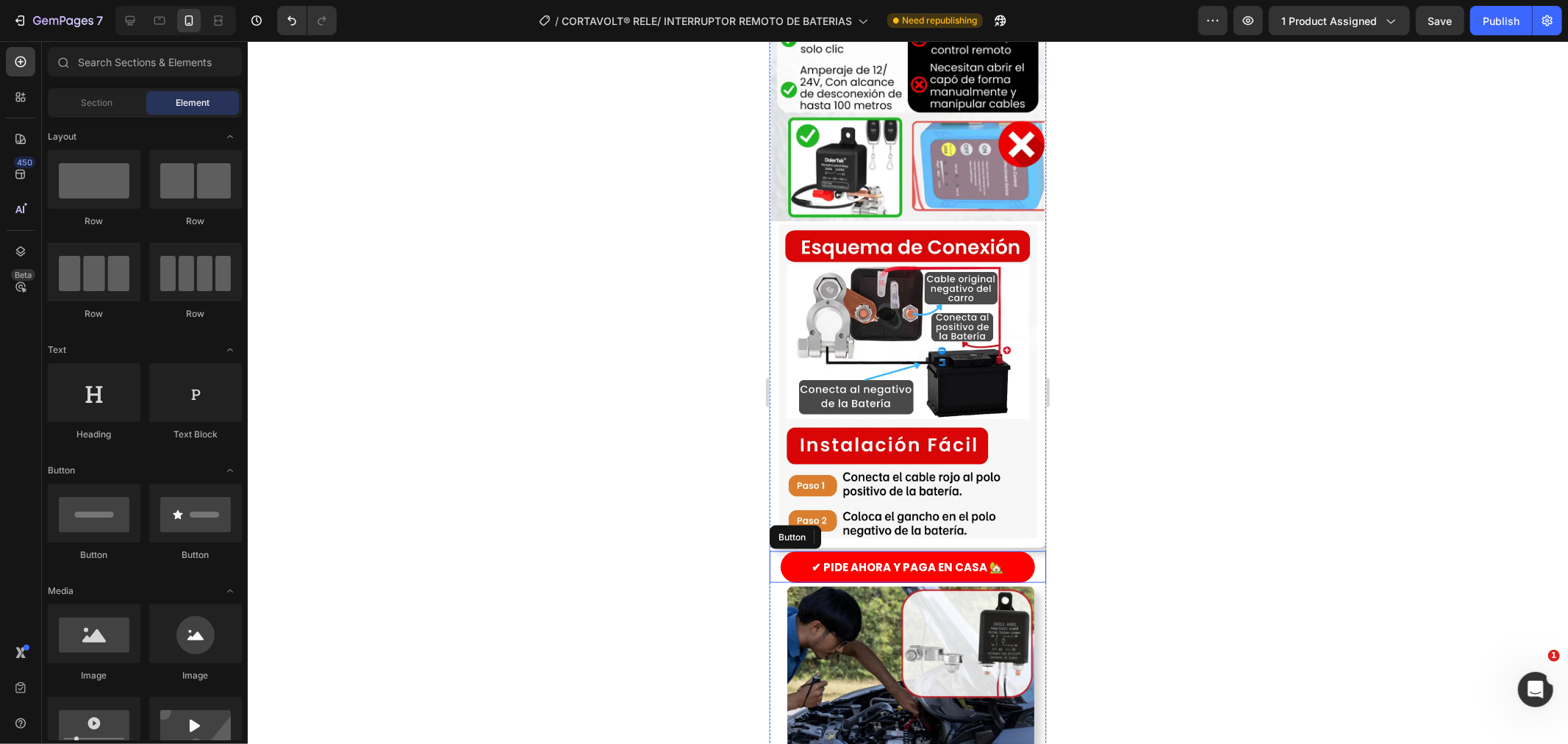
click at [725, 483] on div at bounding box center [908, 393] width 1320 height 703
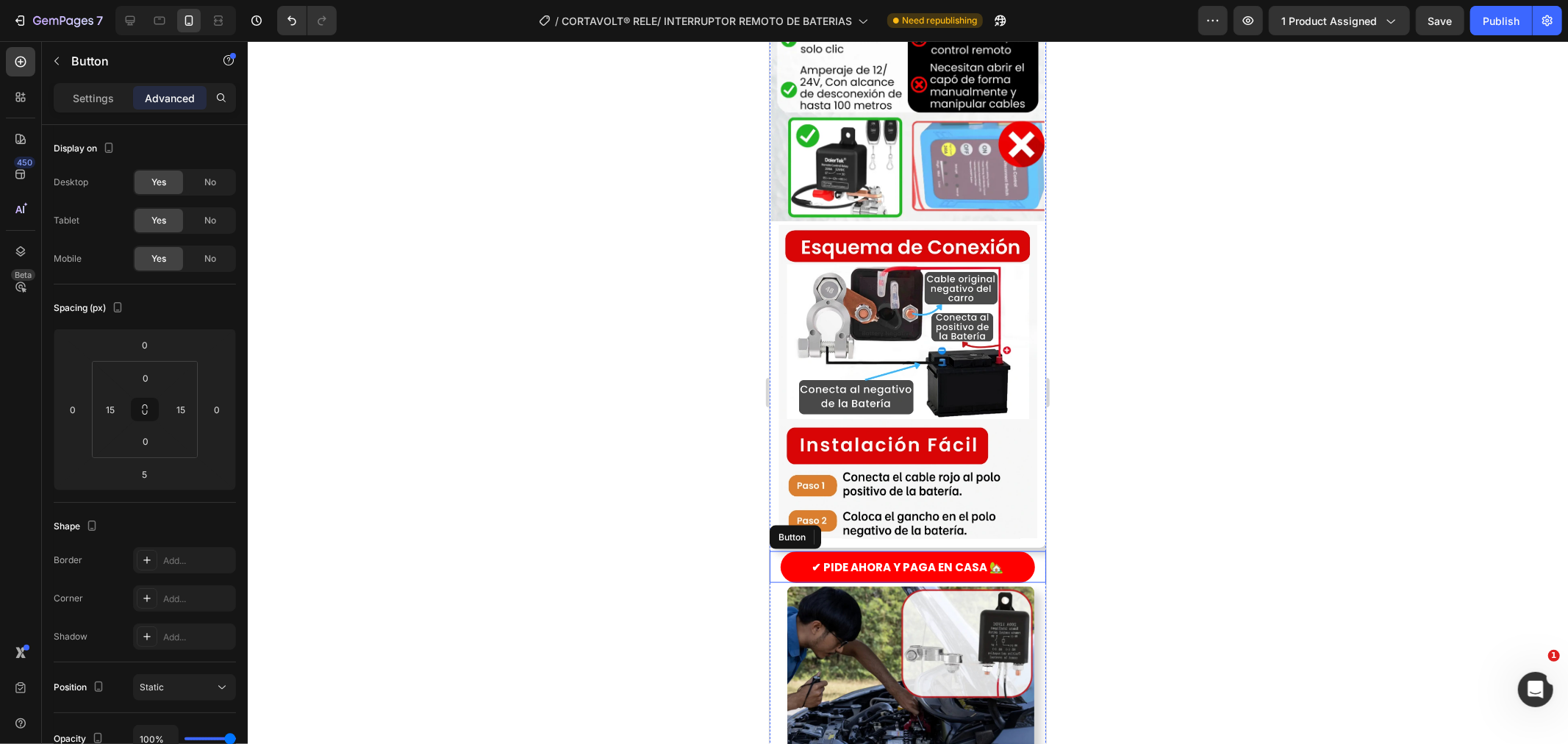
click at [776, 550] on div "✔ PIDE AHORA Y PAGA EN CASA 🏡 Button" at bounding box center [907, 566] width 276 height 31
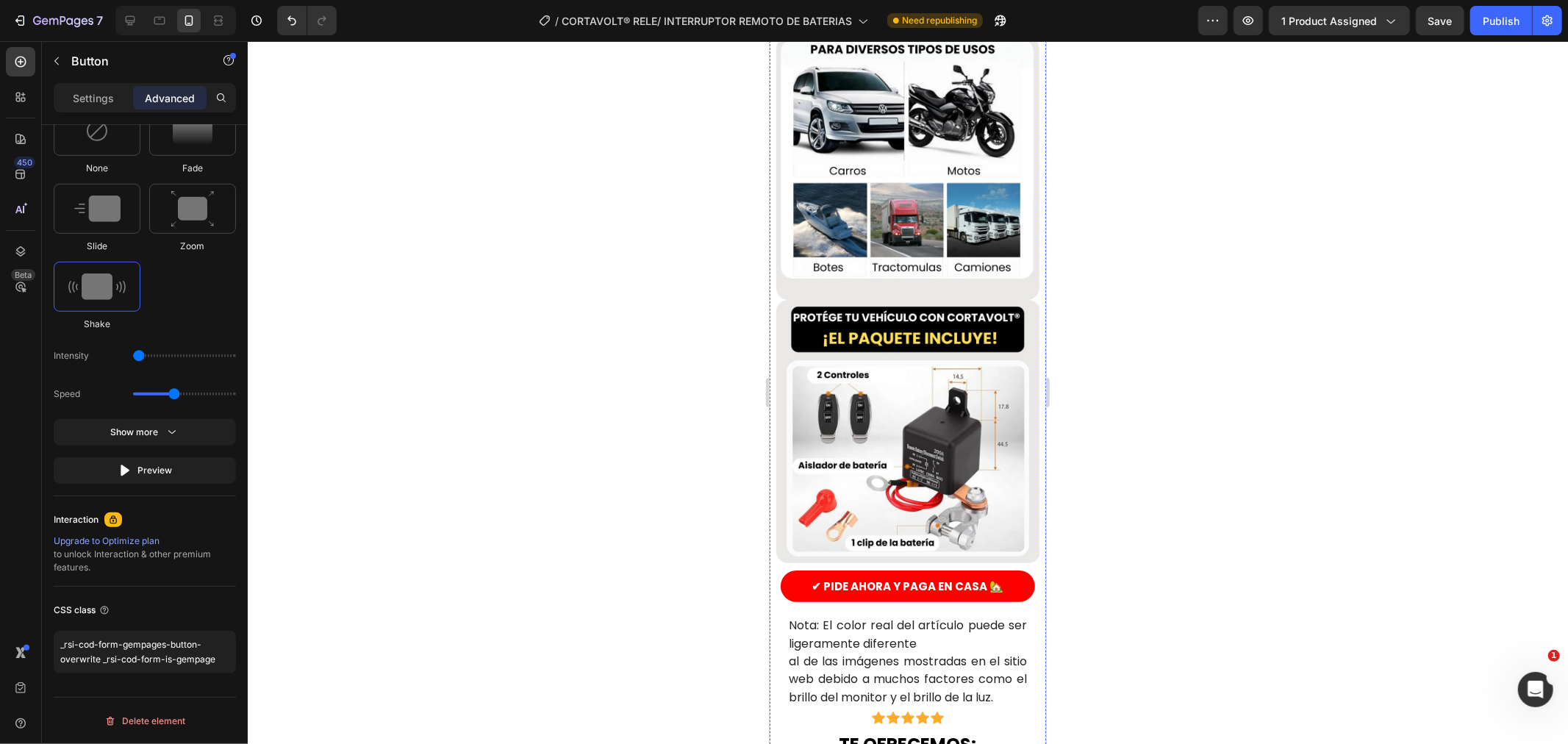
scroll to position [2776, 0]
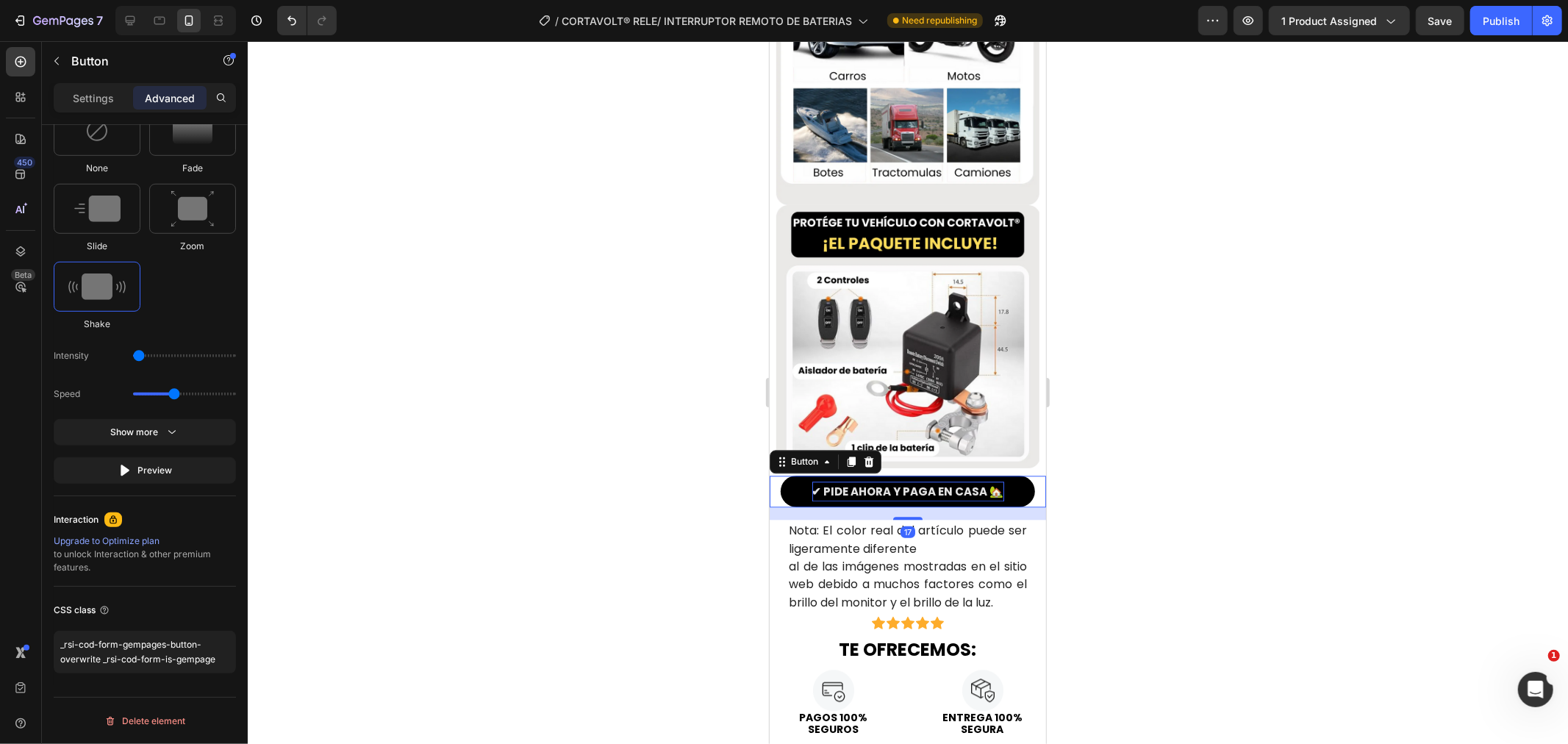
click at [869, 481] on p "✔ PIDE AHORA Y PAGA EN CASA 🏡" at bounding box center [908, 491] width 192 height 20
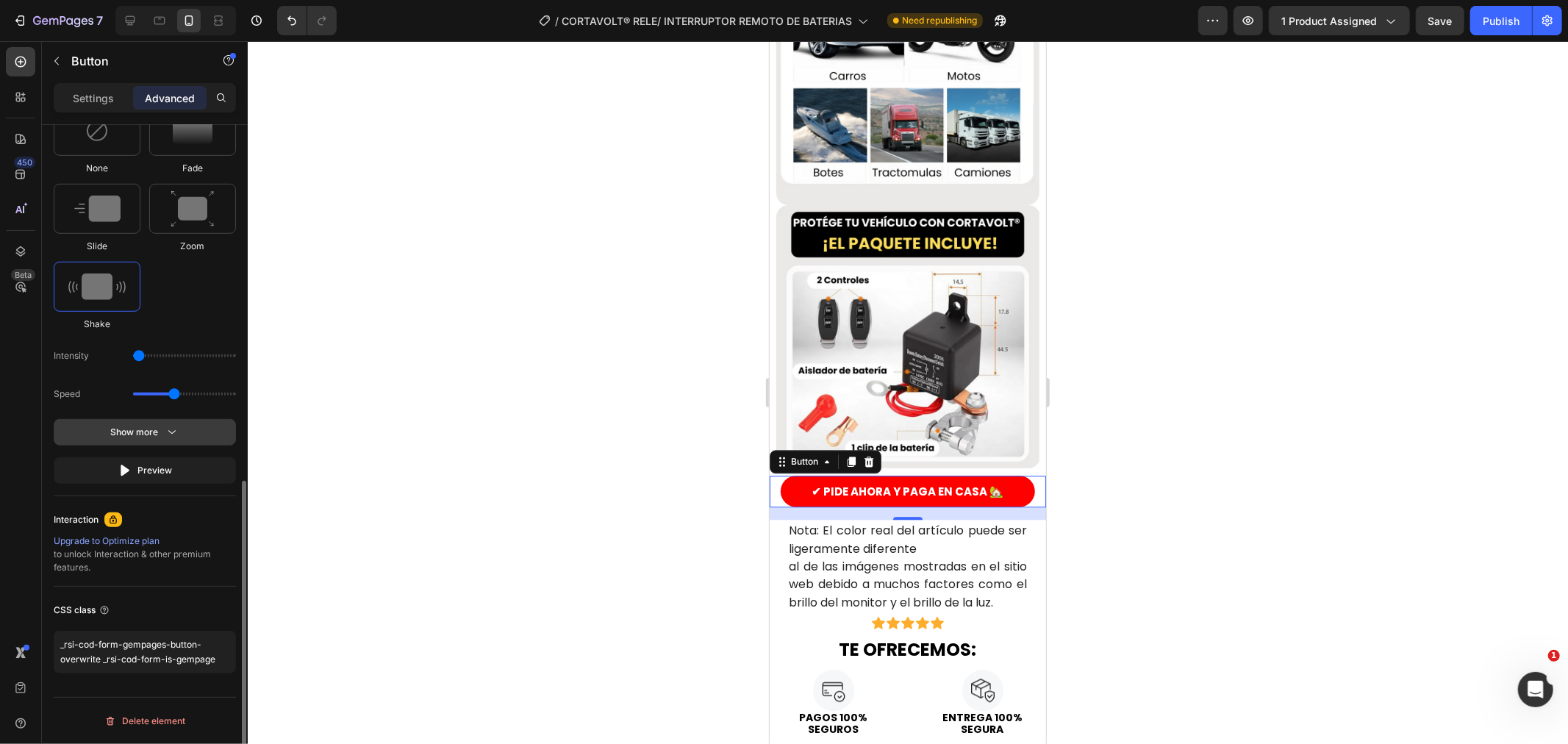
click at [172, 434] on icon "button" at bounding box center [172, 432] width 7 height 3
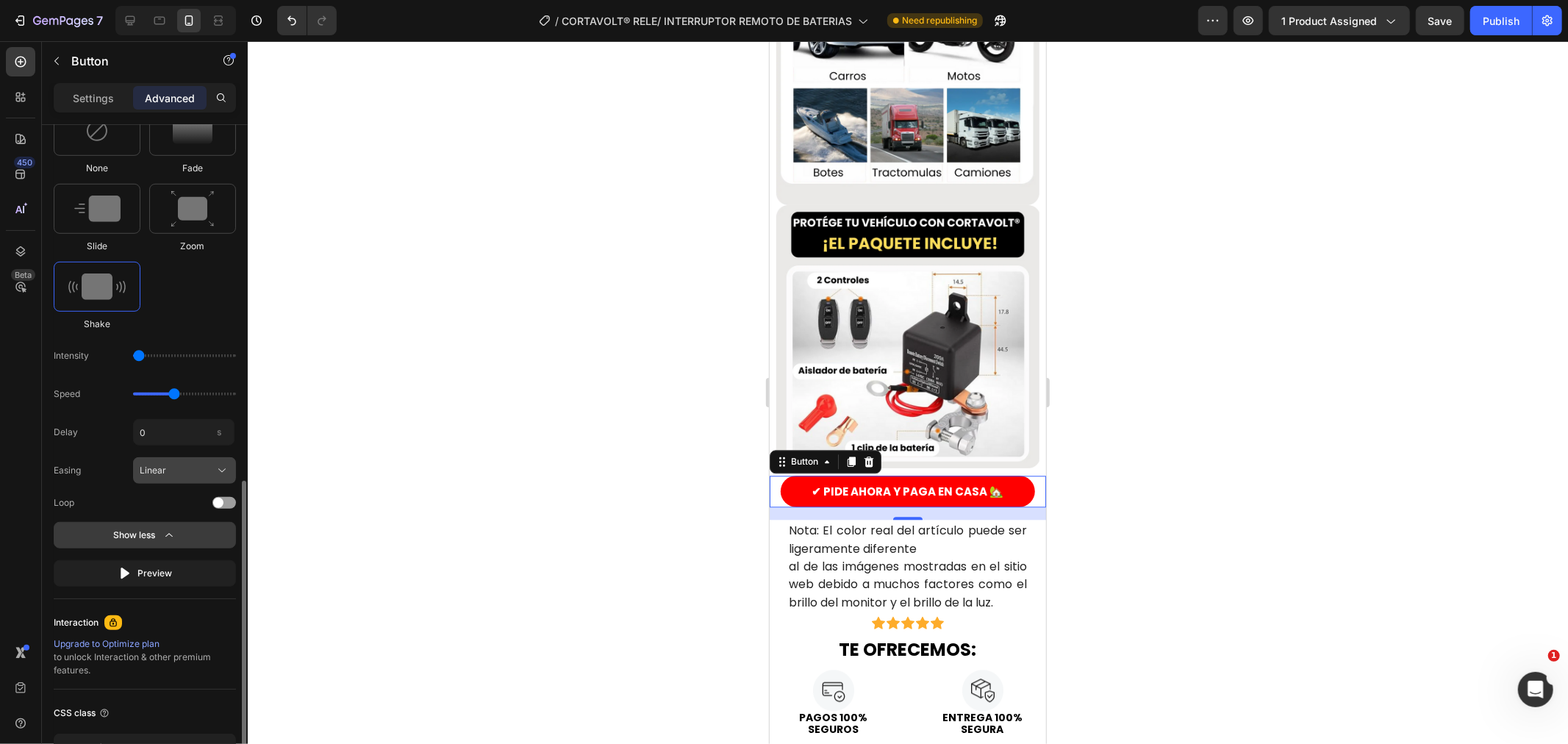
click at [196, 464] on div "Linear" at bounding box center [175, 470] width 72 height 13
click at [131, 380] on div "Speed" at bounding box center [144, 393] width 182 height 26
click at [215, 502] on span at bounding box center [218, 502] width 10 height 10
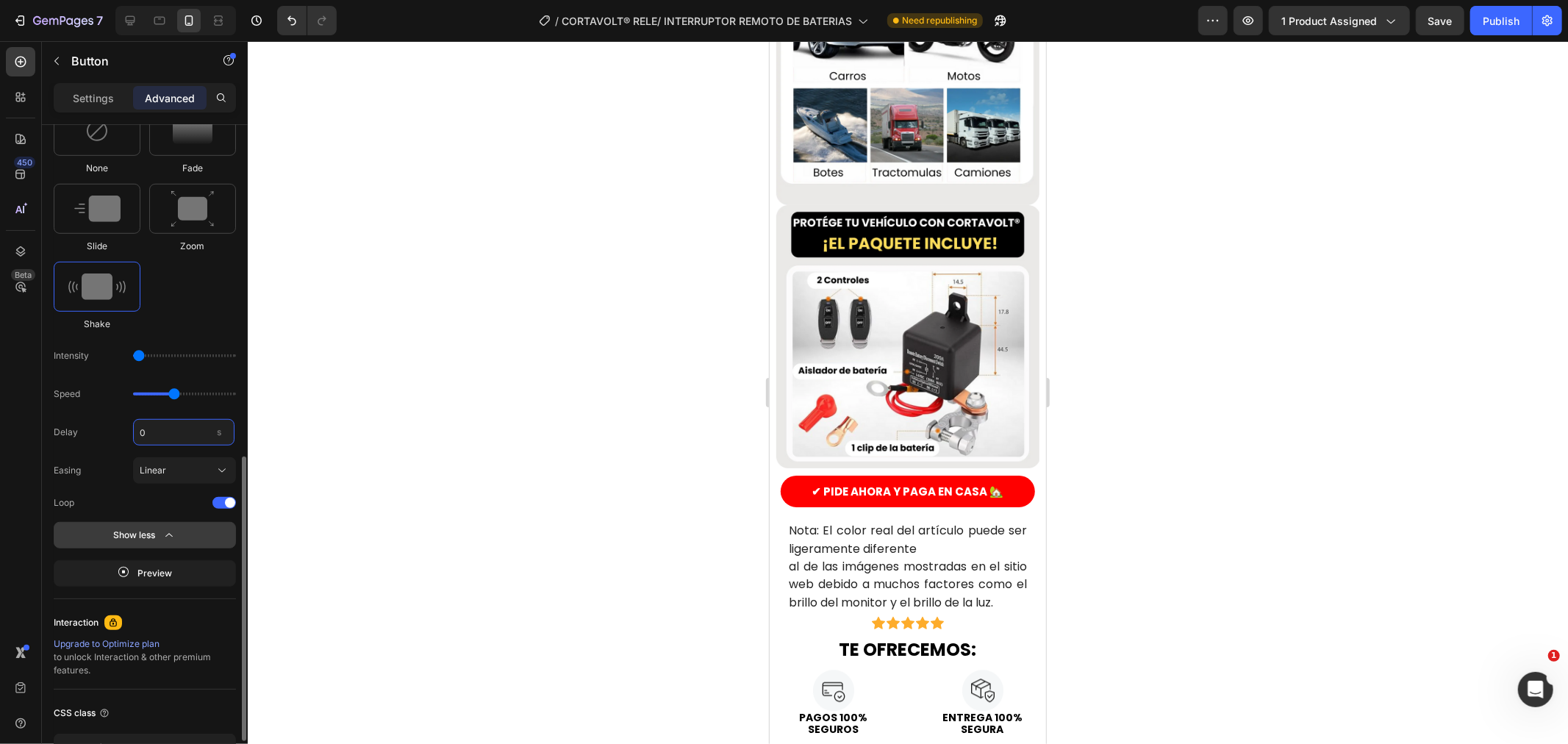
click at [152, 436] on input "0" at bounding box center [183, 432] width 102 height 26
type input "3"
type input "2"
click at [191, 311] on div "None Fade Slide Zoom Shake" at bounding box center [144, 218] width 182 height 225
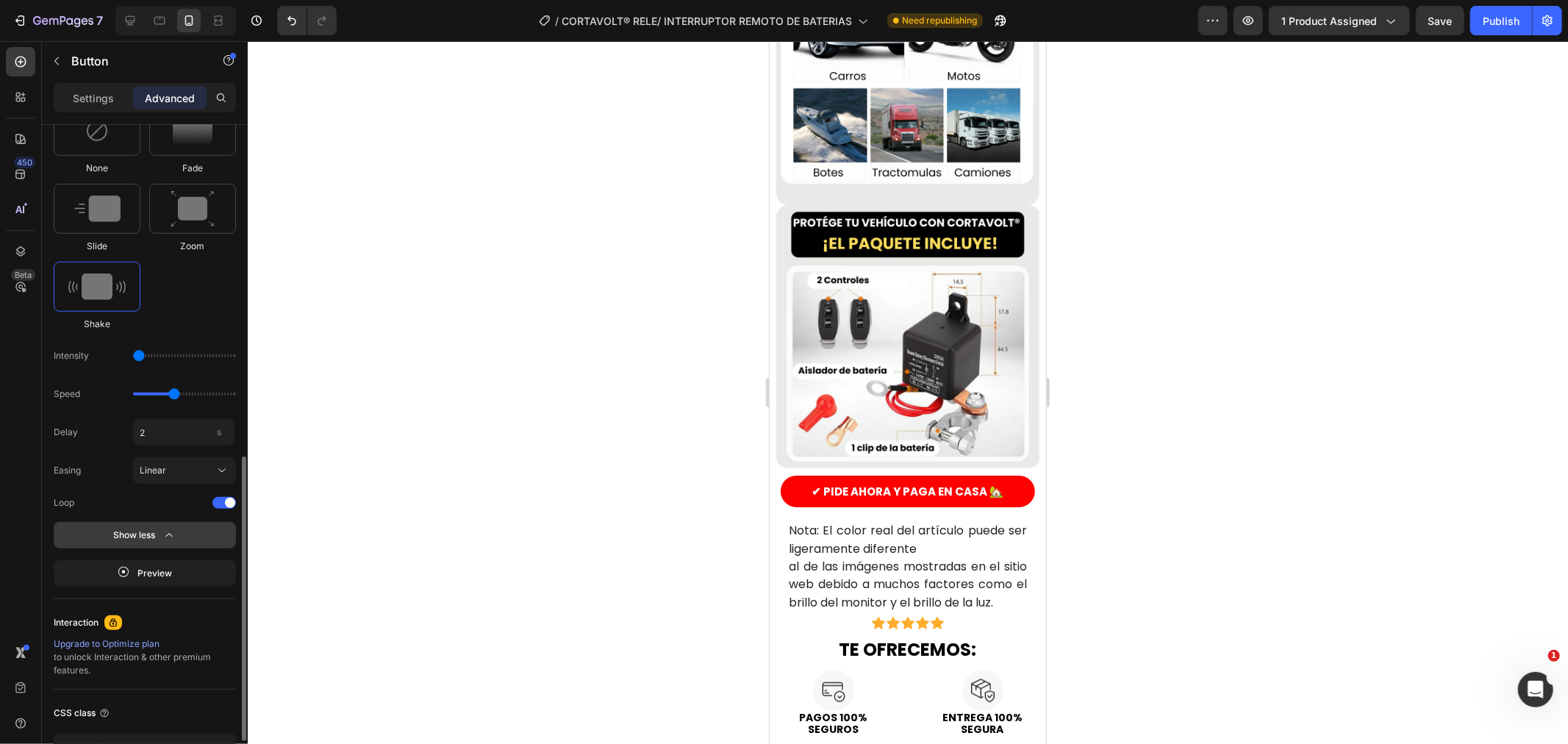
drag, startPoint x: 179, startPoint y: 397, endPoint x: 157, endPoint y: 397, distance: 22.0
click at [157, 397] on div "Speed" at bounding box center [144, 393] width 182 height 26
click at [152, 393] on input "range" at bounding box center [184, 394] width 103 height 3
type input "0.7"
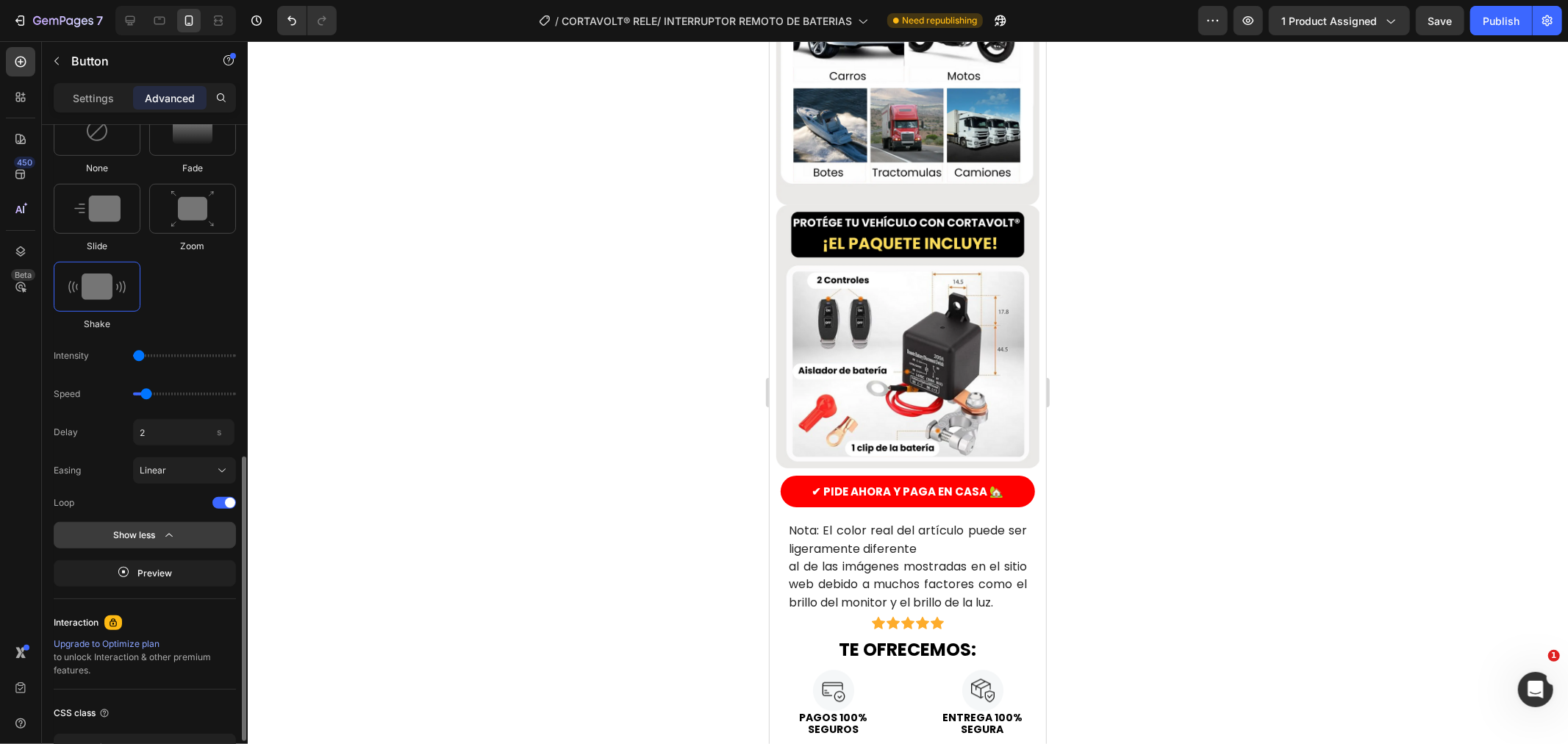
click at [145, 395] on input "range" at bounding box center [184, 394] width 103 height 3
click at [195, 435] on input "2" at bounding box center [183, 432] width 102 height 26
type input "2"
click at [164, 491] on div "Delay 2 s Easing Linear Loop" at bounding box center [144, 464] width 182 height 91
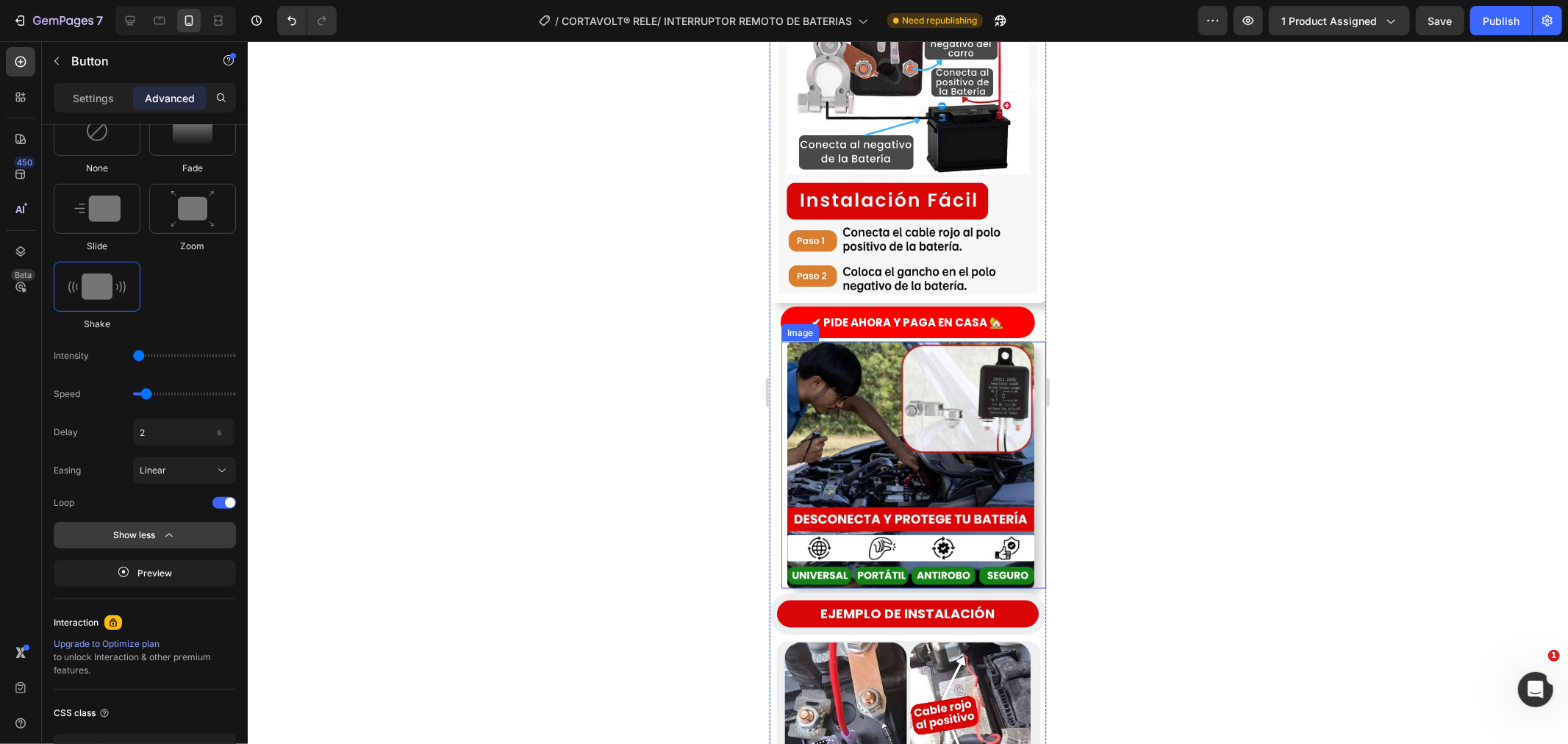
scroll to position [1632, 0]
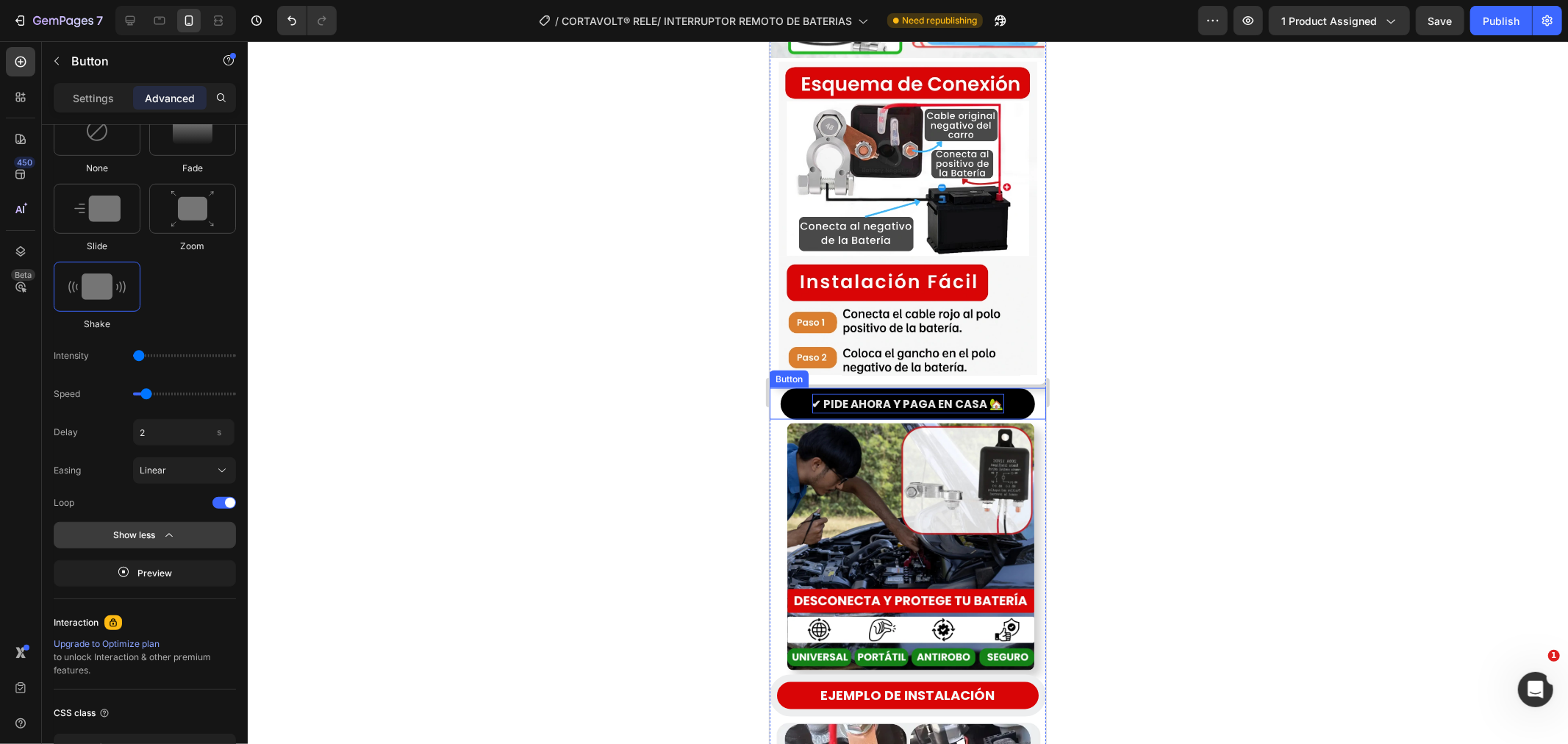
click at [892, 393] on p "✔ PIDE AHORA Y PAGA EN CASA 🏡" at bounding box center [908, 403] width 192 height 20
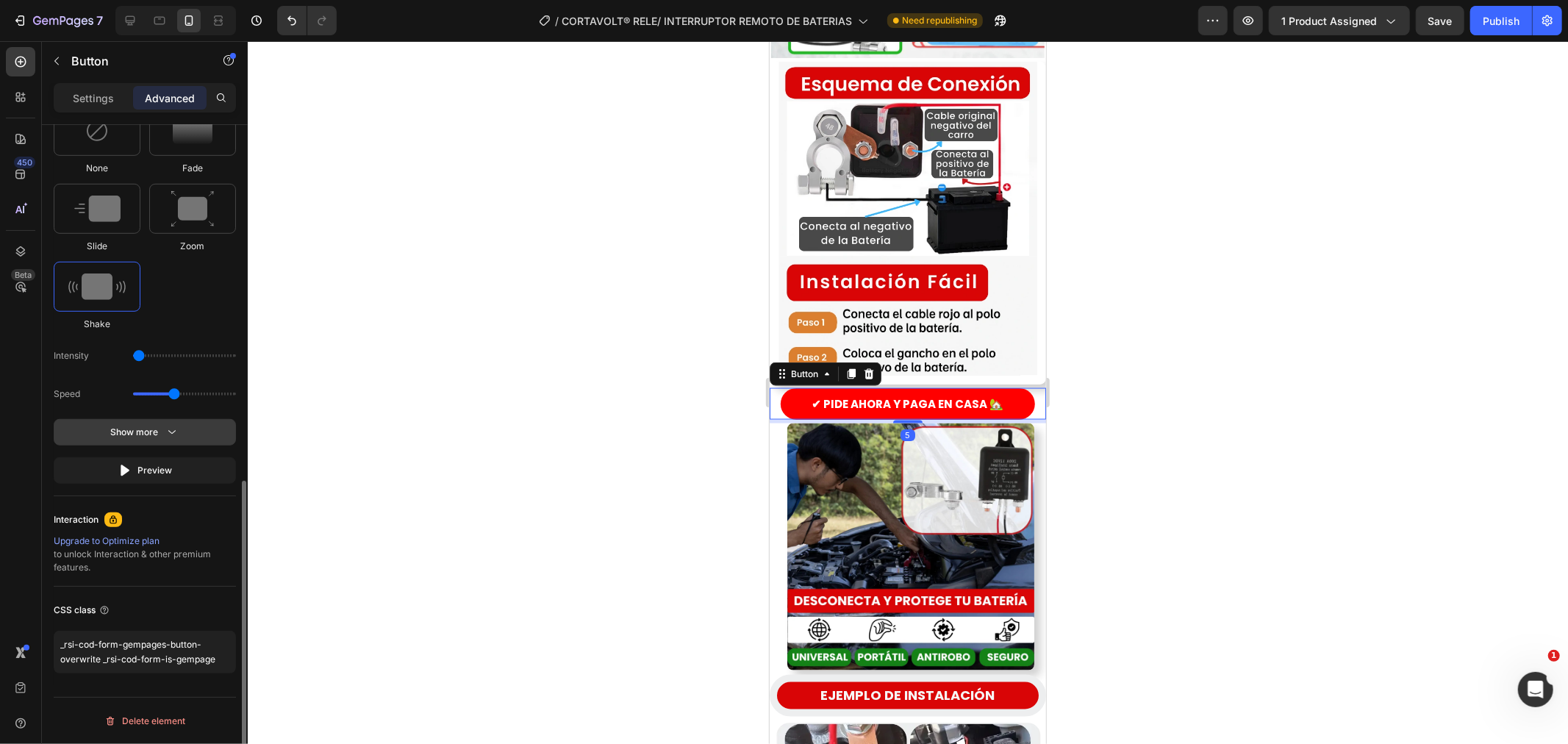
click at [187, 457] on button "Show more" at bounding box center [144, 470] width 182 height 26
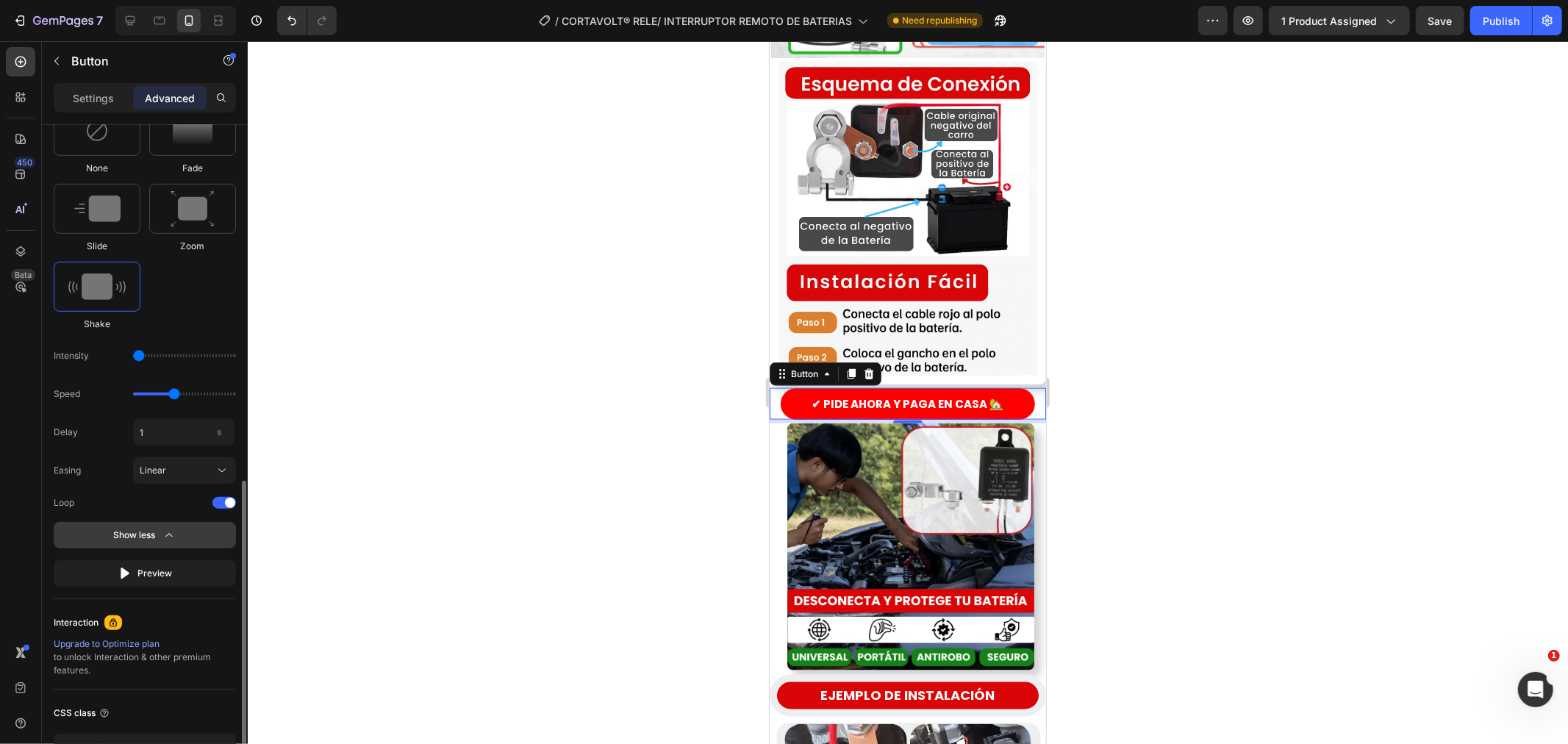
click at [189, 560] on button "Show less" at bounding box center [144, 573] width 182 height 26
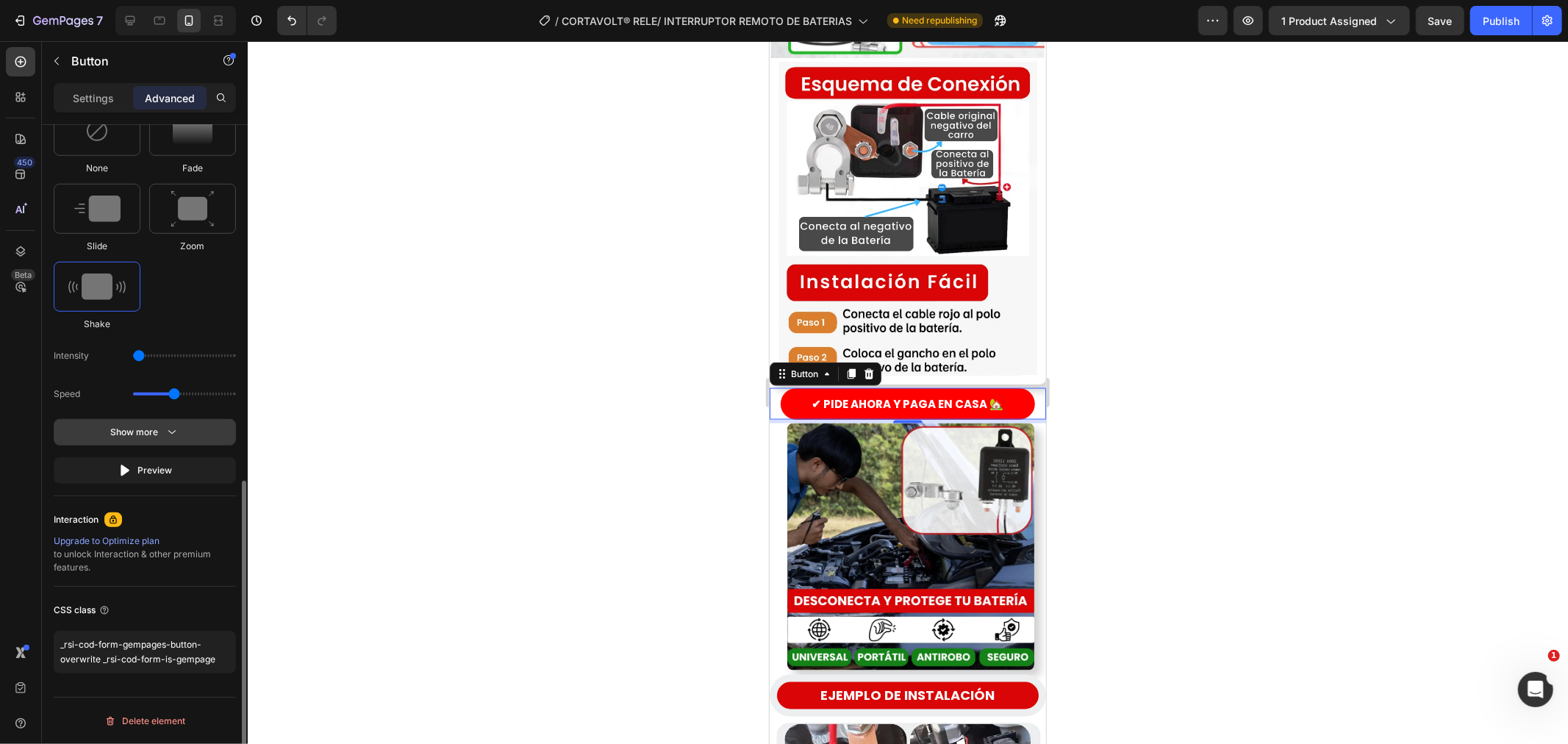
click at [165, 432] on icon "button" at bounding box center [172, 432] width 15 height 15
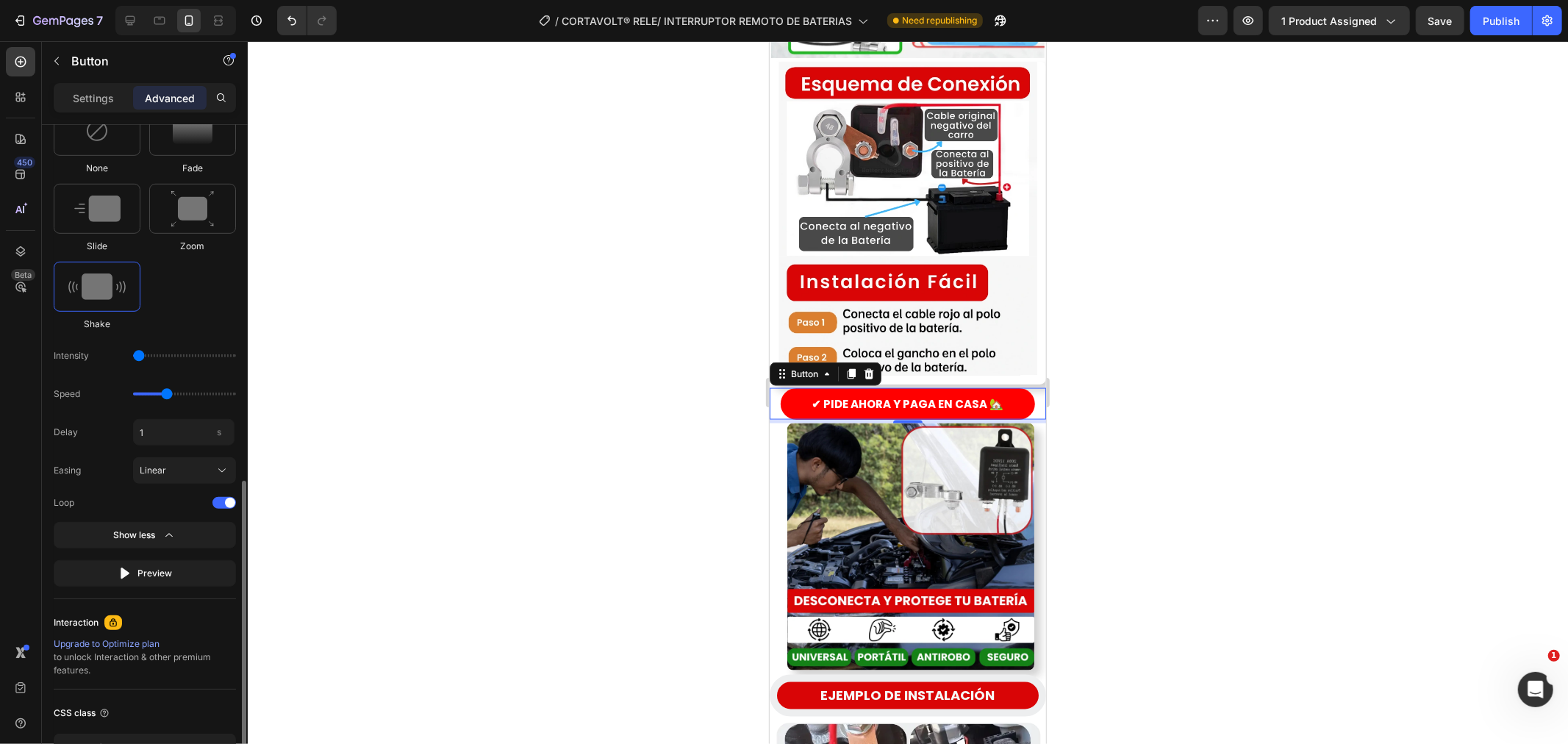
type input "1.5"
click at [173, 395] on input "range" at bounding box center [184, 394] width 103 height 3
click at [191, 332] on div "Select When appear When hover None Fade Slide Zoom Shake Intensity Speed Delay …" at bounding box center [144, 313] width 182 height 545
click at [142, 422] on input "1" at bounding box center [183, 432] width 102 height 26
type input "0"
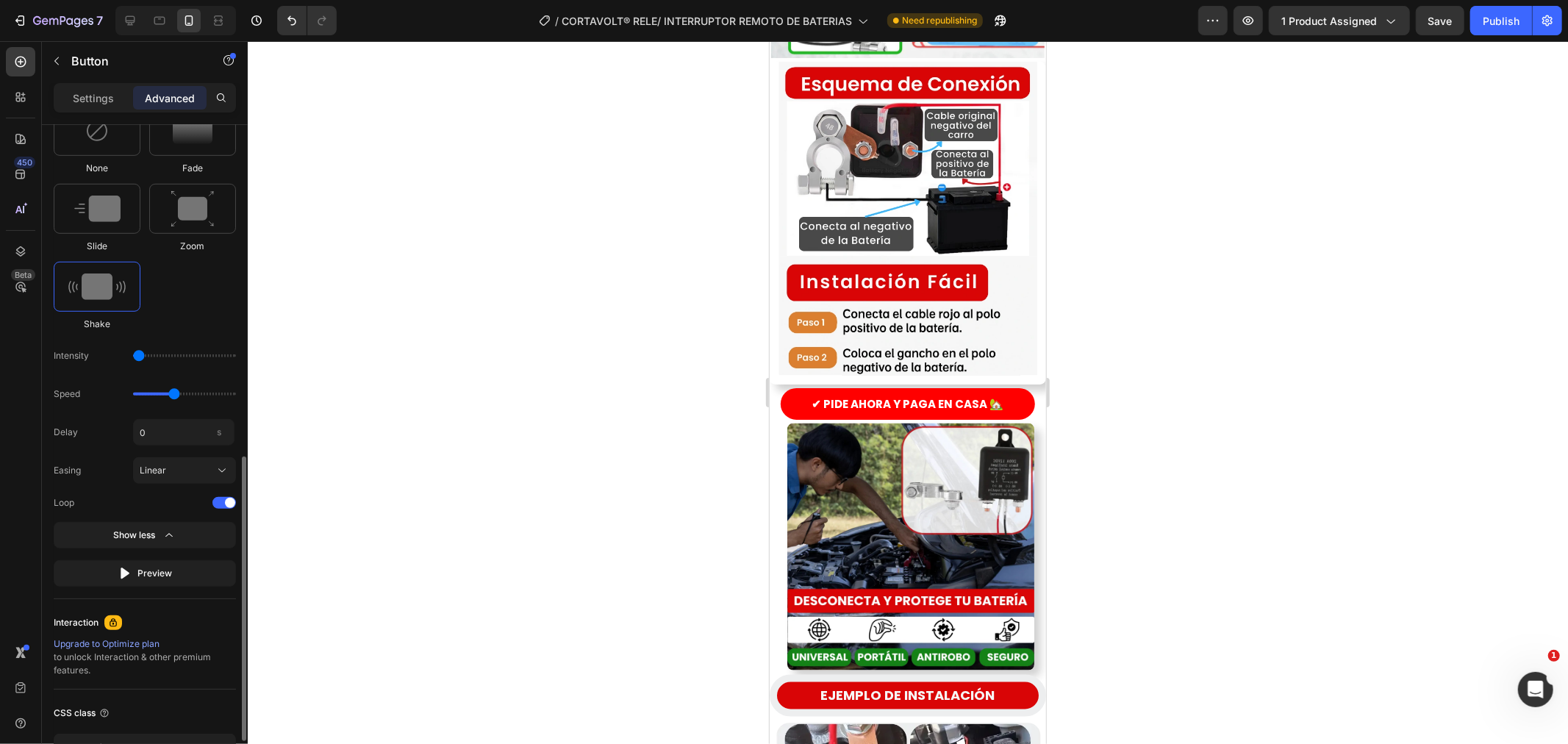
click at [186, 321] on div "None Fade Slide Zoom Shake" at bounding box center [144, 218] width 182 height 225
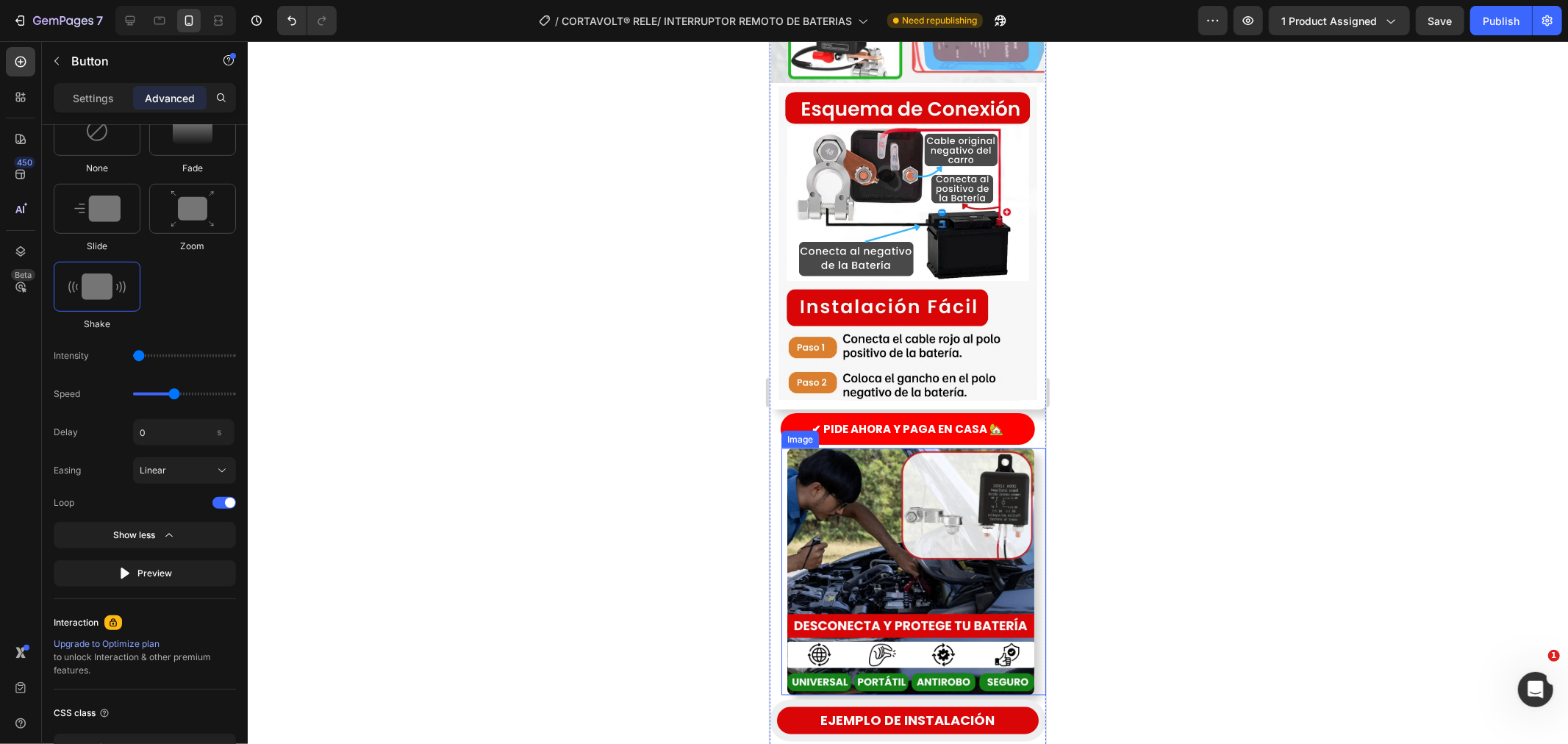
scroll to position [1714, 0]
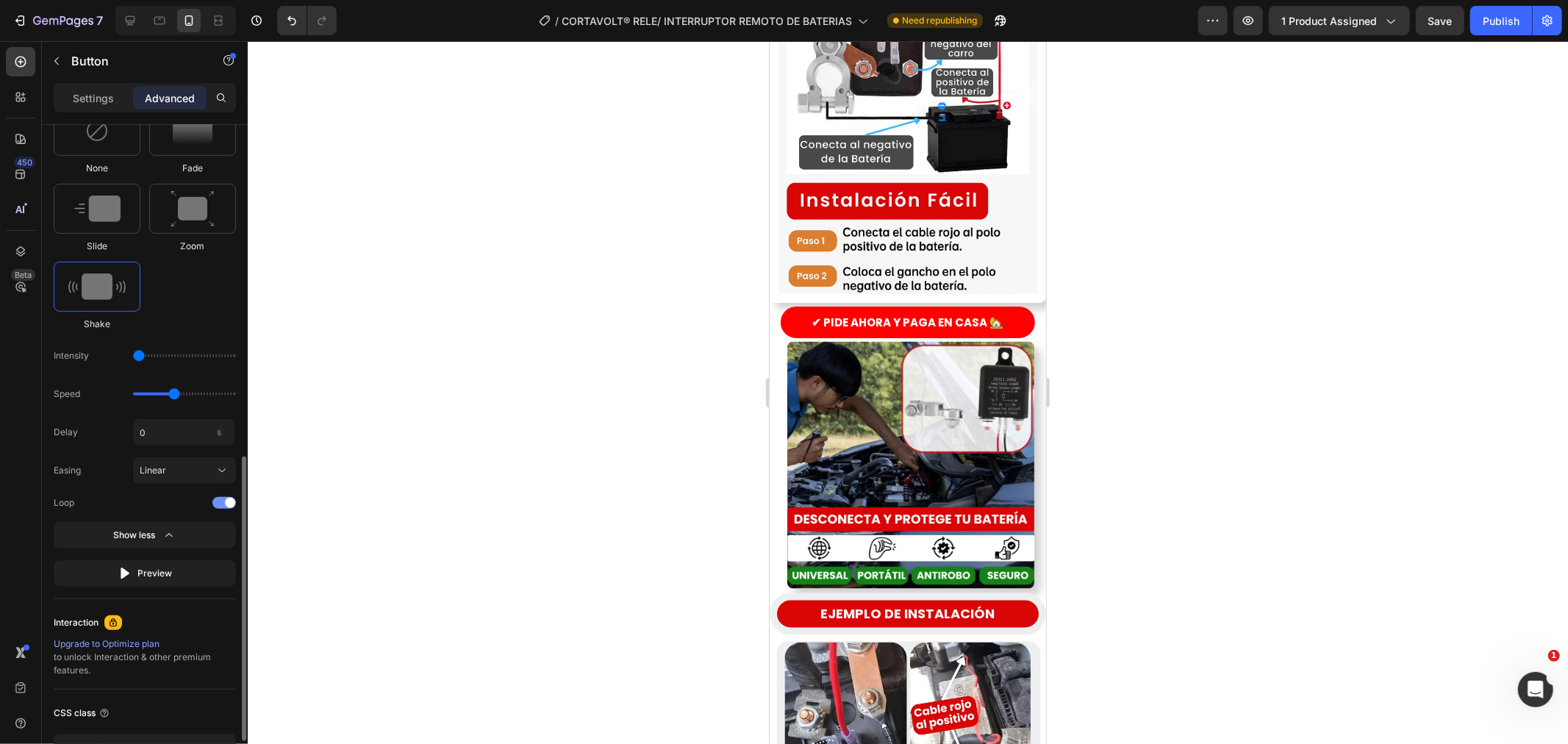
click at [218, 497] on div at bounding box center [224, 502] width 24 height 12
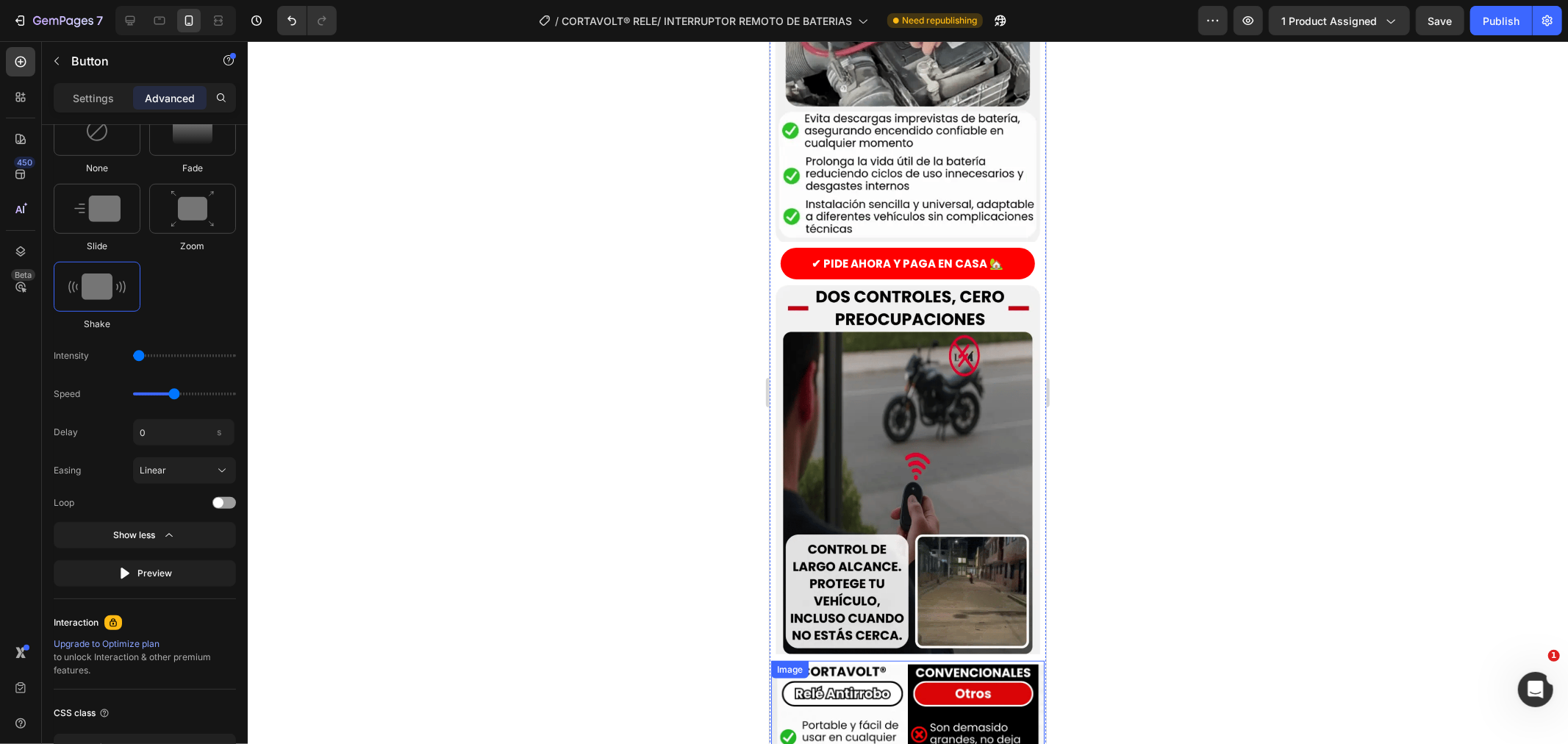
scroll to position [571, 0]
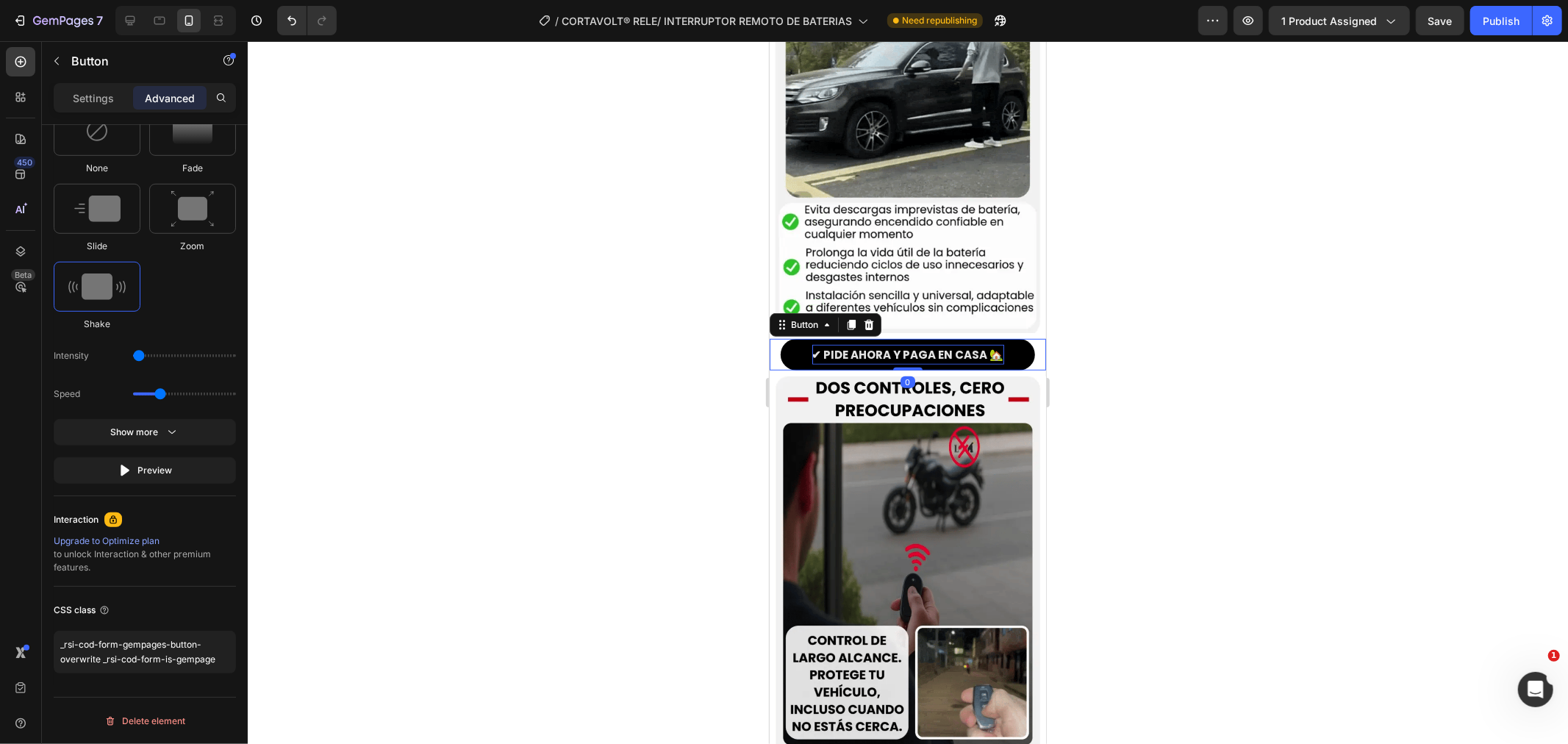
click at [898, 344] on p "✔ PIDE AHORA Y PAGA EN CASA 🏡" at bounding box center [908, 354] width 192 height 20
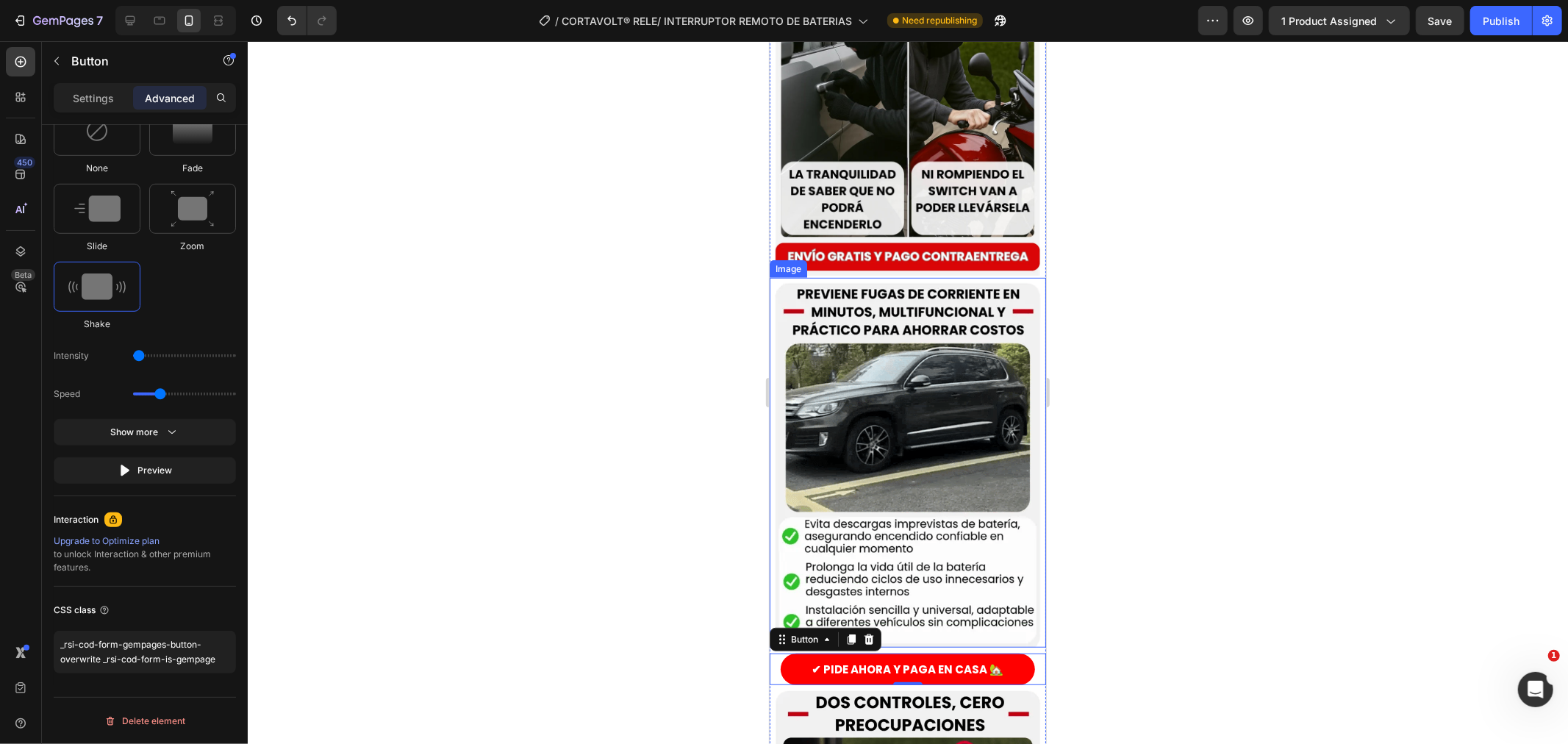
scroll to position [817, 0]
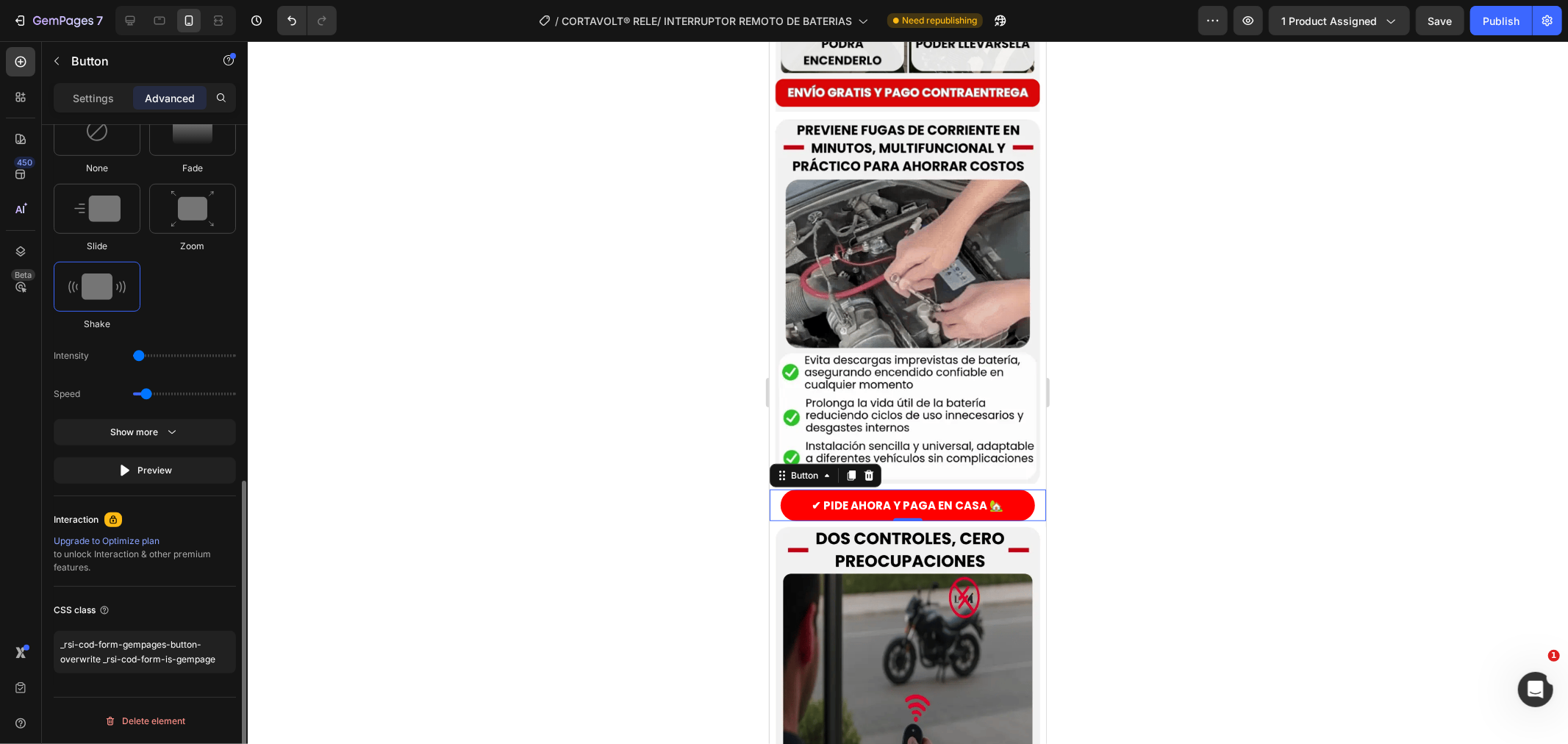
drag, startPoint x: 157, startPoint y: 393, endPoint x: 143, endPoint y: 394, distance: 14.0
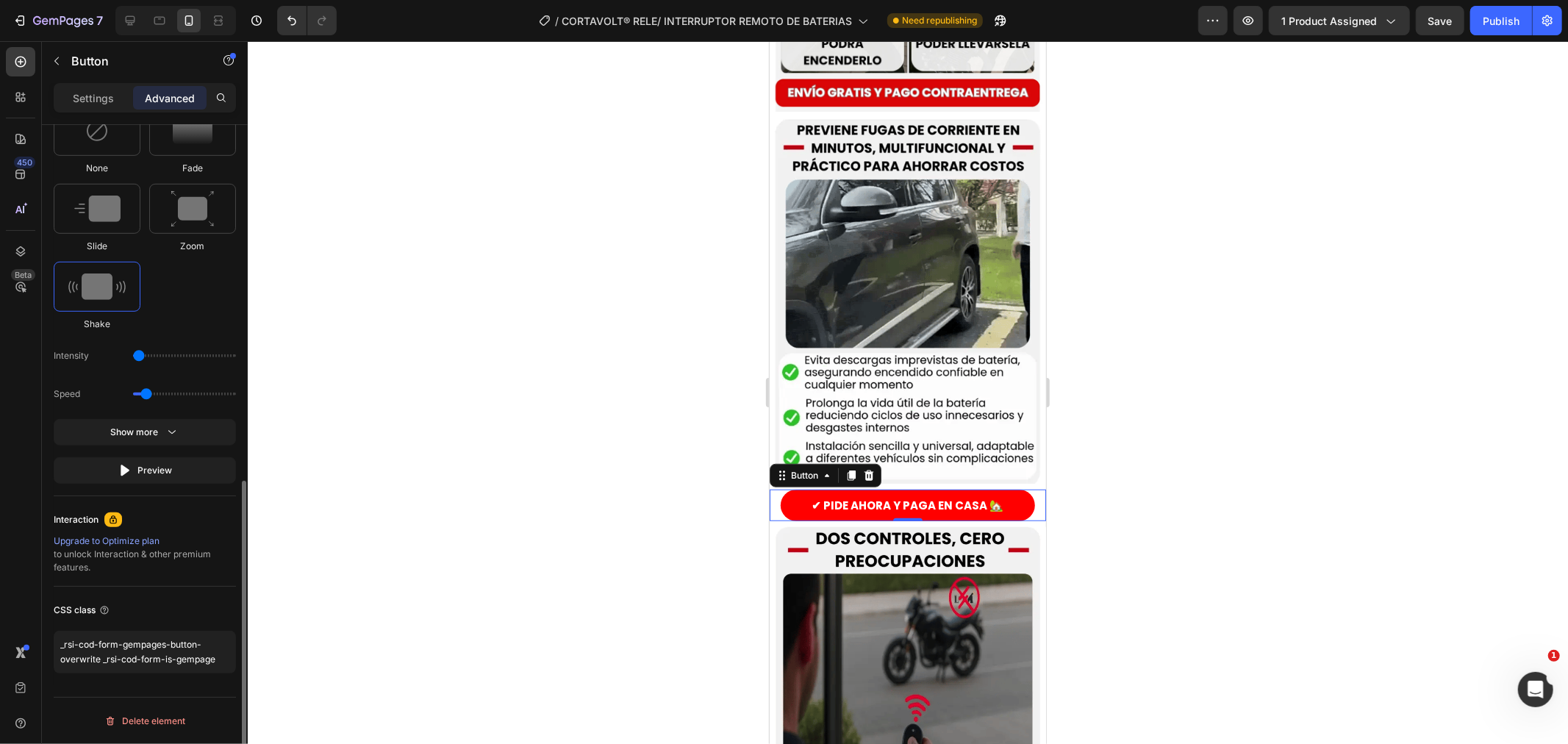
type input "0.7"
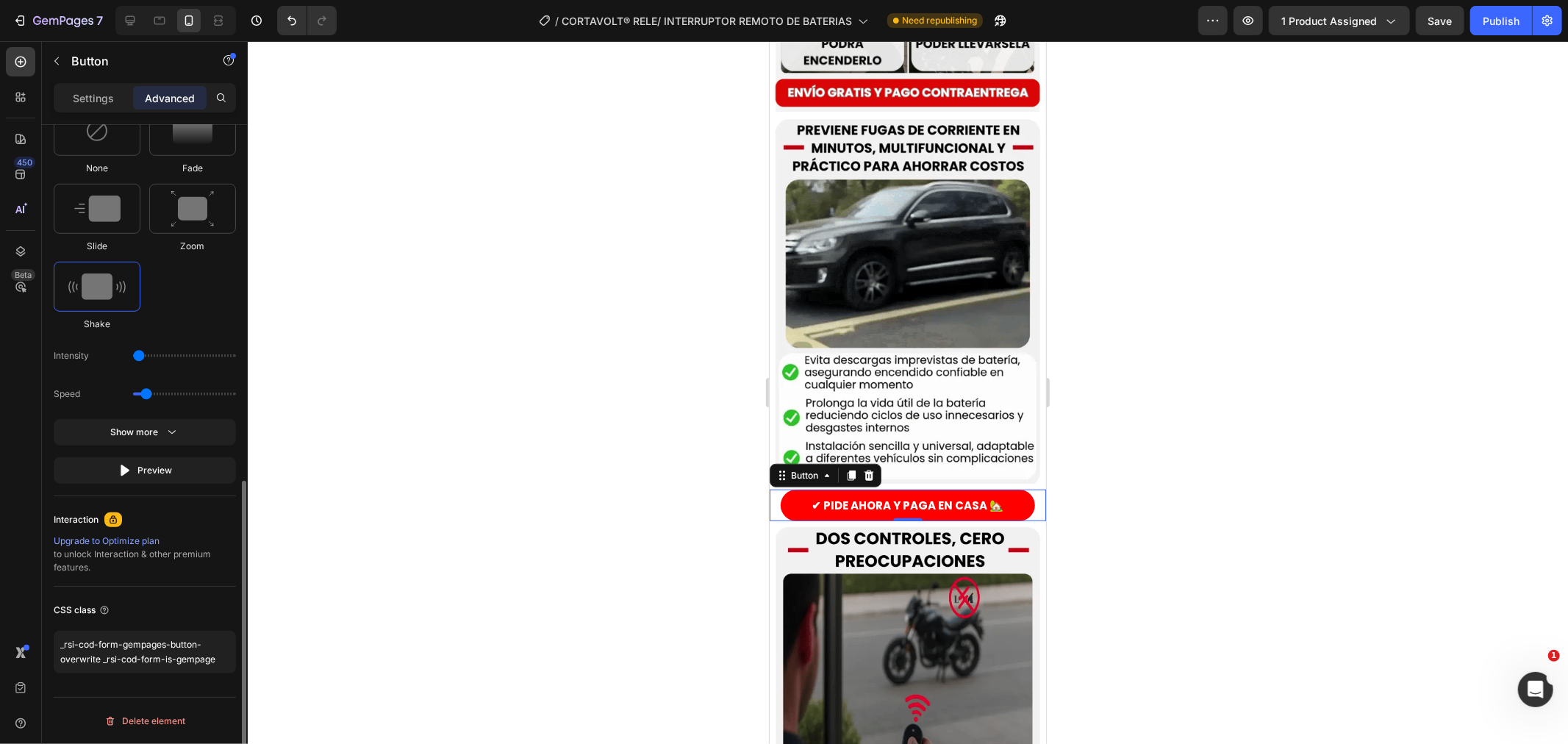
click at [143, 394] on input "range" at bounding box center [184, 394] width 103 height 3
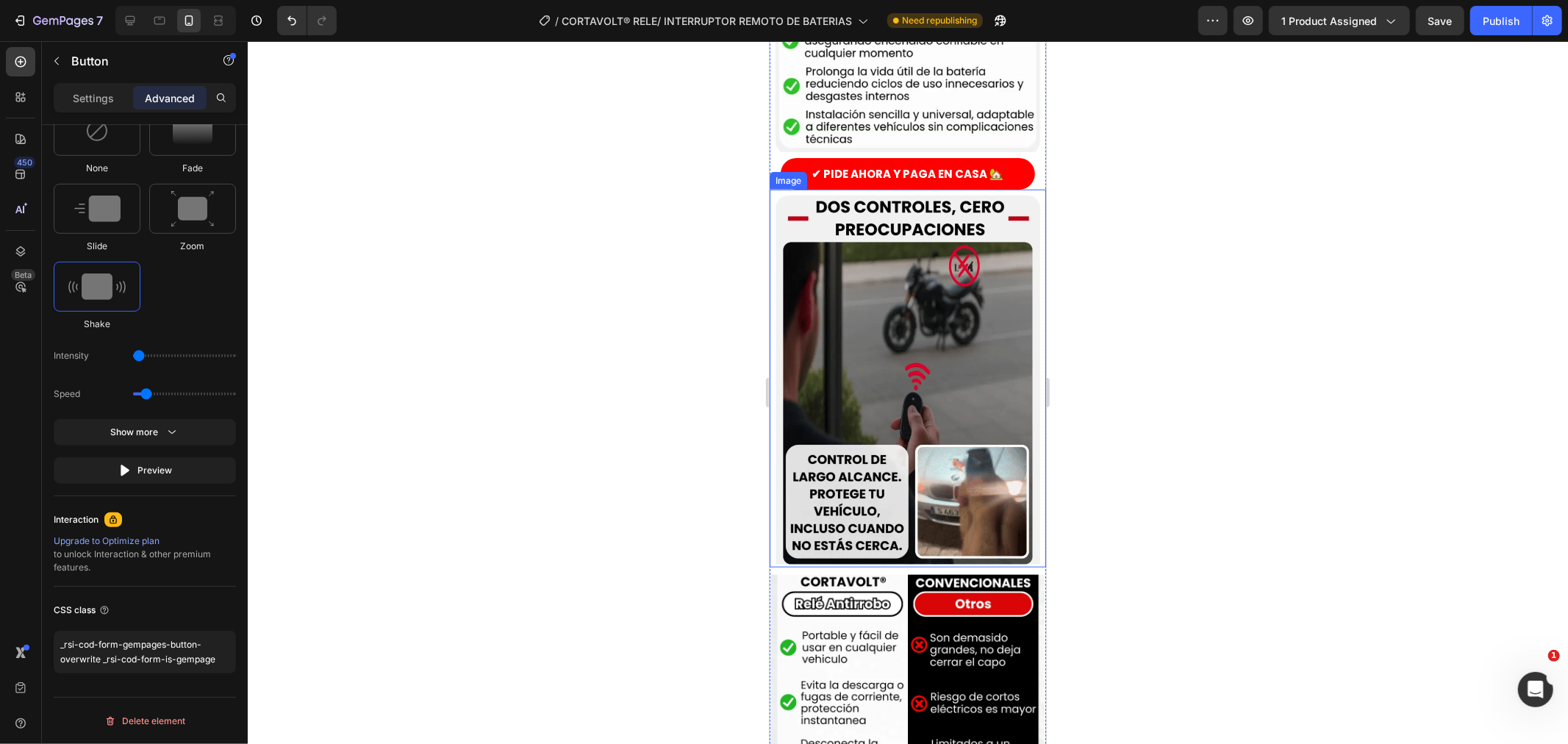
scroll to position [1224, 0]
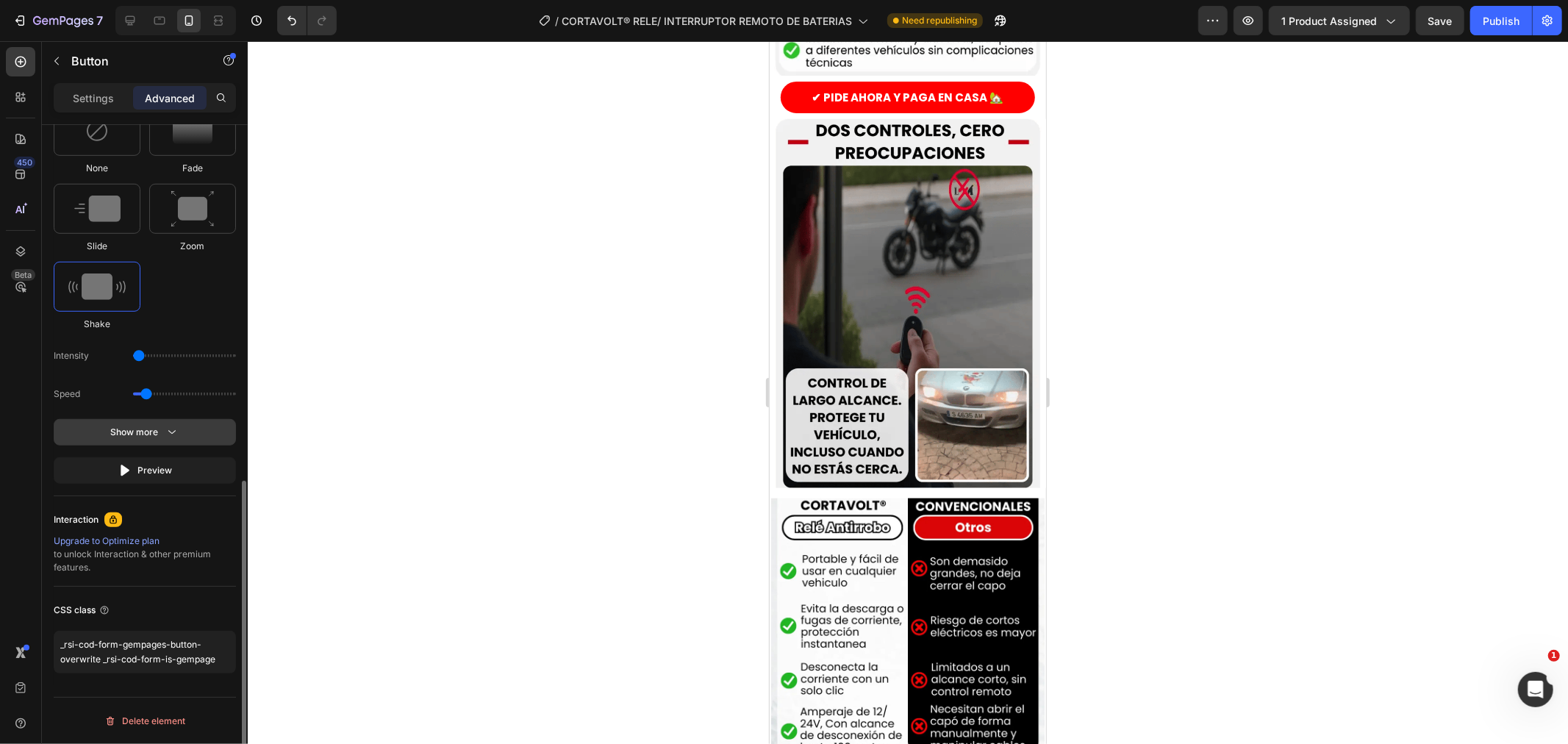
click at [171, 428] on icon "button" at bounding box center [172, 432] width 15 height 15
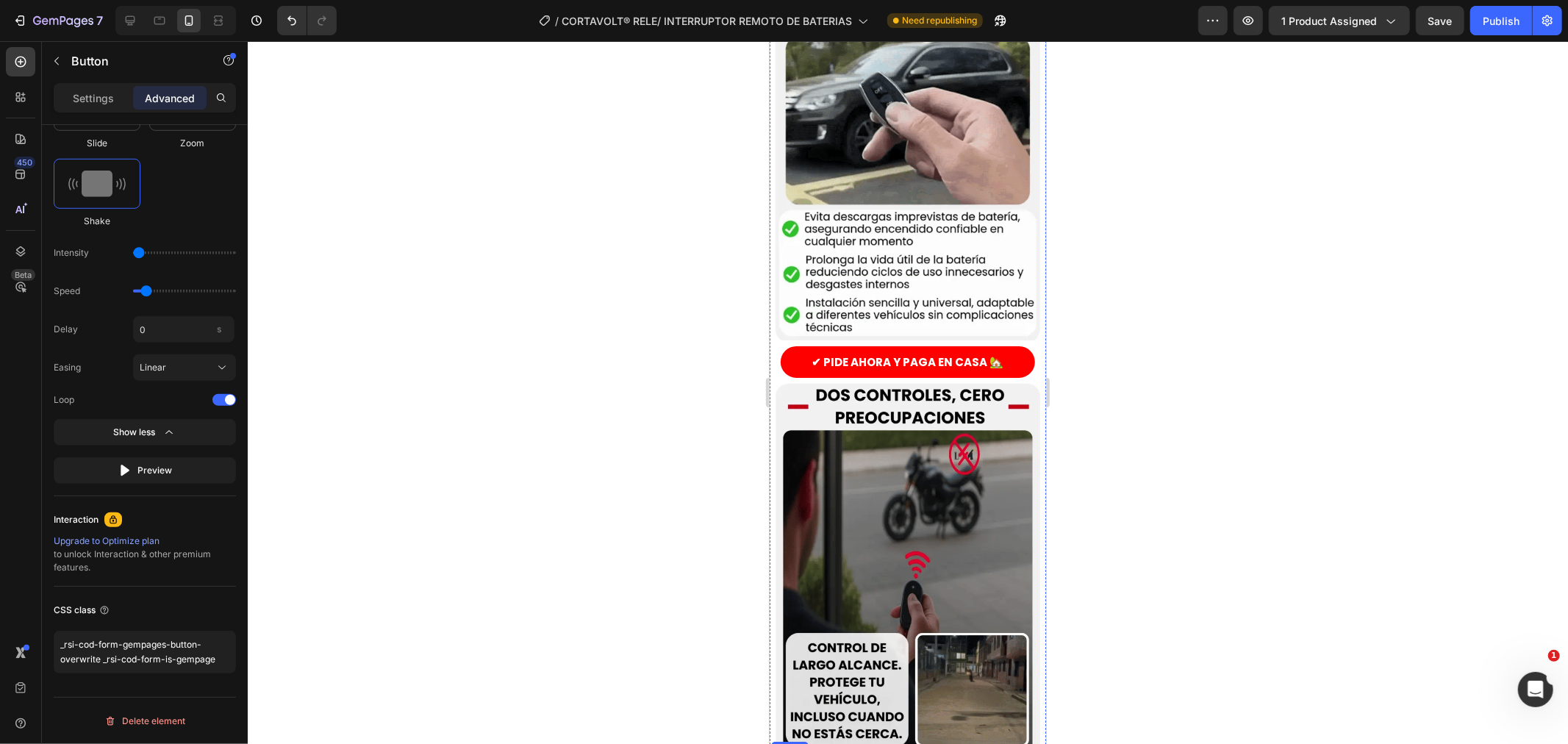
scroll to position [898, 0]
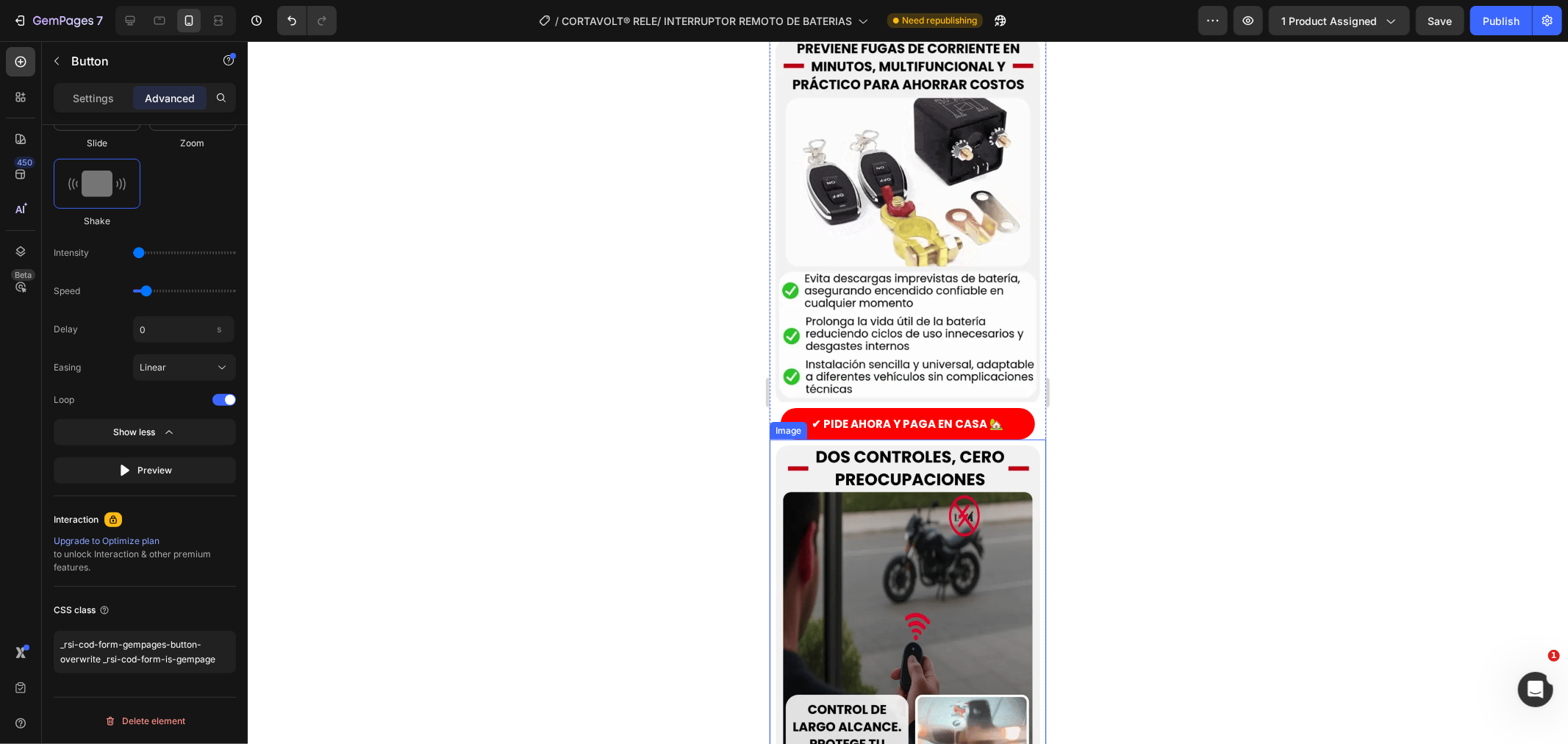
click at [671, 440] on div at bounding box center [908, 393] width 1320 height 703
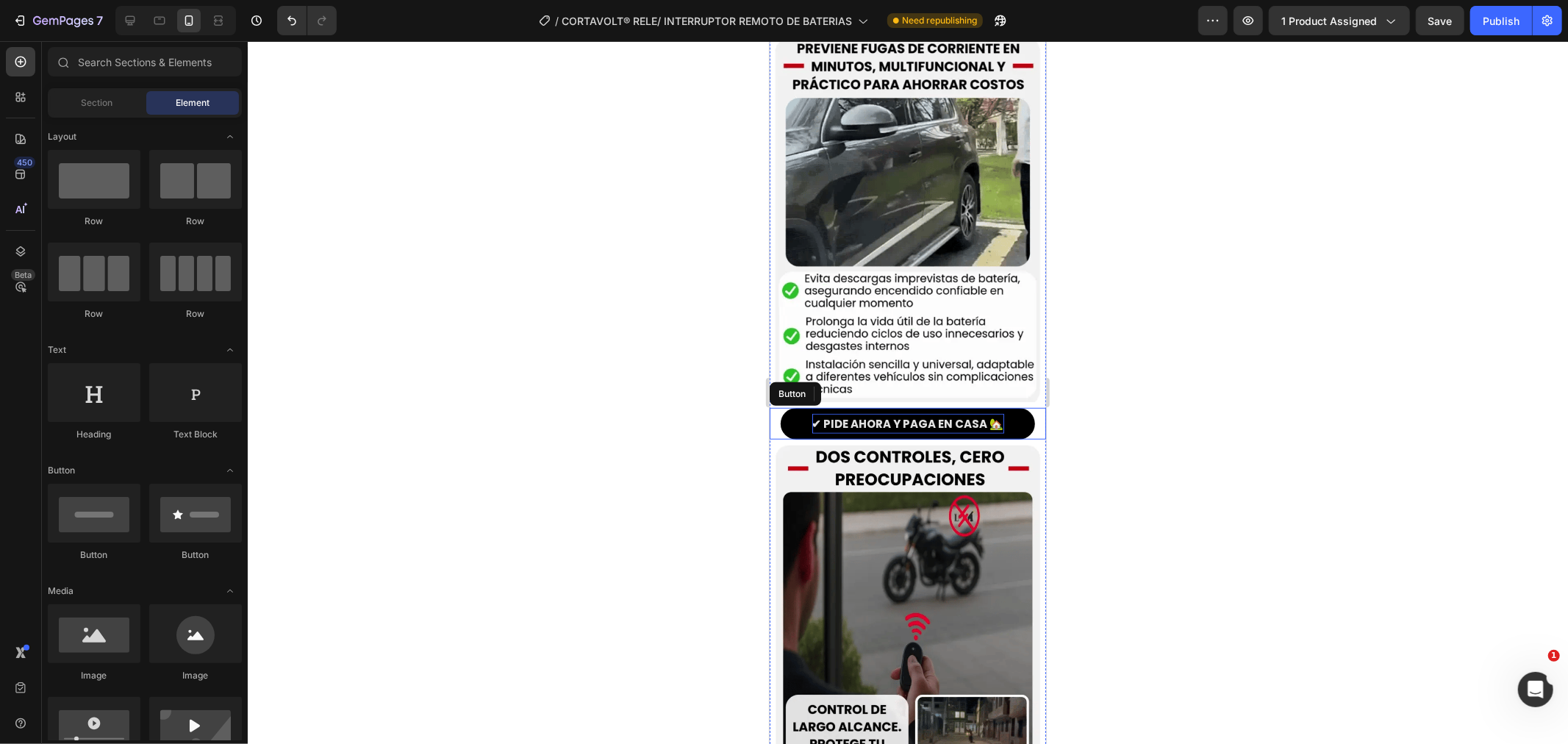
click at [960, 413] on p "✔ PIDE AHORA Y PAGA EN CASA 🏡" at bounding box center [908, 423] width 192 height 20
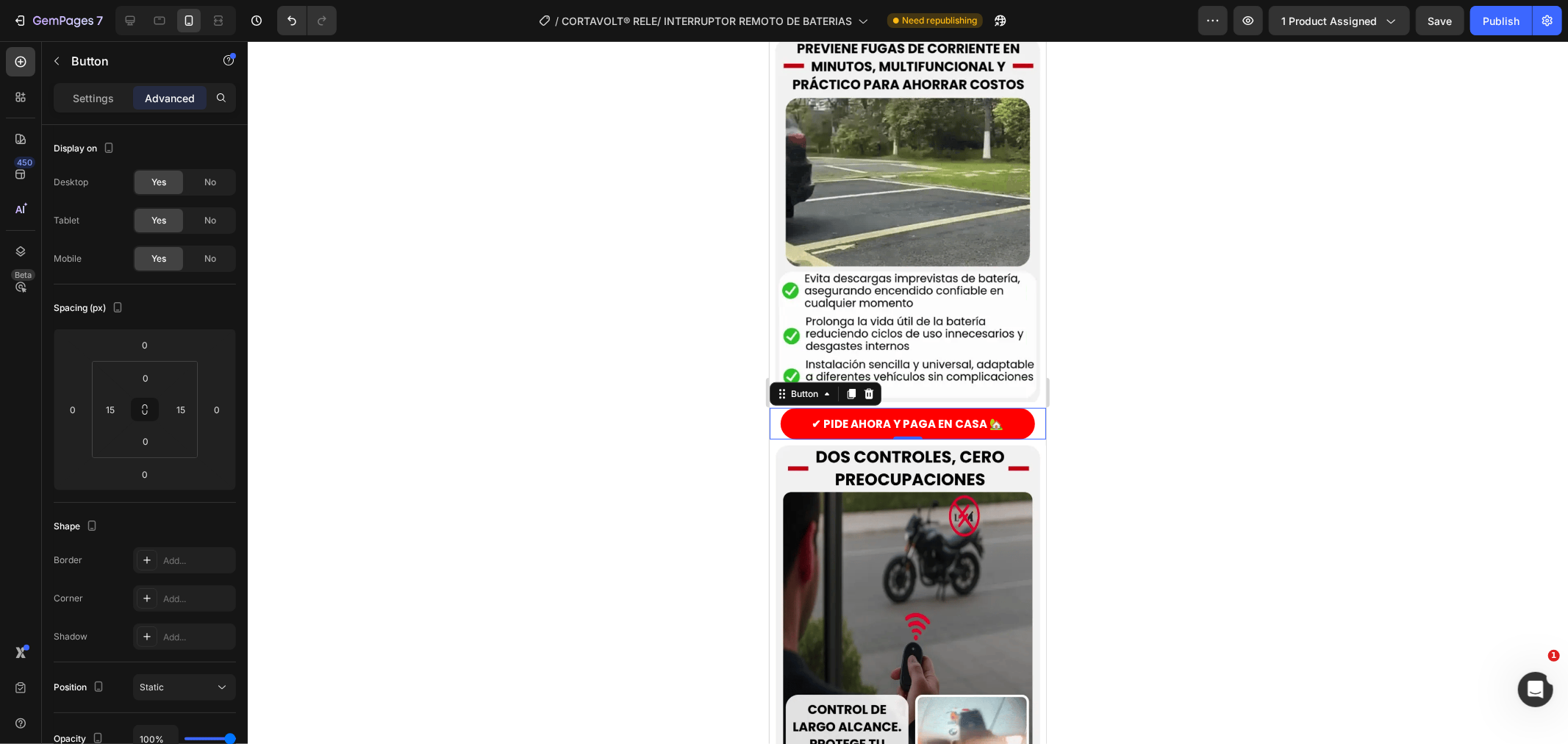
click at [510, 461] on div at bounding box center [908, 393] width 1320 height 703
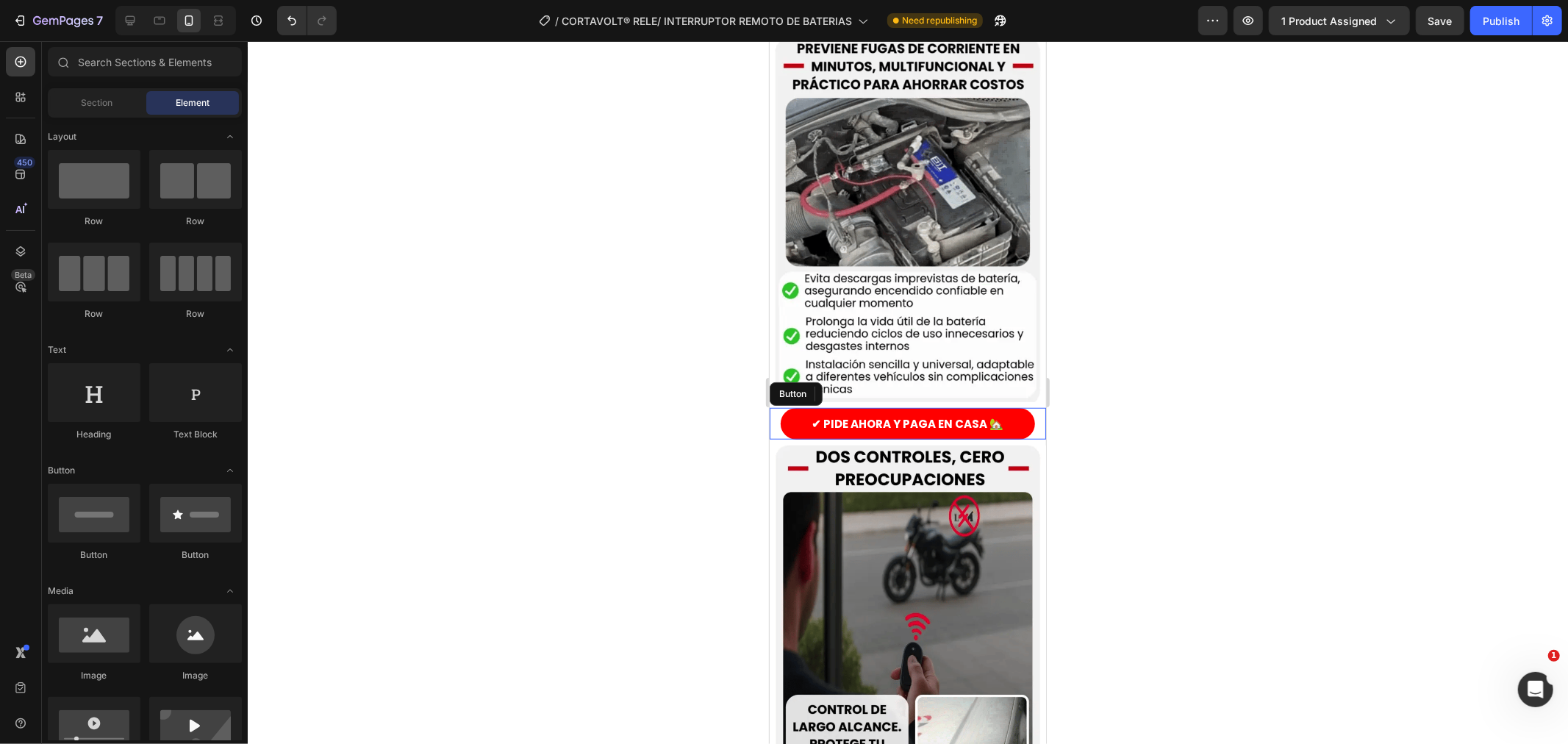
click at [528, 466] on div at bounding box center [908, 393] width 1320 height 703
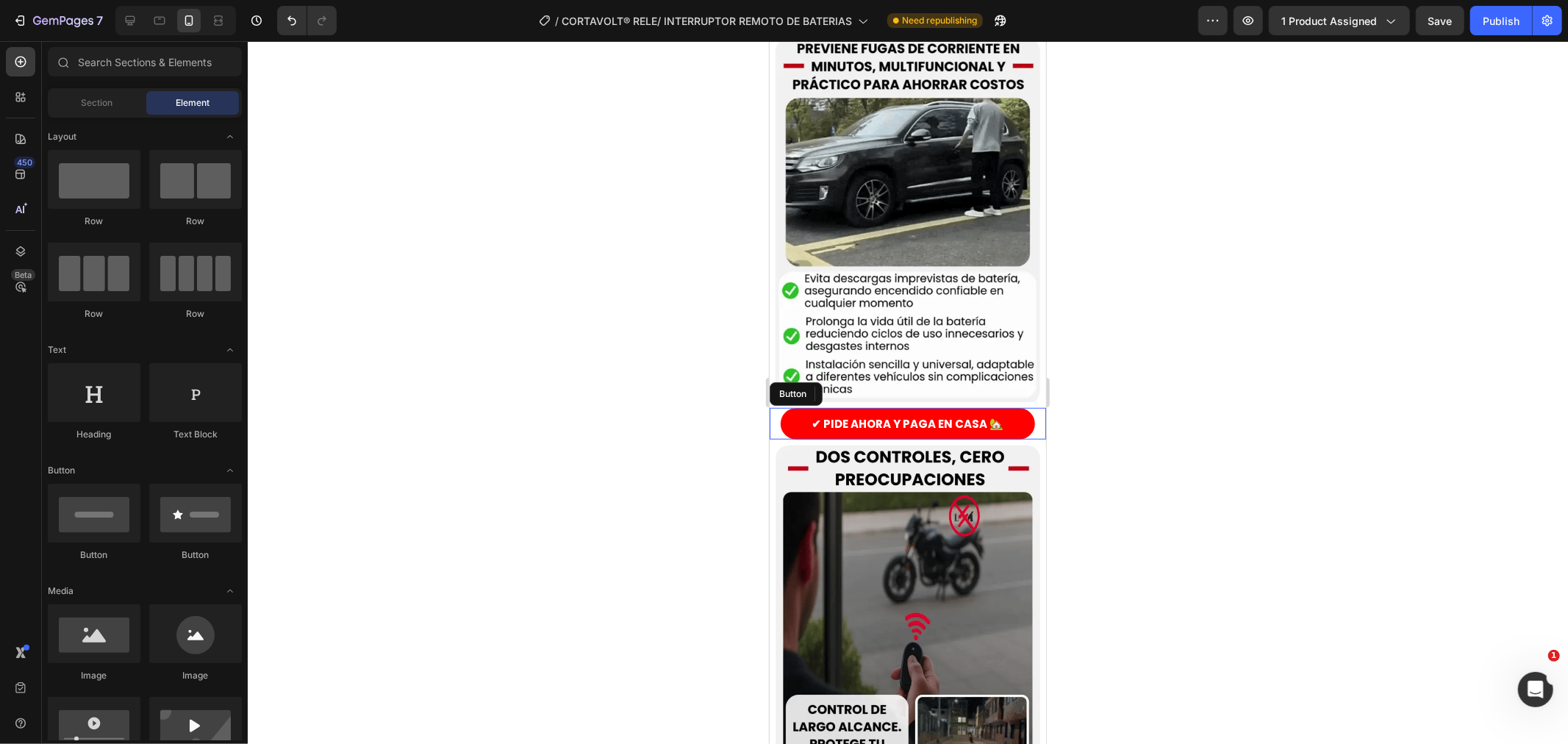
click at [618, 512] on div at bounding box center [908, 393] width 1320 height 703
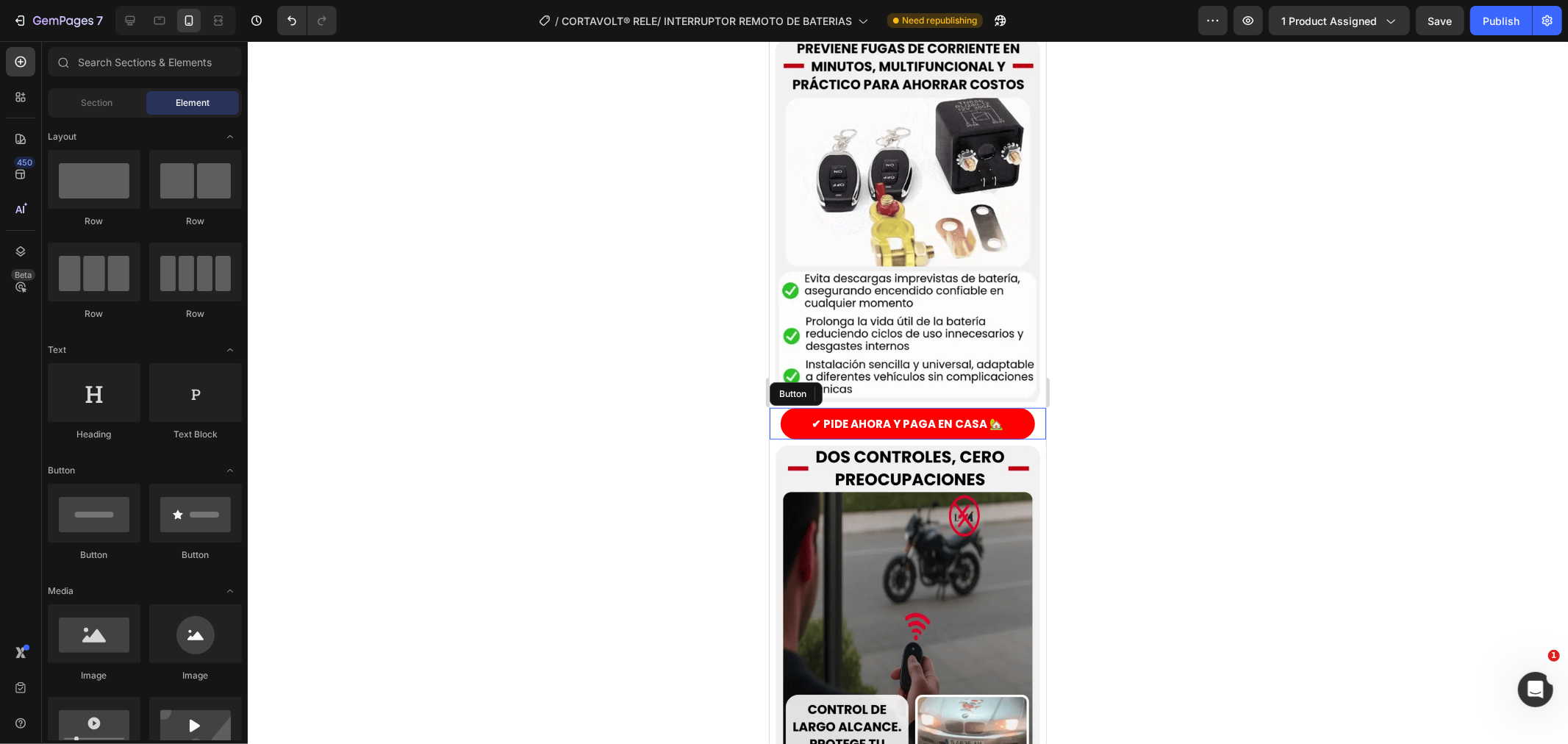
click at [655, 522] on div at bounding box center [908, 393] width 1320 height 703
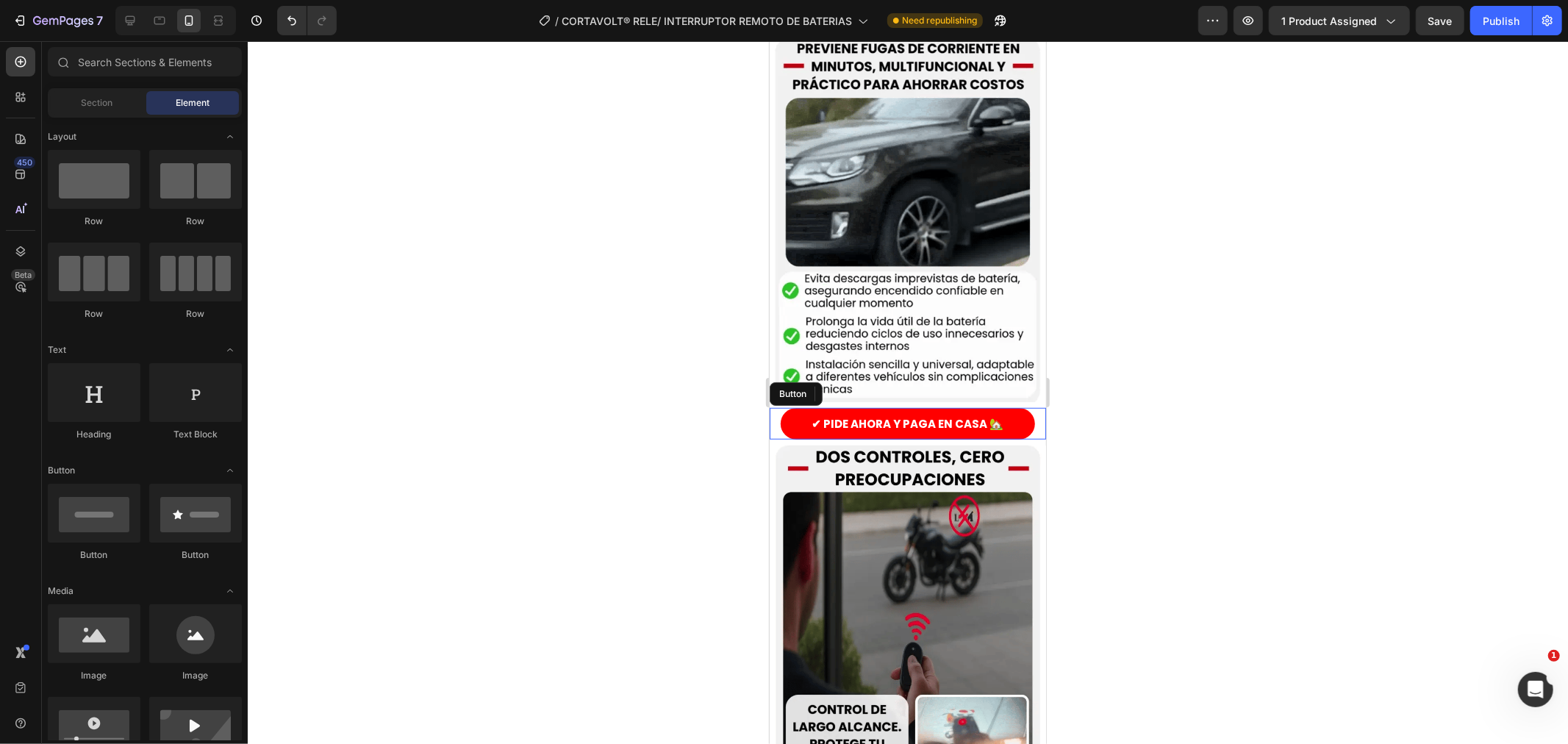
click at [711, 532] on div at bounding box center [908, 393] width 1320 height 703
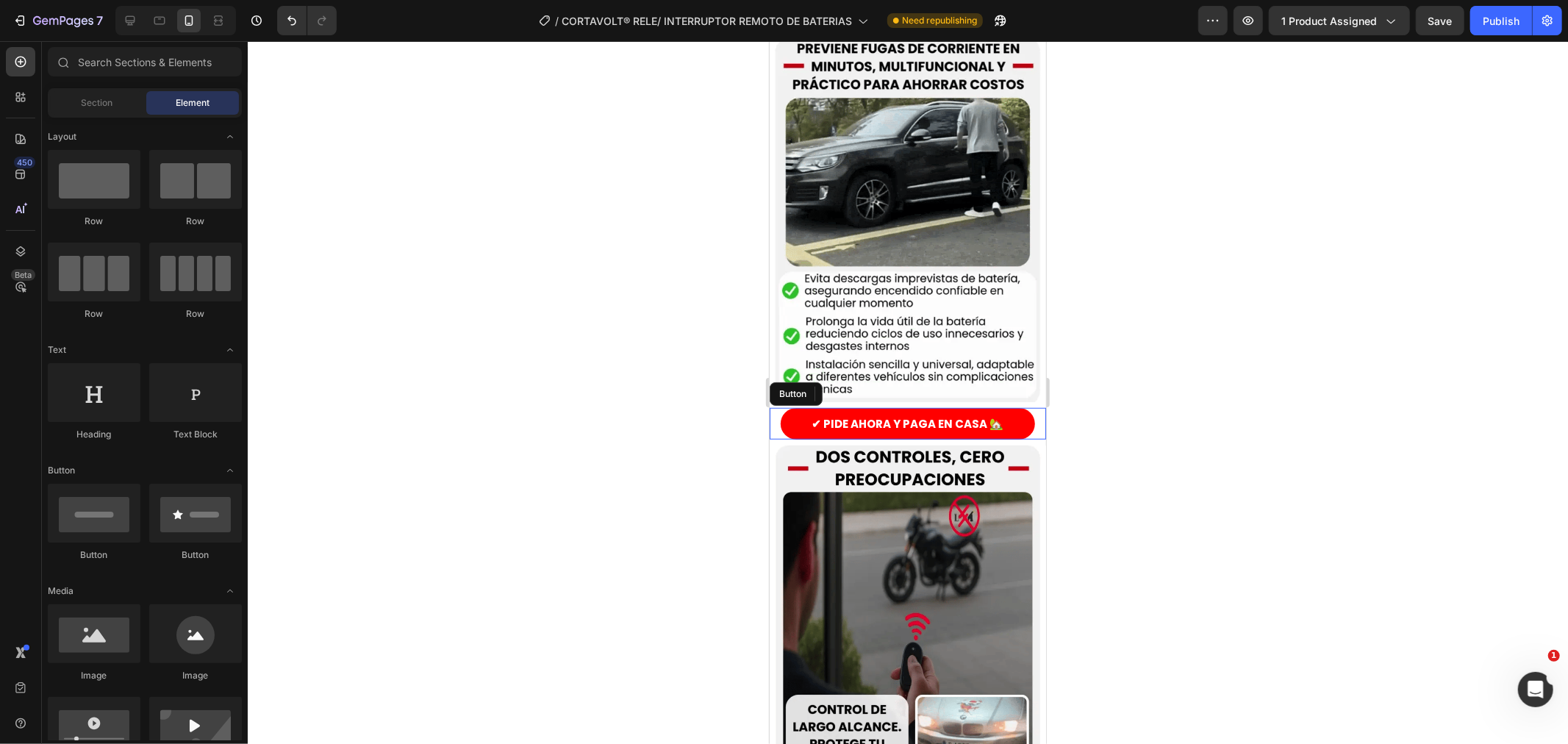
drag, startPoint x: 730, startPoint y: 533, endPoint x: 741, endPoint y: 534, distance: 11.0
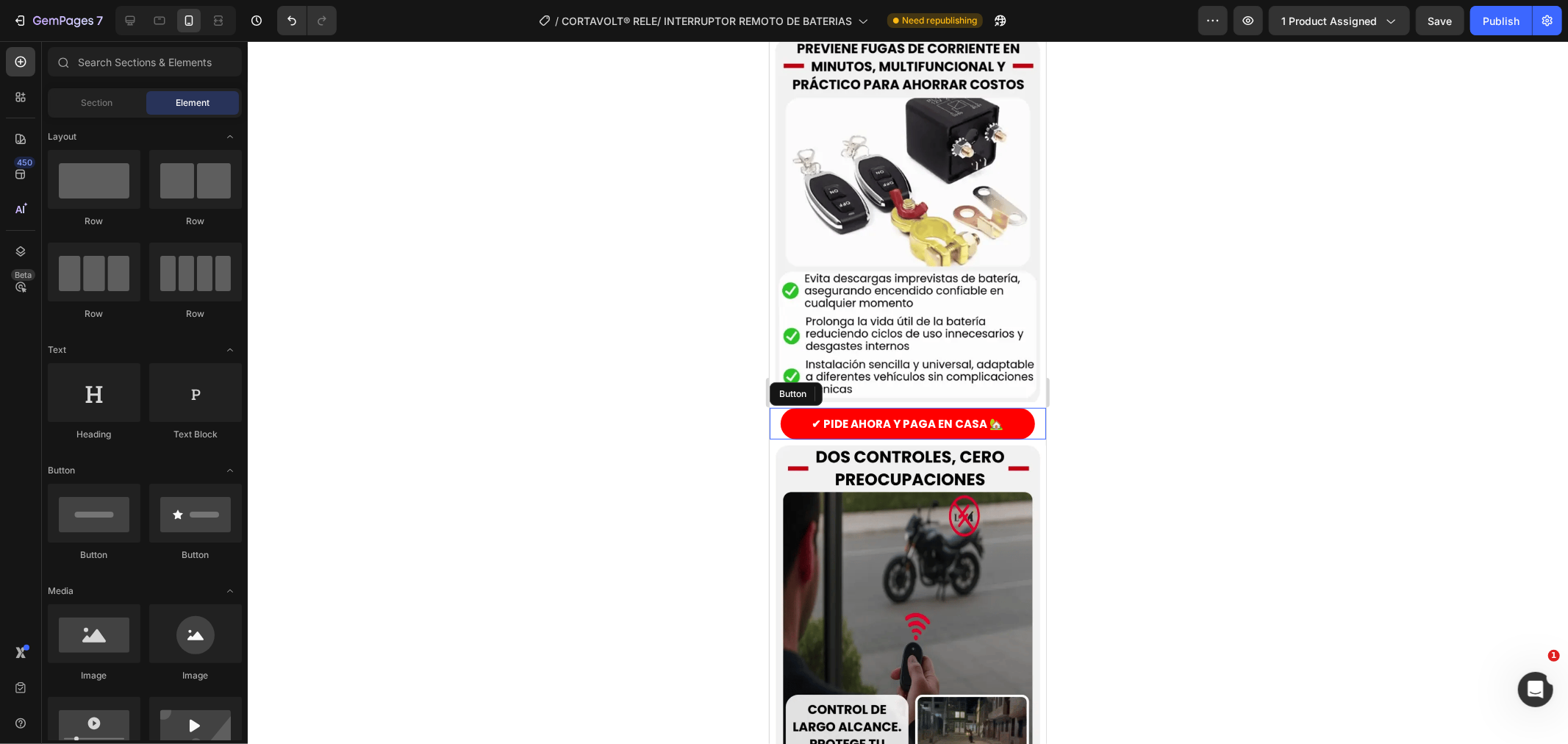
click at [734, 534] on div at bounding box center [908, 393] width 1320 height 703
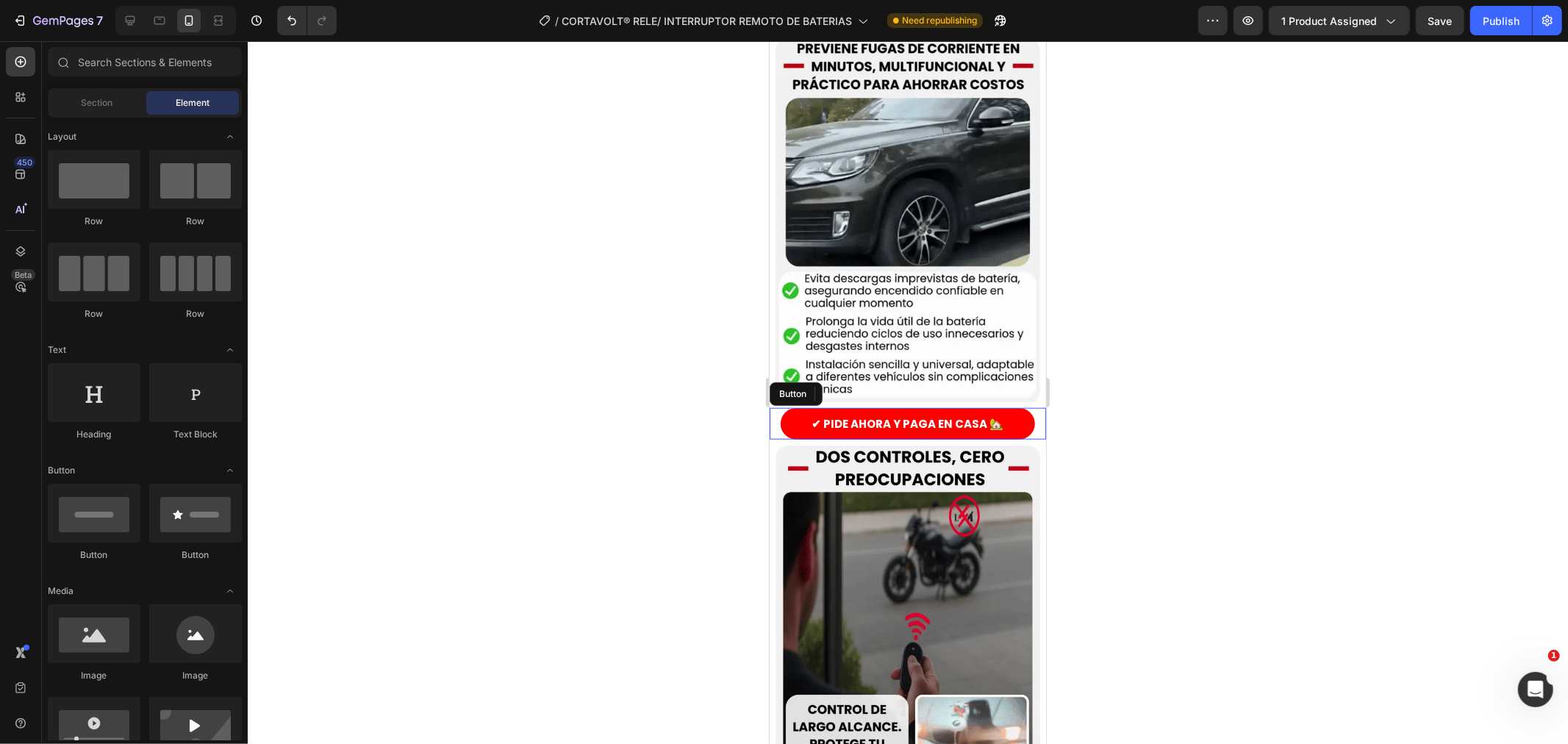
click at [744, 534] on div at bounding box center [908, 393] width 1320 height 703
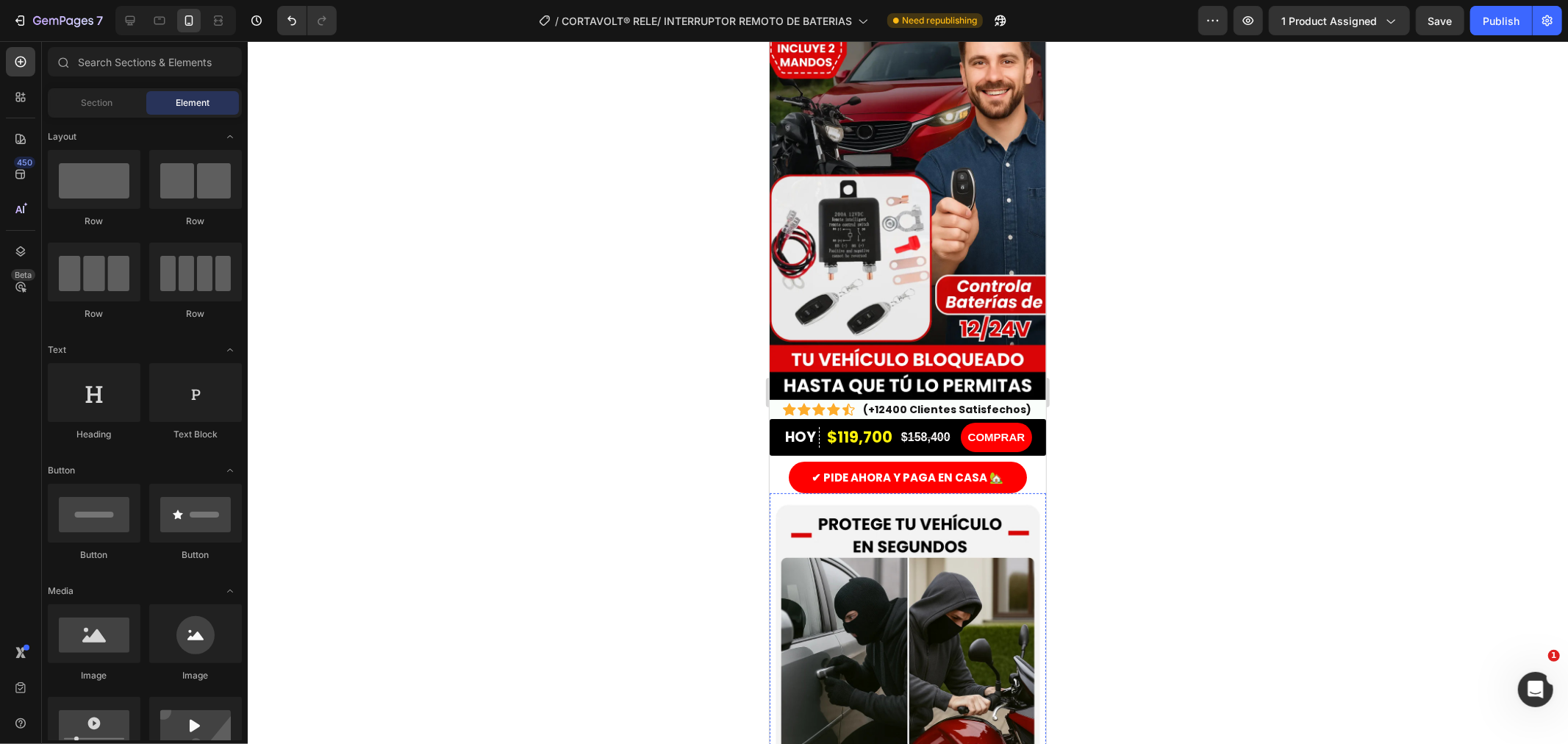
scroll to position [245, 0]
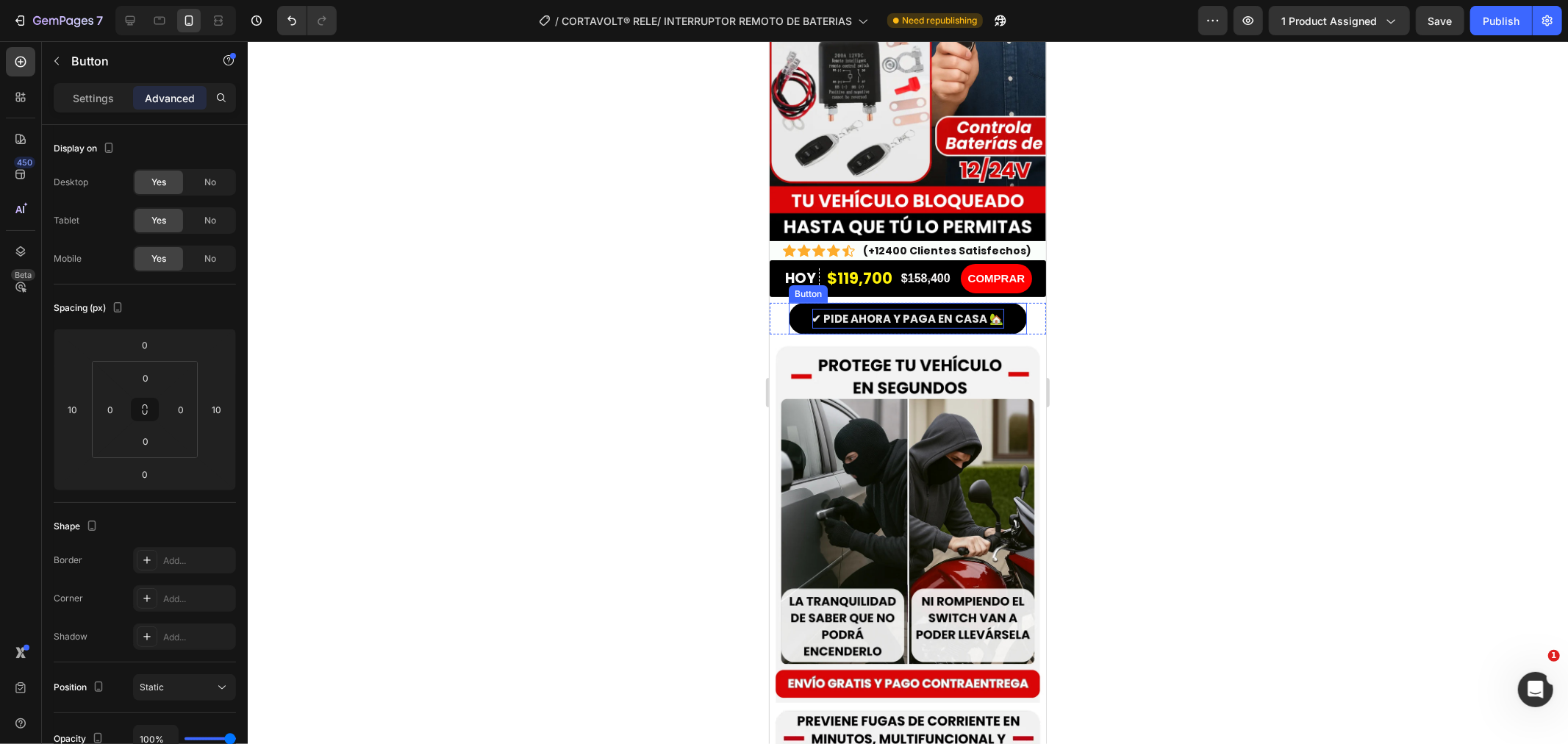
click at [881, 308] on p "✔ PIDE AHORA Y PAGA EN CASA 🏡" at bounding box center [908, 318] width 192 height 20
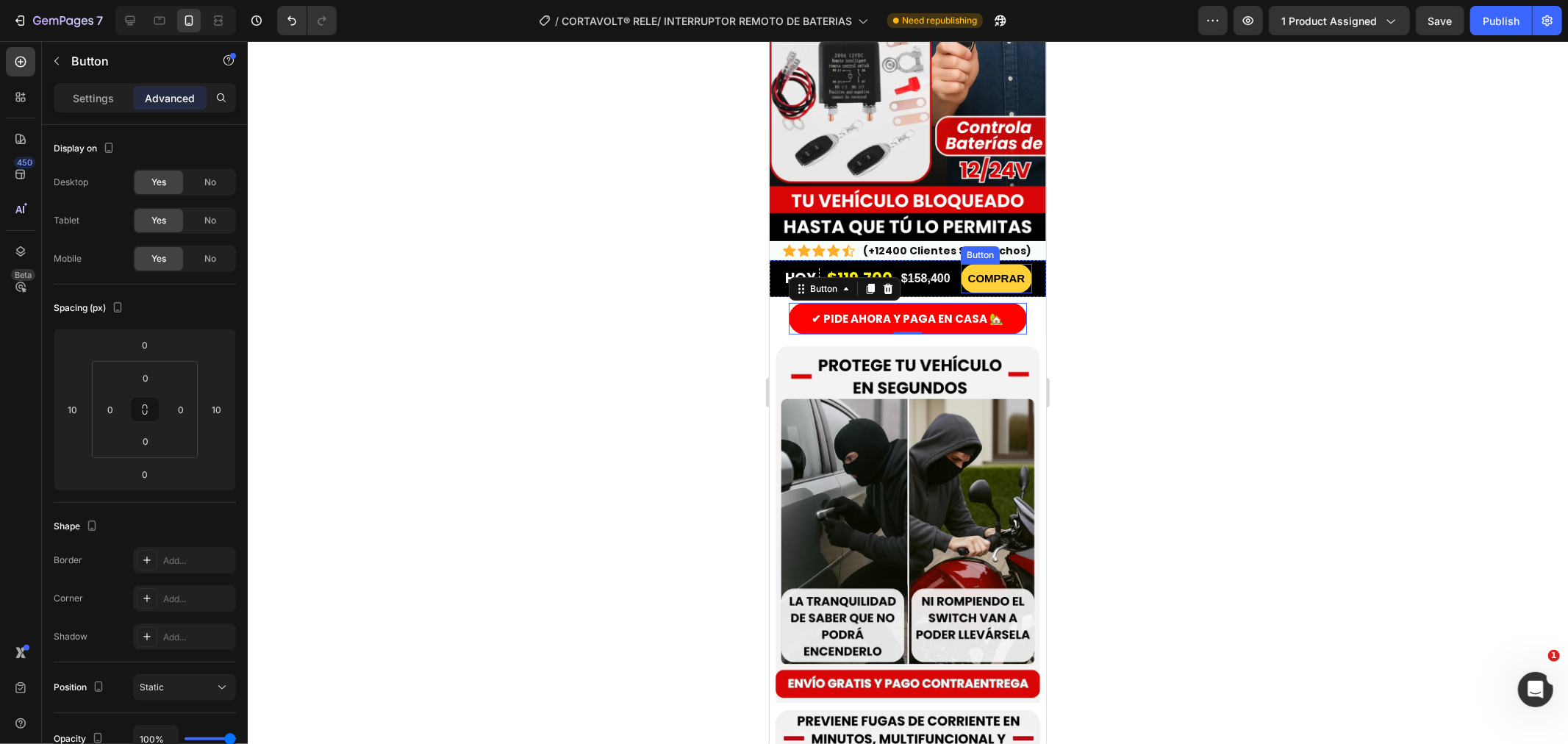
click at [960, 263] on button "COMPRAR" at bounding box center [995, 278] width 72 height 30
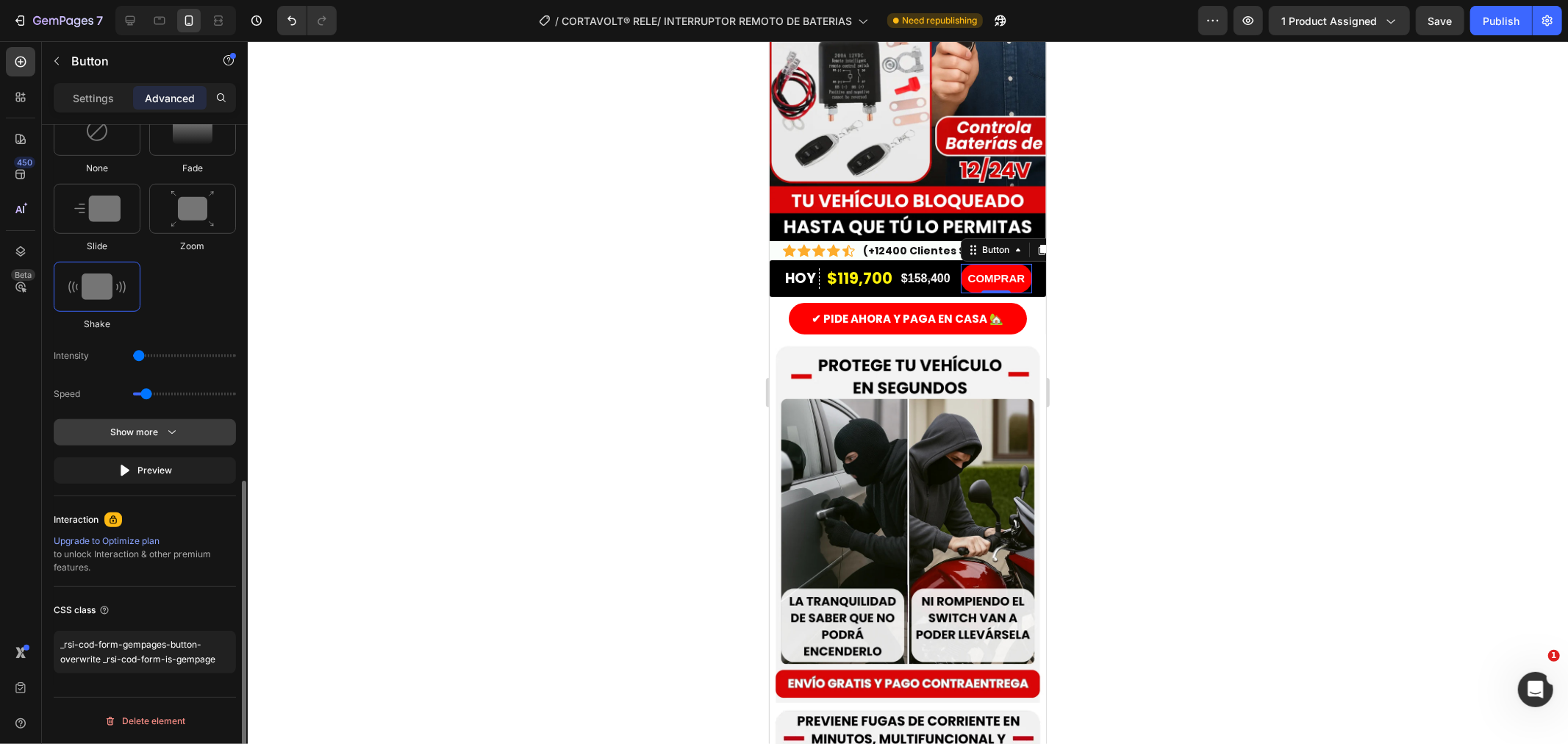
click at [136, 431] on div "Show more" at bounding box center [145, 432] width 68 height 15
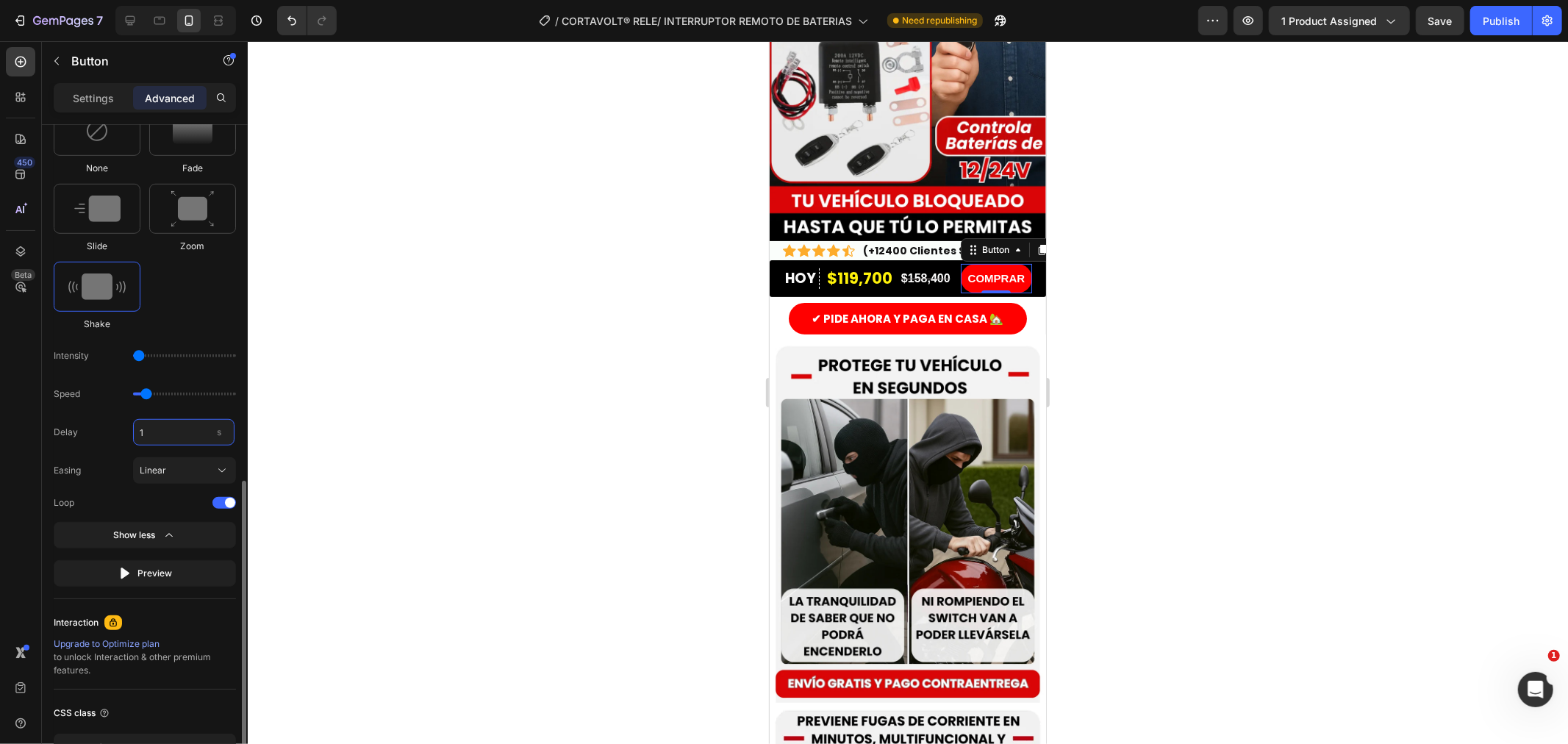
click at [141, 436] on input "1" at bounding box center [183, 432] width 102 height 26
type input "3"
click at [109, 439] on div "Delay 3 s" at bounding box center [144, 432] width 182 height 26
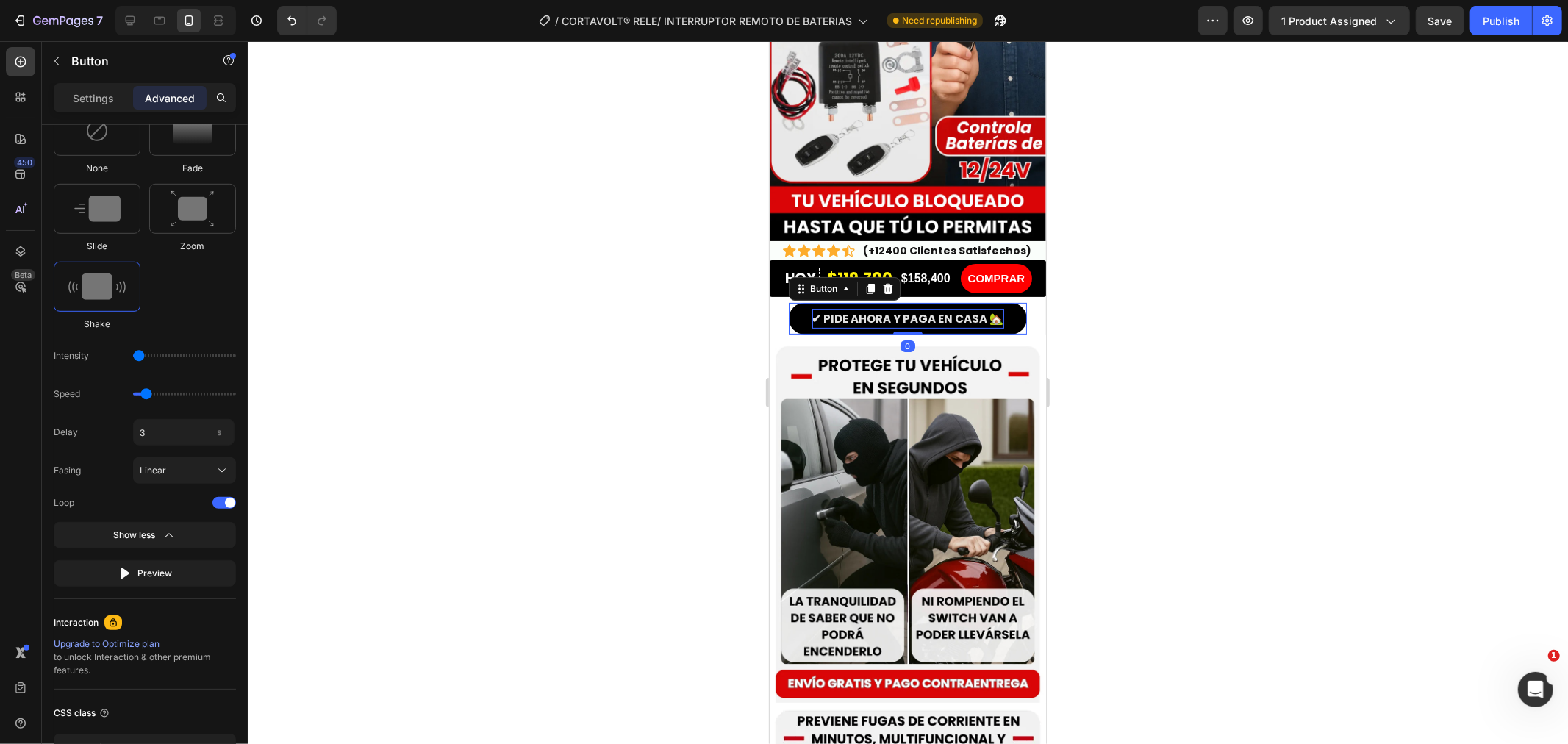
click at [812, 308] on p "✔ PIDE AHORA Y PAGA EN CASA 🏡" at bounding box center [908, 318] width 192 height 20
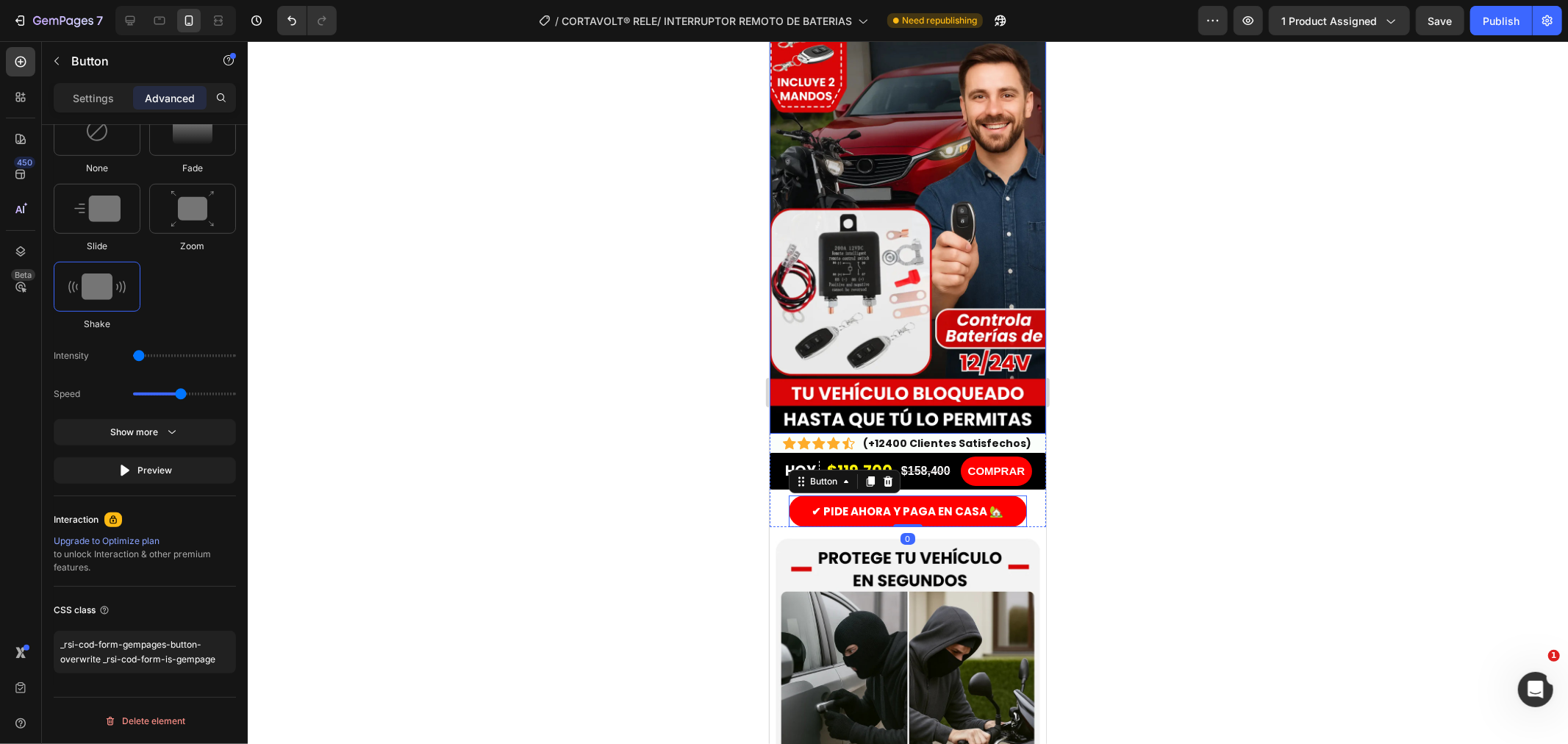
scroll to position [82, 0]
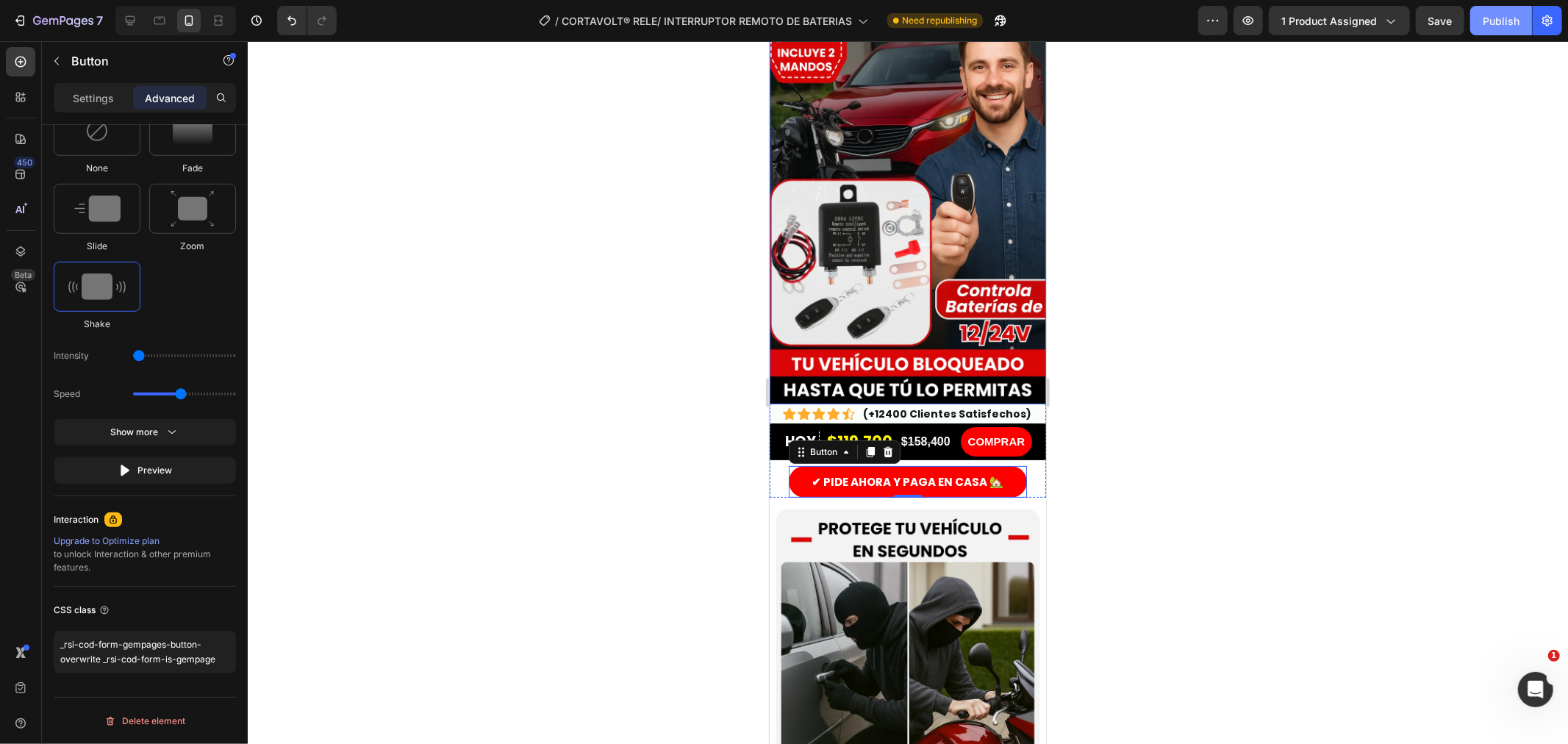
click at [1503, 16] on div "Publish" at bounding box center [1501, 21] width 37 height 16
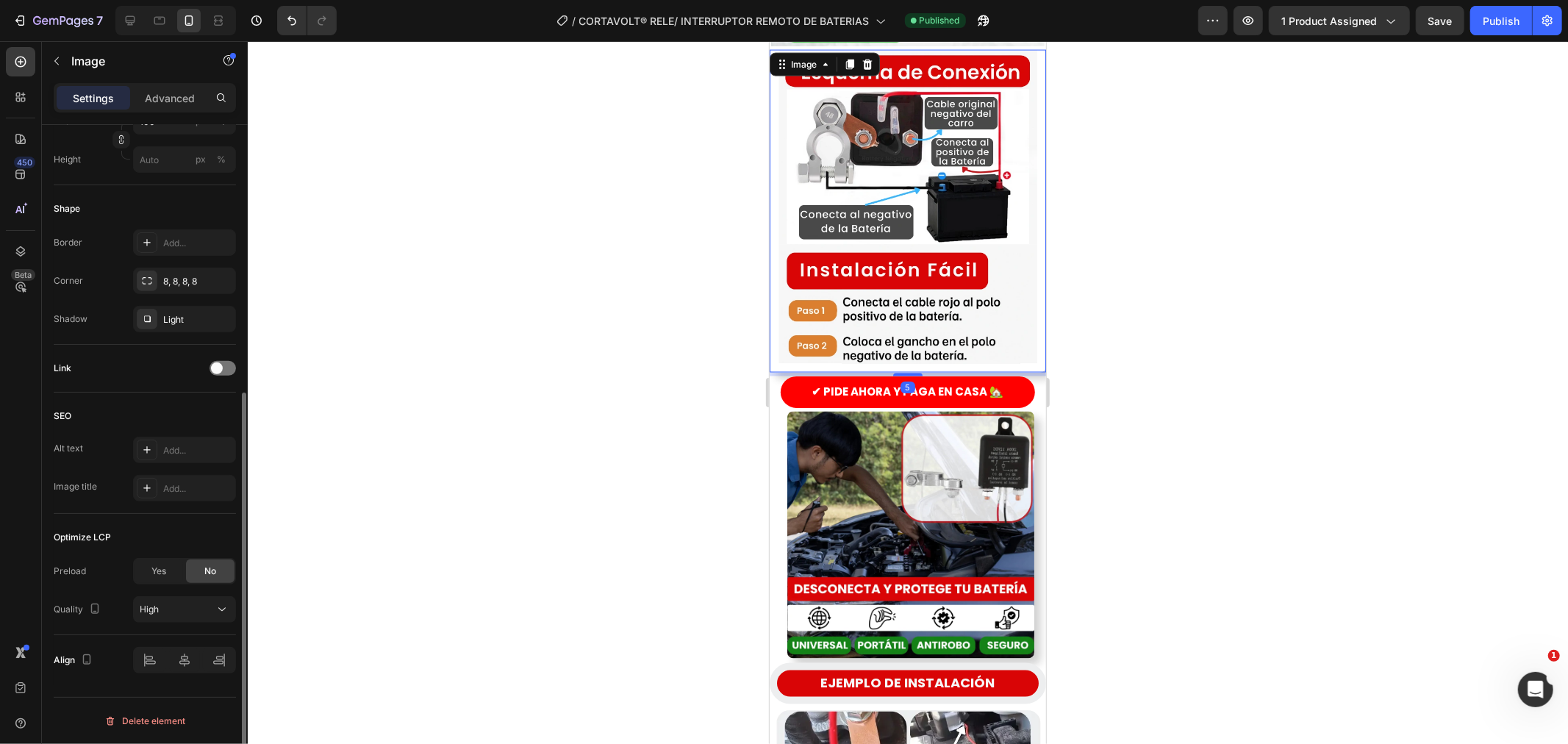
scroll to position [0, 0]
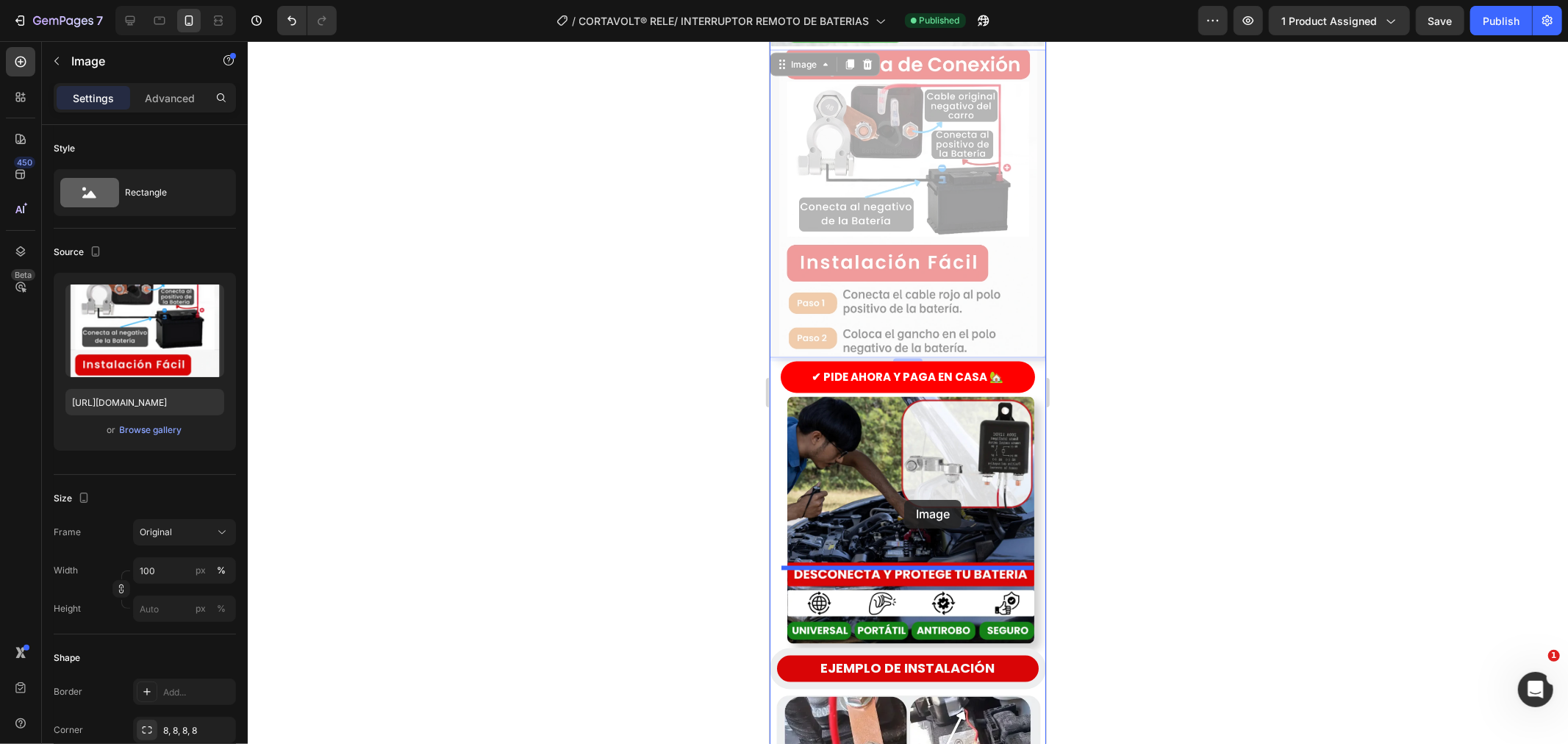
drag, startPoint x: 919, startPoint y: 113, endPoint x: 904, endPoint y: 499, distance: 386.3
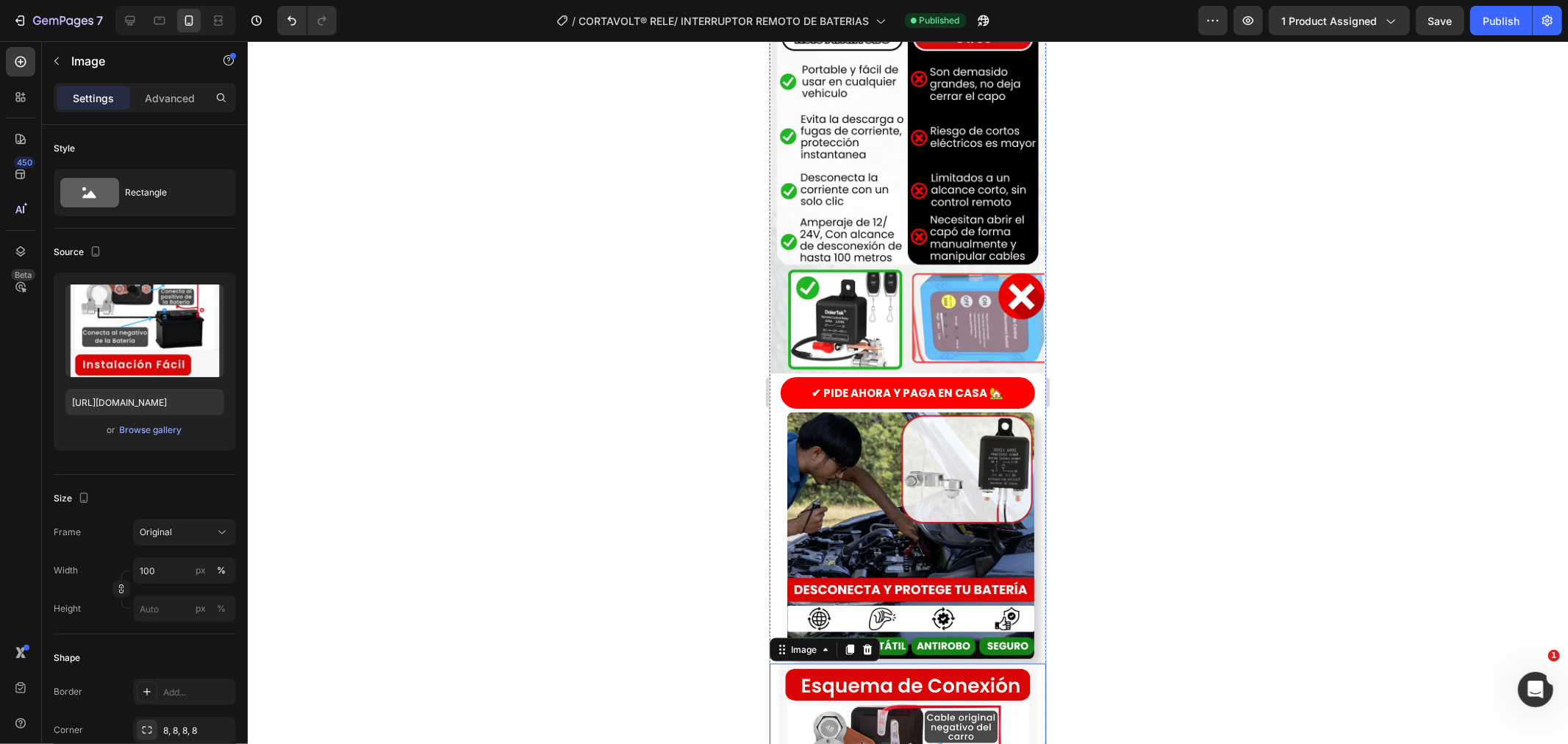
scroll to position [1714, 0]
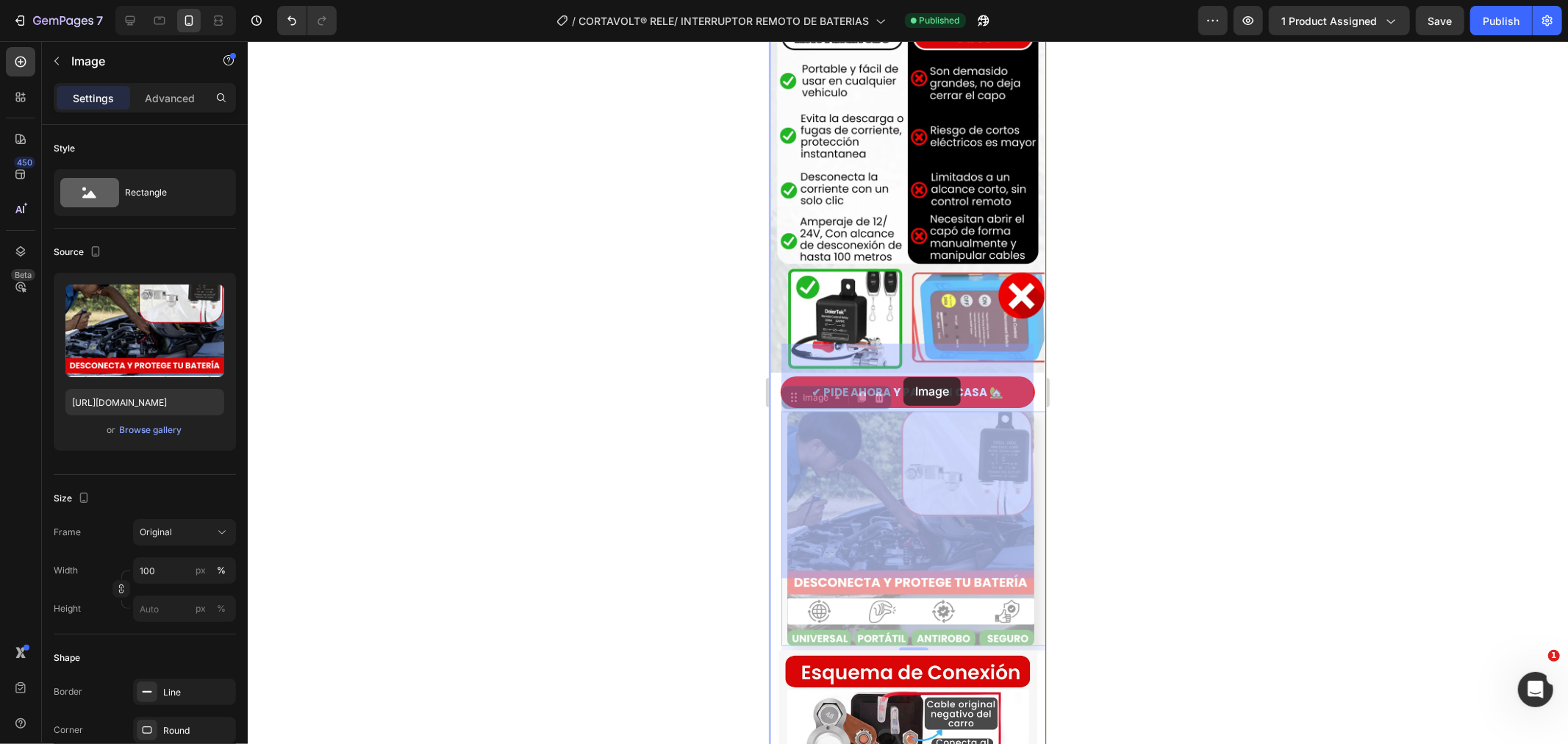
drag, startPoint x: 904, startPoint y: 468, endPoint x: 903, endPoint y: 376, distance: 92.0
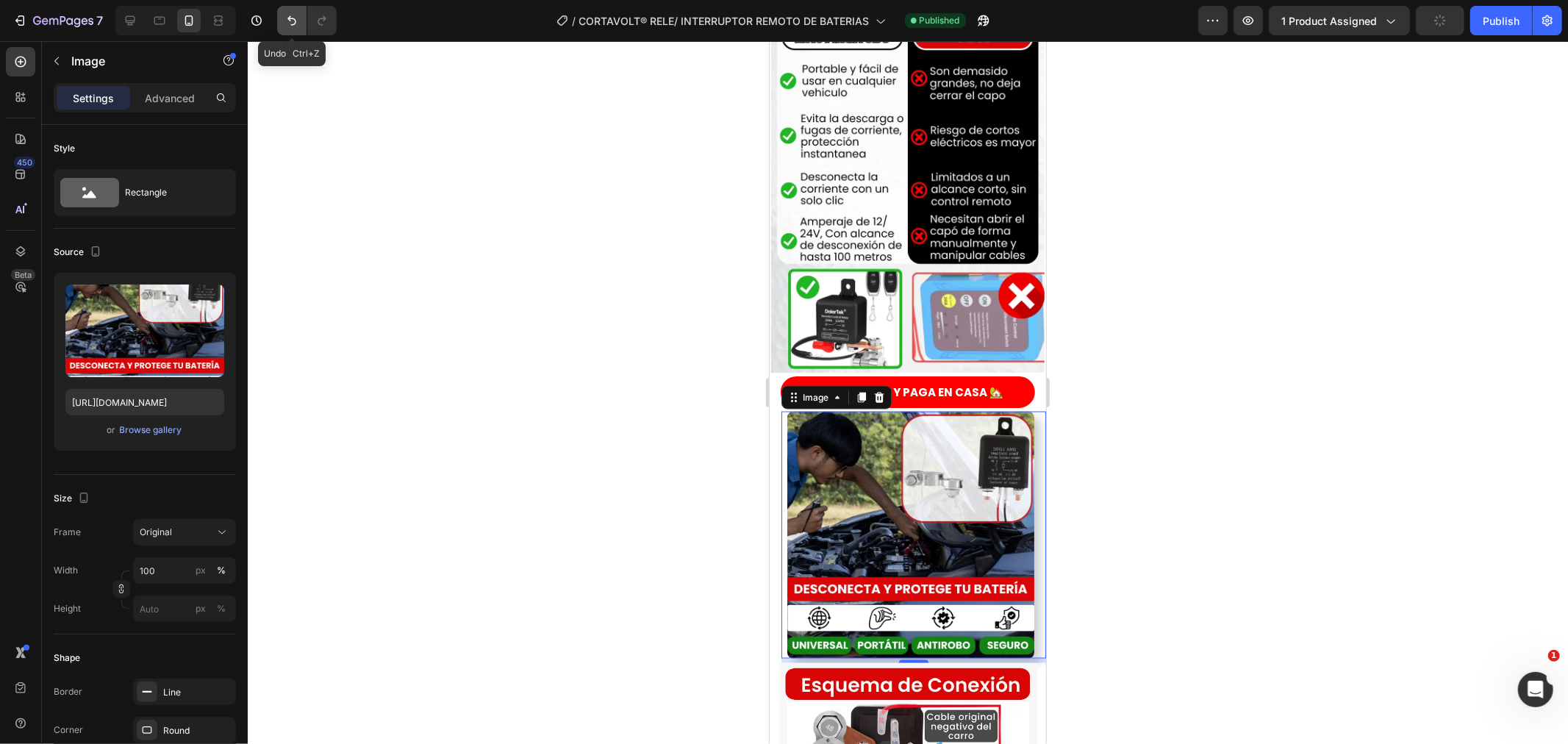
click at [286, 16] on icon "Undo/Redo" at bounding box center [292, 21] width 15 height 15
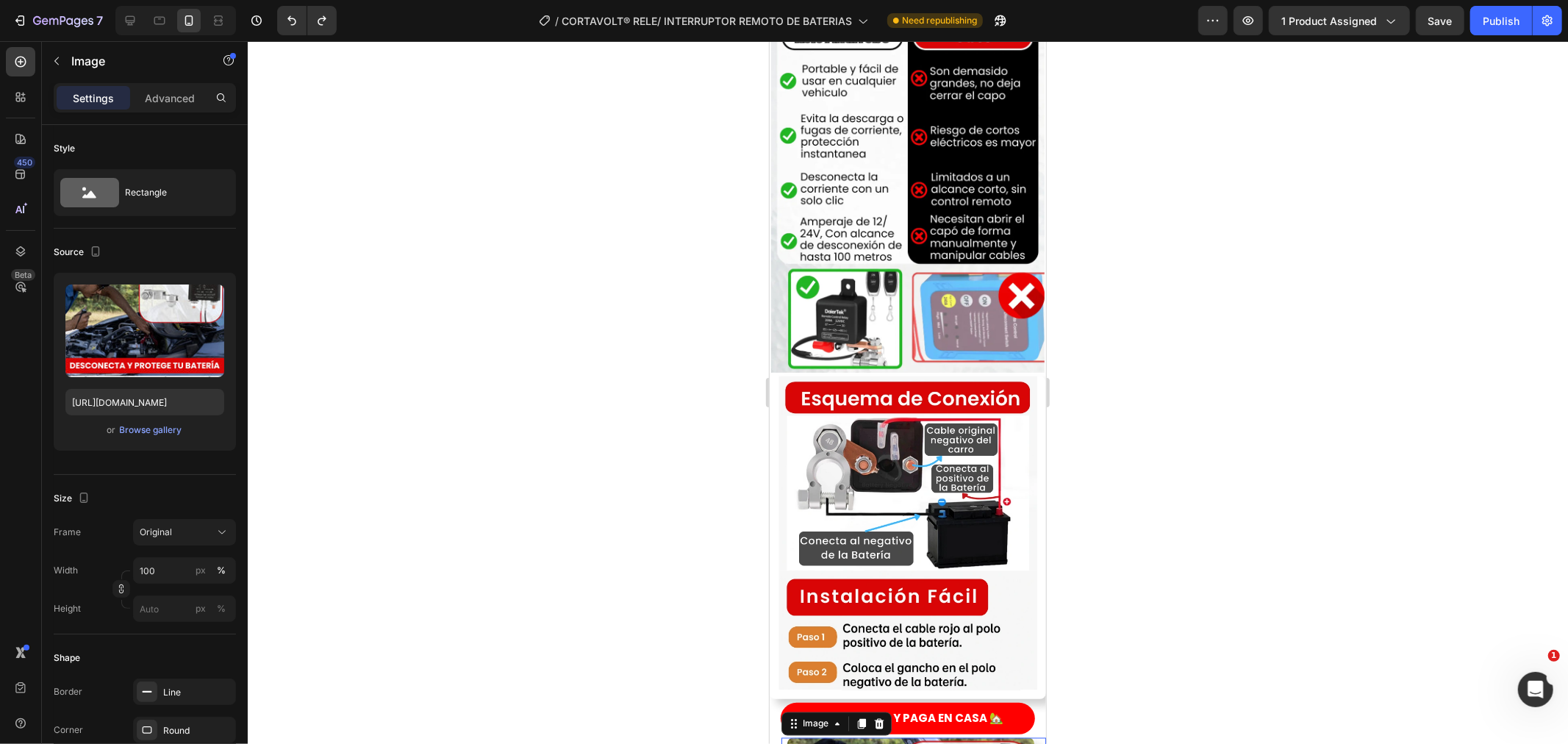
drag, startPoint x: 571, startPoint y: 233, endPoint x: 602, endPoint y: 251, distance: 35.8
click at [572, 233] on div at bounding box center [908, 393] width 1320 height 703
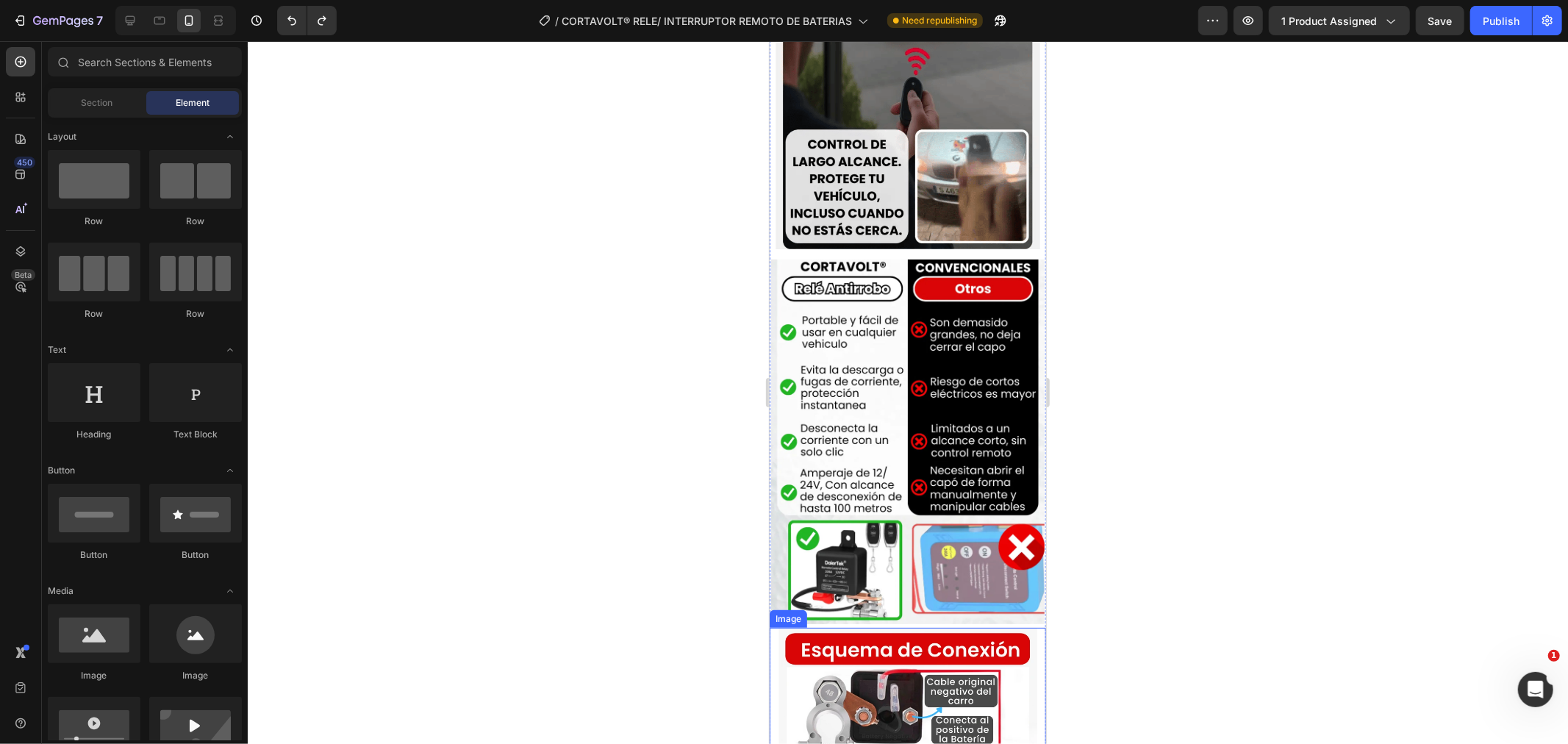
scroll to position [1470, 0]
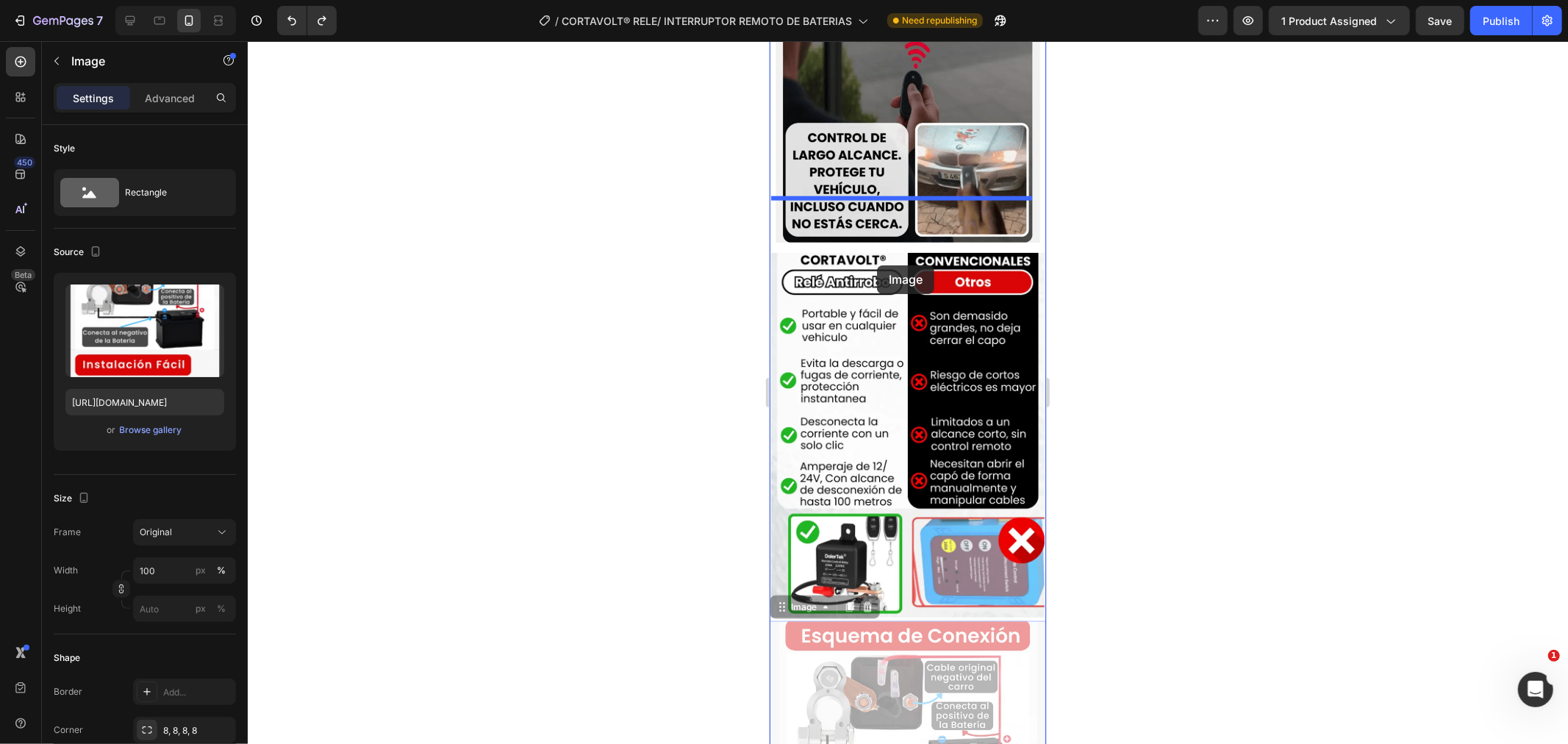
drag, startPoint x: 906, startPoint y: 629, endPoint x: 876, endPoint y: 265, distance: 365.2
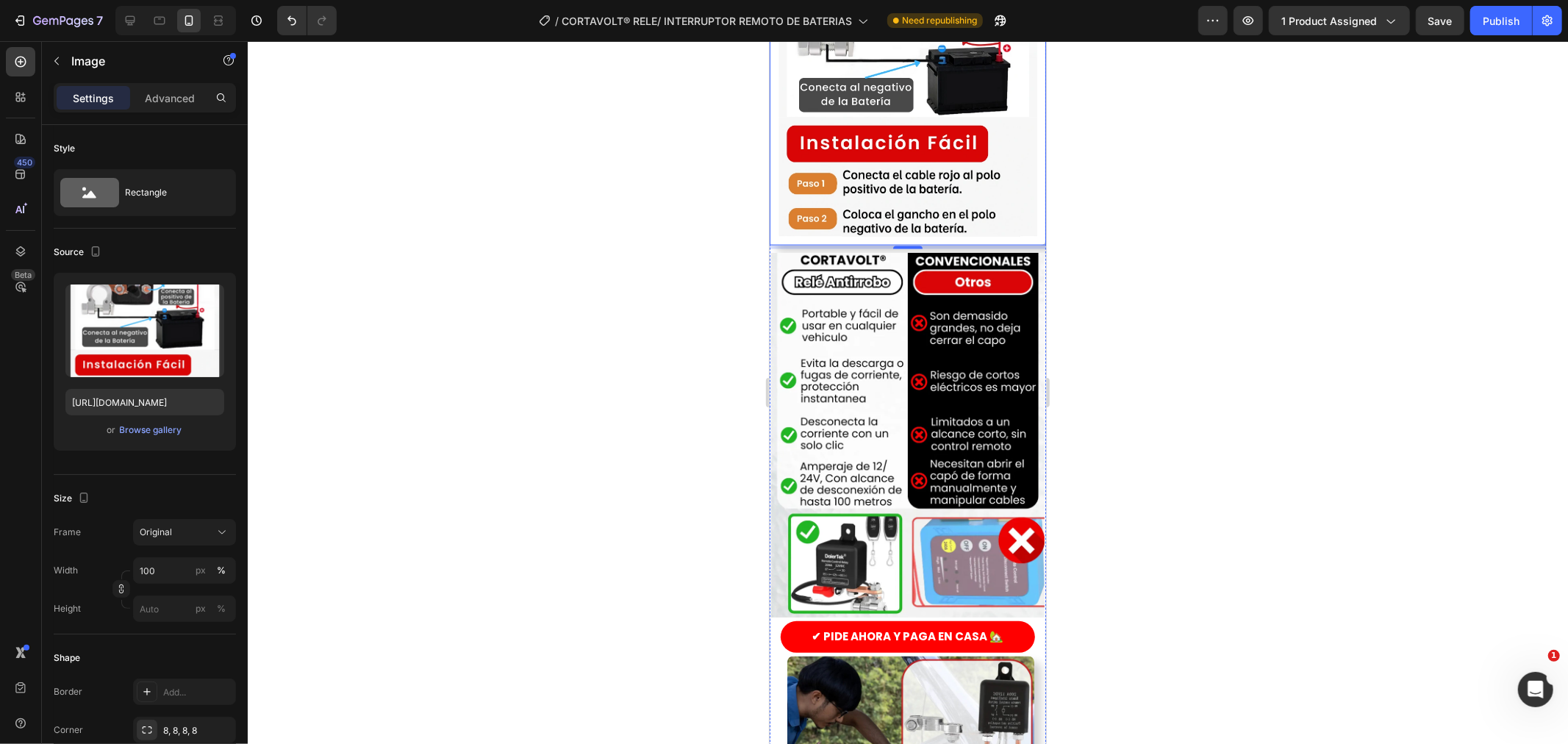
scroll to position [1959, 0]
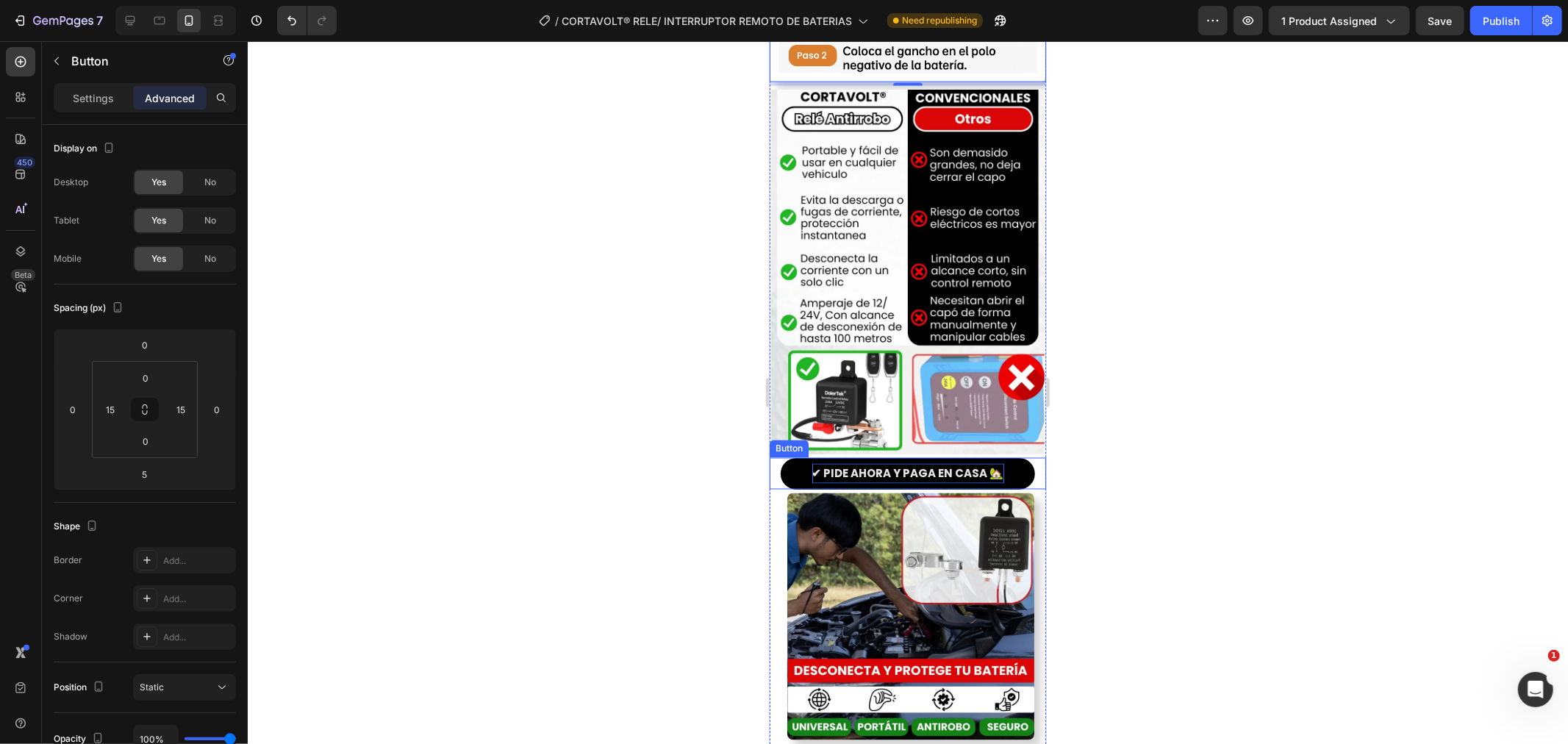
click at [885, 463] on p "✔ PIDE AHORA Y PAGA EN CASA 🏡" at bounding box center [908, 473] width 192 height 20
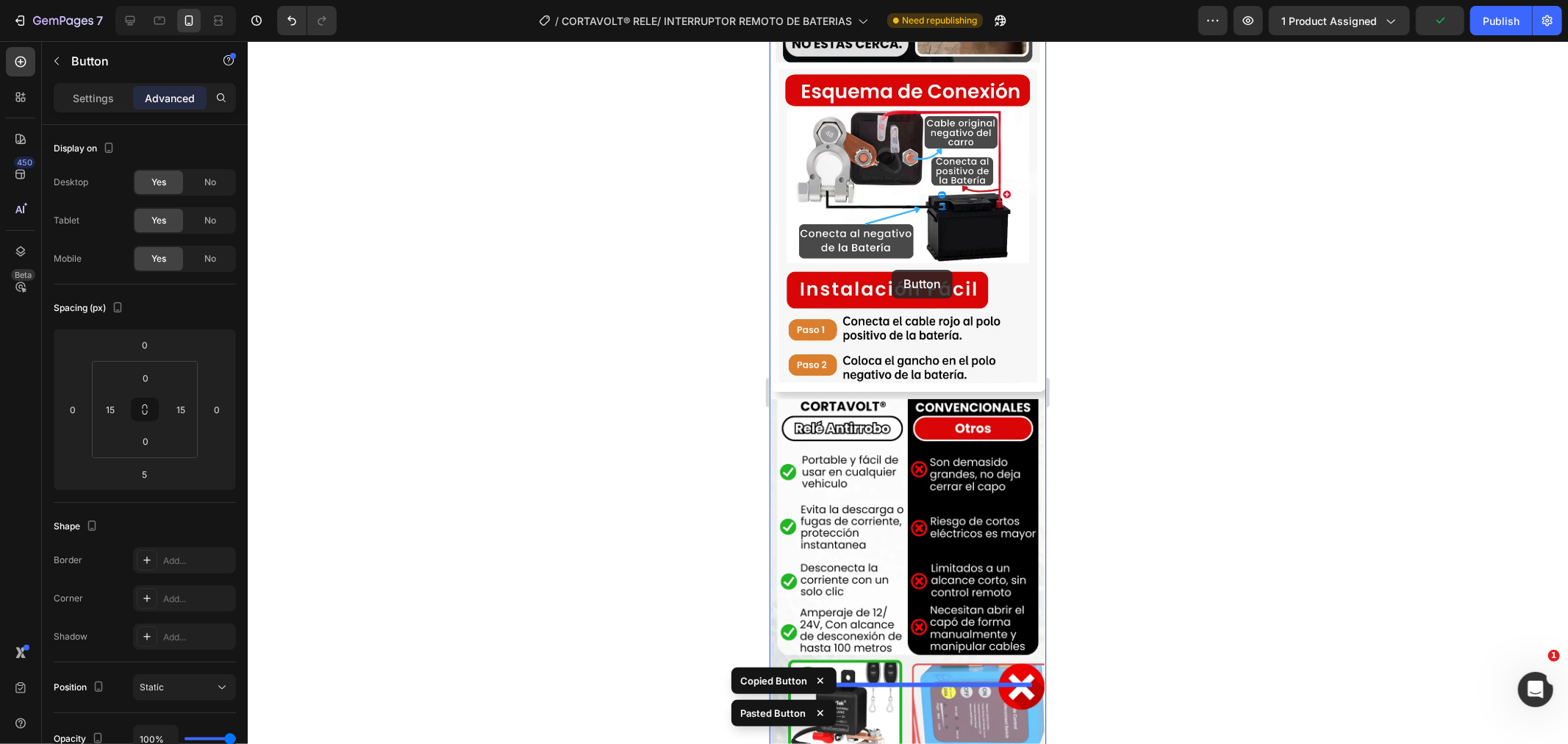
scroll to position [1632, 0]
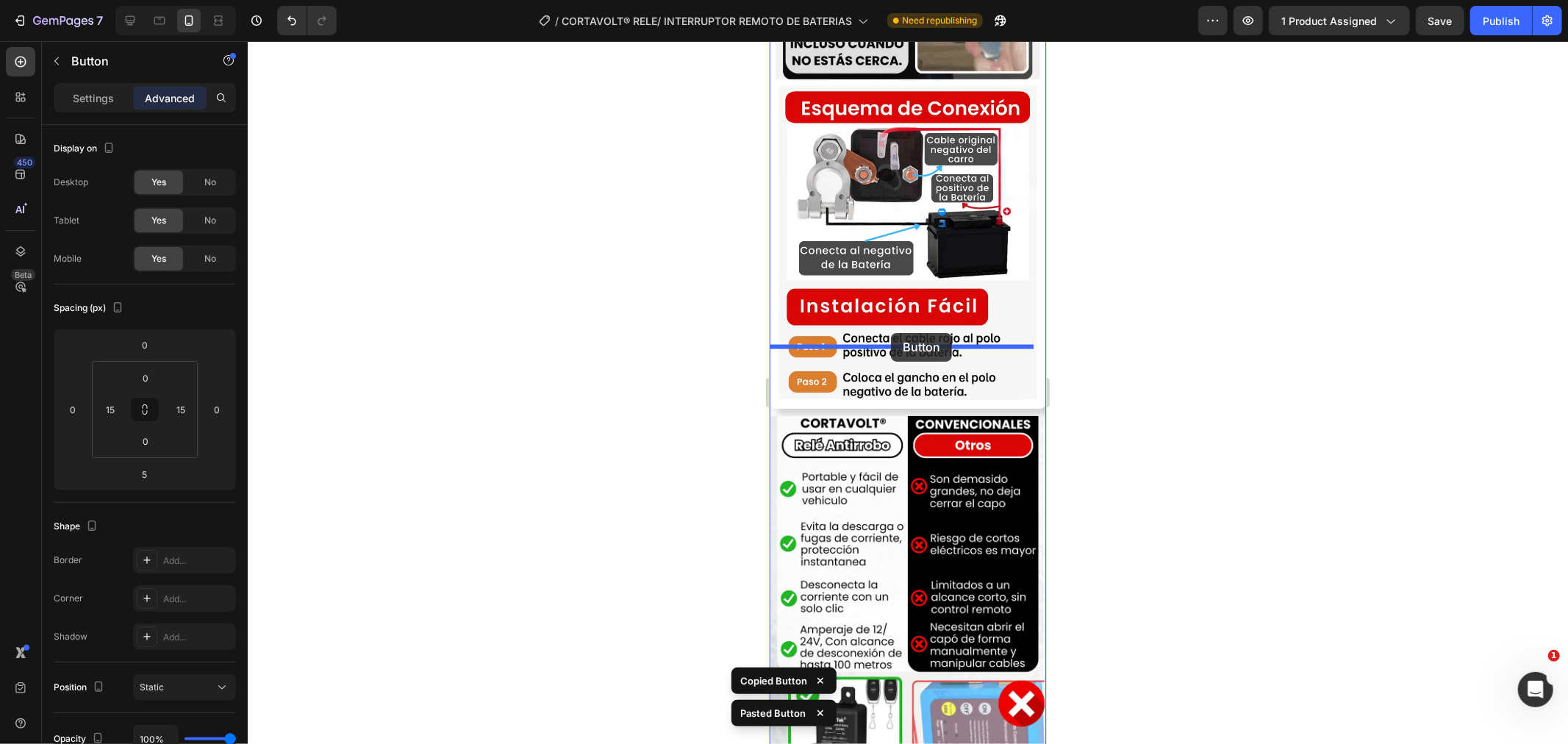
drag, startPoint x: 883, startPoint y: 417, endPoint x: 890, endPoint y: 332, distance: 85.3
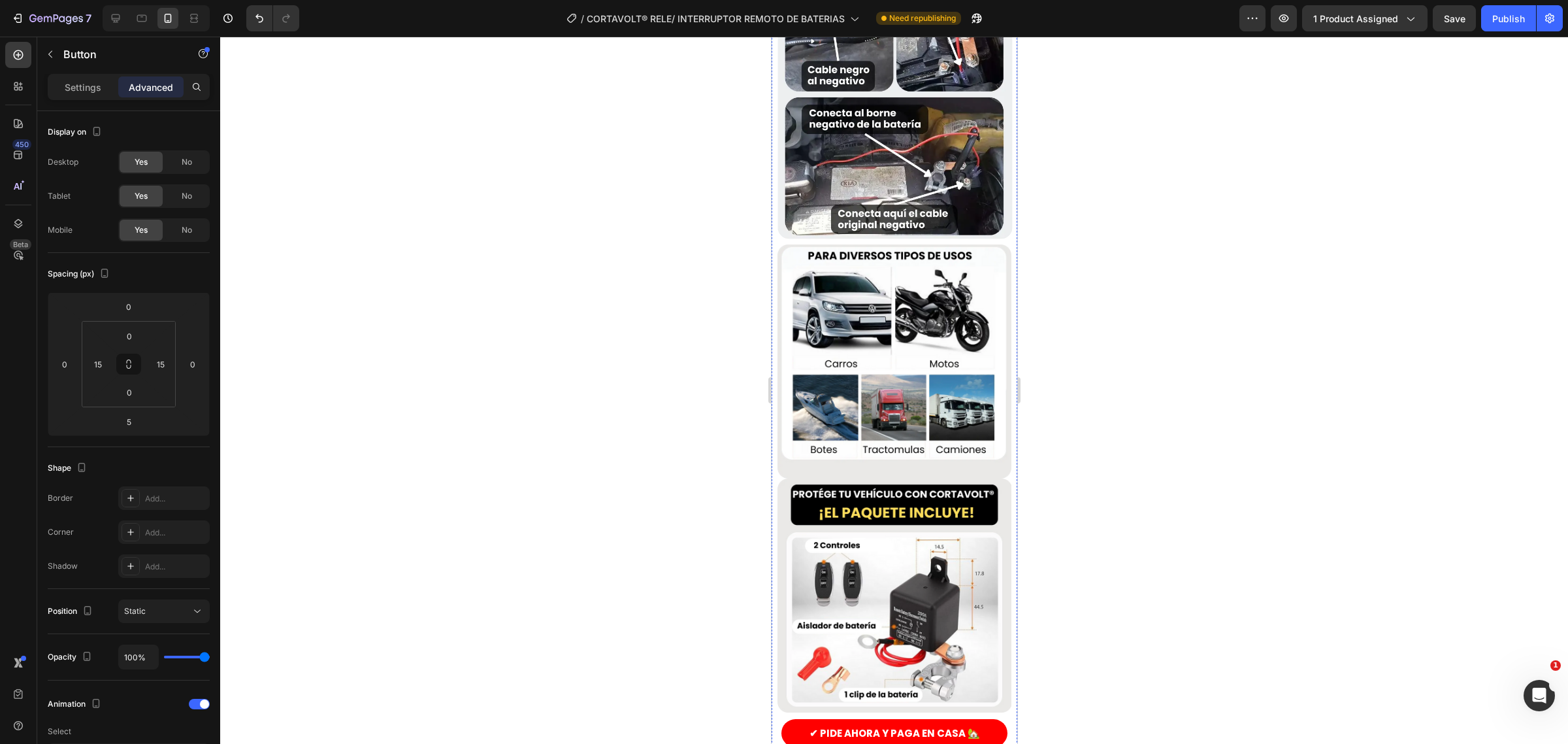
scroll to position [2533, 0]
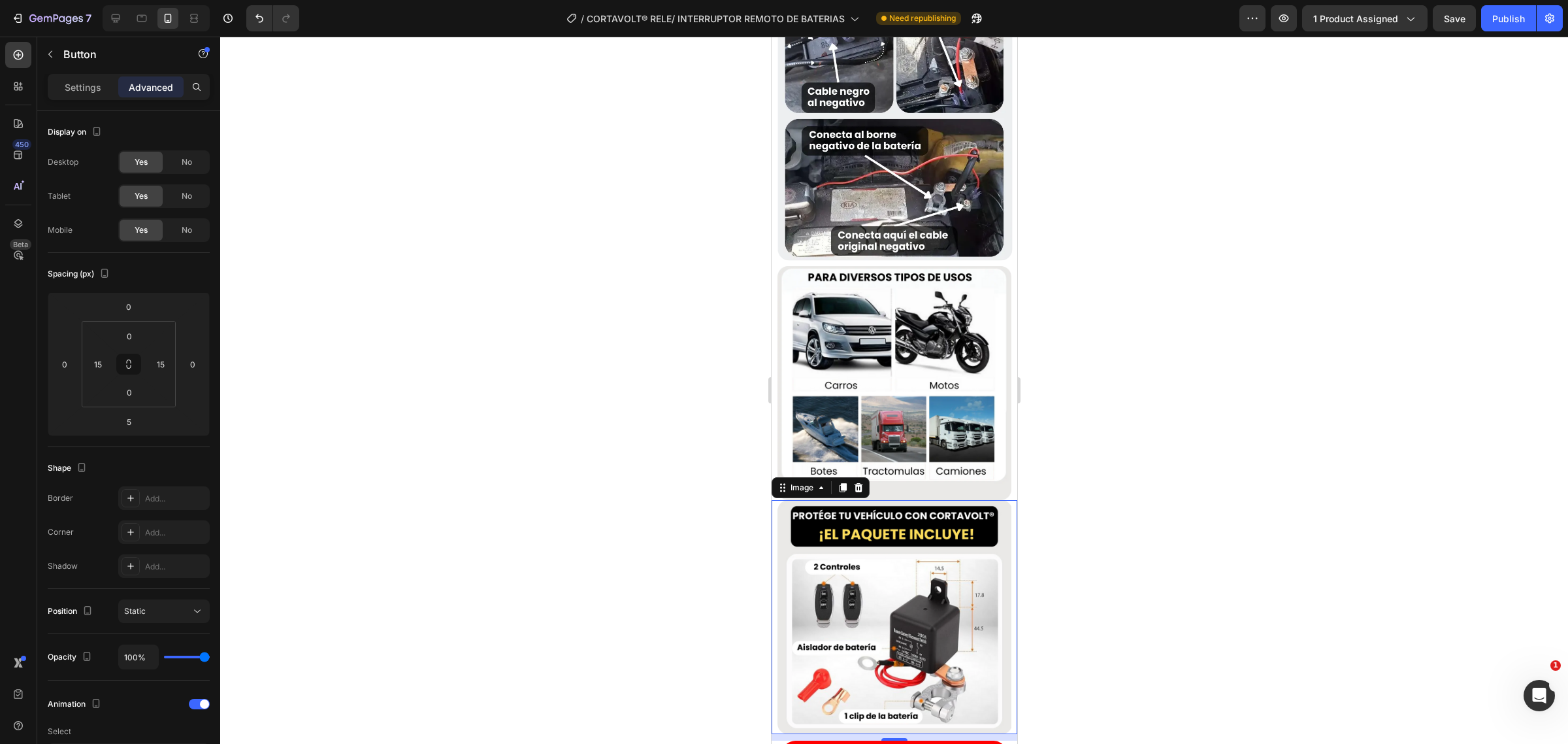
click at [871, 500] on img at bounding box center [893, 617] width 234 height 234
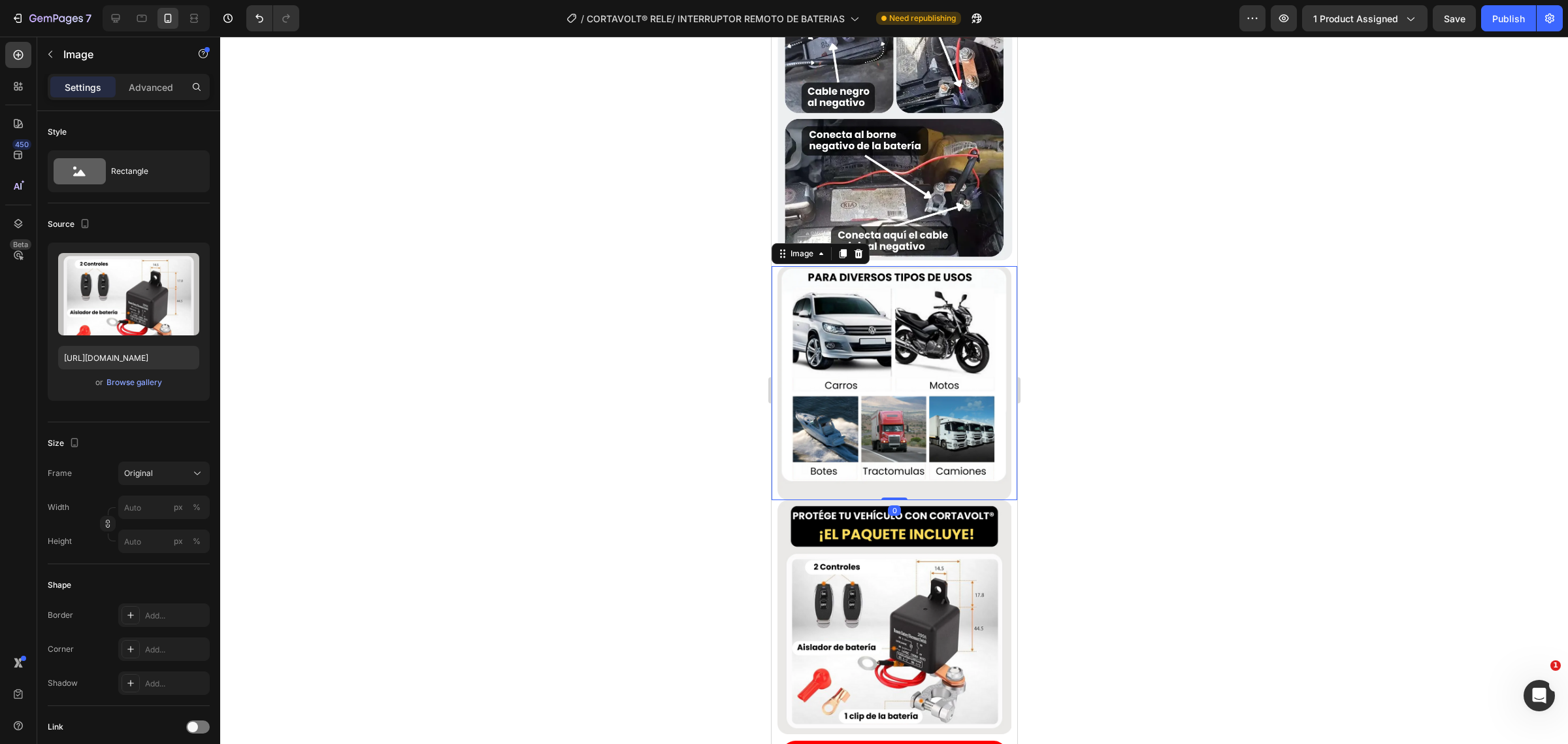
click at [868, 342] on img at bounding box center [893, 383] width 234 height 234
click at [665, 427] on div at bounding box center [894, 390] width 1348 height 707
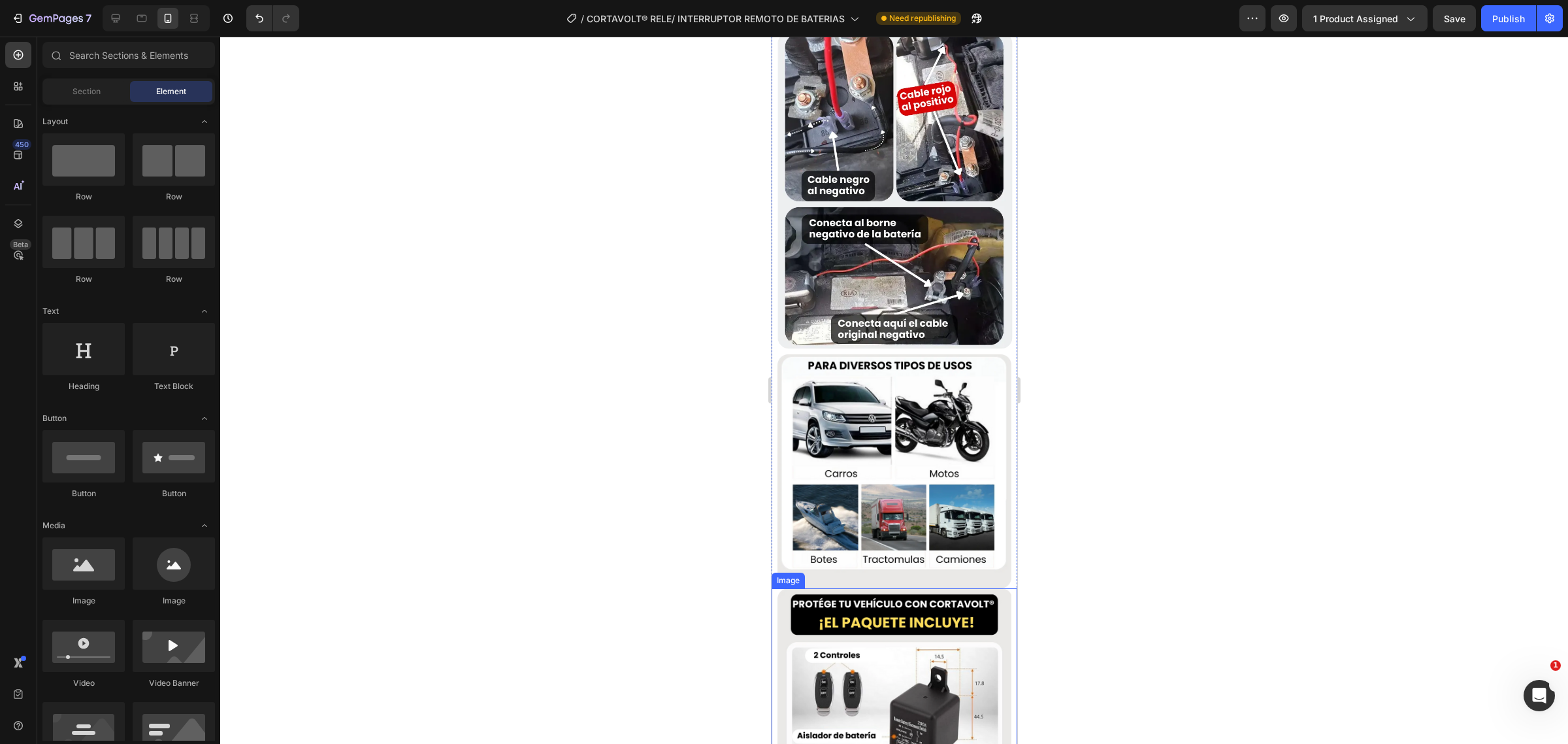
scroll to position [2451, 0]
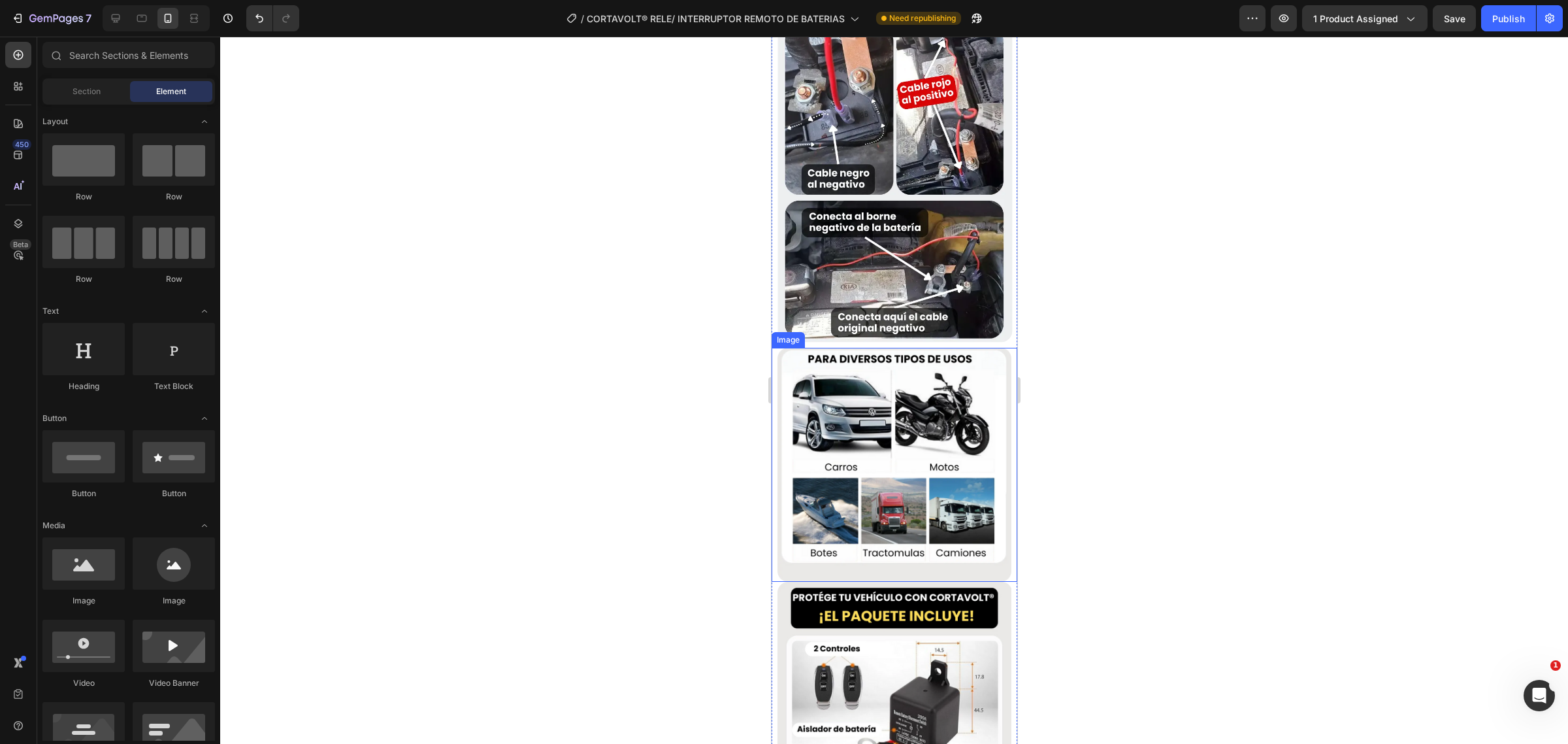
click at [849, 448] on img at bounding box center [893, 464] width 234 height 234
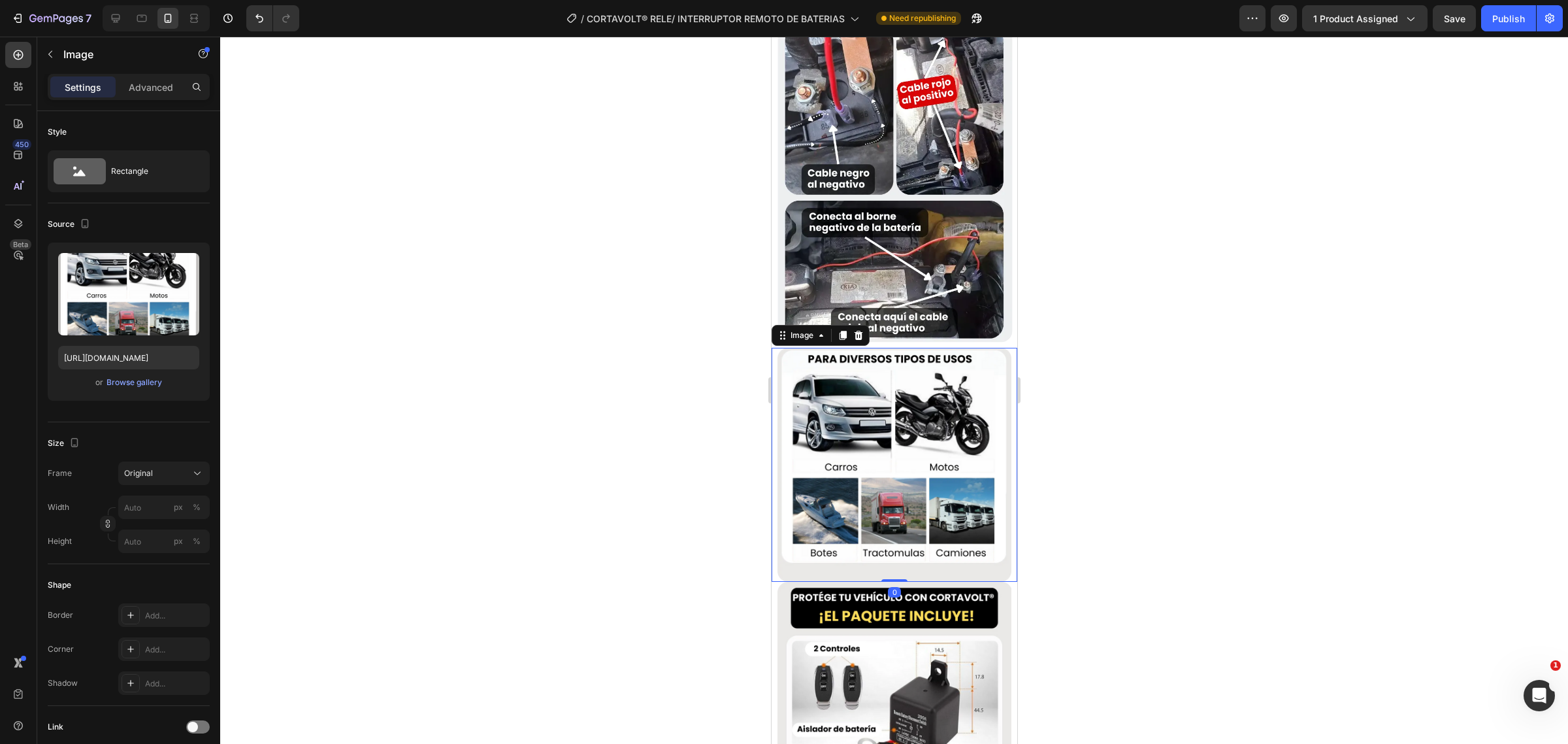
click at [673, 443] on div at bounding box center [894, 390] width 1348 height 707
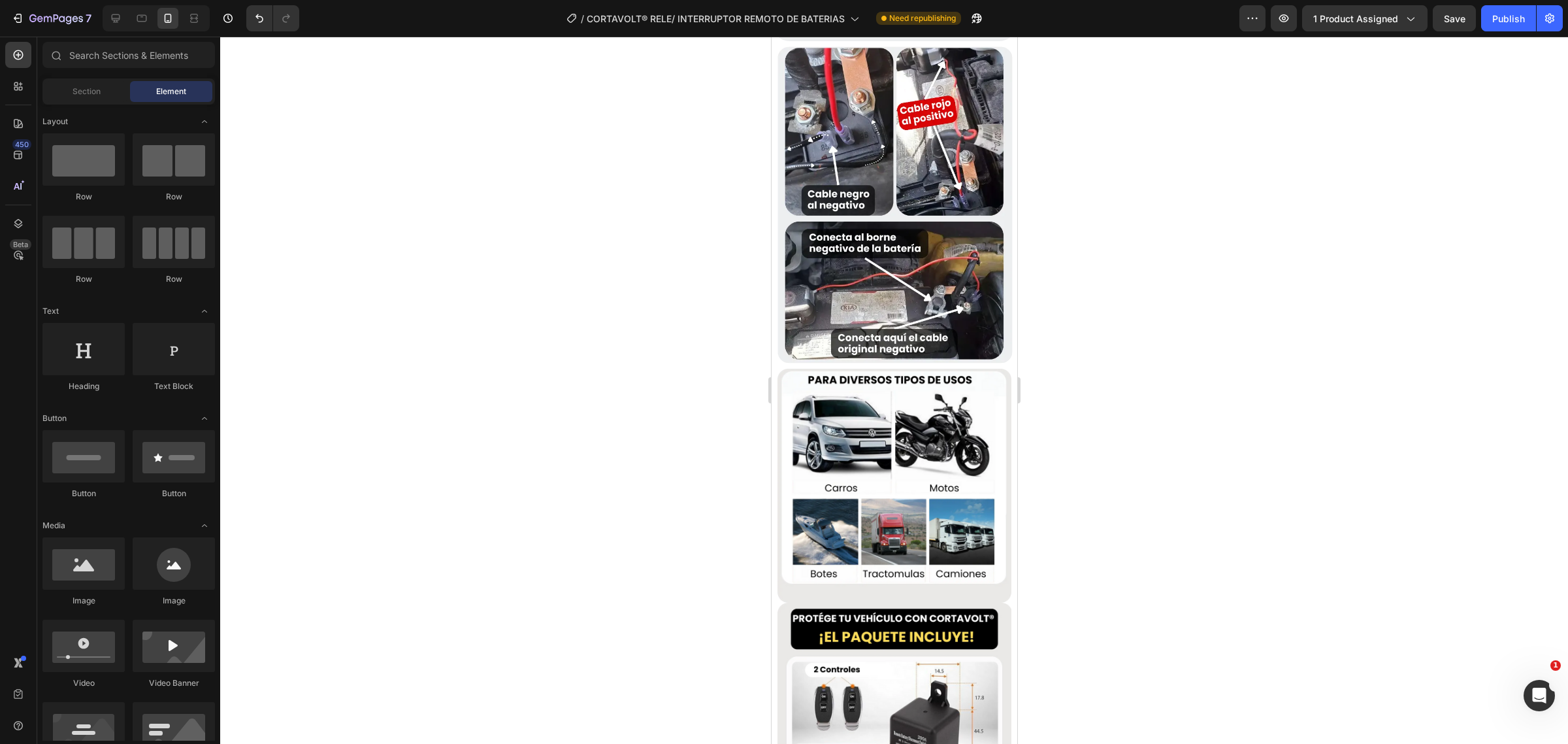
scroll to position [2426, 0]
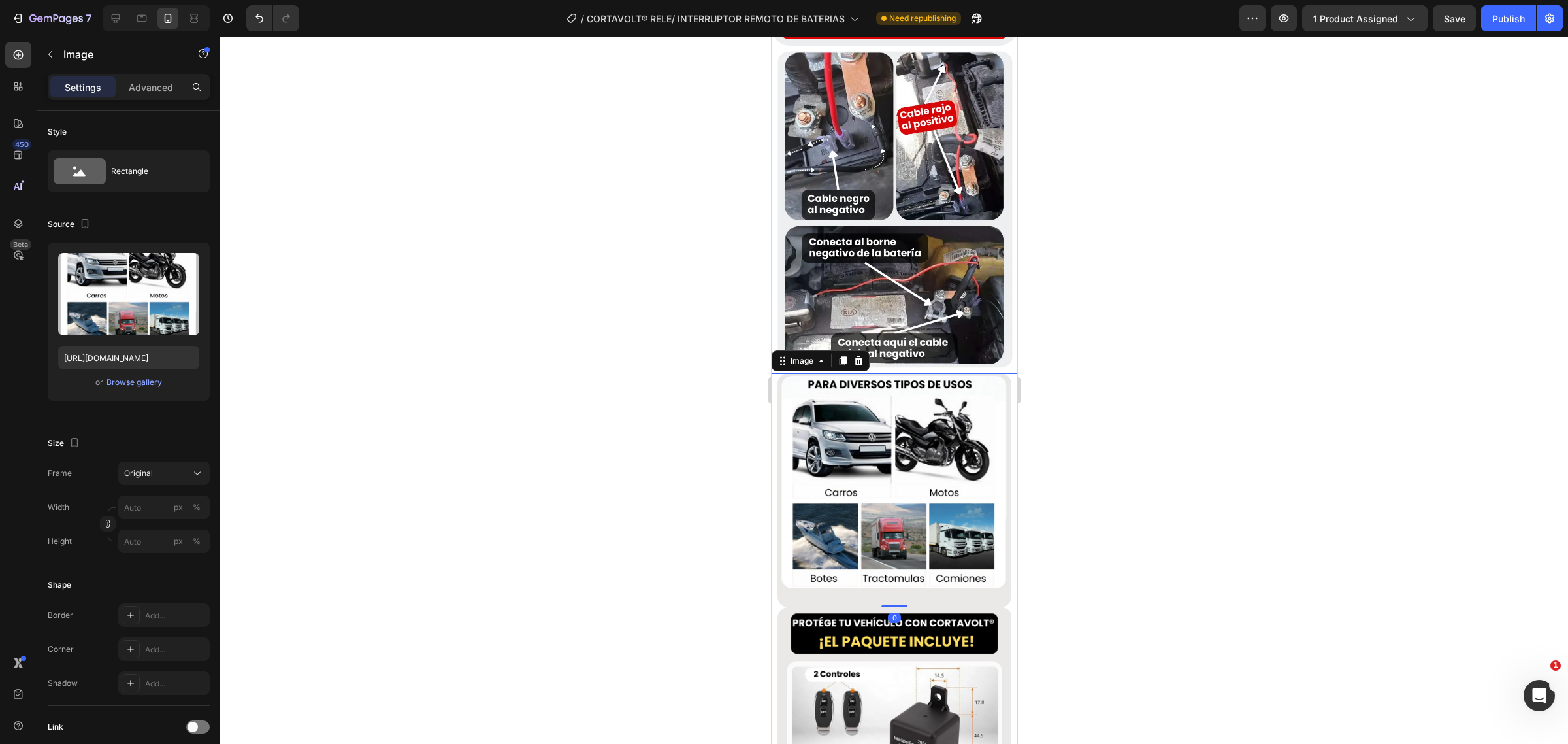
click at [900, 476] on img at bounding box center [893, 490] width 234 height 234
click at [890, 608] on div at bounding box center [894, 609] width 26 height 4
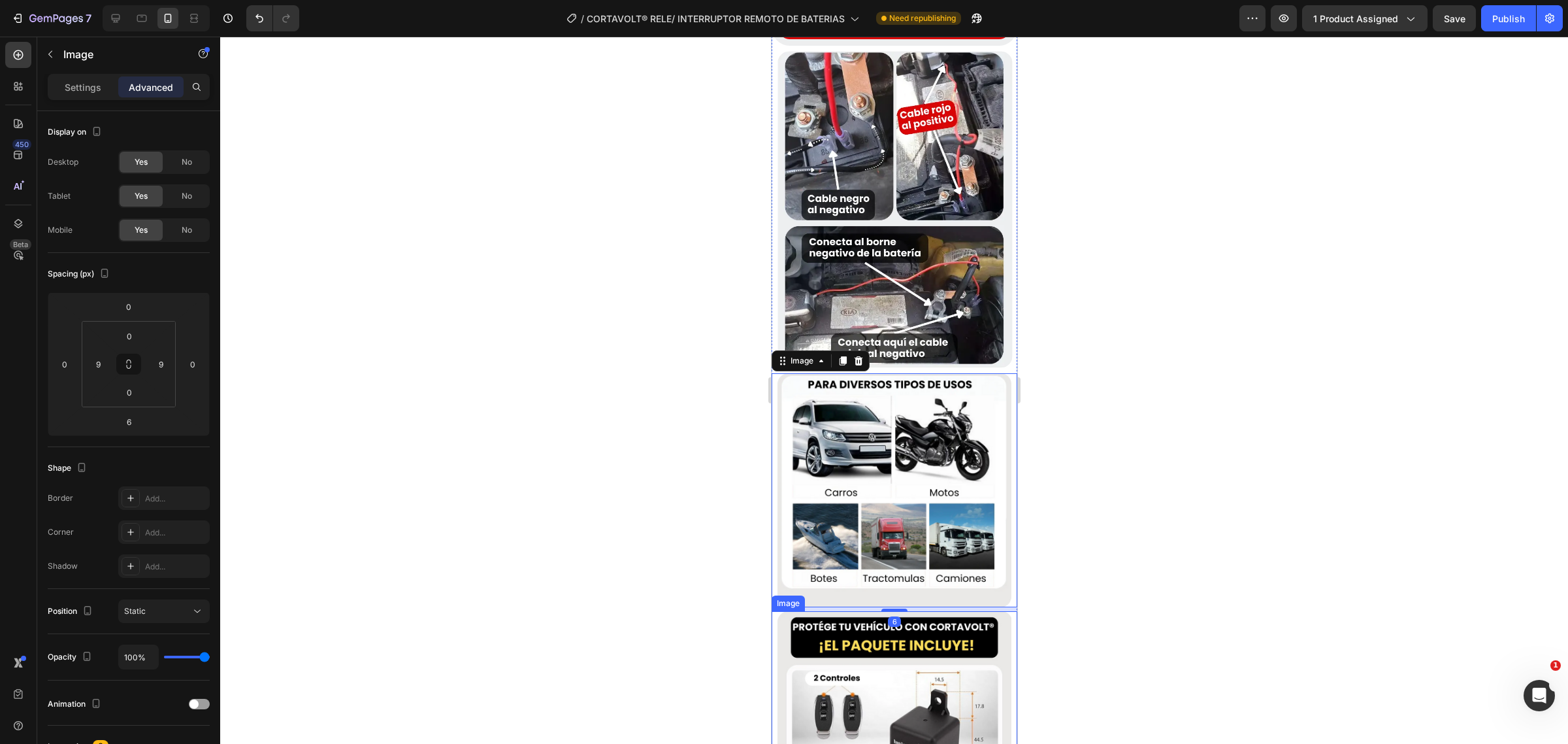
click at [1238, 464] on div at bounding box center [894, 390] width 1348 height 707
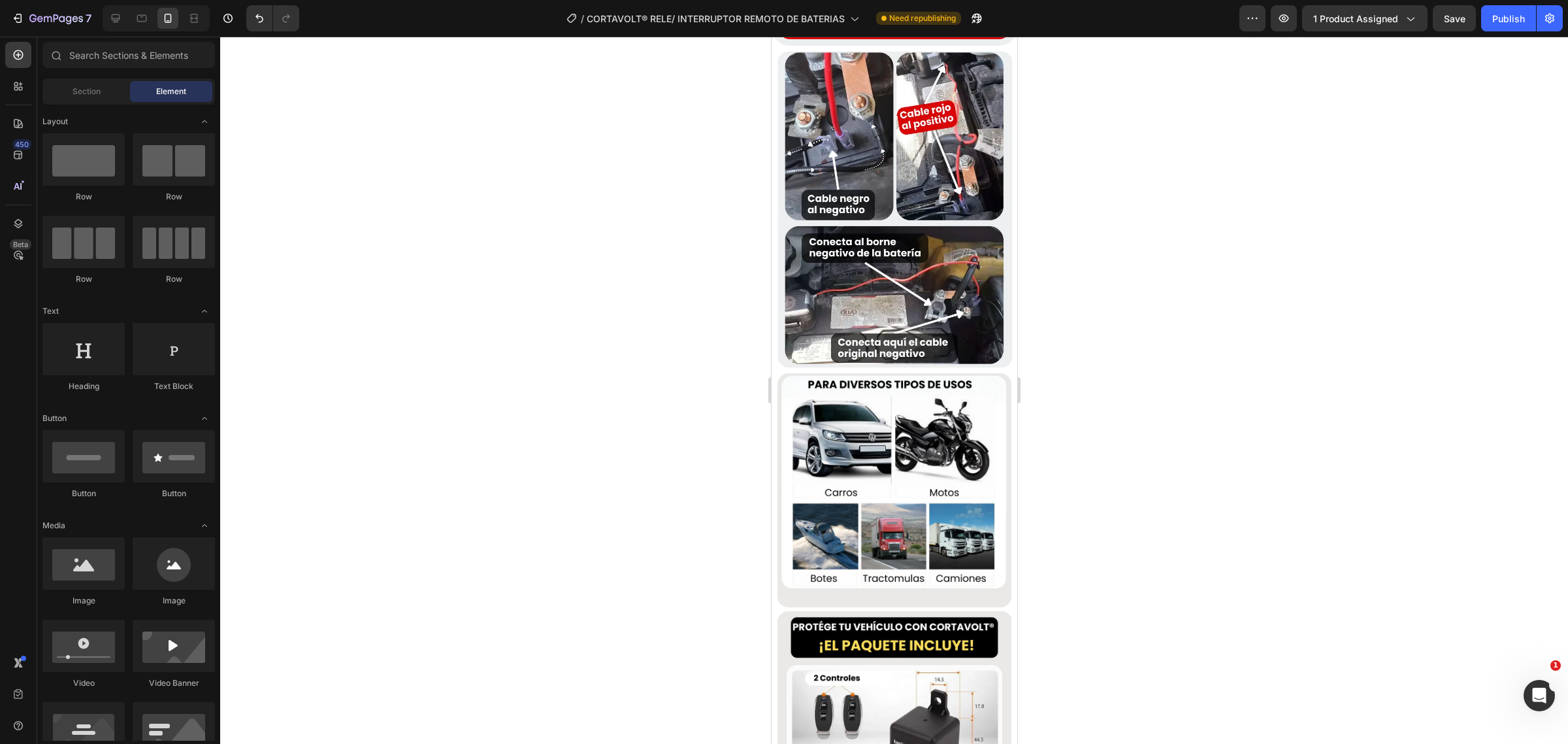
click at [559, 445] on div at bounding box center [894, 390] width 1348 height 707
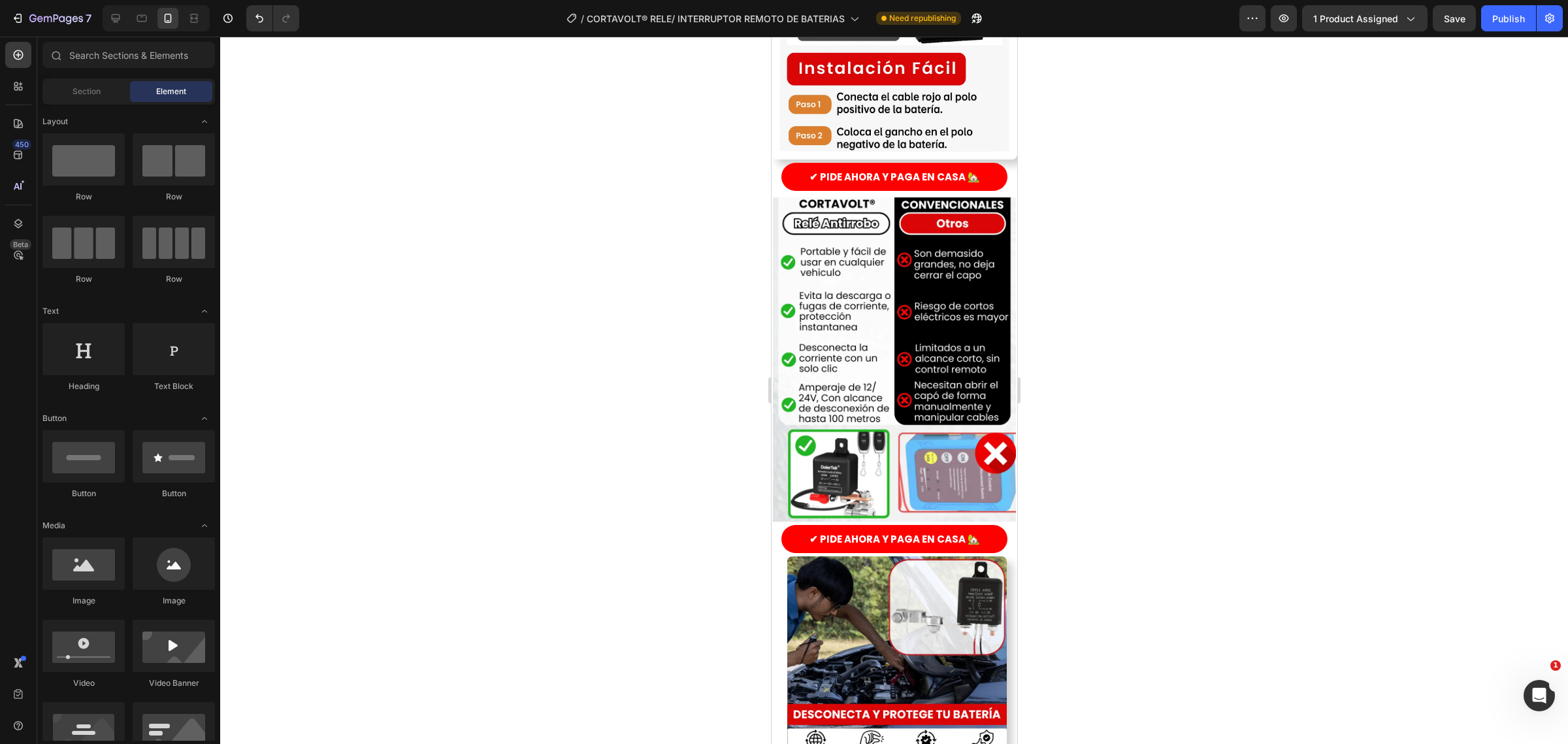
scroll to position [1798, 0]
